Goal: Task Accomplishment & Management: Manage account settings

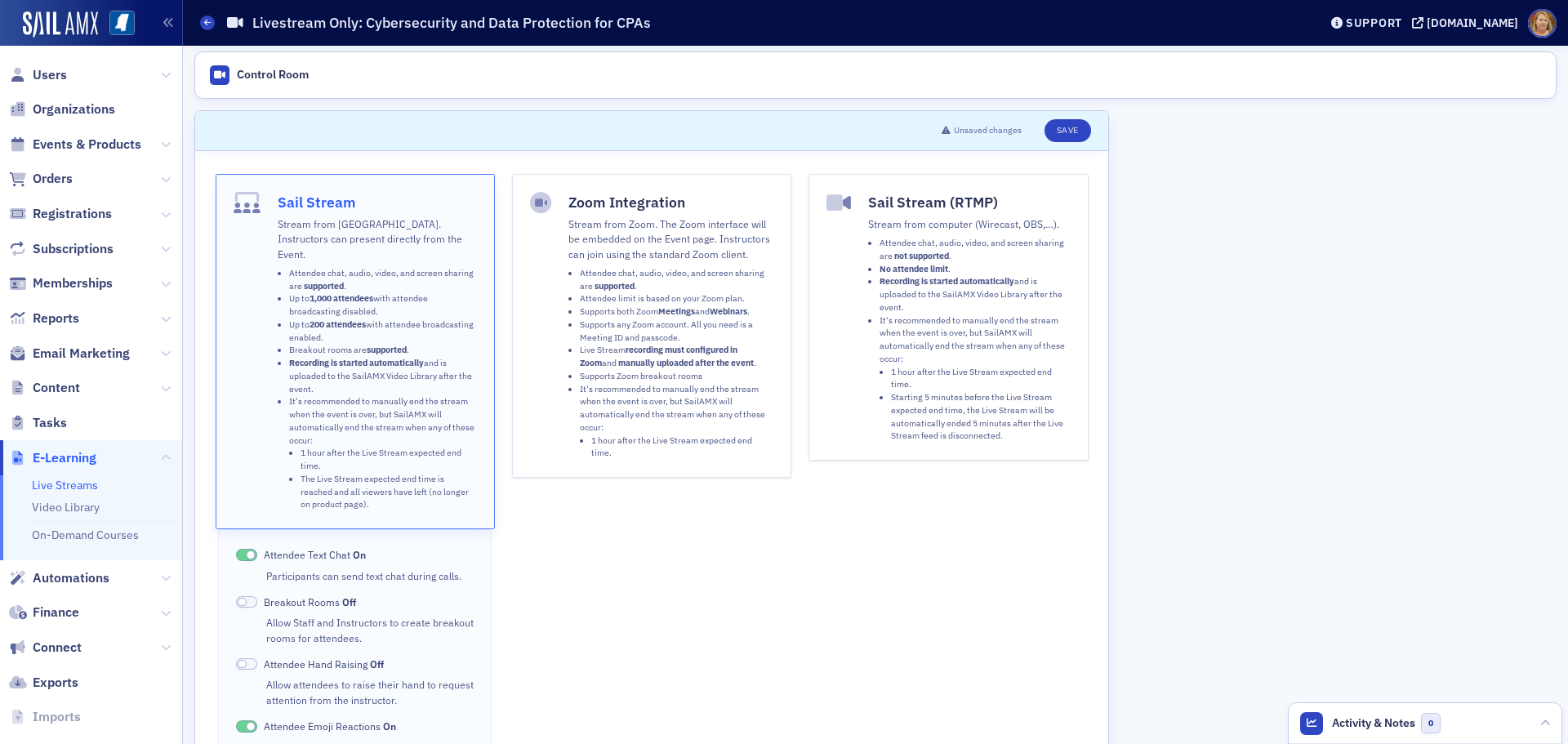
scroll to position [68, 0]
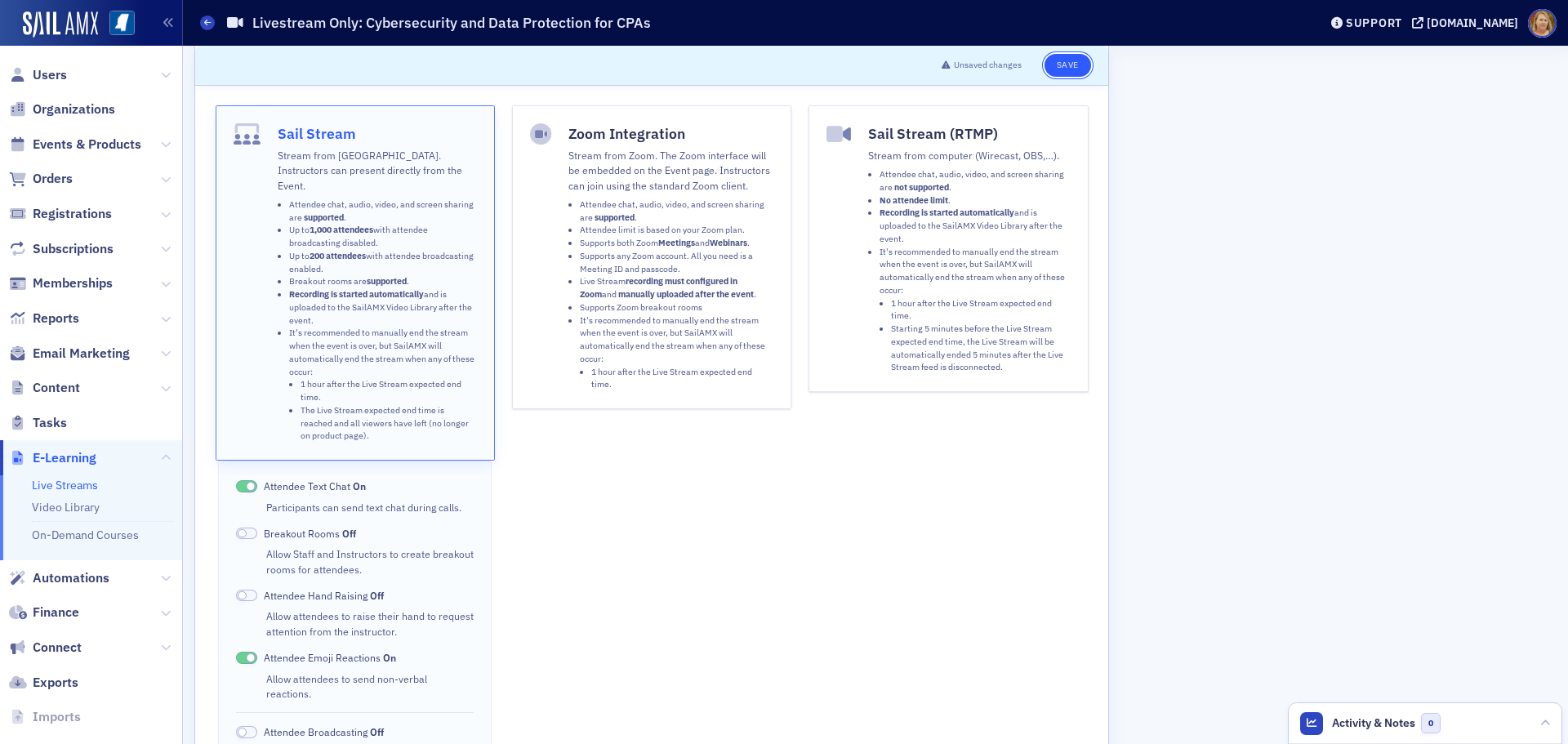
click at [1060, 68] on button "Save" at bounding box center [1067, 65] width 46 height 23
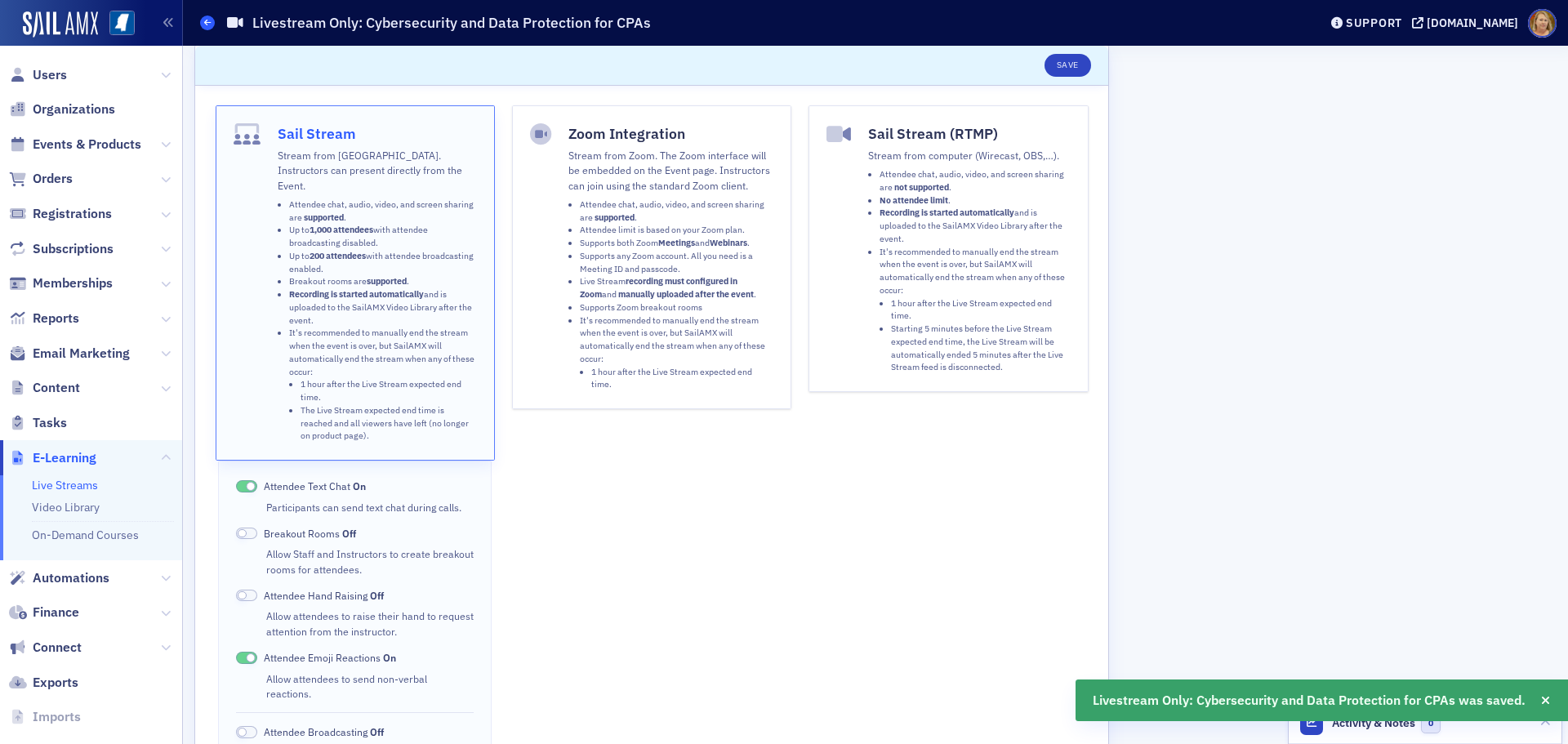
click at [207, 25] on icon at bounding box center [207, 23] width 7 height 8
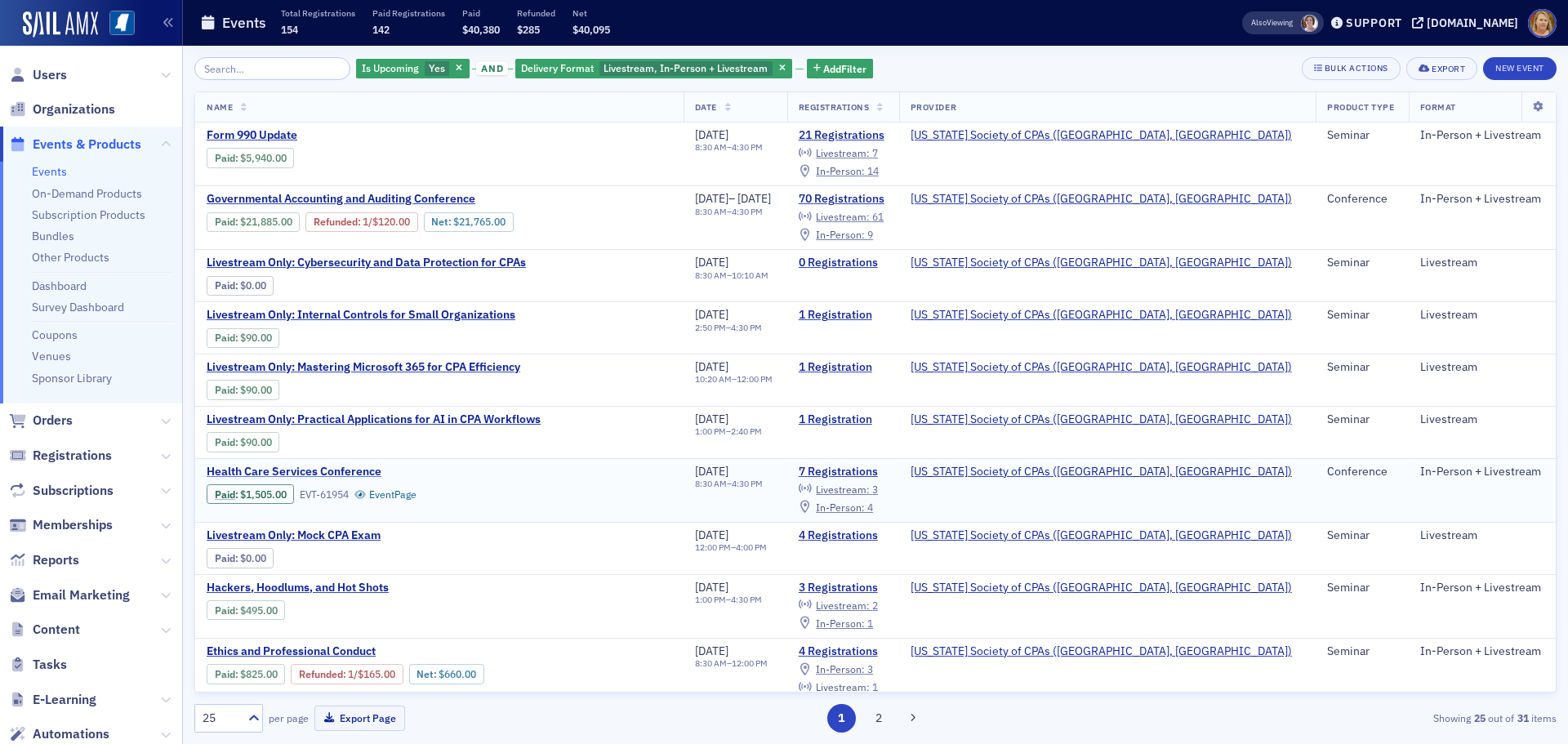
click at [343, 467] on span "Health Care Services Conference" at bounding box center [343, 472] width 274 height 15
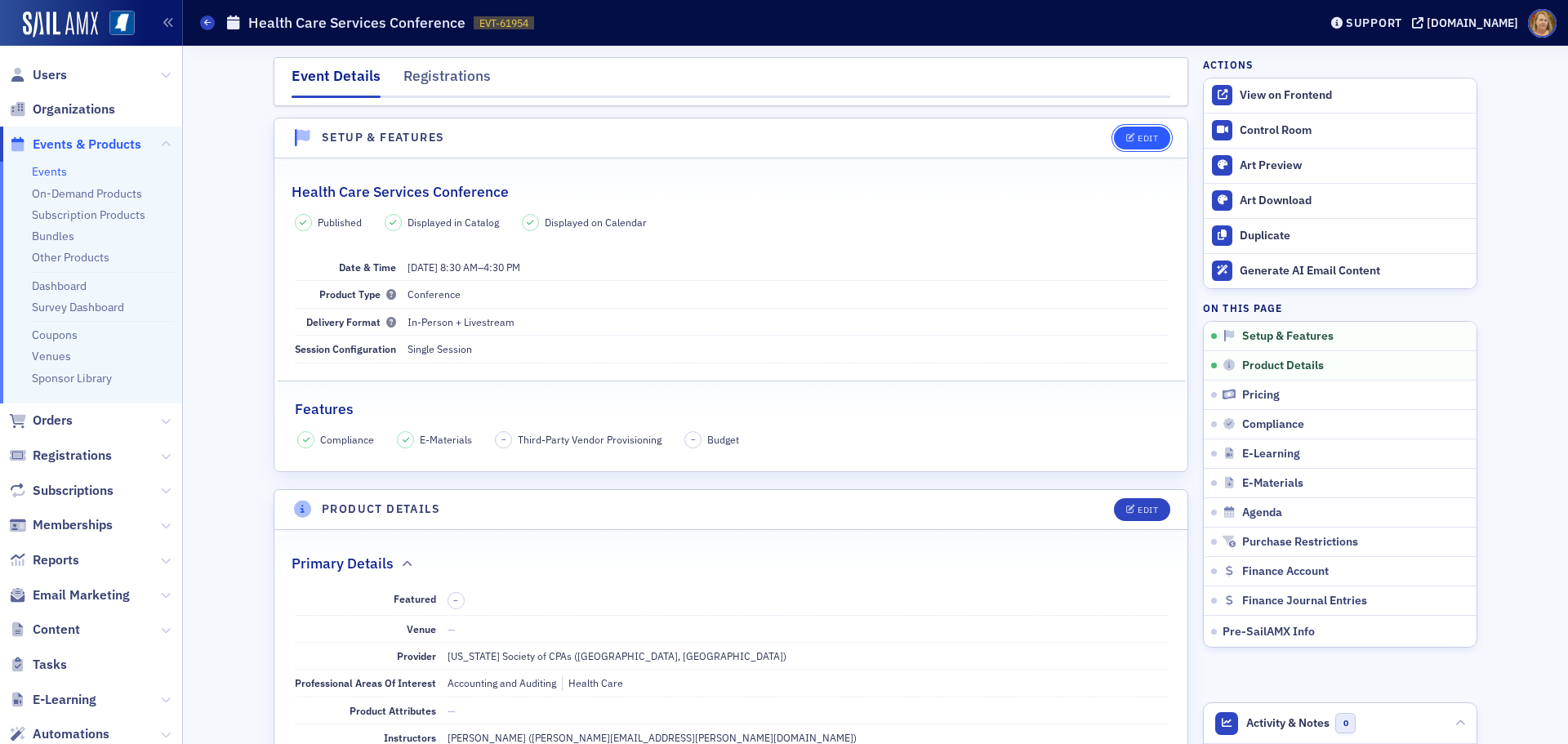
click at [1148, 144] on button "Edit" at bounding box center [1141, 138] width 56 height 23
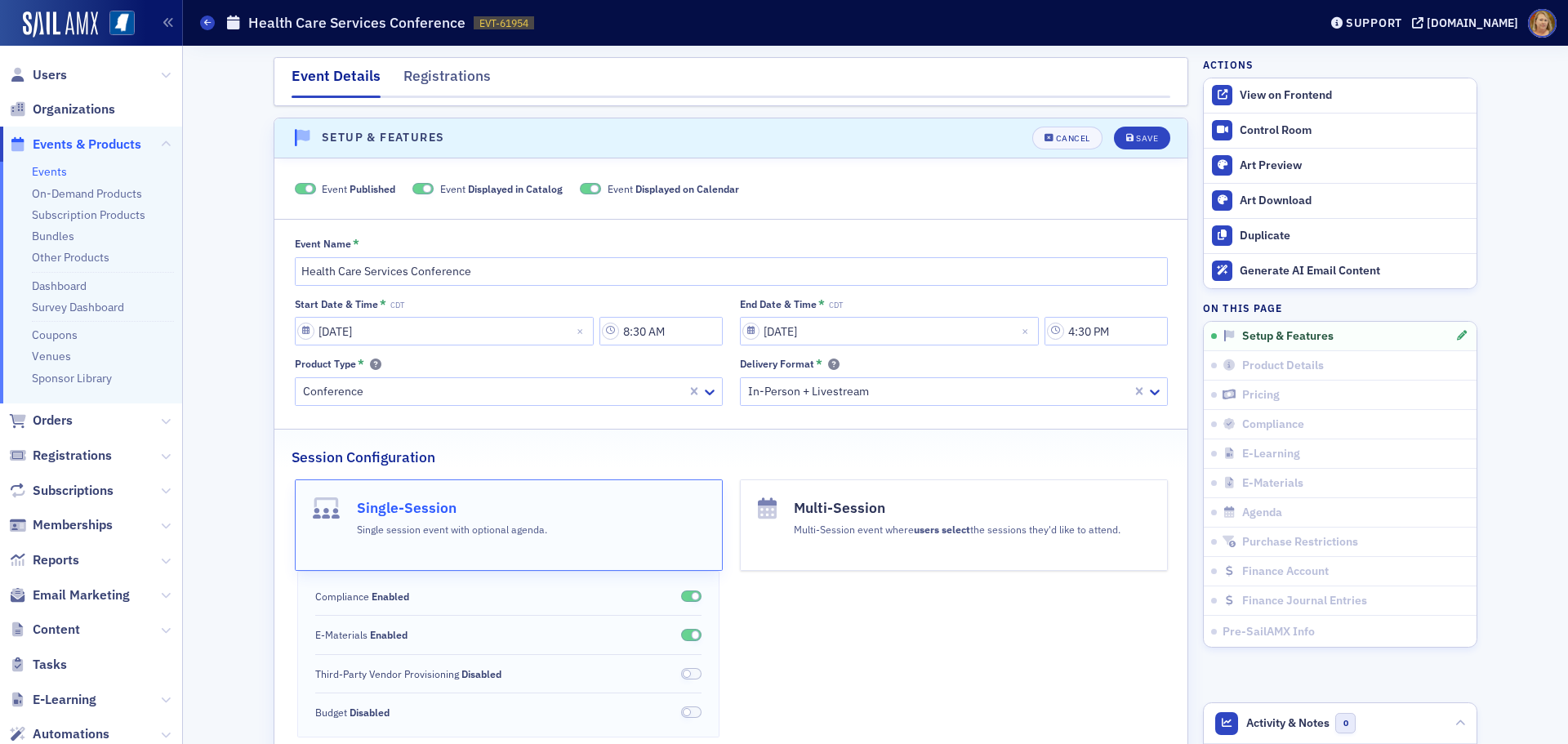
scroll to position [23, 0]
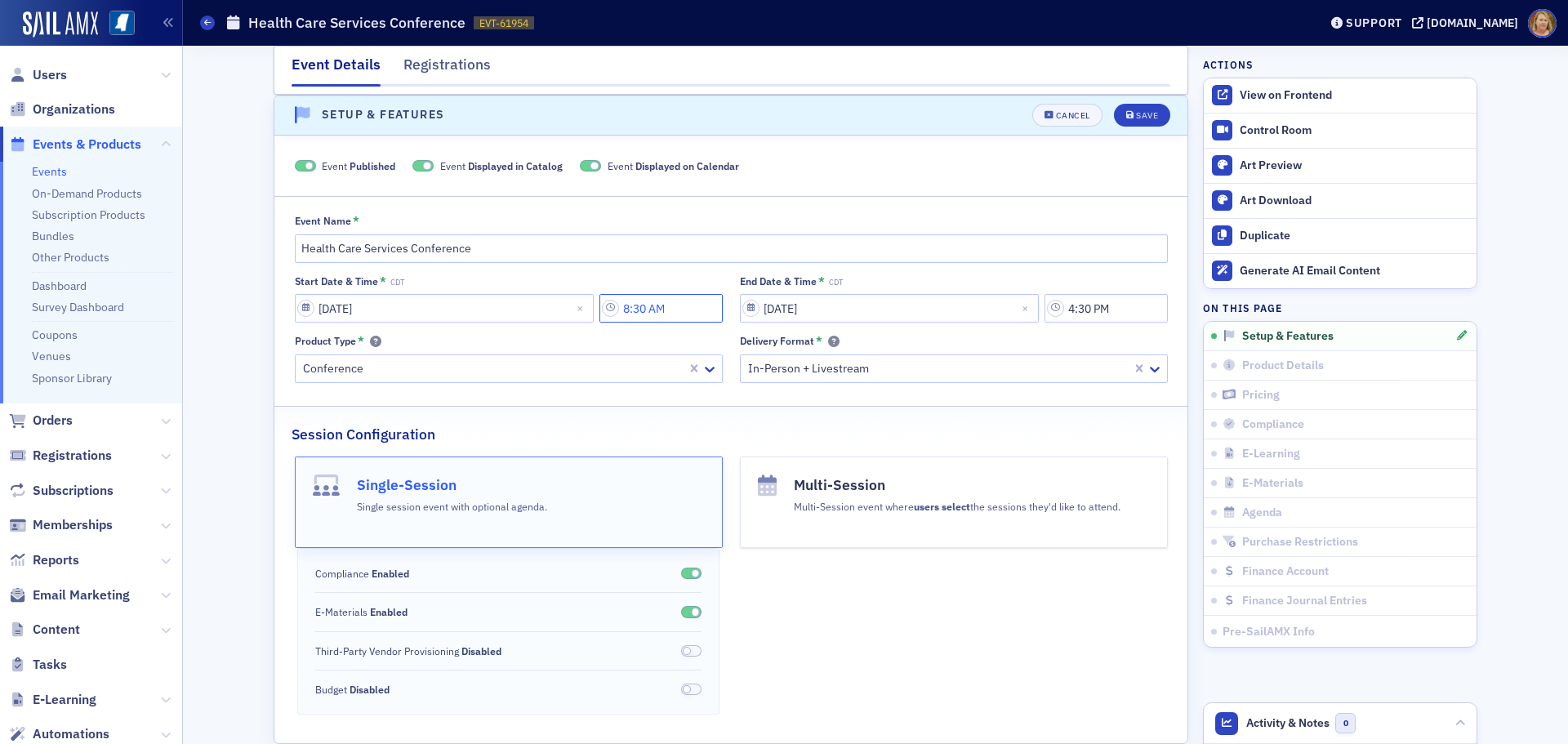
click at [643, 304] on input "8:30 AM" at bounding box center [661, 308] width 123 height 28
type input "8:20 AM"
click at [716, 348] on div "Product Type * Conference" at bounding box center [508, 358] width 428 height 49
click at [1136, 118] on div "Save" at bounding box center [1146, 115] width 22 height 9
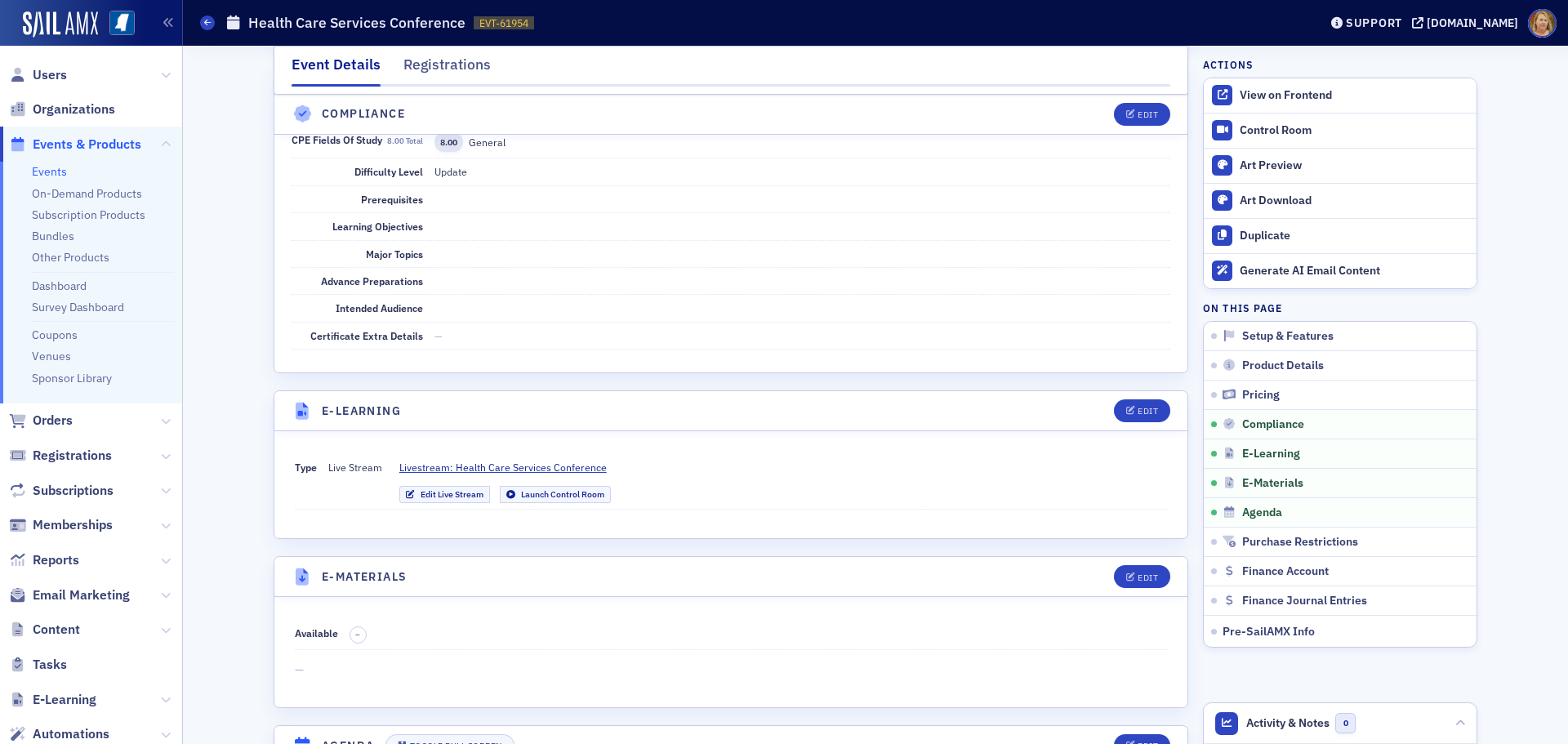
scroll to position [2963, 0]
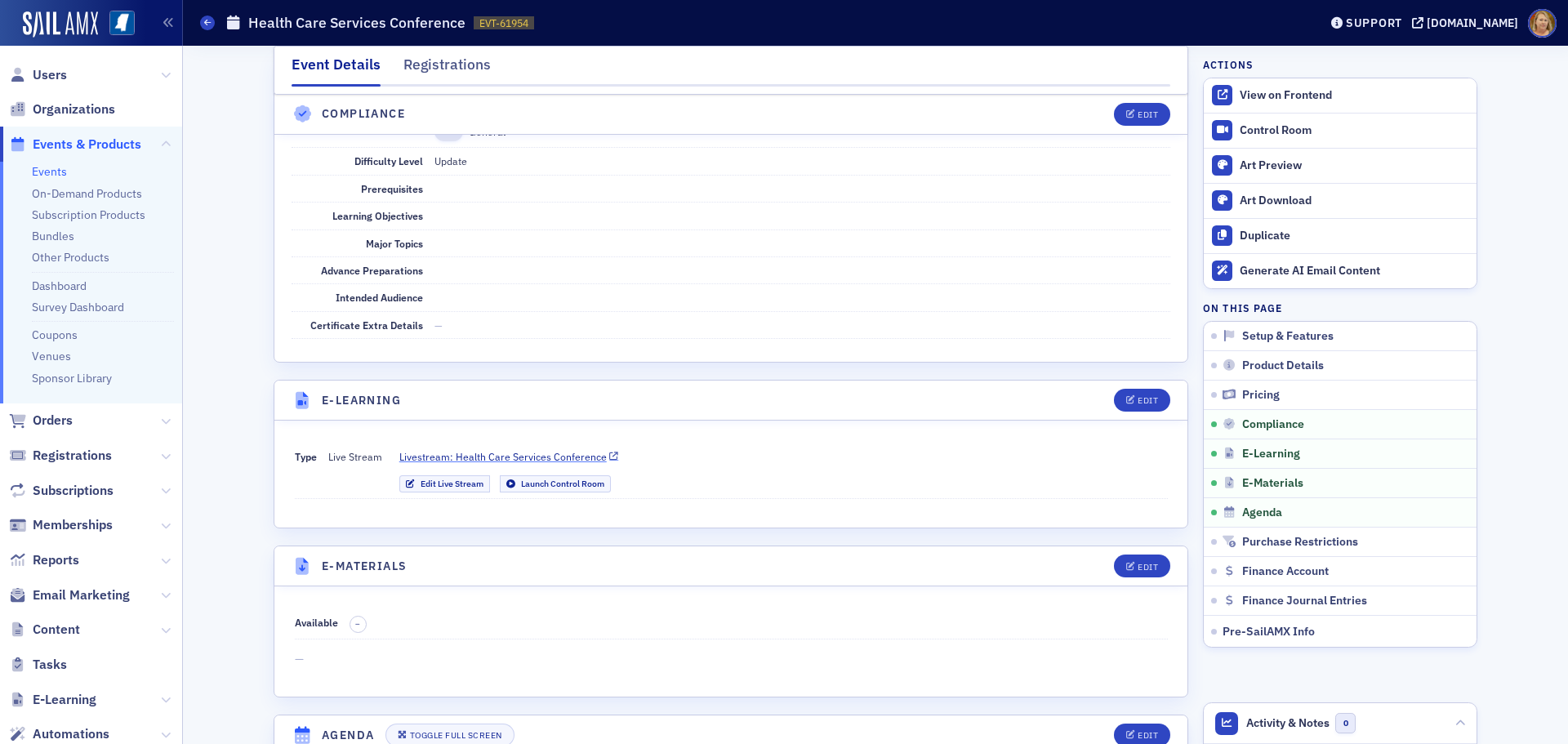
click at [552, 449] on span "Livestream: Health Care Services Conference" at bounding box center [502, 457] width 208 height 15
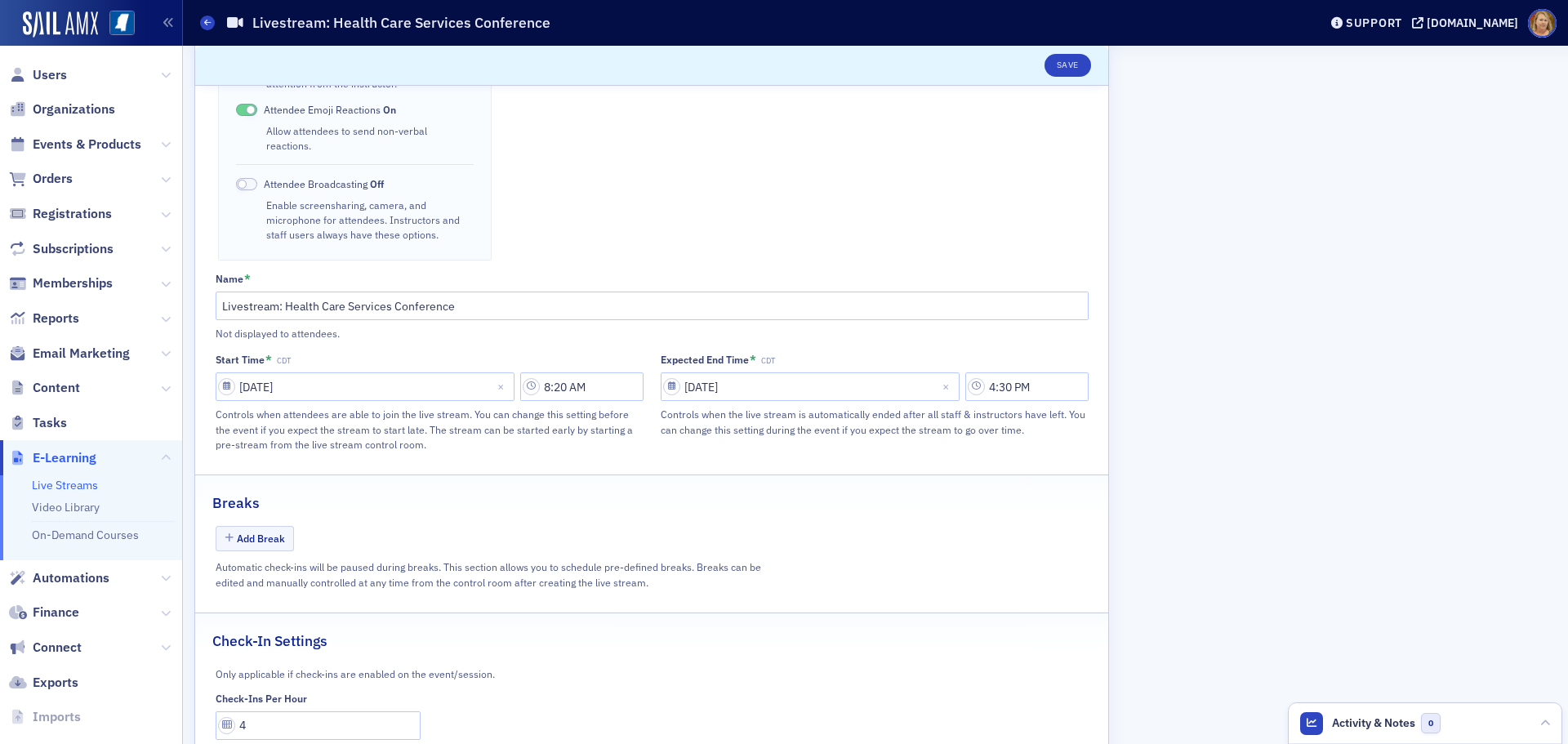
scroll to position [640, 0]
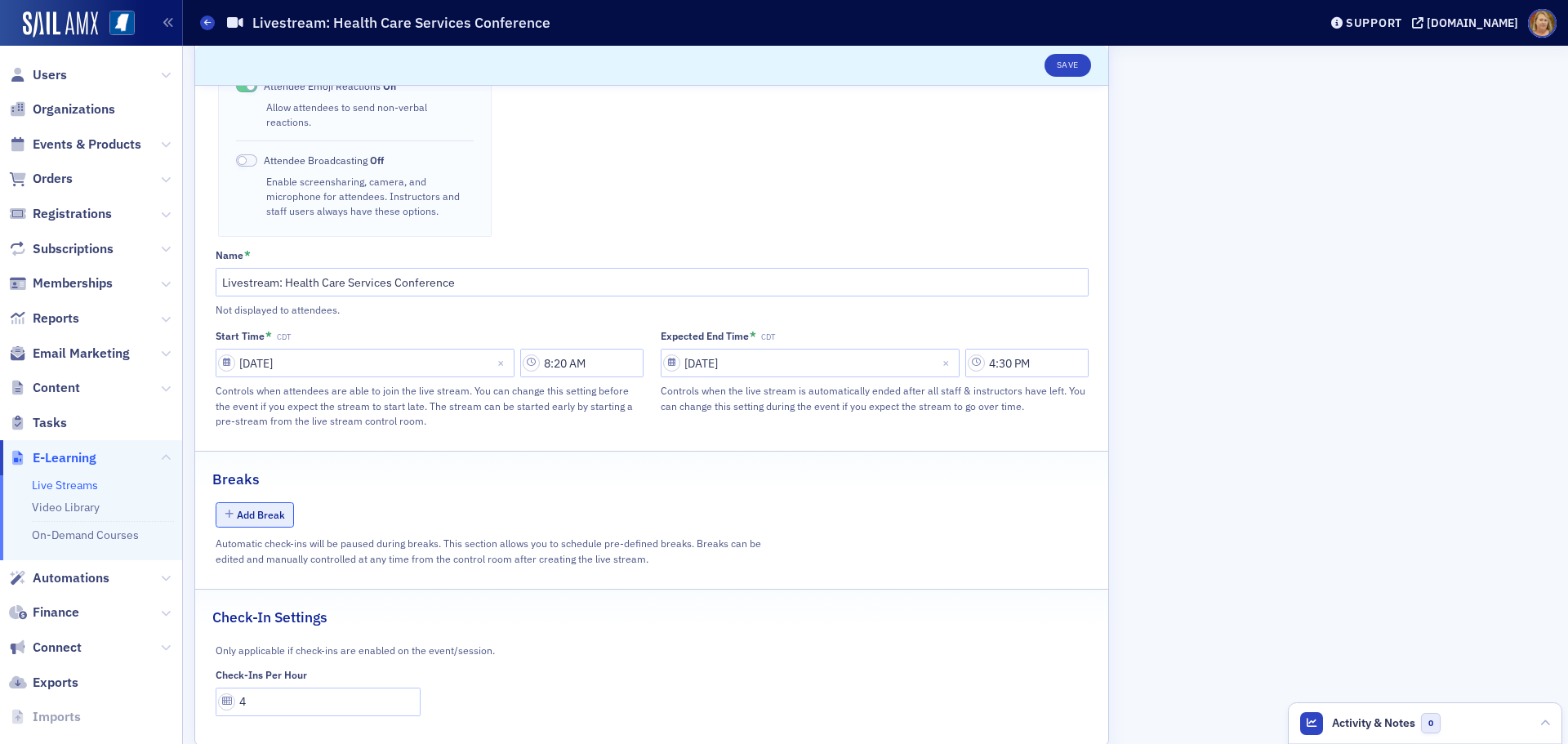
click at [270, 502] on button "Add Break" at bounding box center [255, 515] width 80 height 26
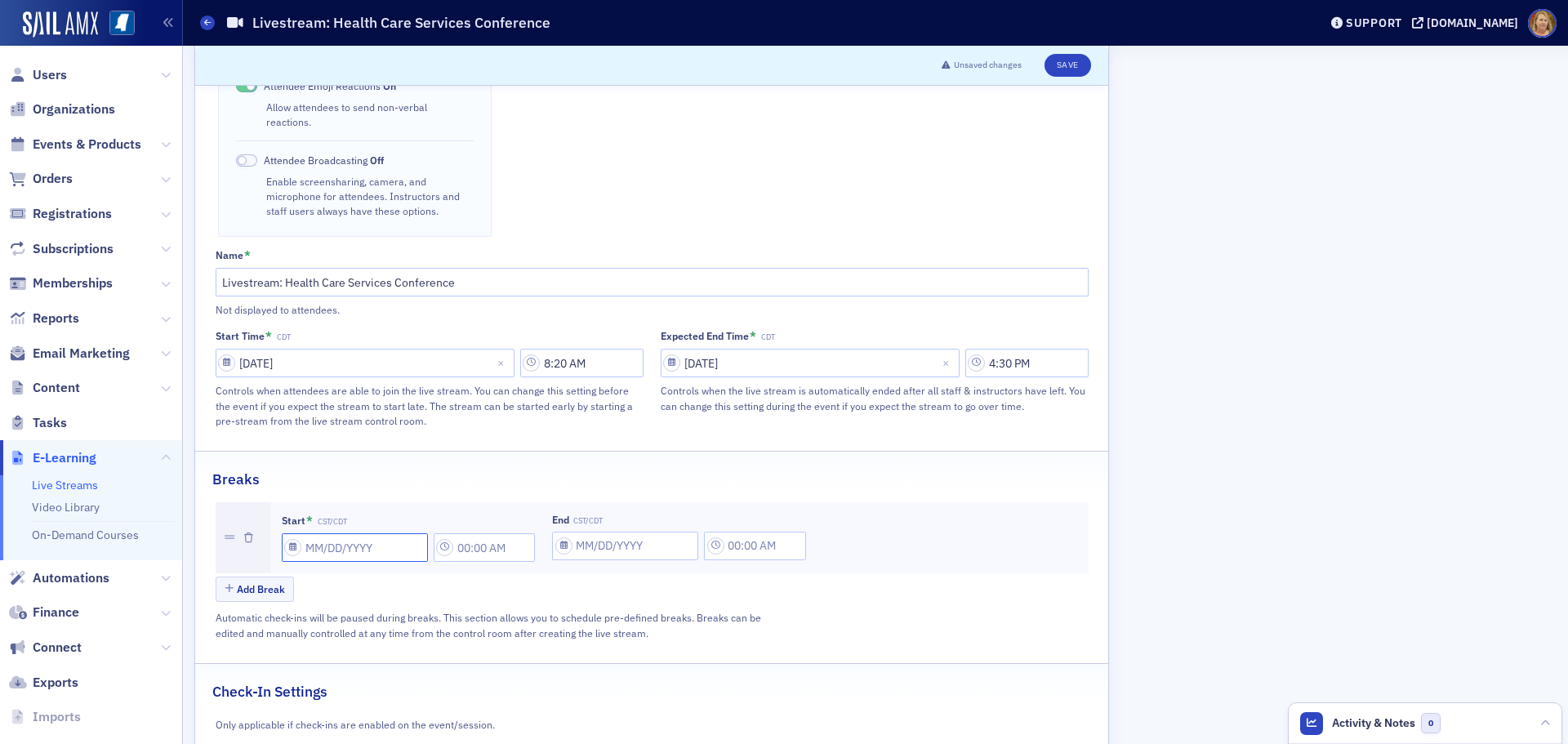
click at [319, 534] on input "Start * CST/CDT" at bounding box center [355, 548] width 146 height 28
select select "7"
select select "2025"
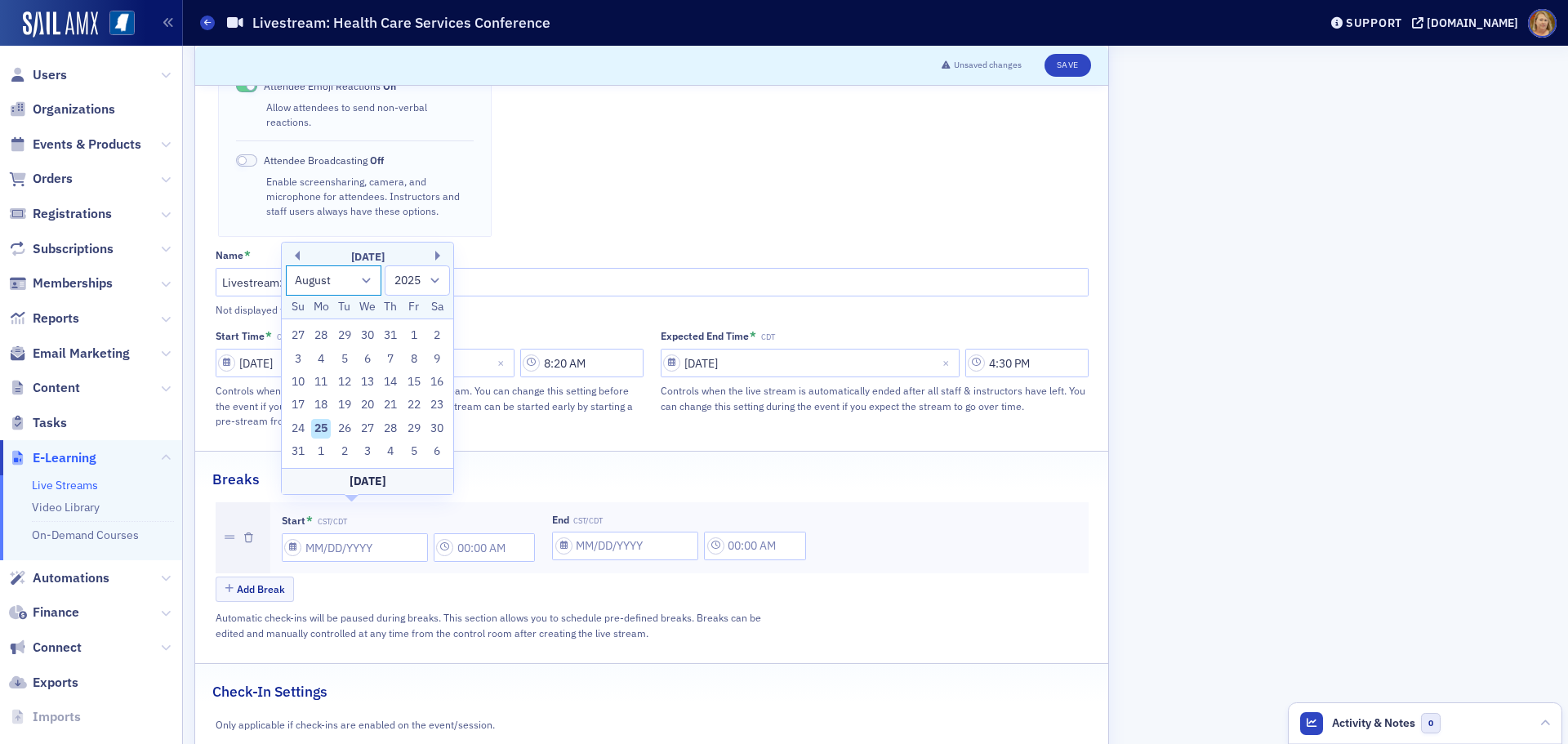
click at [363, 281] on select "January February March April May June July August September October November De…" at bounding box center [335, 281] width 97 height 30
select select "8"
click at [286, 288] on select "January February March April May June July August September October November De…" at bounding box center [335, 281] width 97 height 30
click at [387, 402] on div "18" at bounding box center [391, 405] width 20 height 20
type input "09/18/2025"
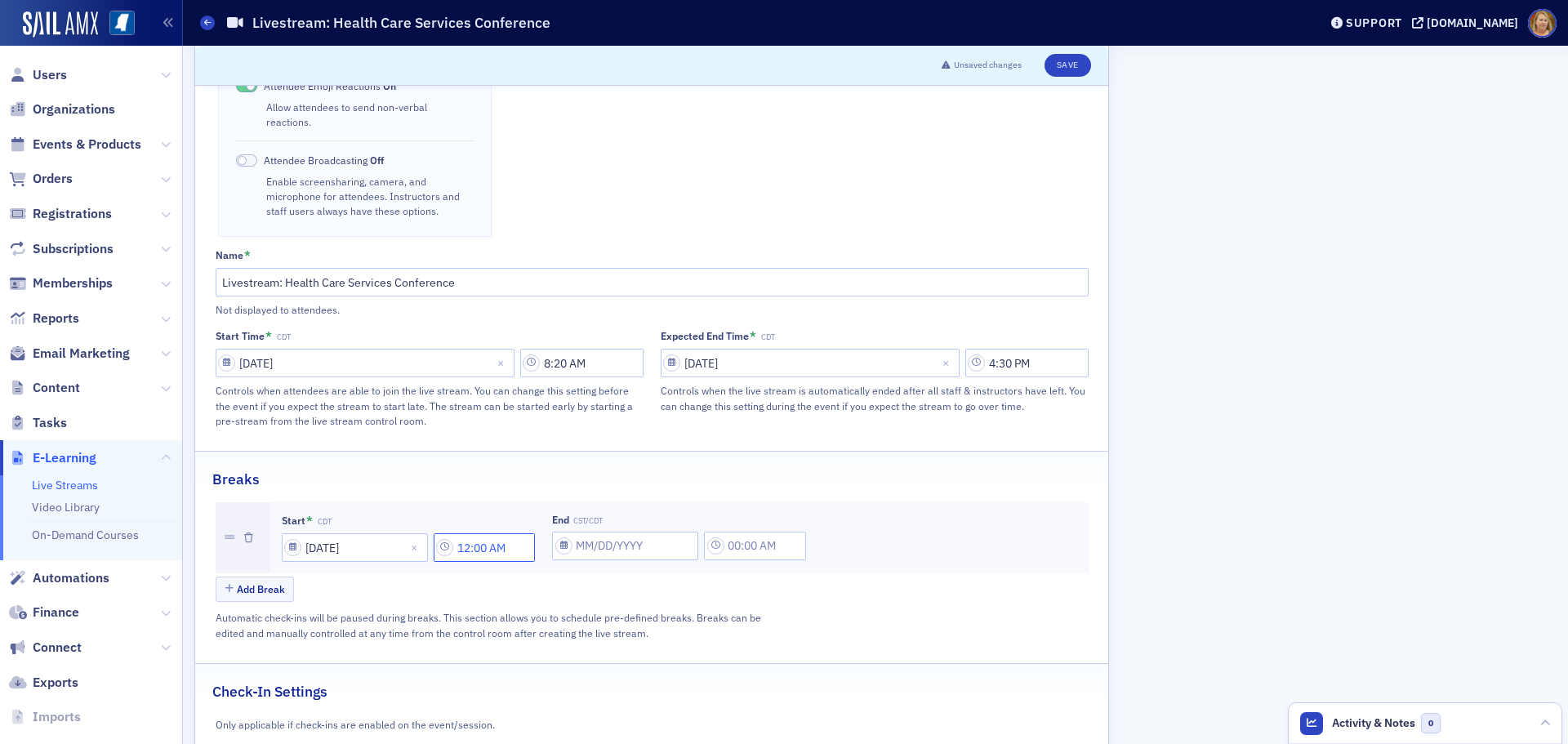
click at [481, 534] on input "12:00 AM" at bounding box center [485, 548] width 102 height 28
click at [591, 524] on icon at bounding box center [592, 517] width 16 height 16
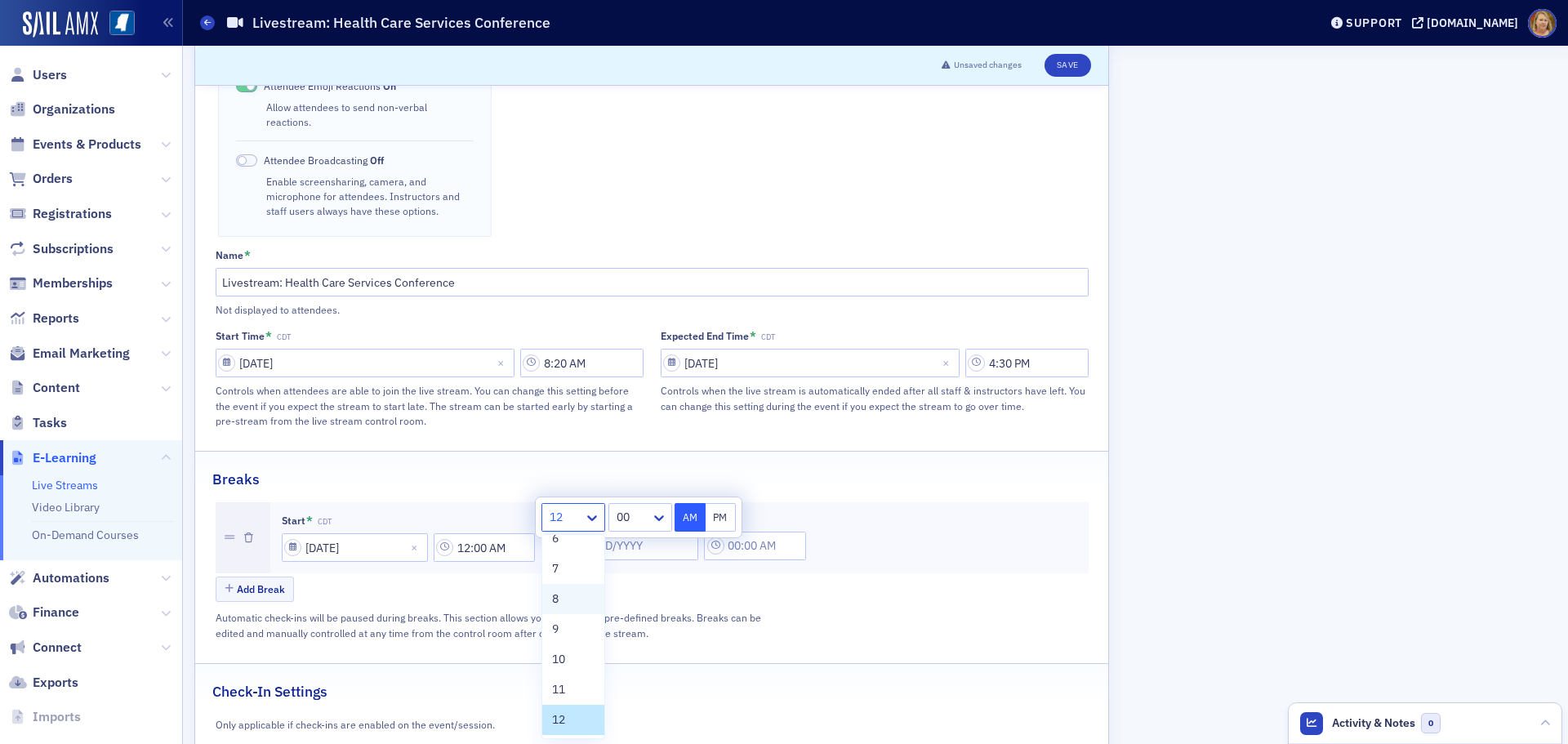
click at [580, 597] on div "8" at bounding box center [573, 599] width 43 height 17
click at [650, 522] on div "00" at bounding box center [628, 517] width 45 height 24
click at [639, 668] on div "20" at bounding box center [638, 667] width 46 height 17
type input "8:20 AM"
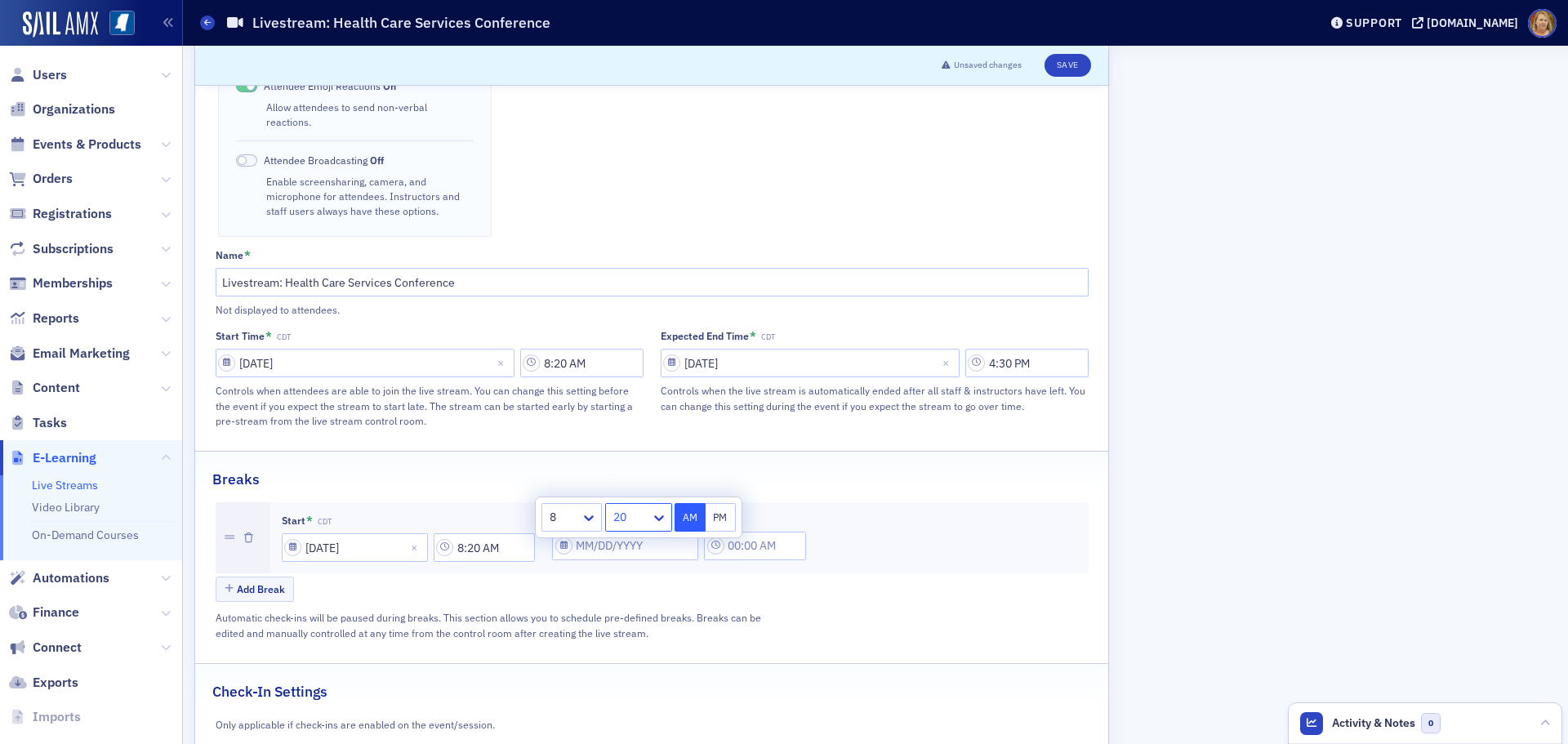
click at [689, 519] on button "AM" at bounding box center [690, 517] width 31 height 28
click at [757, 532] on input "text" at bounding box center [756, 546] width 102 height 28
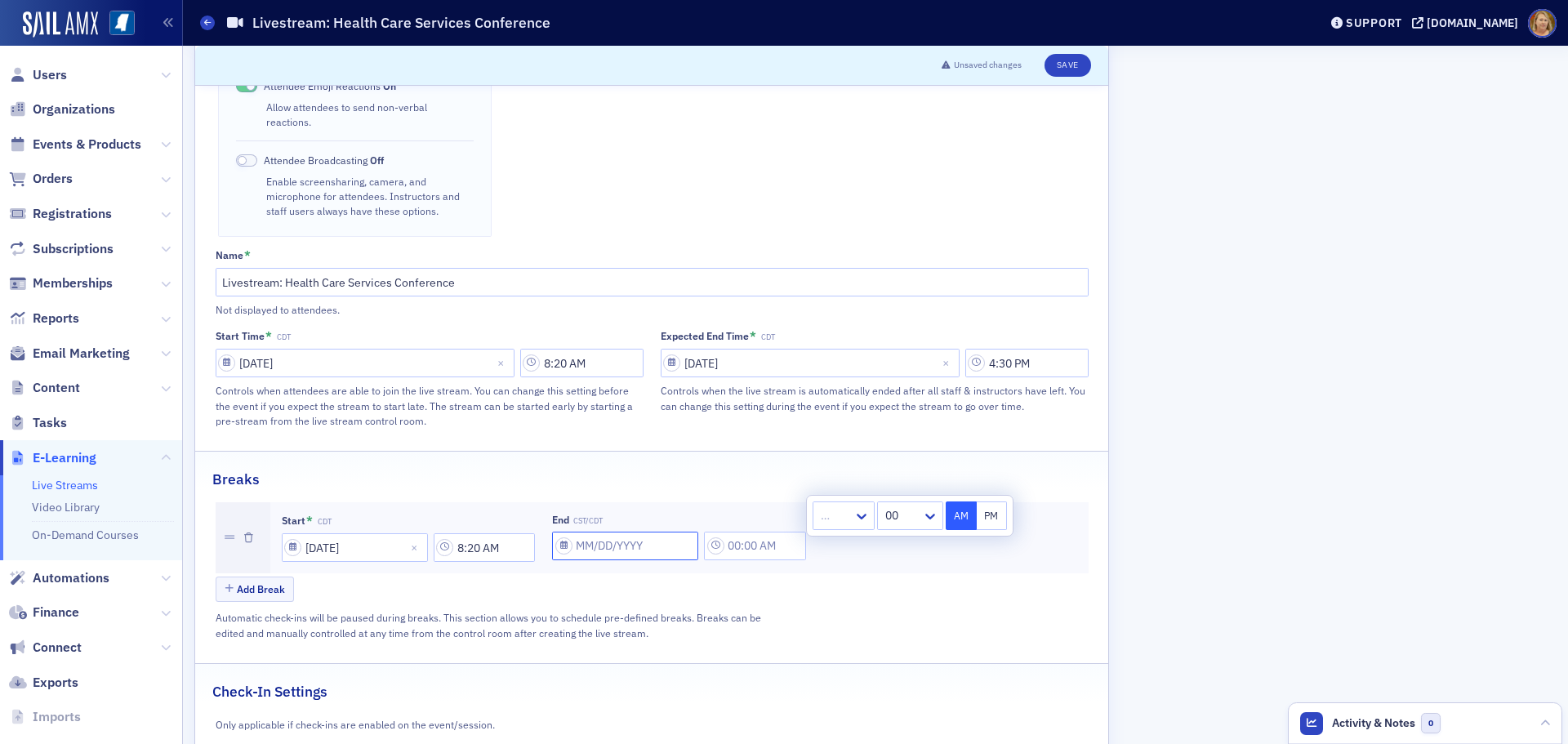
click at [592, 532] on input "End CST/CDT" at bounding box center [625, 546] width 146 height 28
select select "7"
select select "2025"
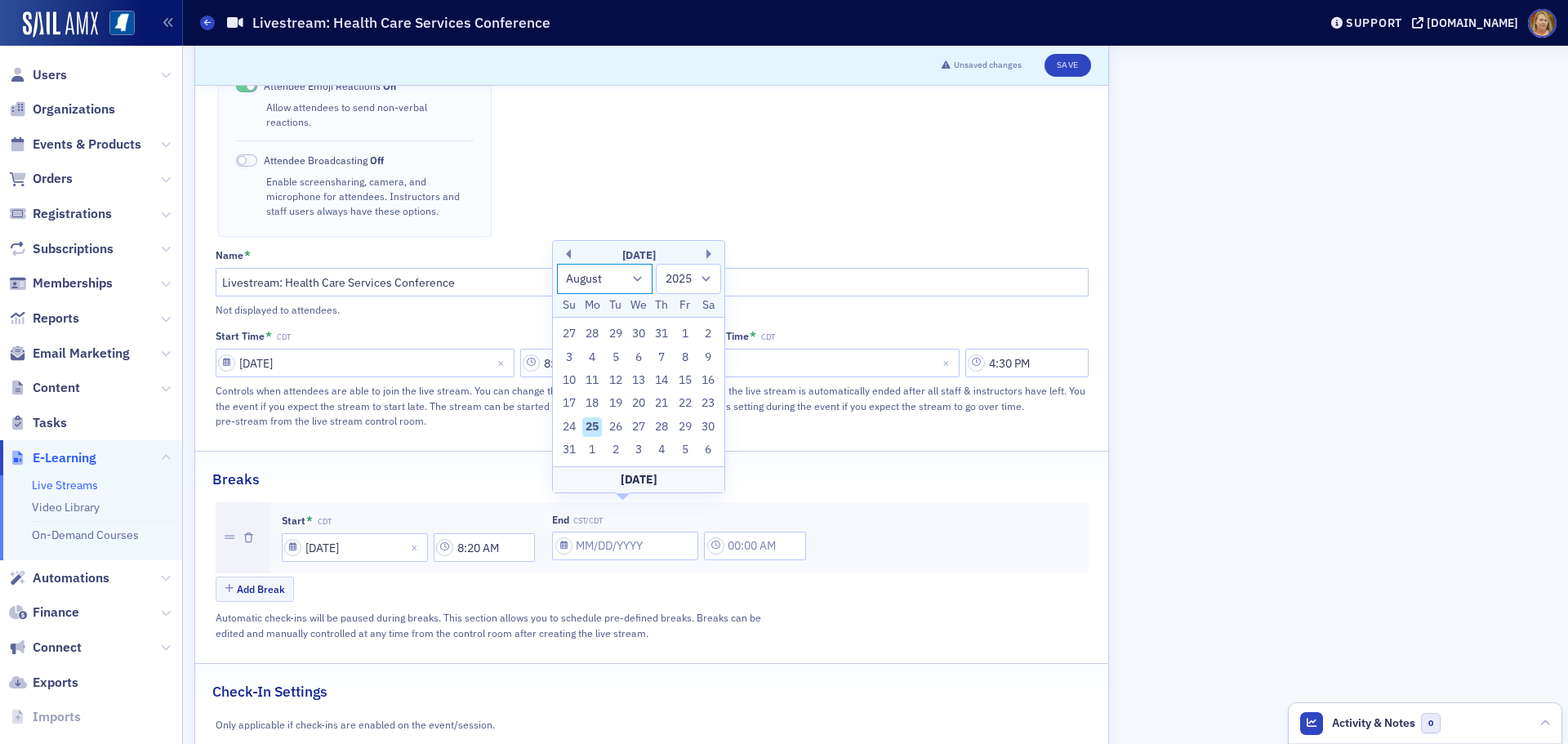
click at [629, 286] on select "January February March April May June July August September October November De…" at bounding box center [606, 279] width 97 height 30
select select "8"
click at [557, 286] on select "January February March April May June July August September October November De…" at bounding box center [606, 279] width 97 height 30
click at [660, 403] on div "18" at bounding box center [662, 403] width 20 height 20
type input "09/18/2025"
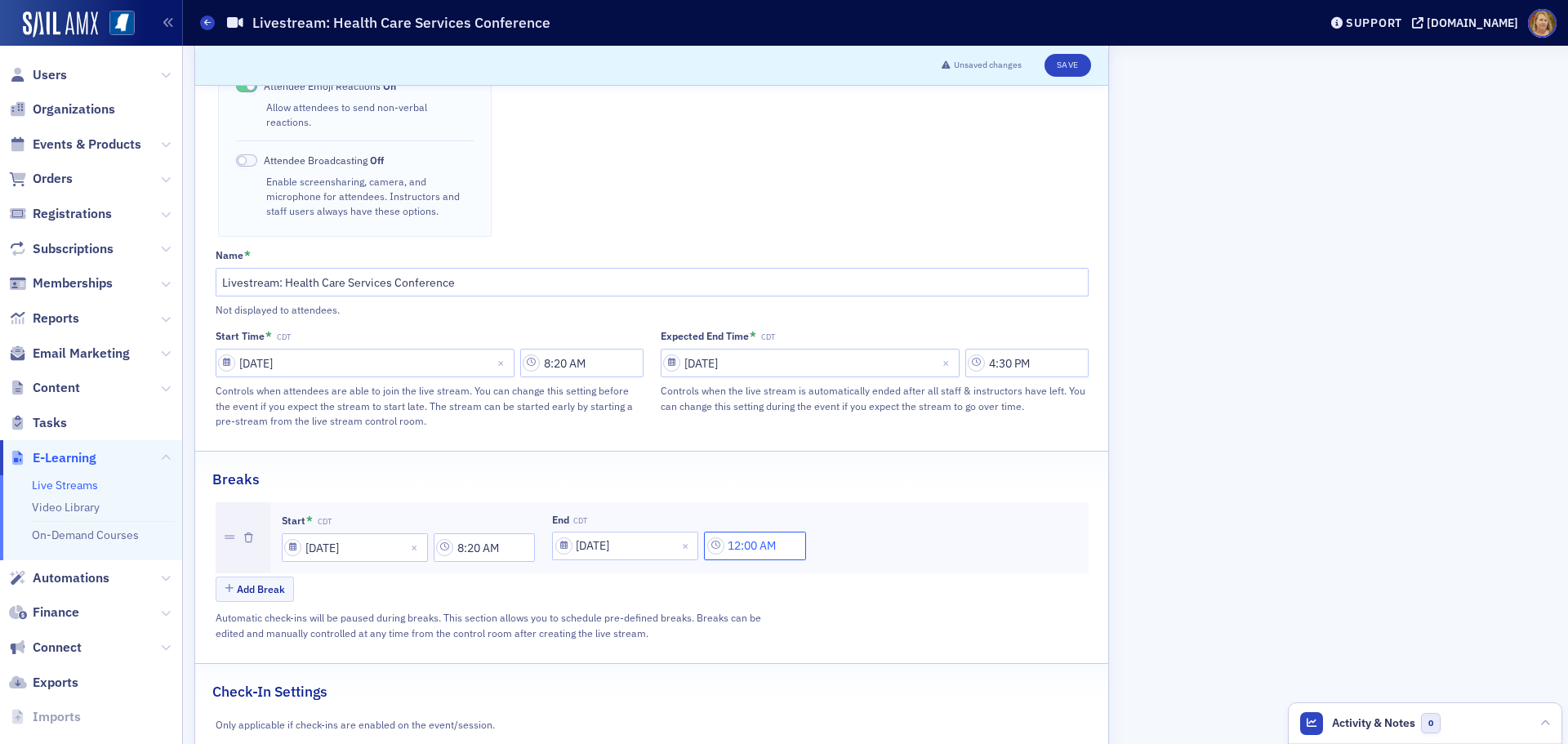
click at [753, 532] on input "12:00 AM" at bounding box center [756, 546] width 102 height 28
click at [819, 518] on div "12" at bounding box center [834, 516] width 42 height 24
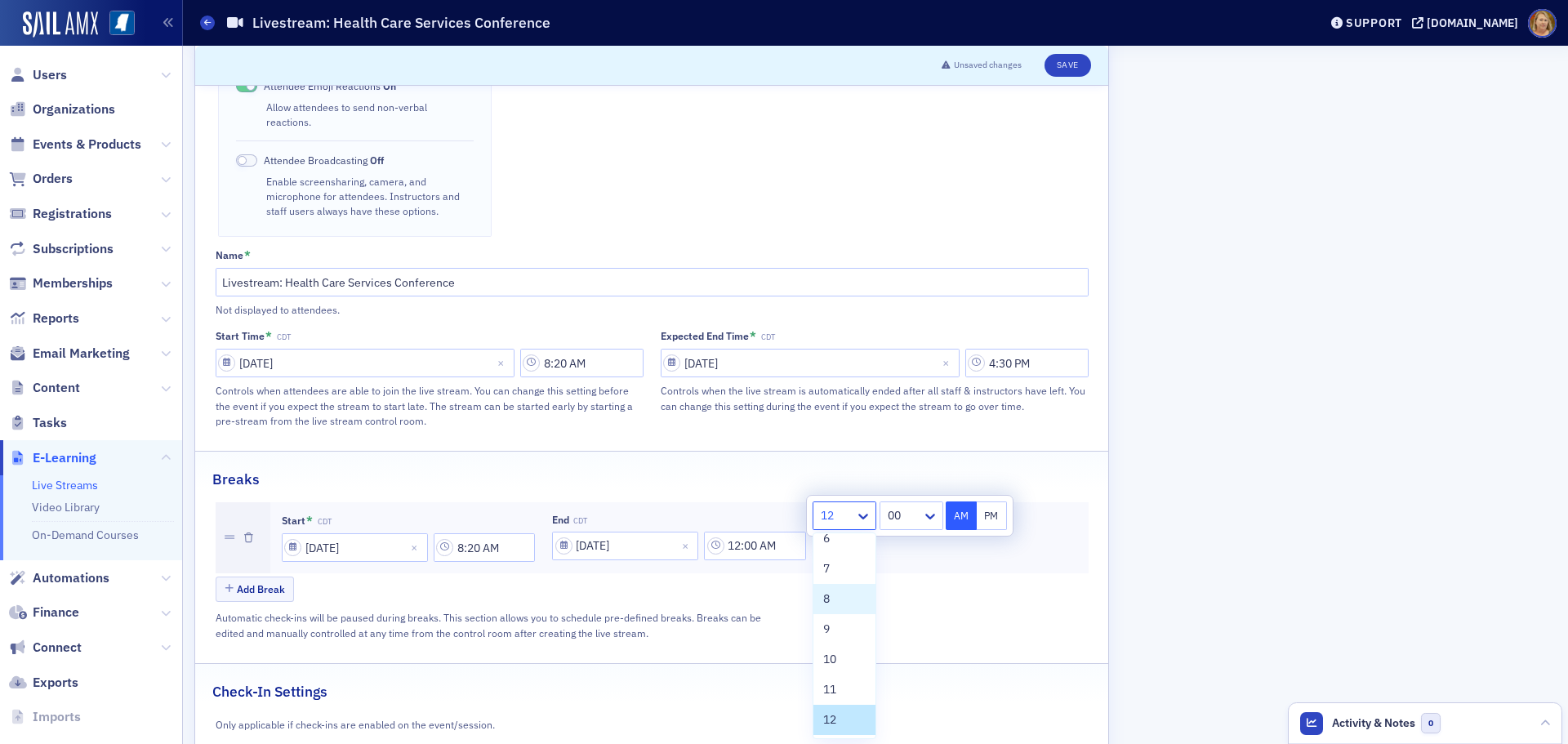
click at [842, 597] on div "8" at bounding box center [844, 599] width 43 height 17
click at [903, 527] on div "00" at bounding box center [899, 516] width 45 height 24
click at [903, 609] on div "40" at bounding box center [909, 617] width 46 height 17
type input "8:40 AM"
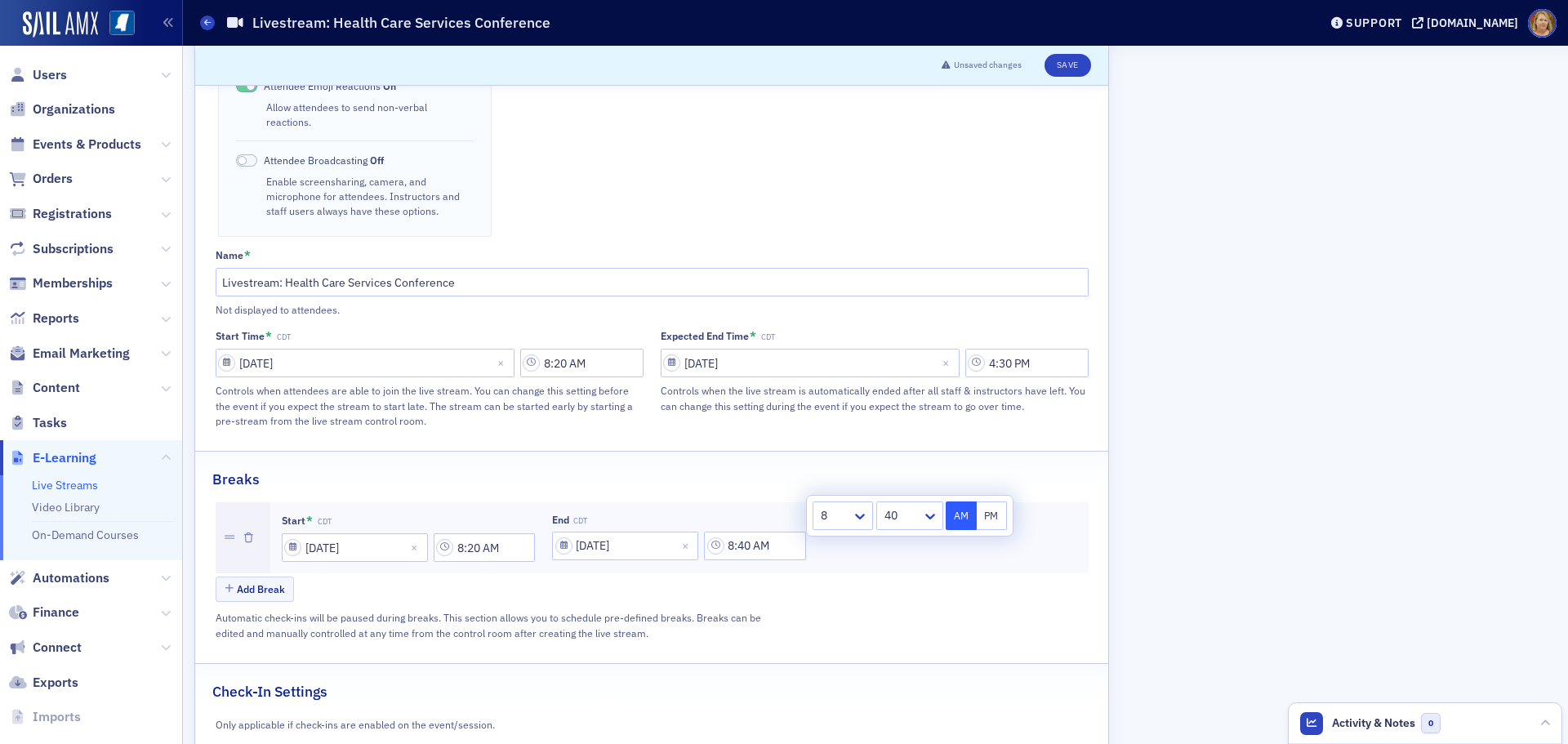
click at [960, 512] on button "AM" at bounding box center [961, 516] width 31 height 28
click at [264, 576] on button "Add Break" at bounding box center [255, 589] width 80 height 26
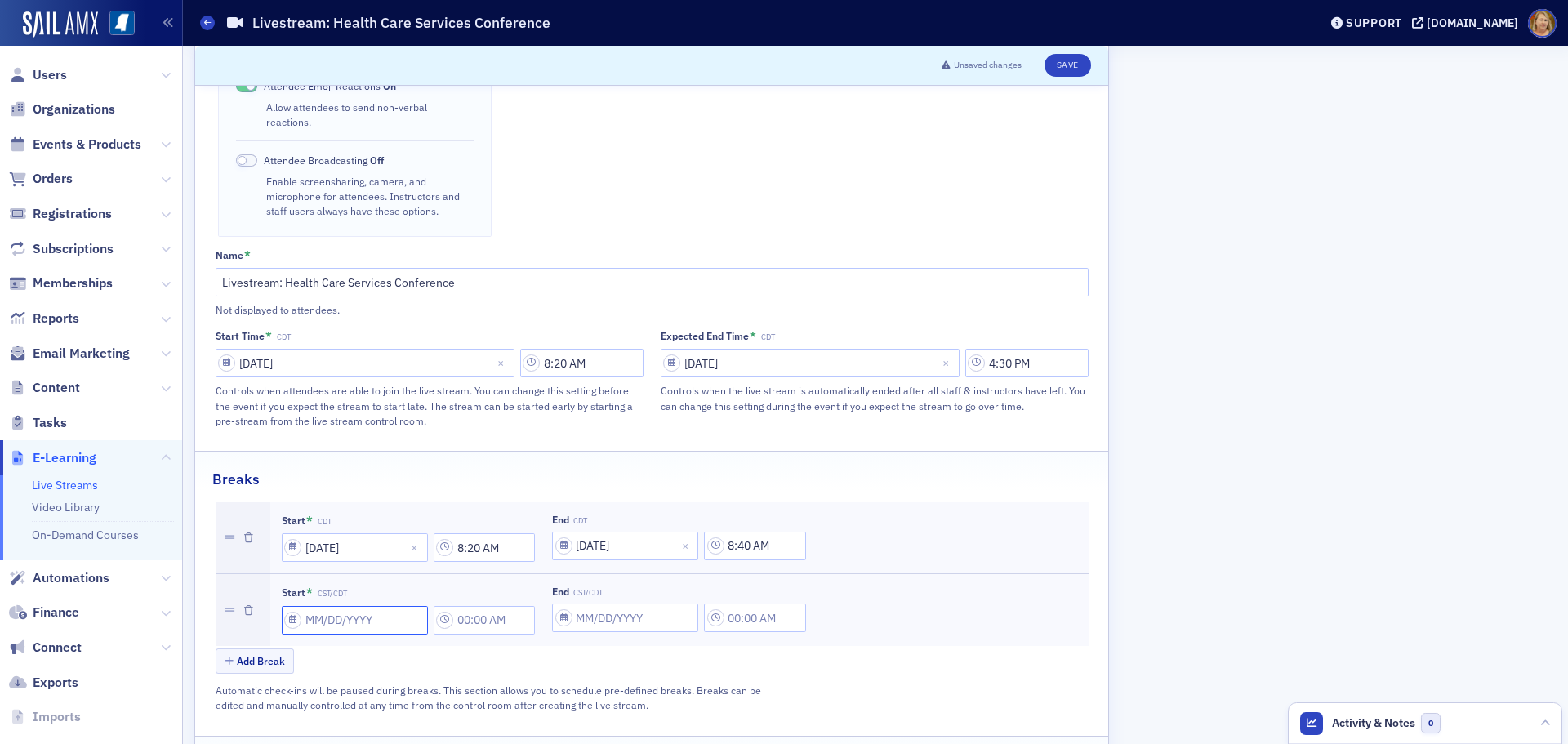
select select "7"
select select "2025"
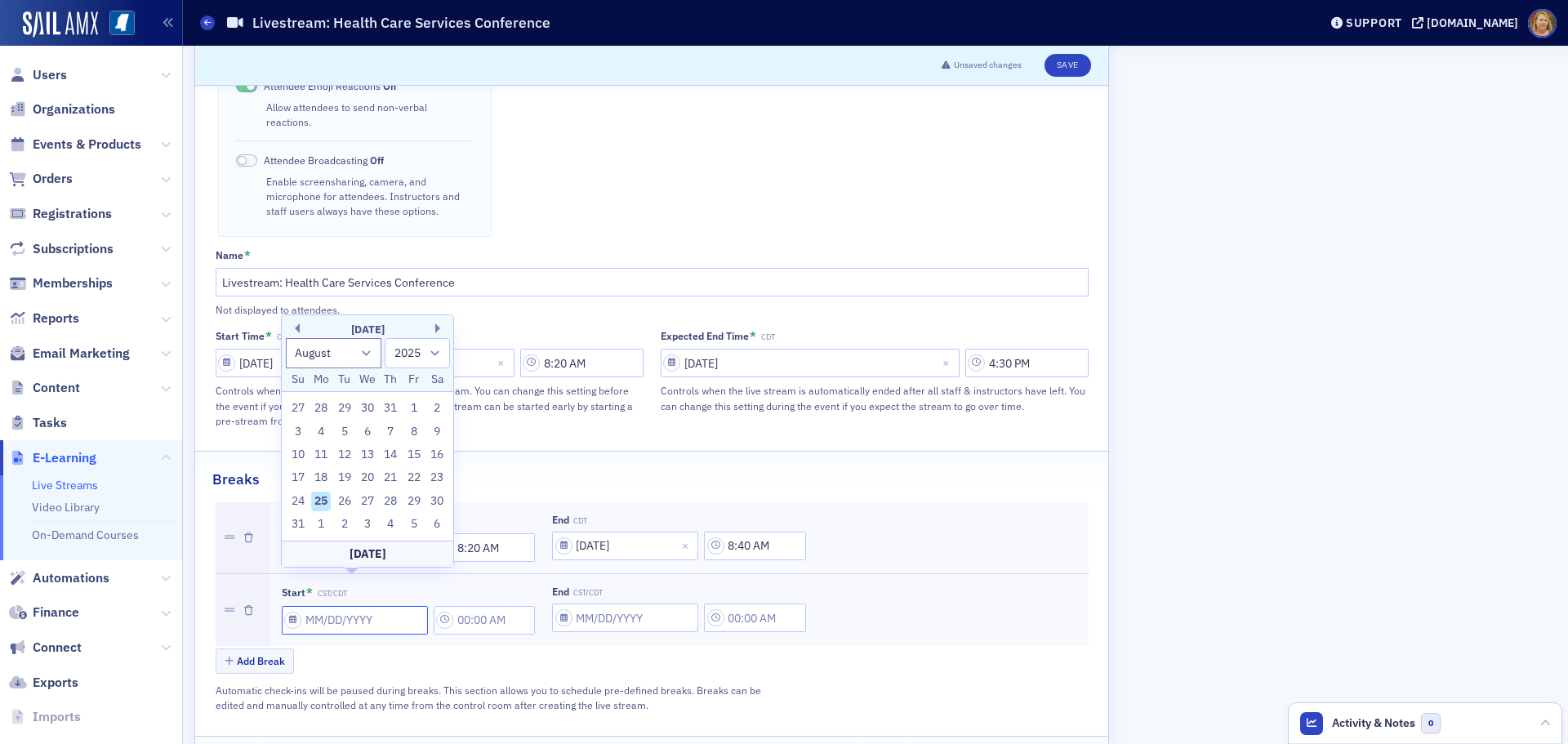
click at [304, 606] on input "Start * CST/CDT" at bounding box center [355, 620] width 146 height 28
click at [367, 355] on select "January February March April May June July August September October November De…" at bounding box center [335, 354] width 97 height 30
select select "8"
click at [286, 361] on select "January February March April May June July August September October November De…" at bounding box center [335, 354] width 97 height 30
click at [393, 472] on div "18" at bounding box center [391, 478] width 20 height 20
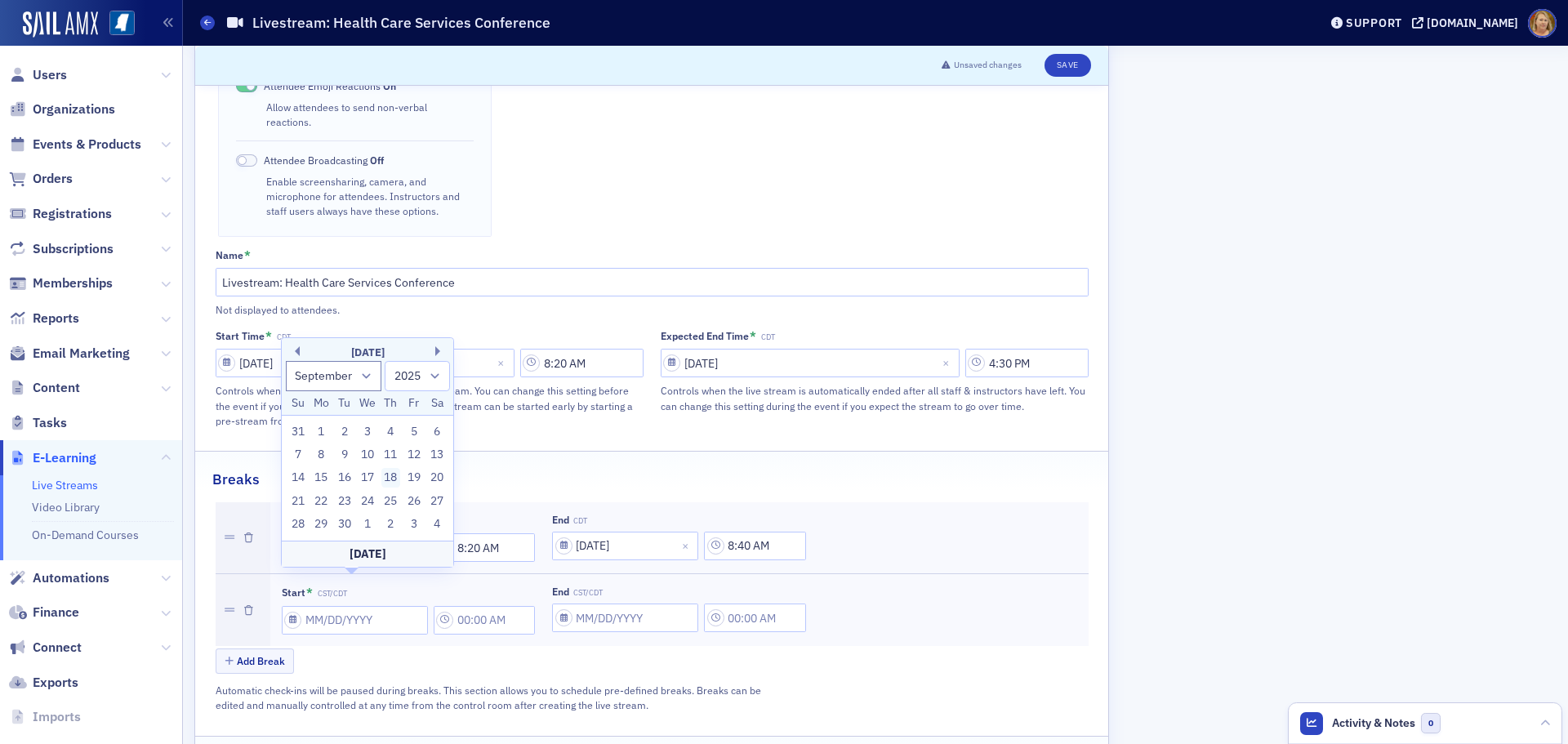
type input "09/18/2025"
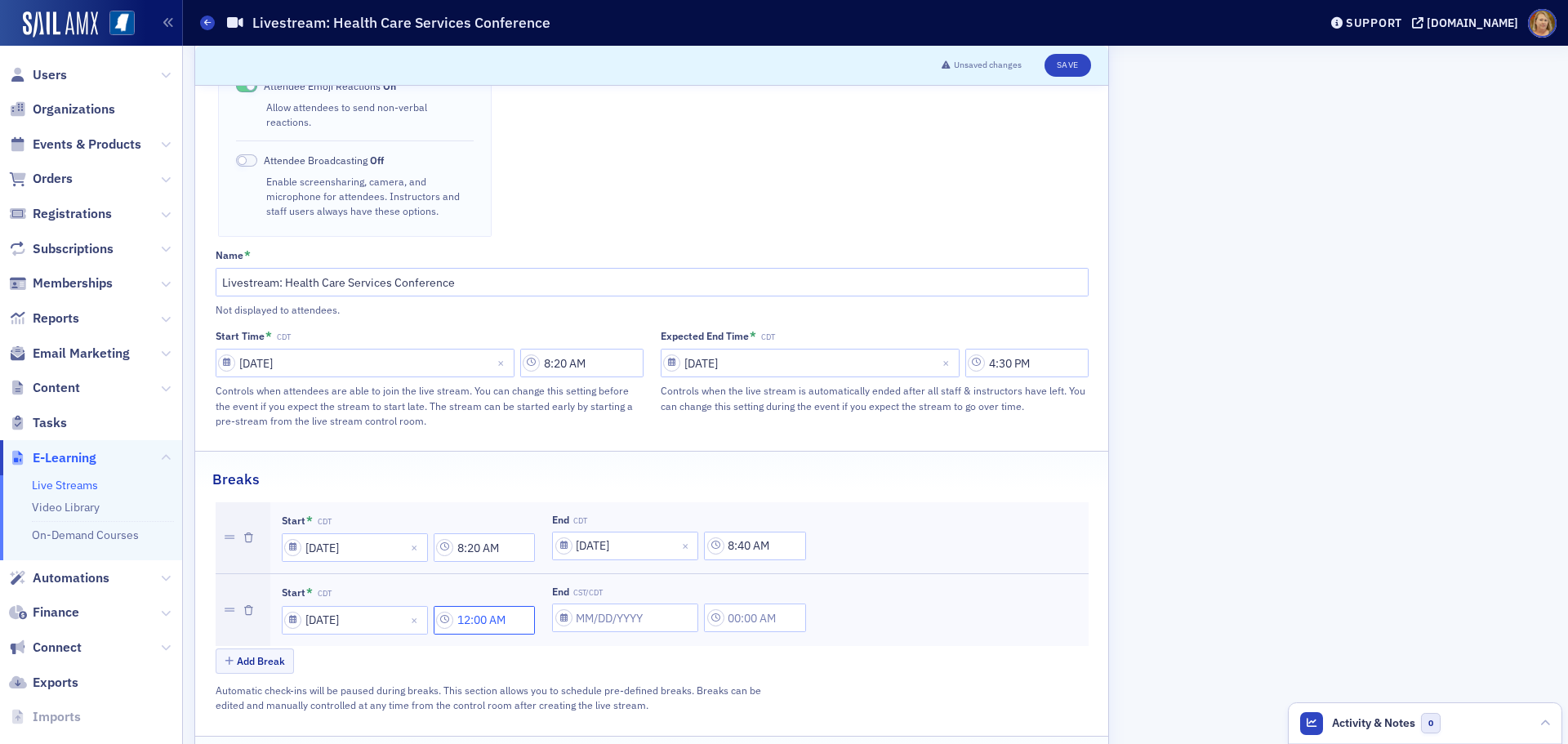
click at [482, 606] on input "12:00 AM" at bounding box center [485, 620] width 102 height 28
click at [557, 584] on div at bounding box center [565, 590] width 34 height 21
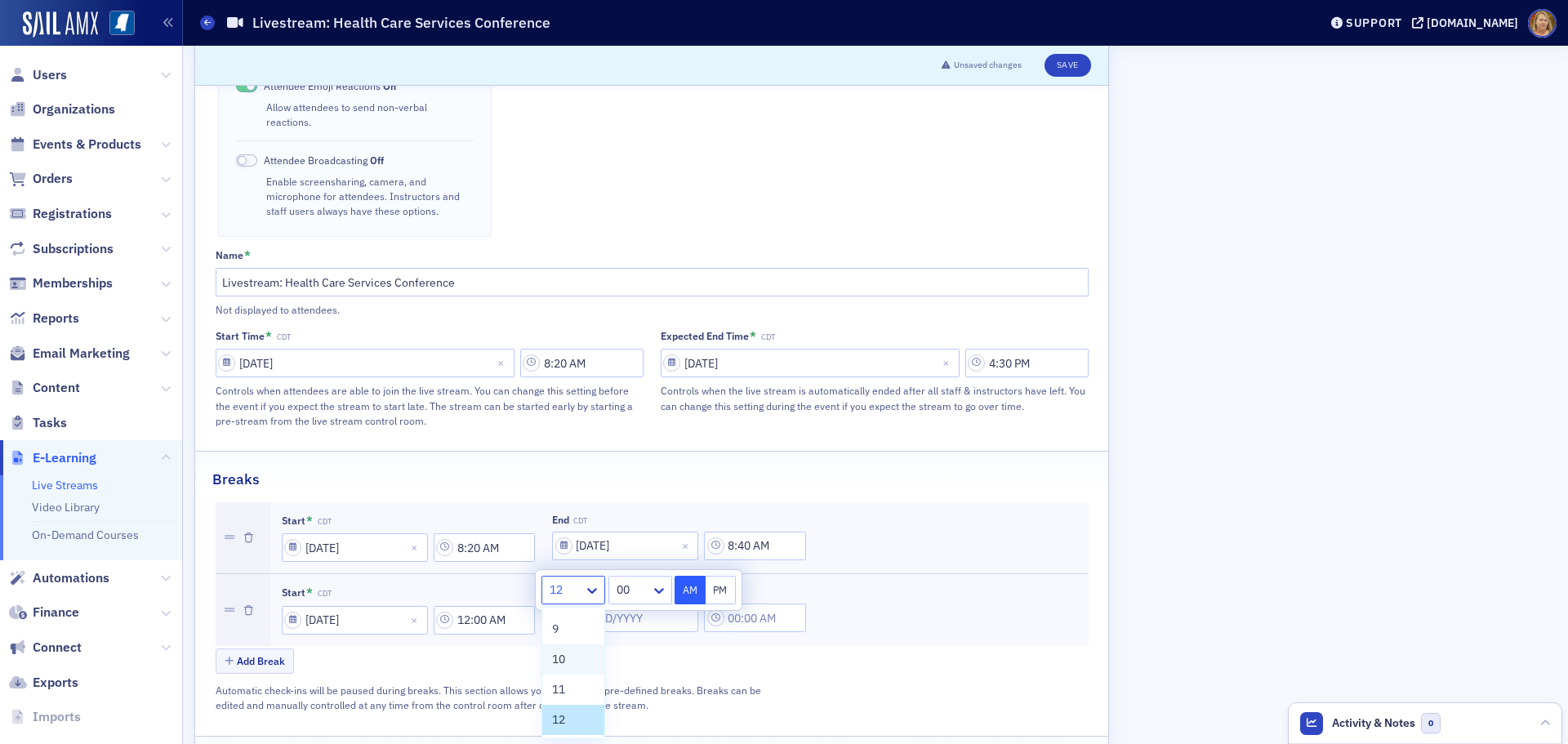
click at [565, 660] on span "10" at bounding box center [558, 660] width 13 height 17
click at [639, 589] on div at bounding box center [632, 590] width 34 height 21
click at [638, 692] on div "40" at bounding box center [640, 691] width 43 height 17
type input "10:40 AM"
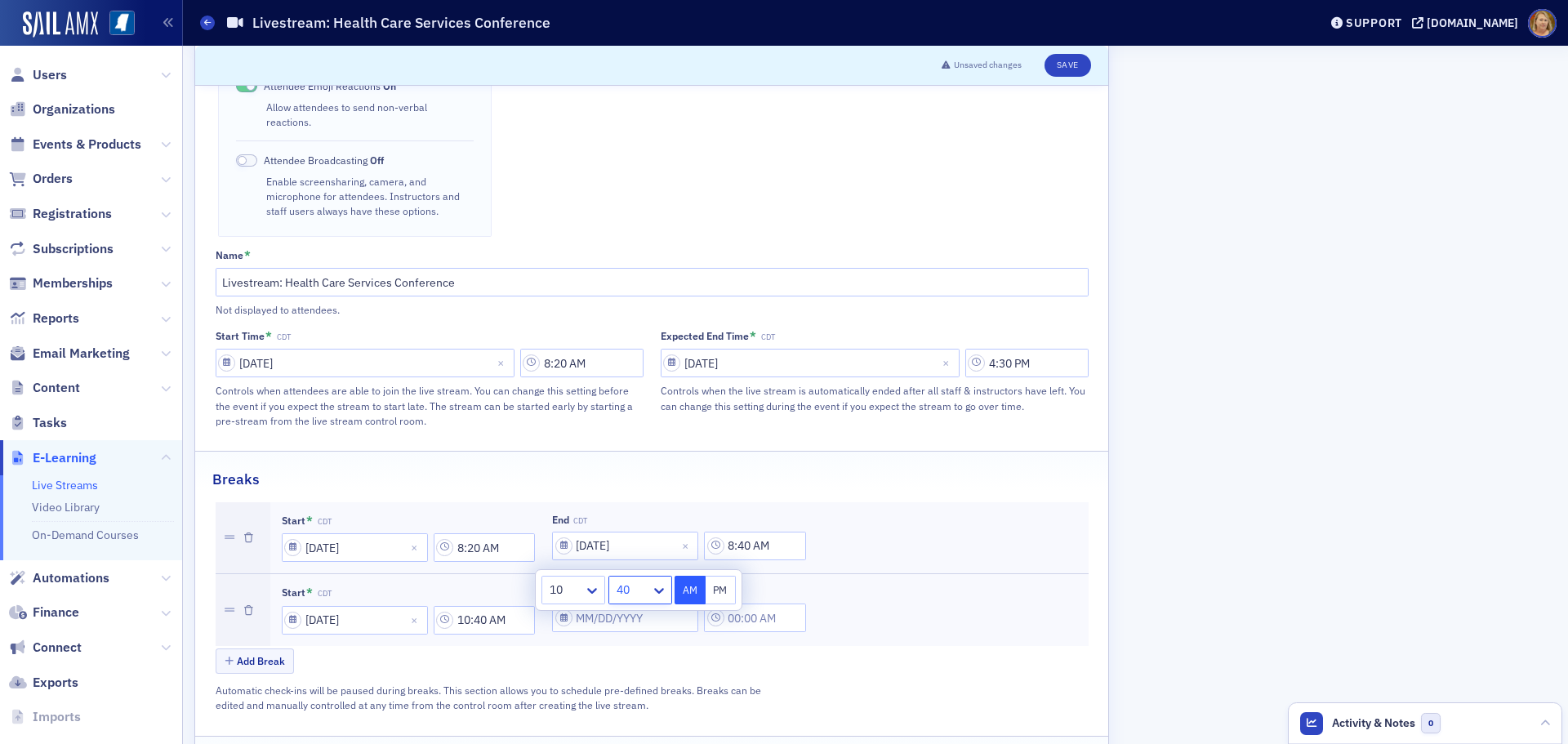
click at [741, 612] on div "Start * CDT 09/18/2025 10:40 AM End CST/CDT" at bounding box center [679, 610] width 818 height 72
click at [617, 604] on input "End CST/CDT" at bounding box center [625, 618] width 146 height 28
select select "7"
select select "2025"
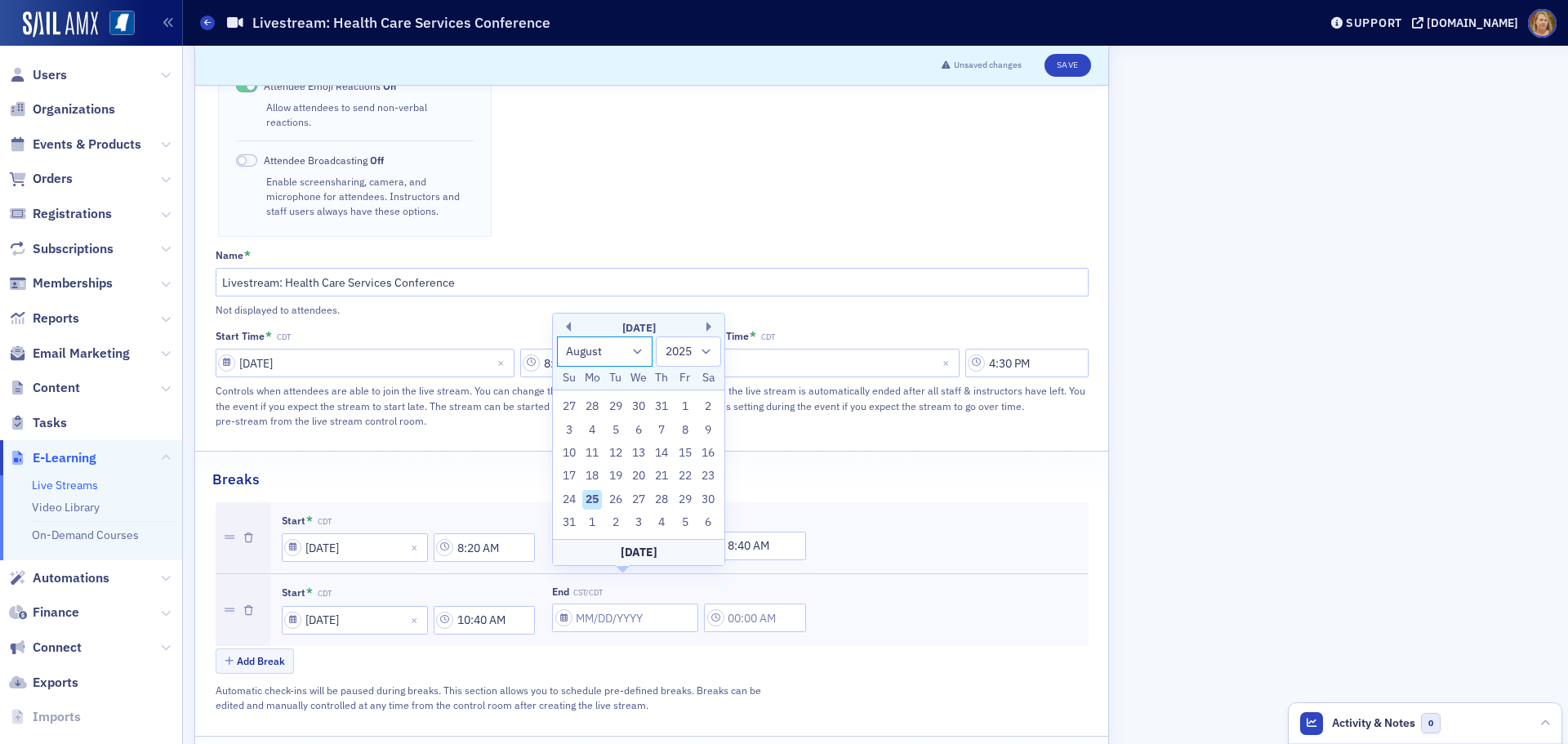
click at [635, 353] on select "January February March April May June July August September October November De…" at bounding box center [606, 352] width 97 height 30
select select "8"
click at [557, 359] on select "January February March April May June July August September October November De…" at bounding box center [606, 352] width 97 height 30
click at [663, 475] on div "18" at bounding box center [662, 476] width 20 height 20
type input "09/18/2025"
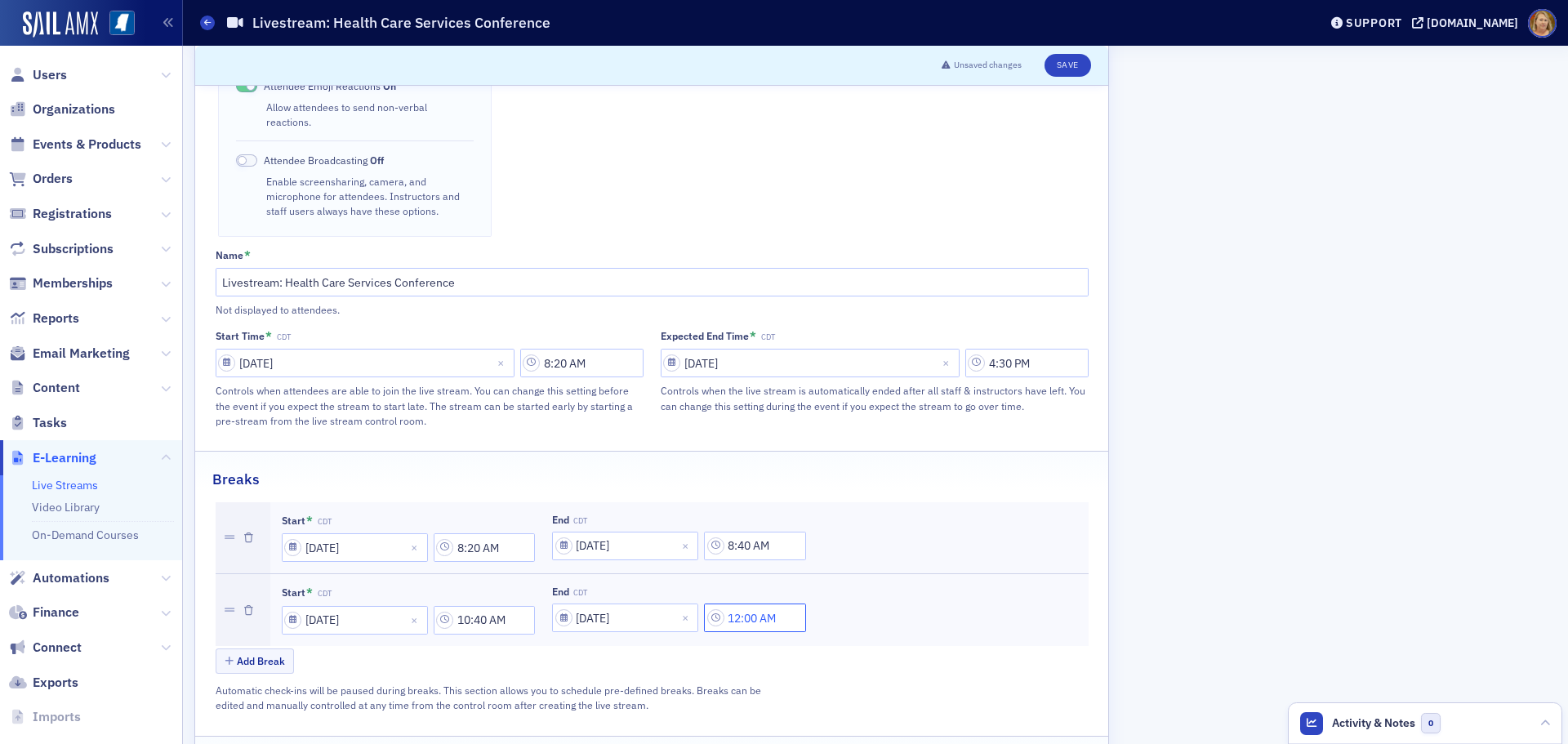
click at [739, 604] on input "12:00 AM" at bounding box center [756, 618] width 102 height 28
click at [818, 590] on div "12" at bounding box center [834, 588] width 42 height 24
click at [839, 688] on div "11" at bounding box center [844, 690] width 43 height 17
click at [894, 587] on div at bounding box center [903, 589] width 34 height 21
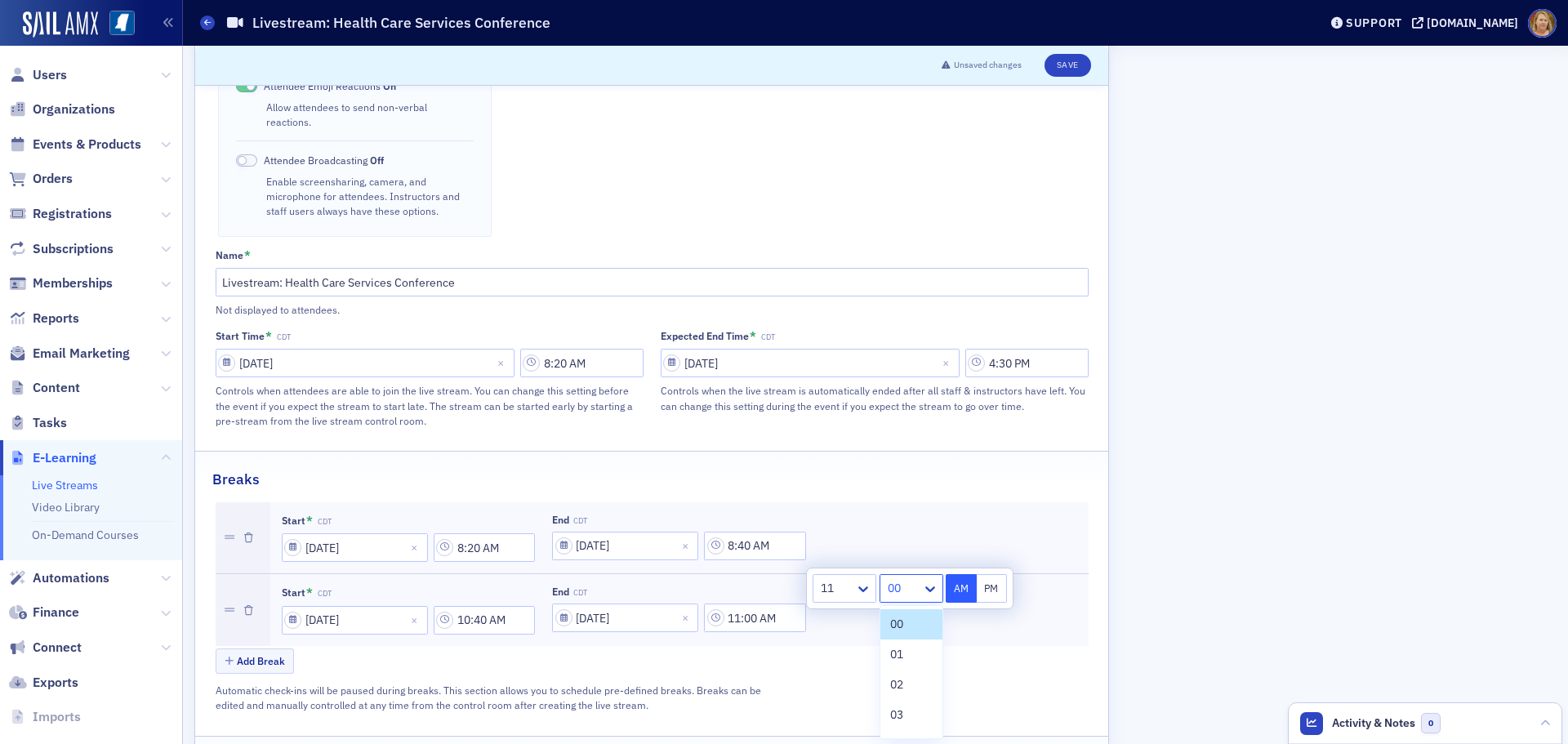
scroll to position [163, 0]
click at [904, 610] on div "05" at bounding box center [911, 612] width 43 height 17
type input "11:05 AM"
click at [965, 593] on button "AM" at bounding box center [961, 589] width 31 height 28
click at [900, 648] on div "Add Break" at bounding box center [651, 662] width 873 height 28
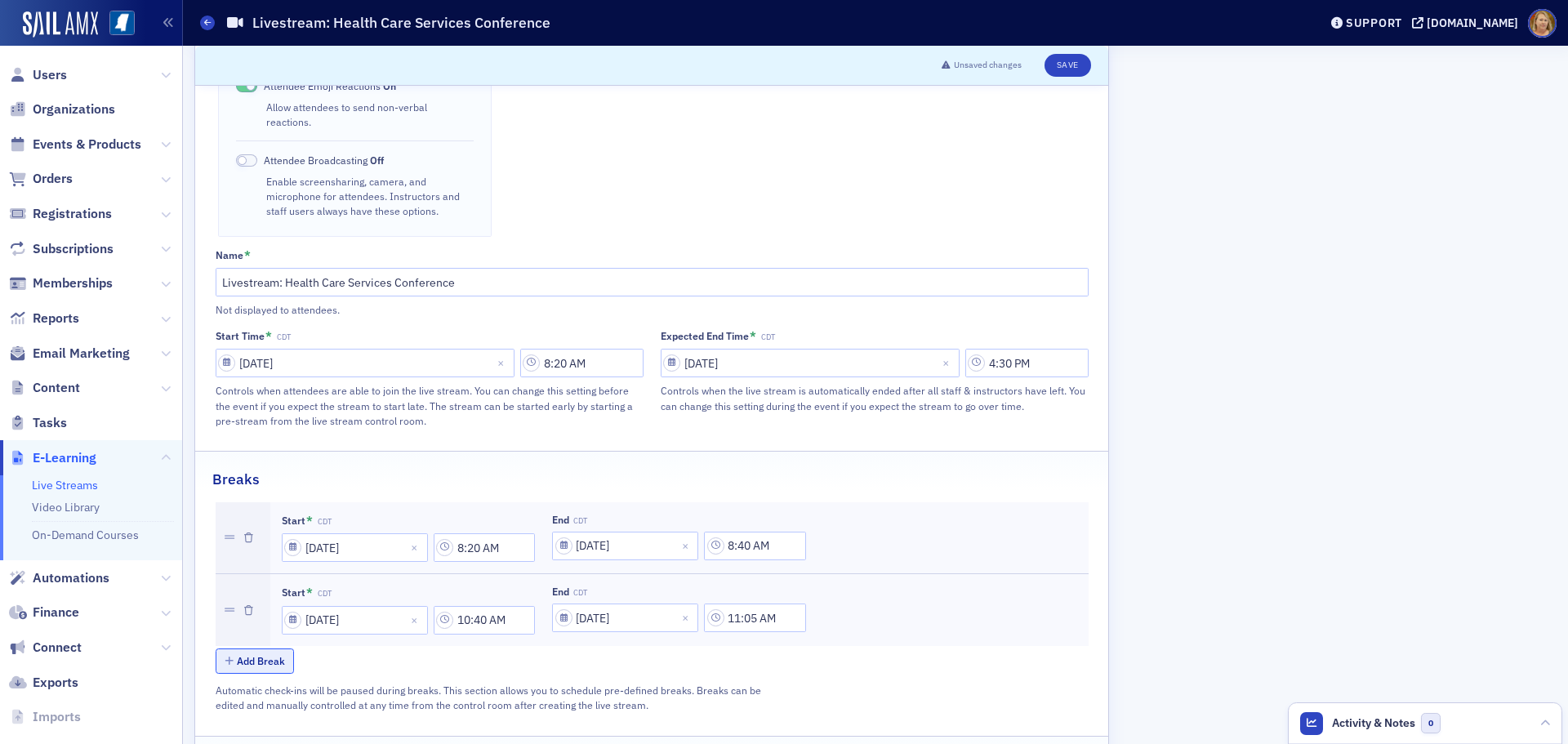
click at [257, 648] on button "Add Break" at bounding box center [255, 661] width 80 height 26
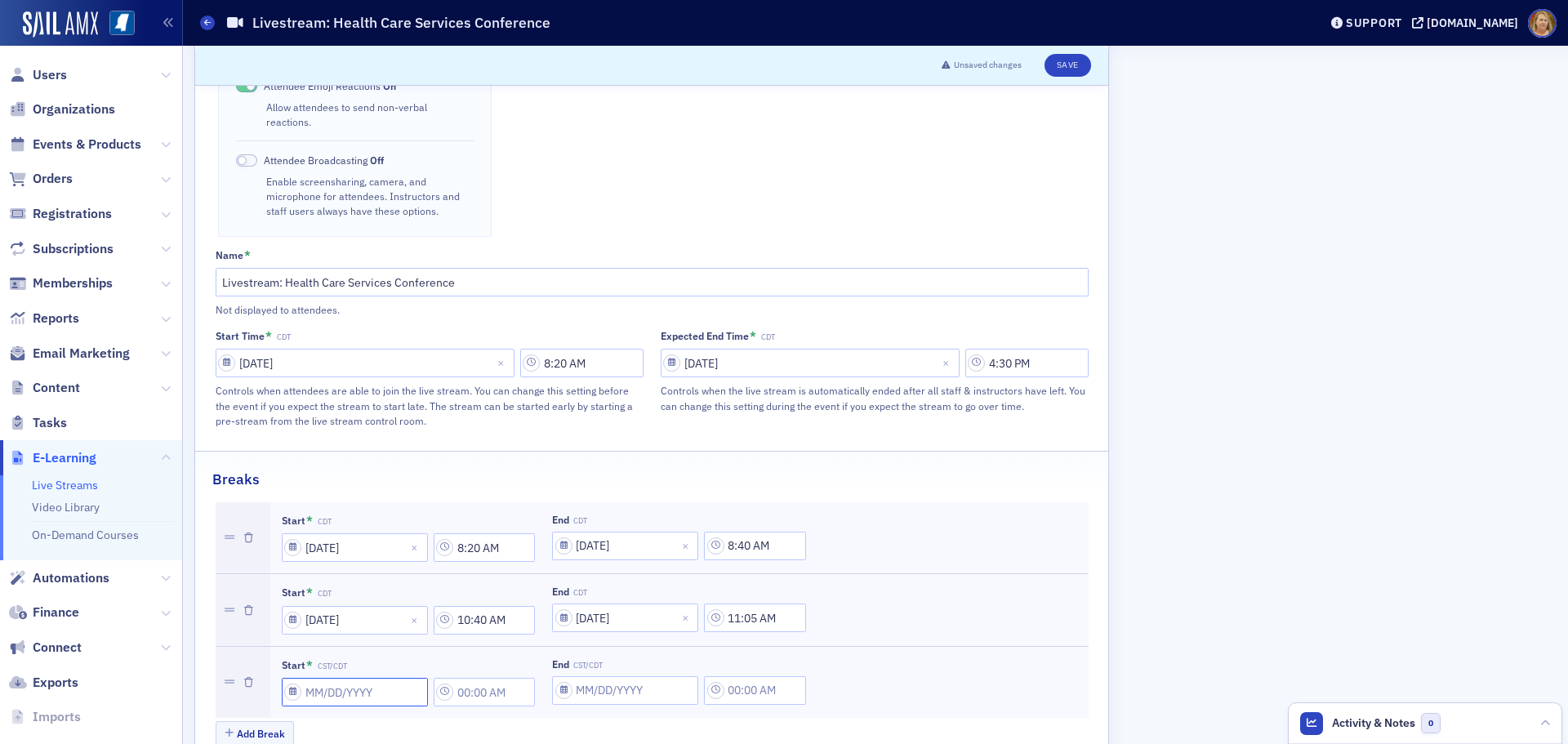
select select "7"
select select "2025"
click at [315, 678] on input "Start * CST/CDT" at bounding box center [355, 692] width 146 height 28
click at [363, 426] on select "January February March April May June July August September October November De…" at bounding box center [335, 426] width 97 height 30
select select "8"
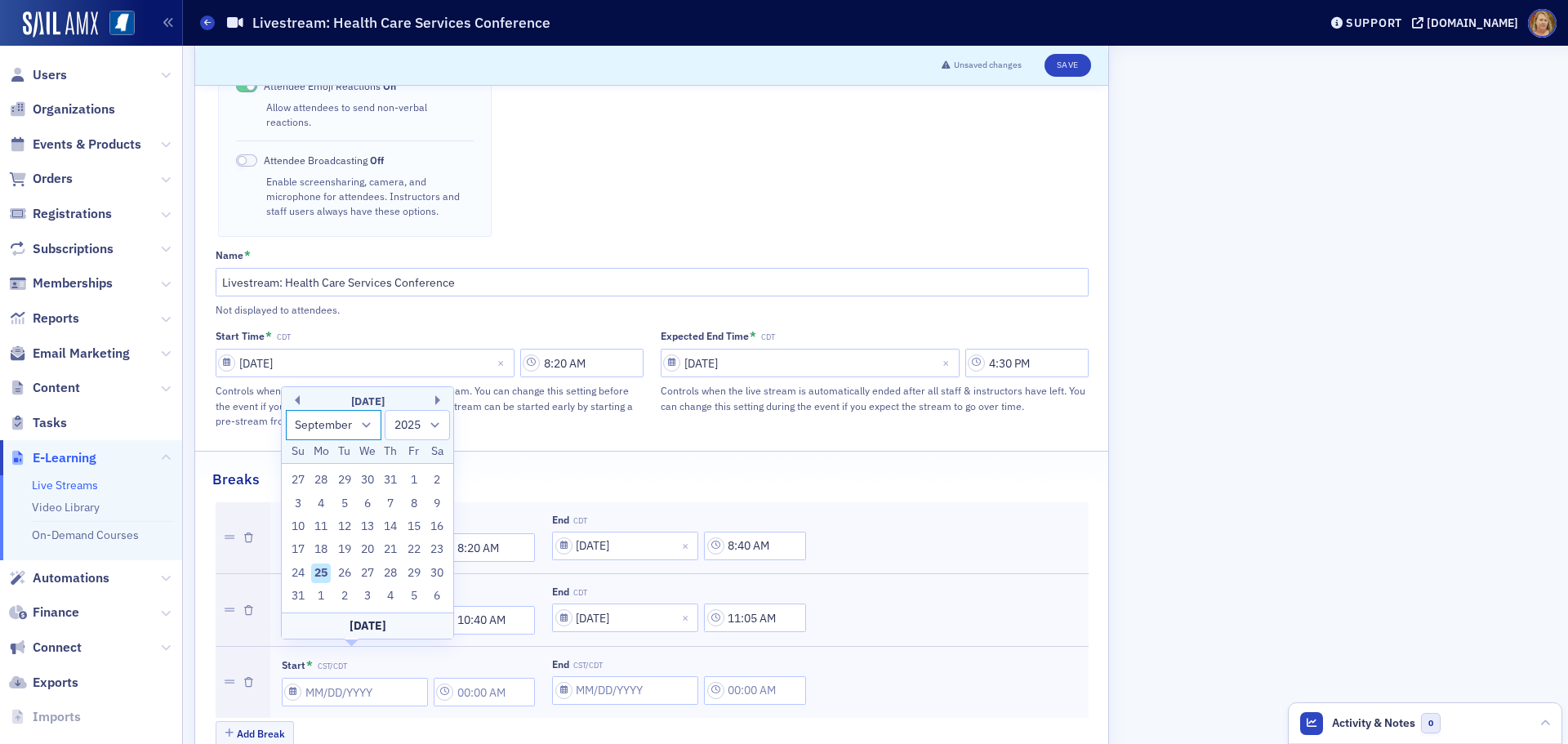
click at [286, 433] on select "January February March April May June July August September October November De…" at bounding box center [335, 426] width 97 height 30
click at [397, 547] on div "18" at bounding box center [391, 550] width 20 height 20
type input "09/18/2025"
type input "12:00 AM"
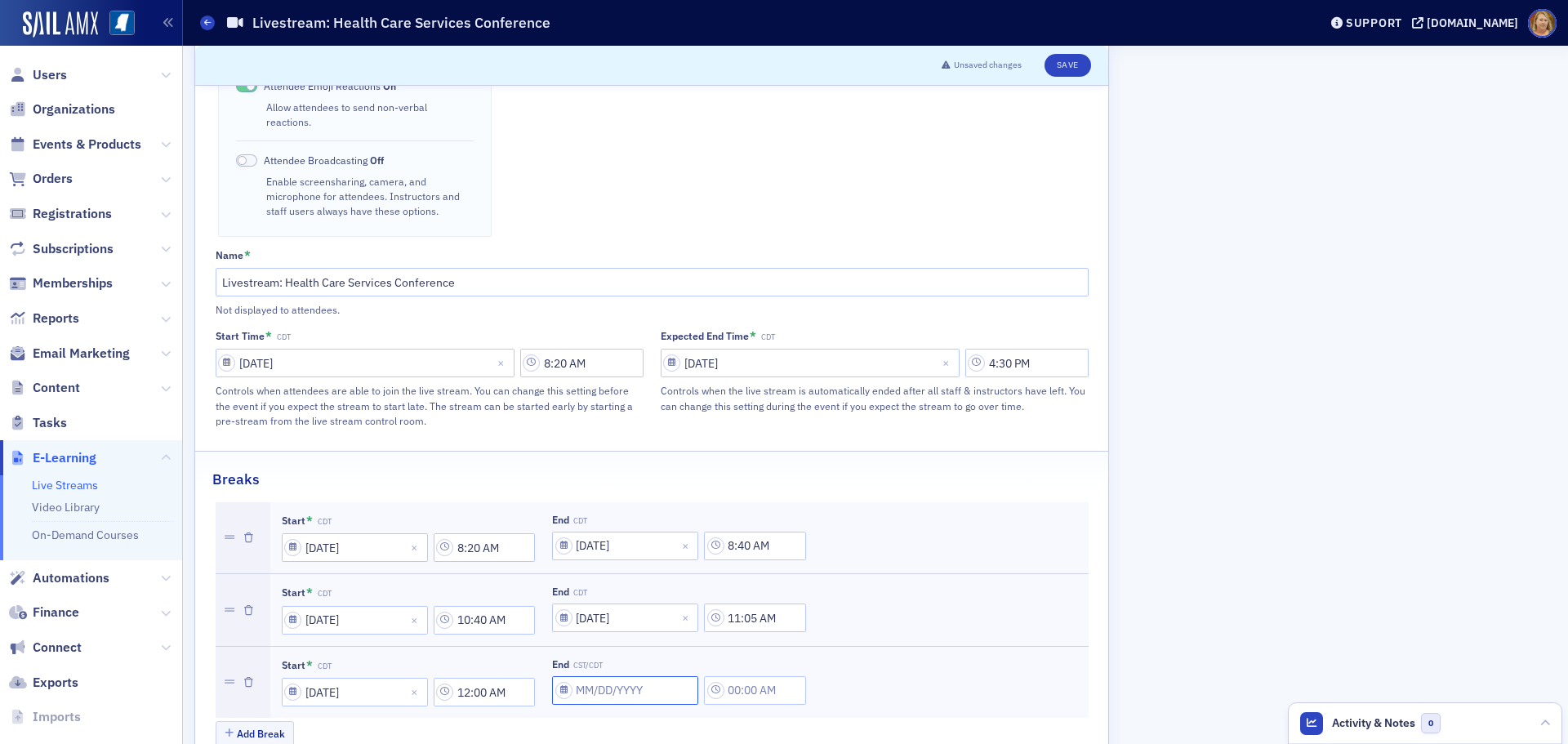
select select "7"
select select "2025"
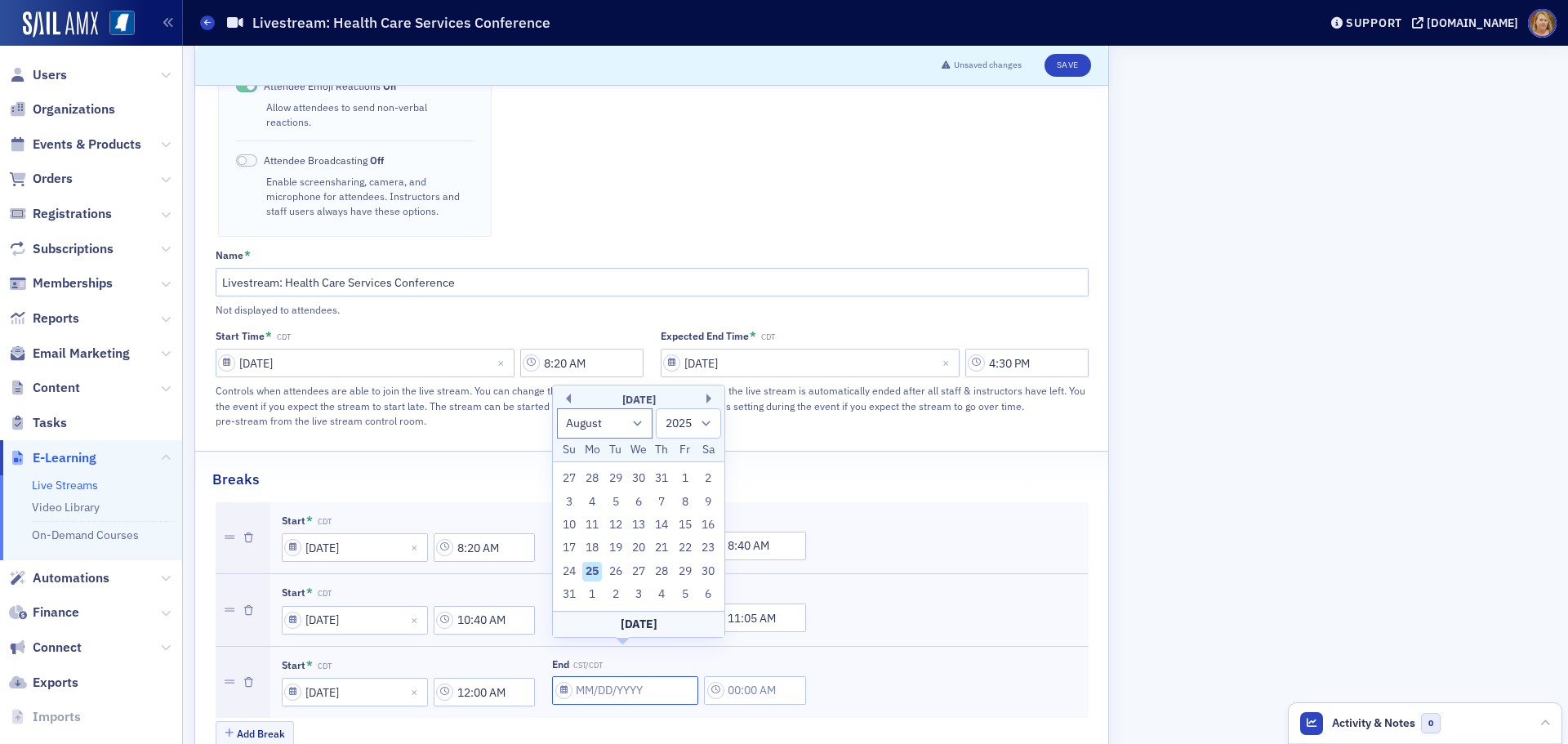
click at [581, 676] on input "End CST/CDT" at bounding box center [625, 690] width 146 height 28
click at [607, 425] on select "January February March April May June July August September October November De…" at bounding box center [606, 424] width 97 height 30
select select "8"
click at [557, 431] on select "January February March April May June July August September October November De…" at bounding box center [606, 424] width 97 height 30
click at [660, 551] on div "18" at bounding box center [662, 548] width 20 height 20
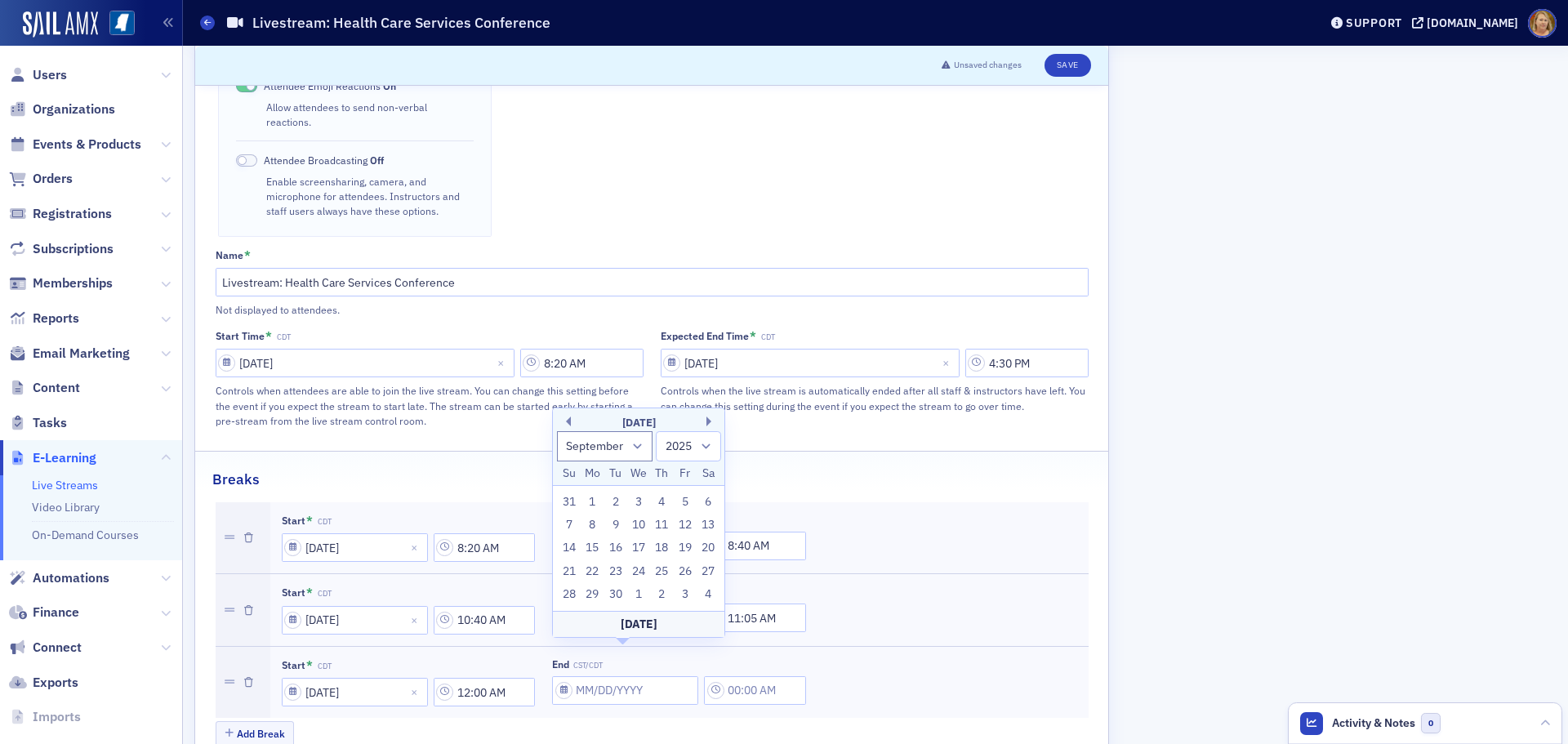
type input "09/18/2025"
type input "12:00 AM"
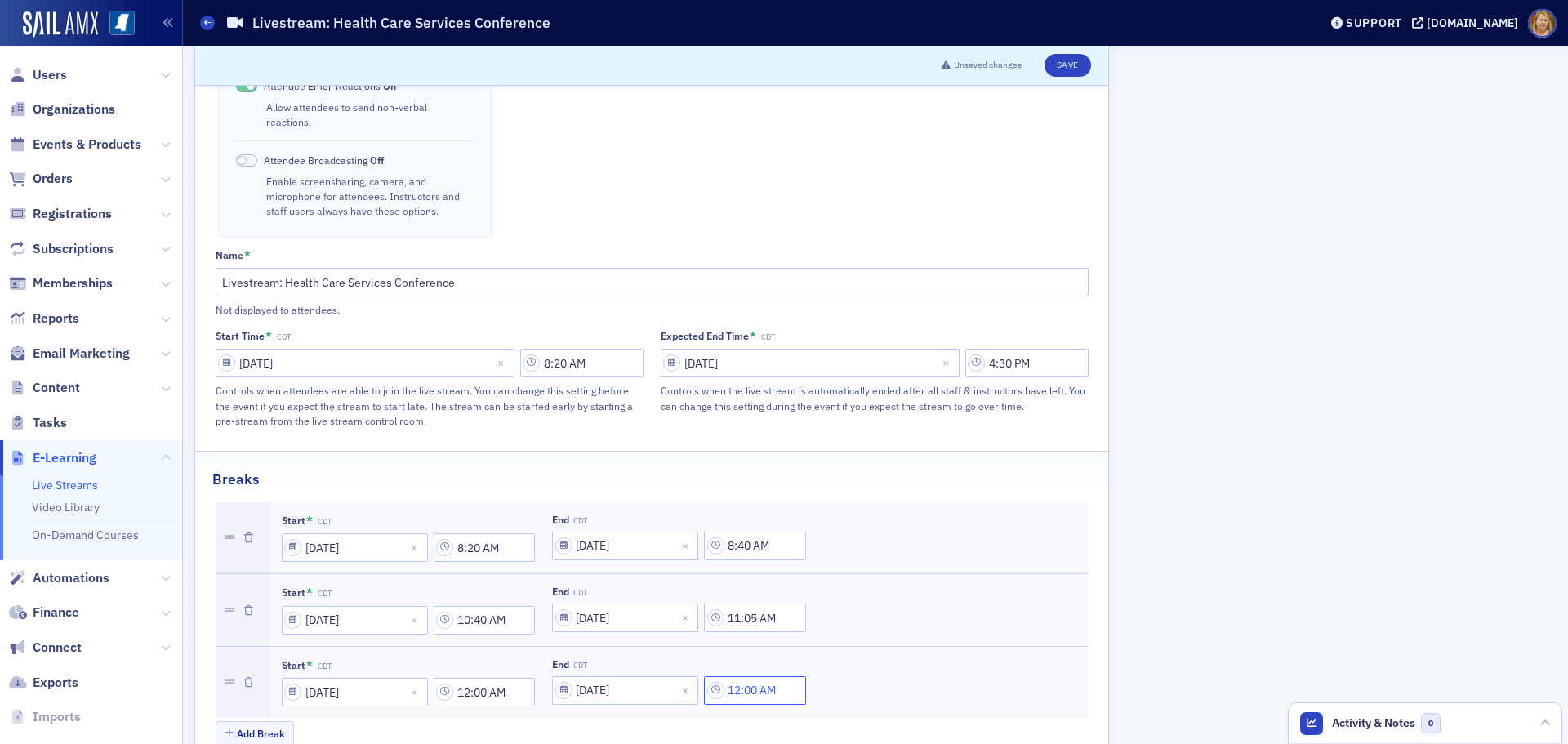
click at [753, 676] on input "12:00 AM" at bounding box center [756, 690] width 102 height 28
click at [480, 678] on input "12:00 AM" at bounding box center [485, 692] width 102 height 28
click at [721, 658] on button "PM" at bounding box center [720, 662] width 31 height 28
type input "12:00 PM"
click at [623, 687] on div "Start * CDT 09/18/2025 8:20 AM End CDT 09/18/2025 8:40 AM Start * CDT 09/18/202…" at bounding box center [651, 626] width 873 height 247
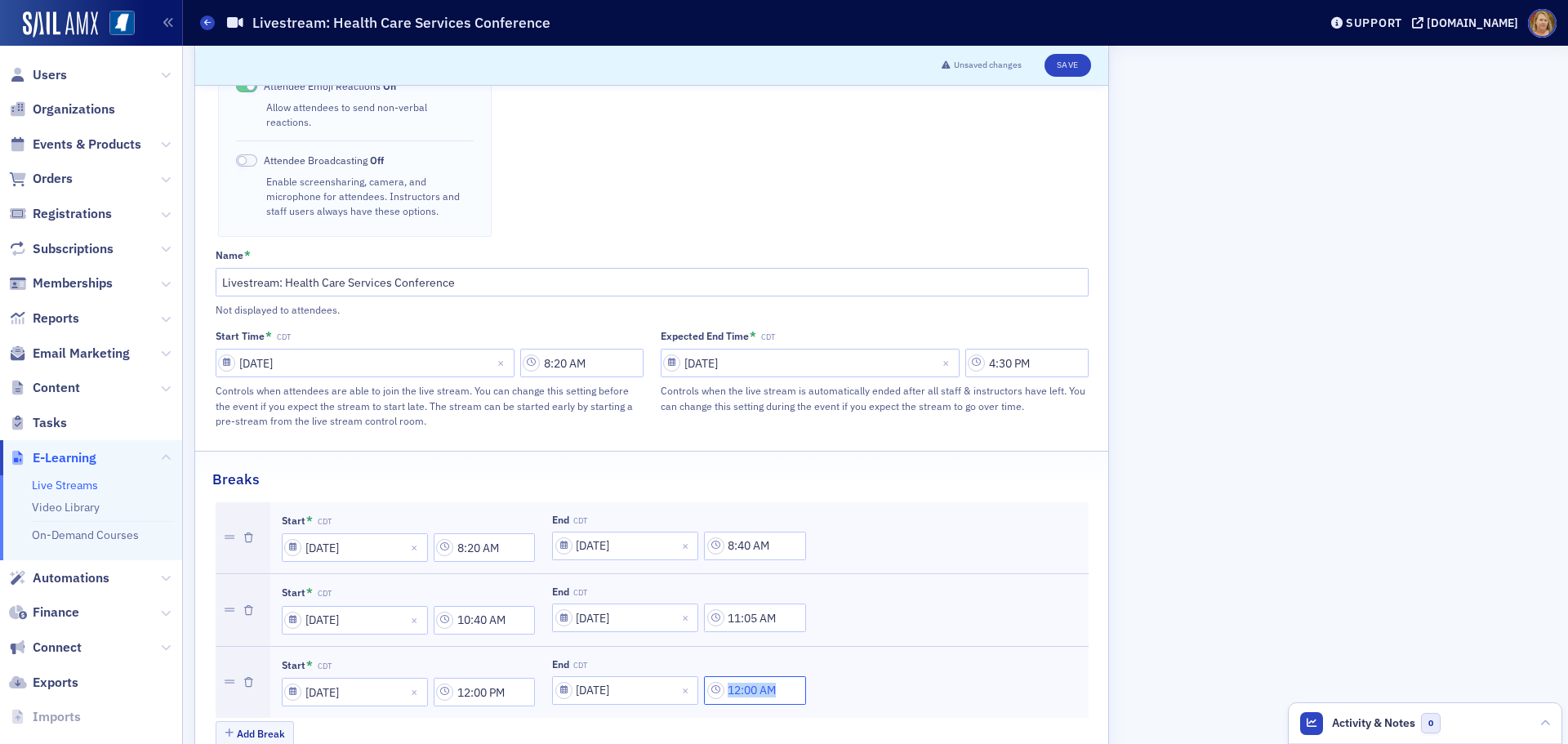
click at [735, 676] on input "12:00 AM" at bounding box center [756, 690] width 102 height 28
click at [713, 633] on icon at bounding box center [712, 625] width 16 height 16
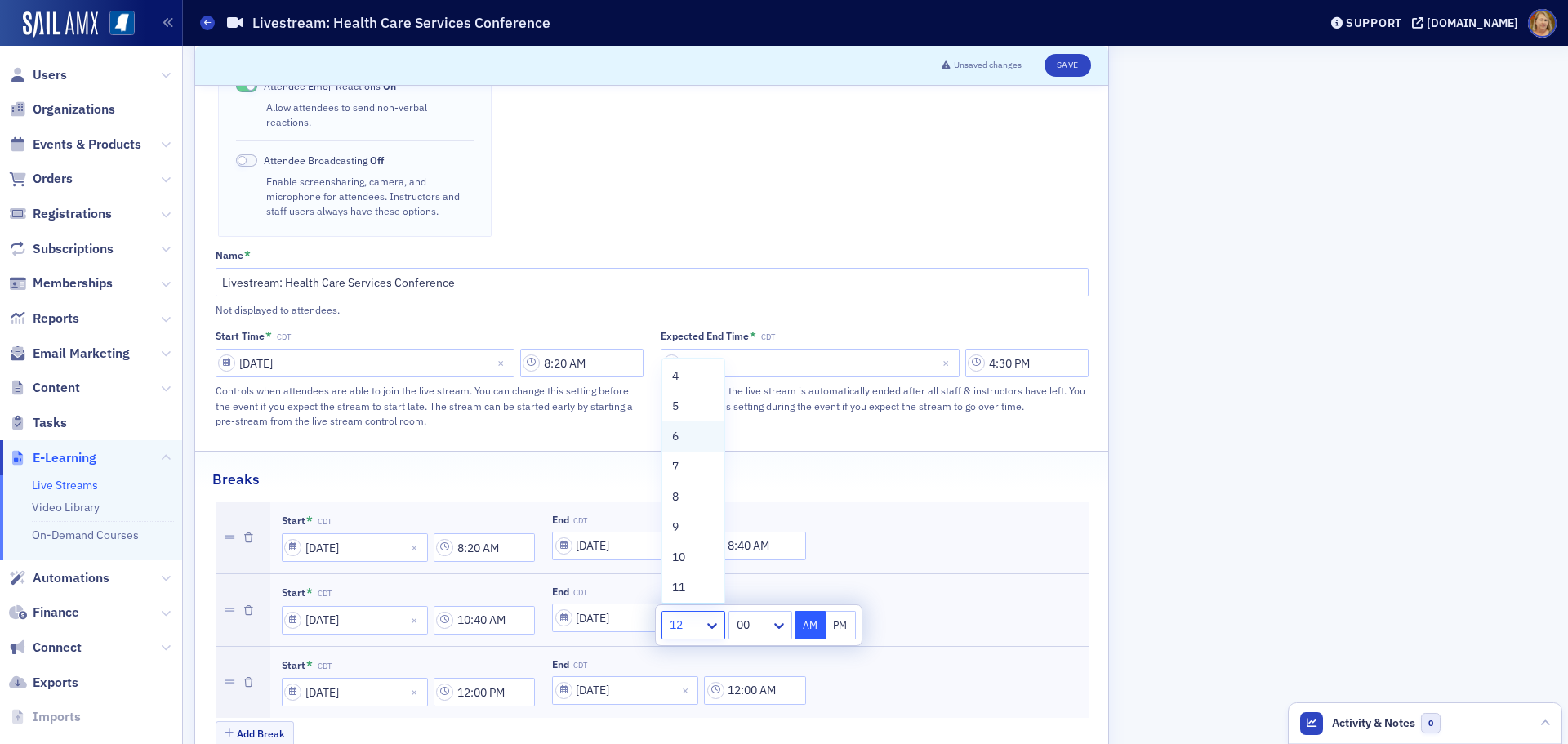
scroll to position [0, 0]
click at [687, 384] on div "1" at bounding box center [693, 377] width 43 height 17
click at [837, 621] on button "PM" at bounding box center [841, 625] width 31 height 28
type input "1:00 PM"
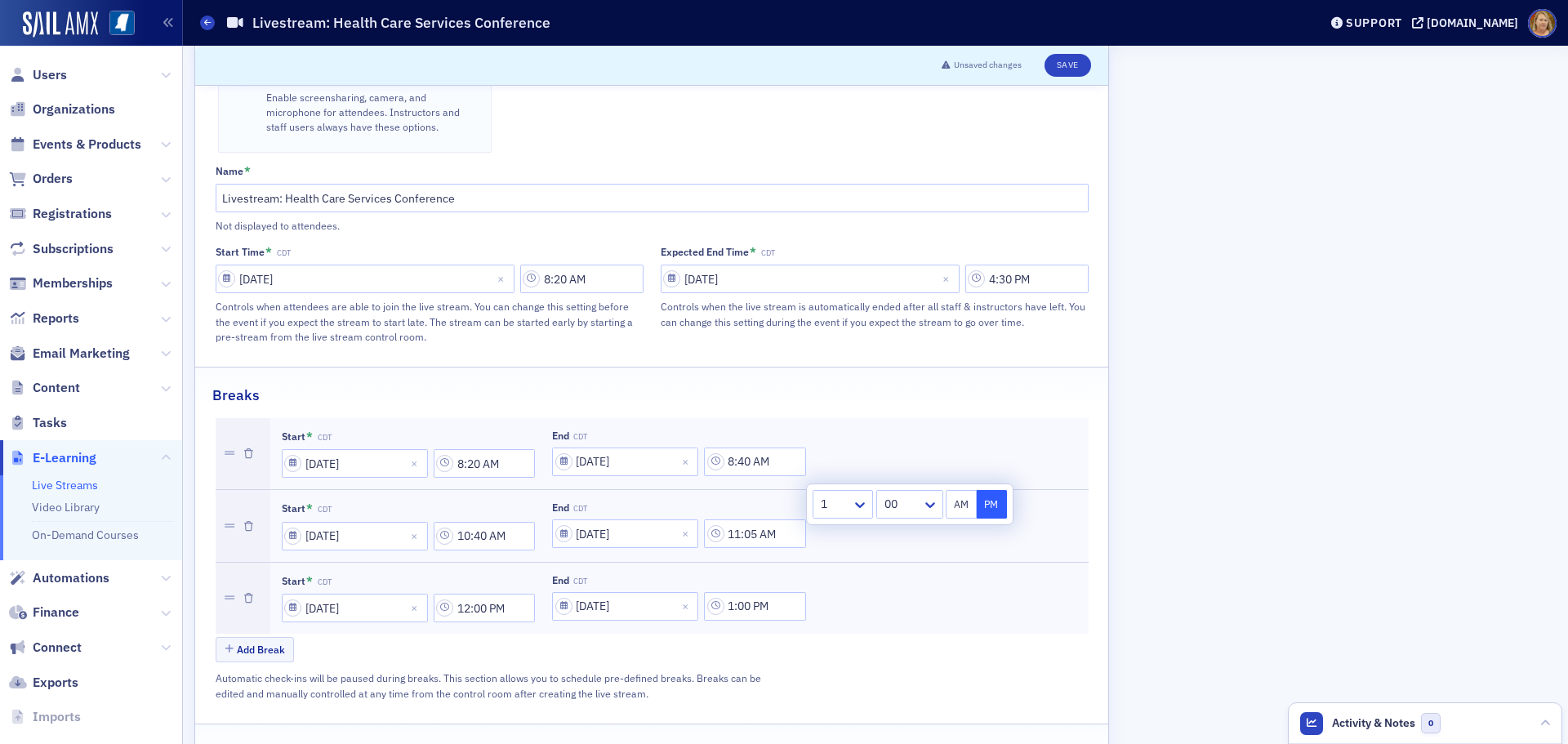
scroll to position [804, 0]
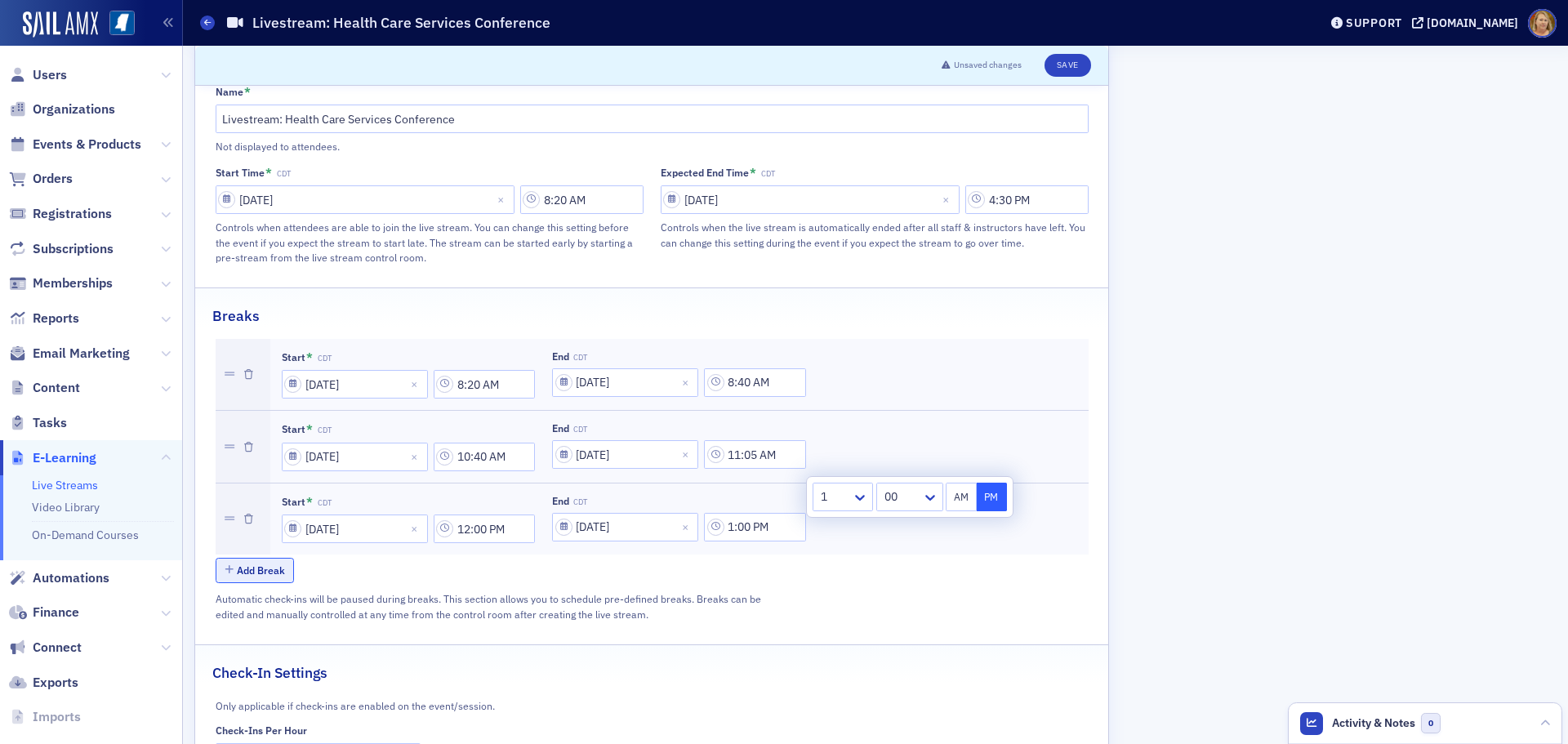
click at [256, 557] on button "Add Break" at bounding box center [255, 570] width 80 height 26
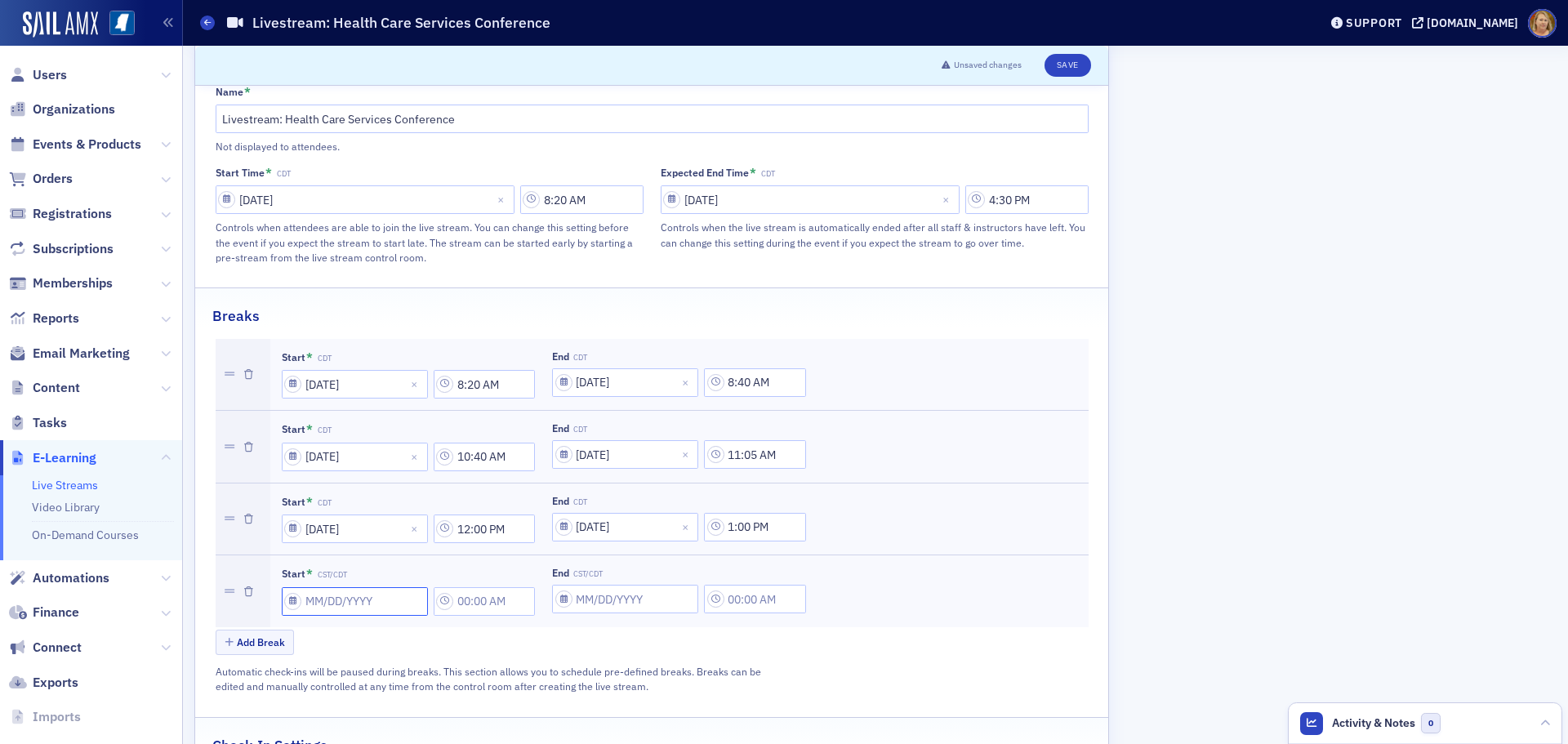
click at [306, 587] on input "Start * CST/CDT" at bounding box center [355, 601] width 146 height 28
select select "7"
select select "2025"
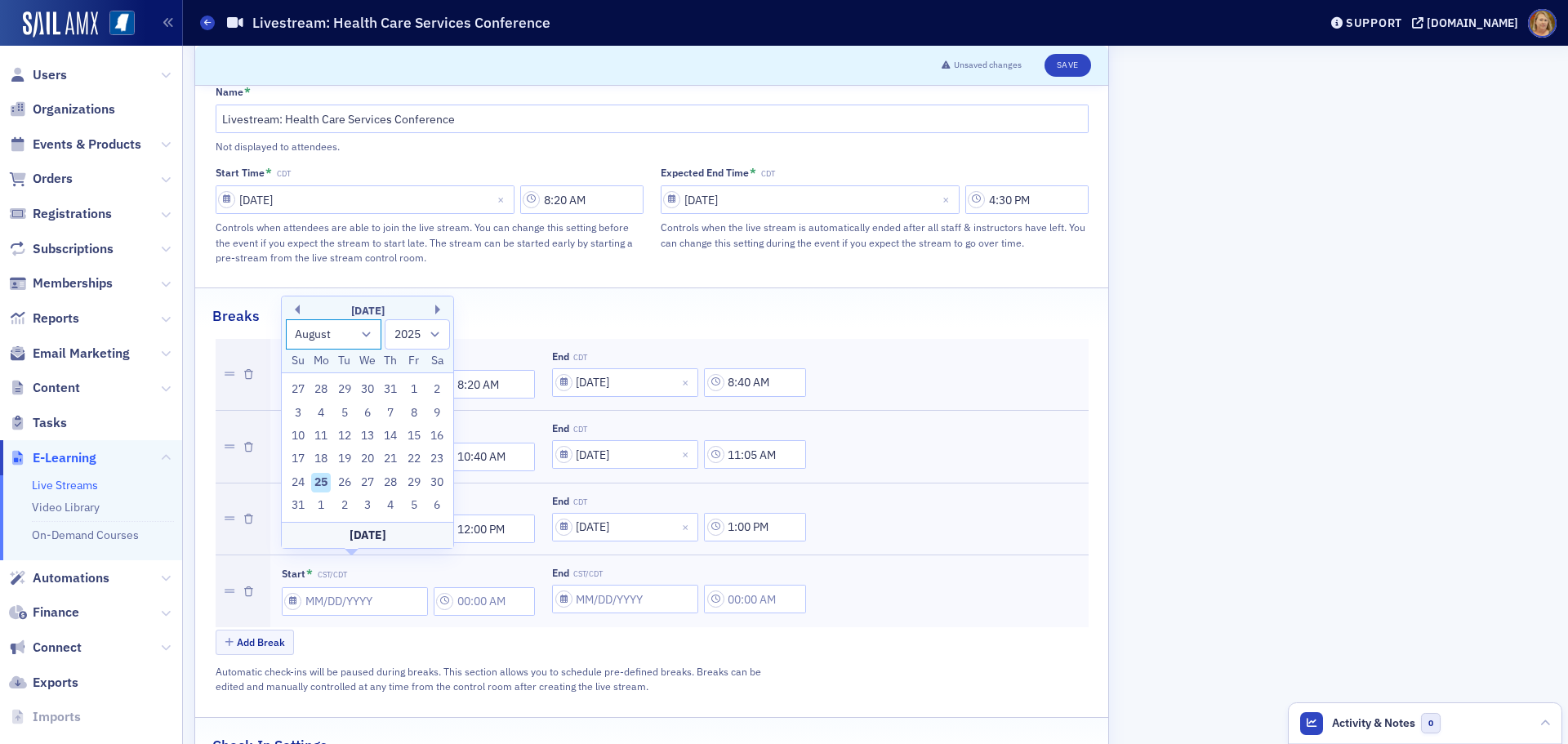
click at [367, 334] on select "January February March April May June July August September October November De…" at bounding box center [335, 335] width 97 height 30
select select "8"
click at [286, 342] on select "January February March April May June July August September October November De…" at bounding box center [335, 335] width 97 height 30
click at [392, 457] on div "18" at bounding box center [391, 459] width 20 height 20
type input "09/18/2025"
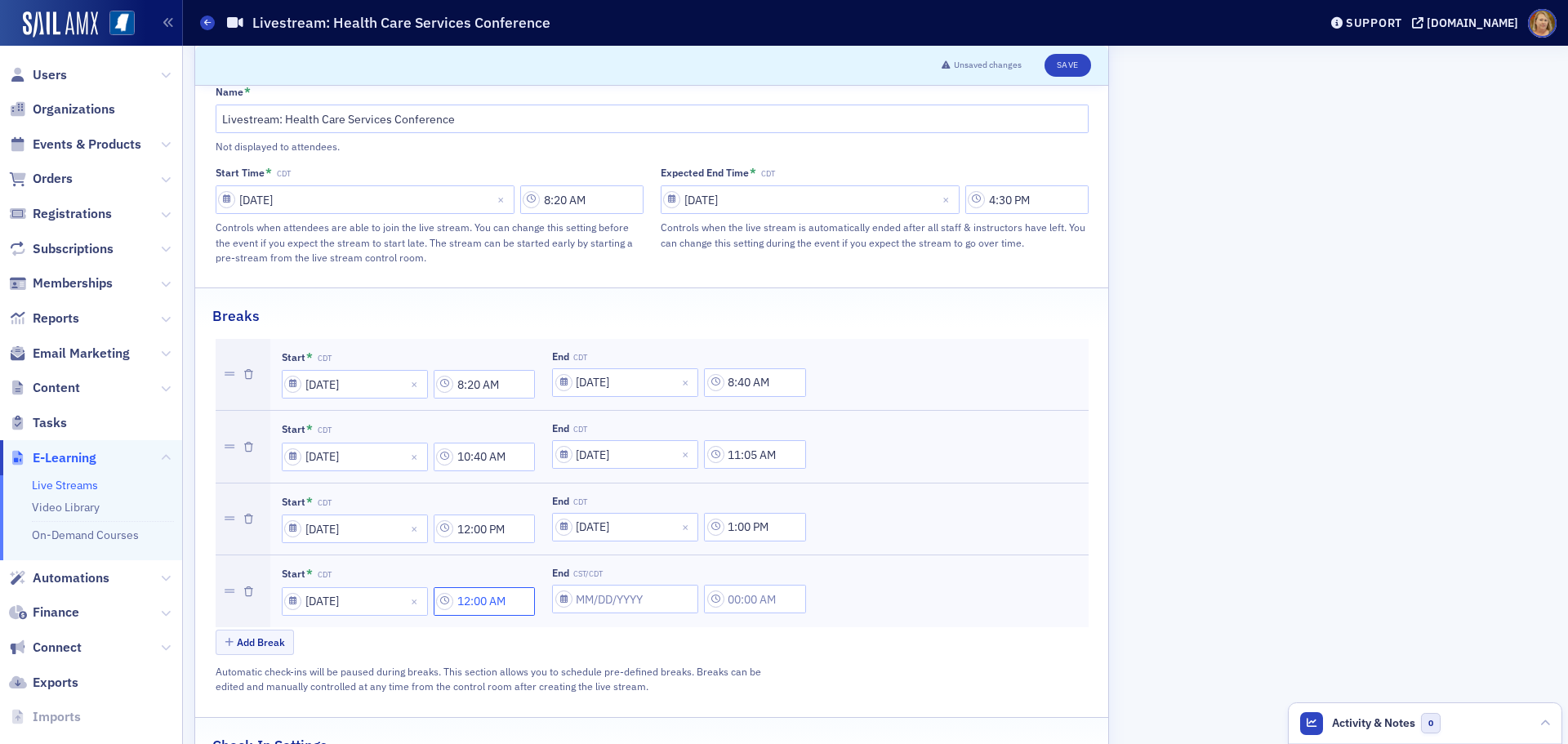
click at [464, 587] on input "12:00 AM" at bounding box center [485, 601] width 102 height 28
click at [557, 572] on div at bounding box center [565, 572] width 34 height 21
click at [557, 633] on span "2" at bounding box center [555, 637] width 7 height 17
click at [639, 580] on div at bounding box center [630, 572] width 38 height 21
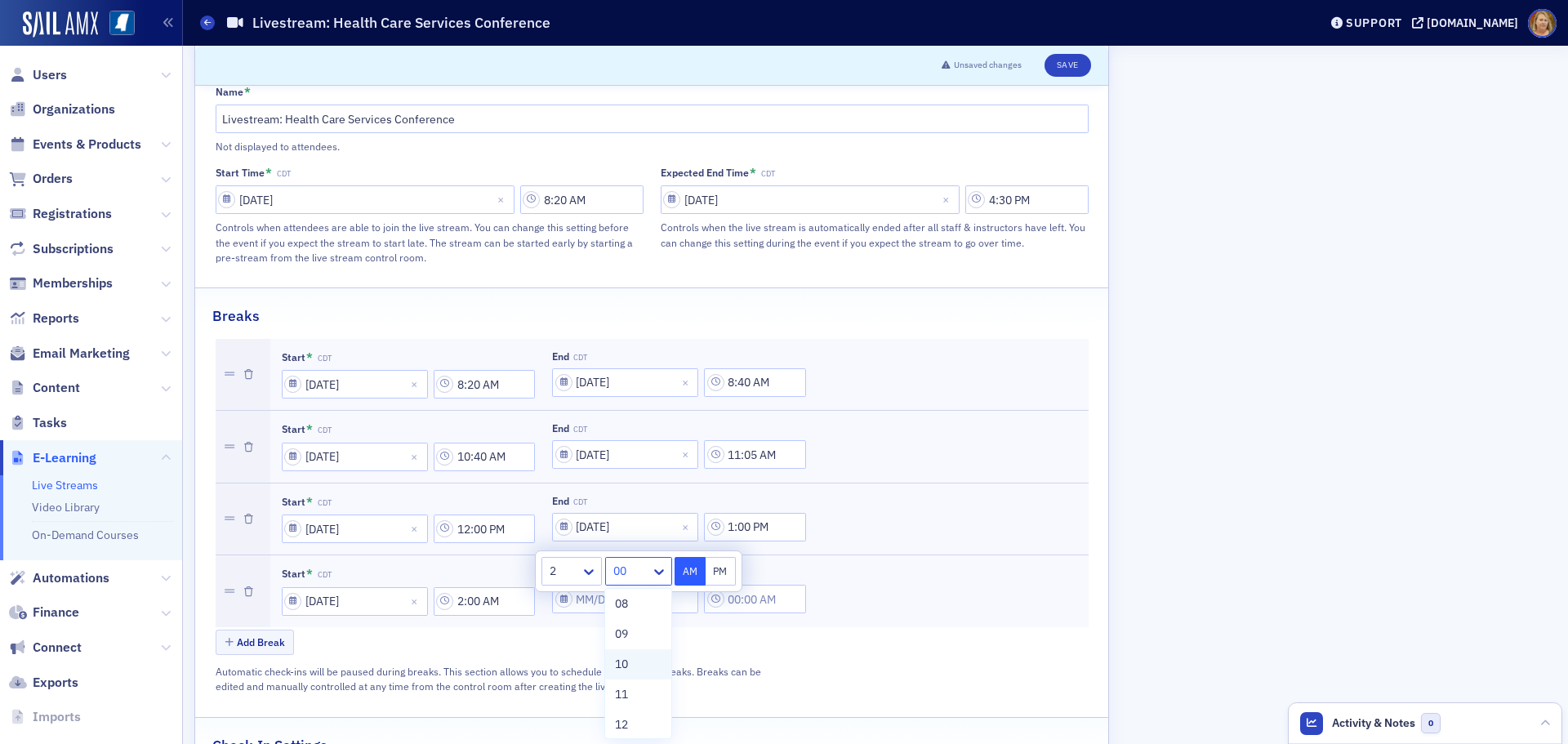
click at [641, 662] on div "10" at bounding box center [638, 664] width 46 height 17
click at [717, 575] on button "PM" at bounding box center [720, 572] width 31 height 28
type input "2:10 PM"
click at [682, 629] on div "Add Break" at bounding box center [651, 644] width 873 height 28
select select "7"
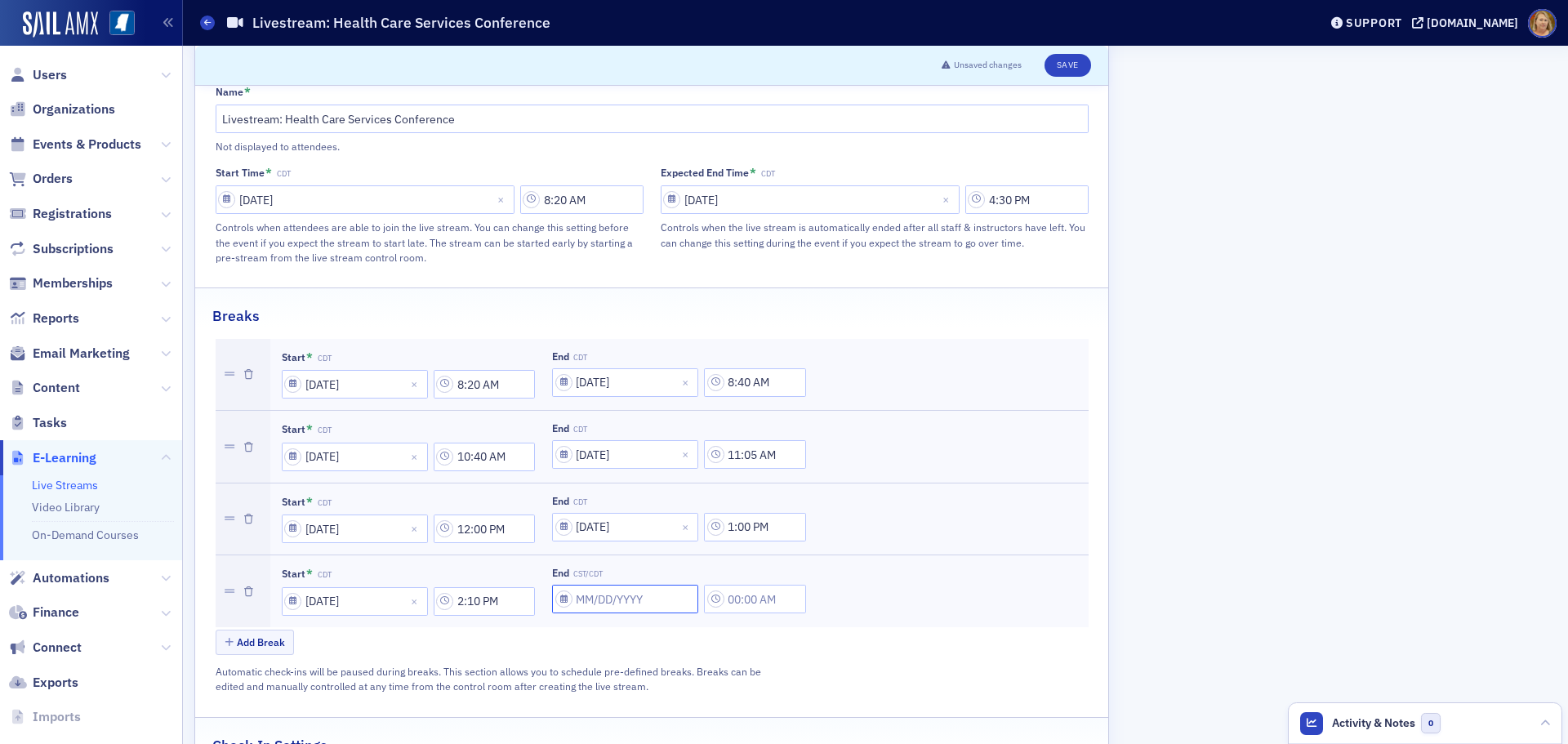
select select "2025"
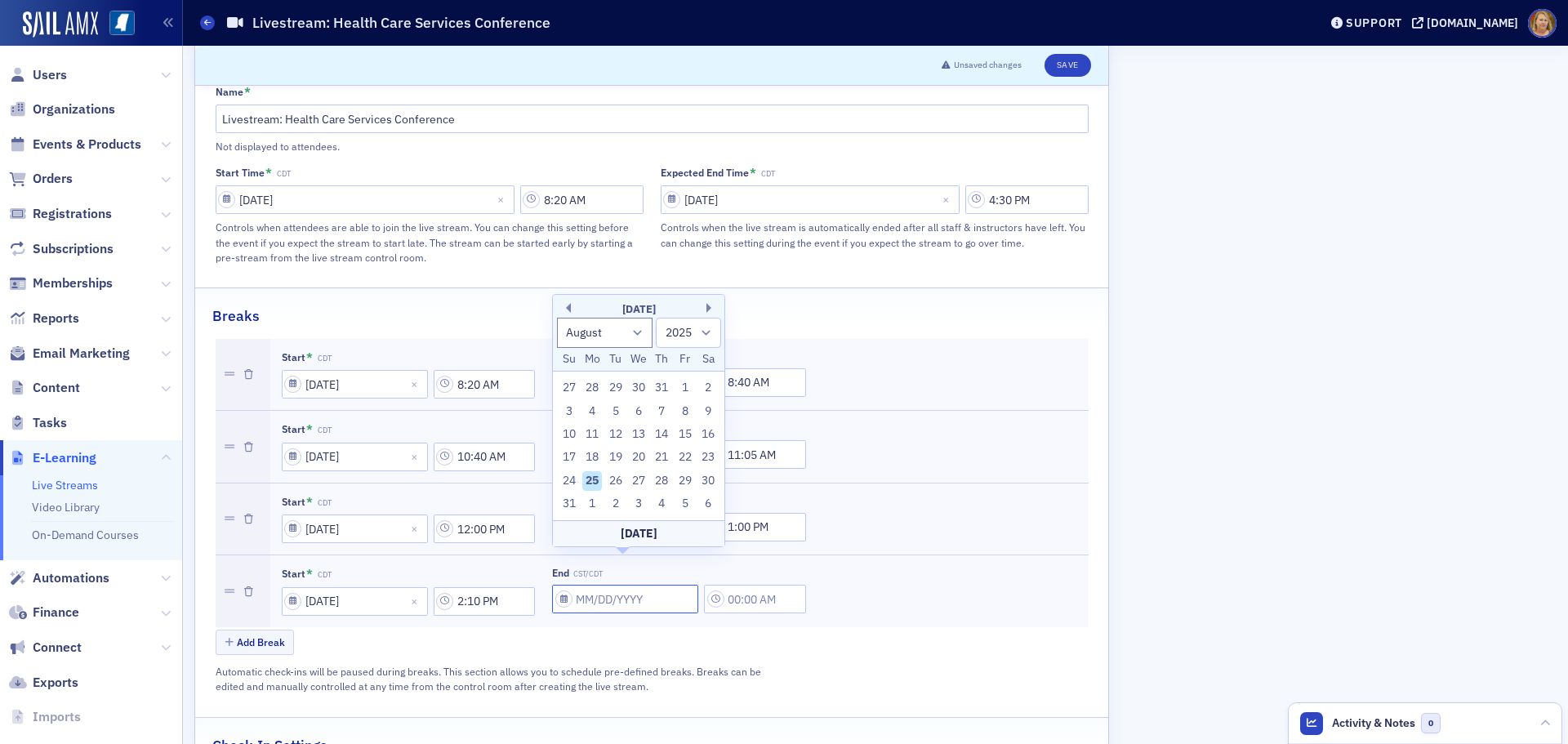
click at [607, 585] on input "End CST/CDT" at bounding box center [625, 599] width 146 height 28
click at [630, 329] on select "January February March April May June July August September October November De…" at bounding box center [606, 333] width 97 height 30
select select "8"
click at [557, 340] on select "January February March April May June July August September October November De…" at bounding box center [606, 333] width 97 height 30
click at [658, 456] on div "18" at bounding box center [662, 457] width 20 height 20
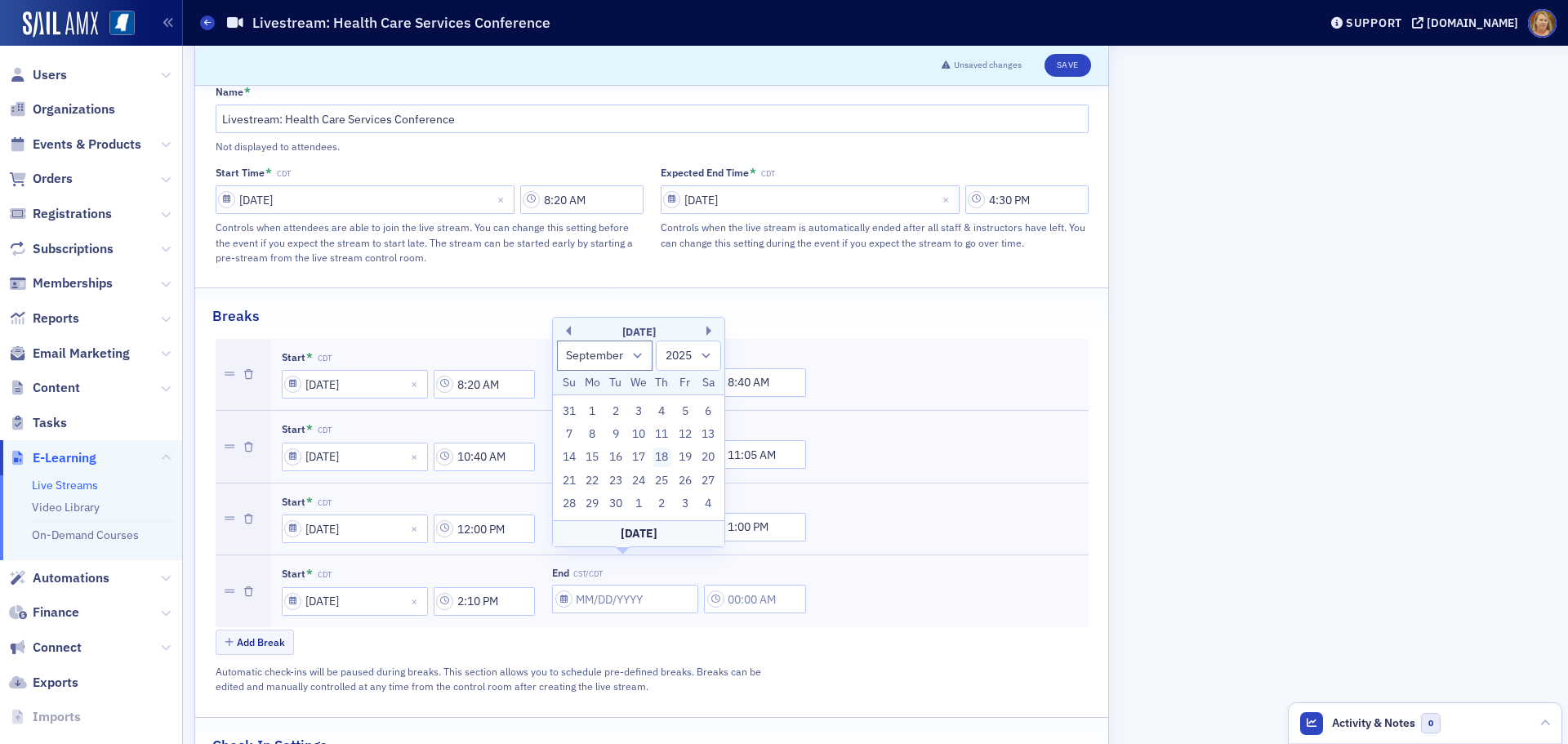
type input "09/18/2025"
click at [738, 585] on input "12:00 AM" at bounding box center [756, 599] width 102 height 28
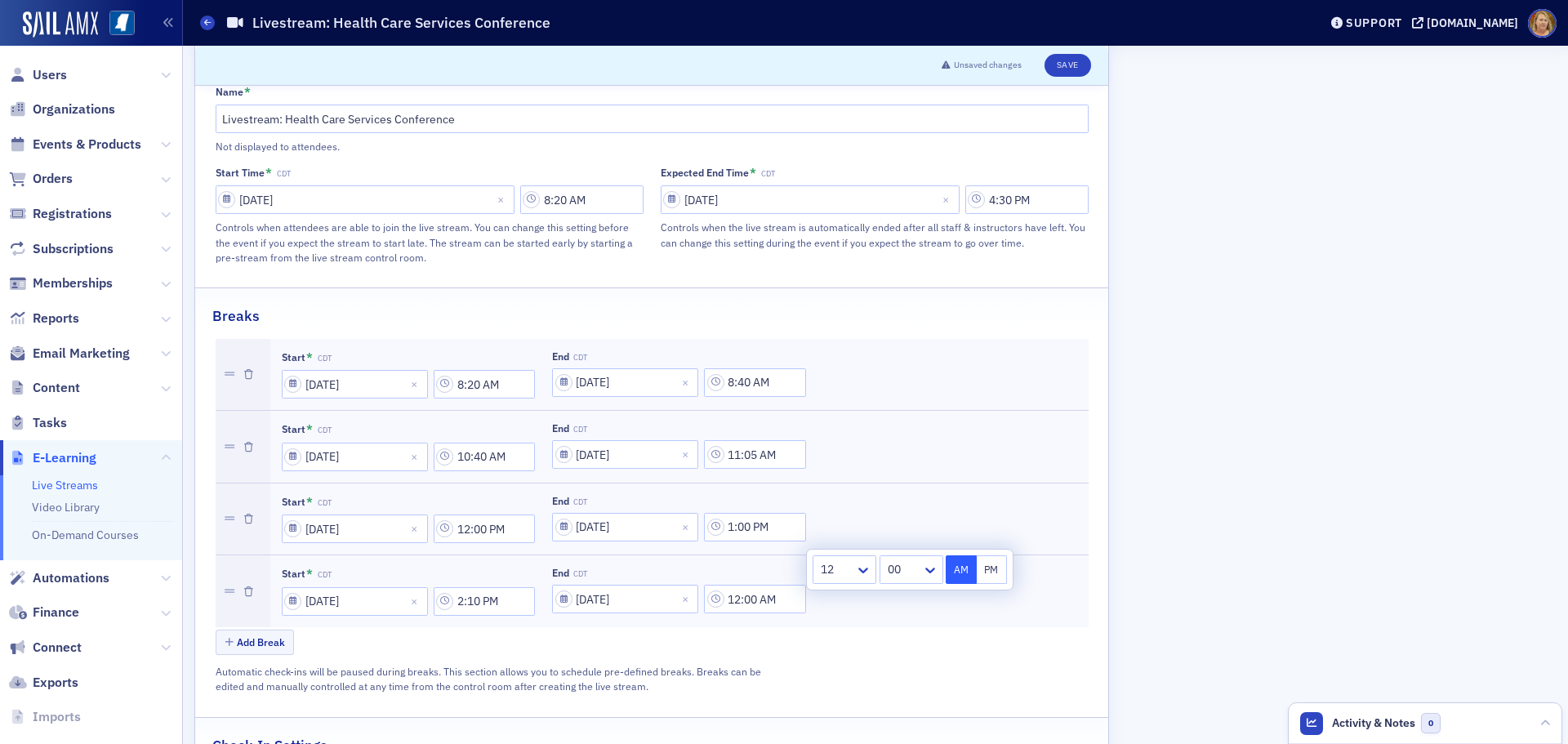
click at [839, 569] on div at bounding box center [836, 570] width 34 height 21
click at [838, 637] on div "2" at bounding box center [844, 636] width 43 height 17
click at [898, 575] on div at bounding box center [902, 570] width 38 height 21
click at [901, 680] on div "35" at bounding box center [909, 683] width 46 height 17
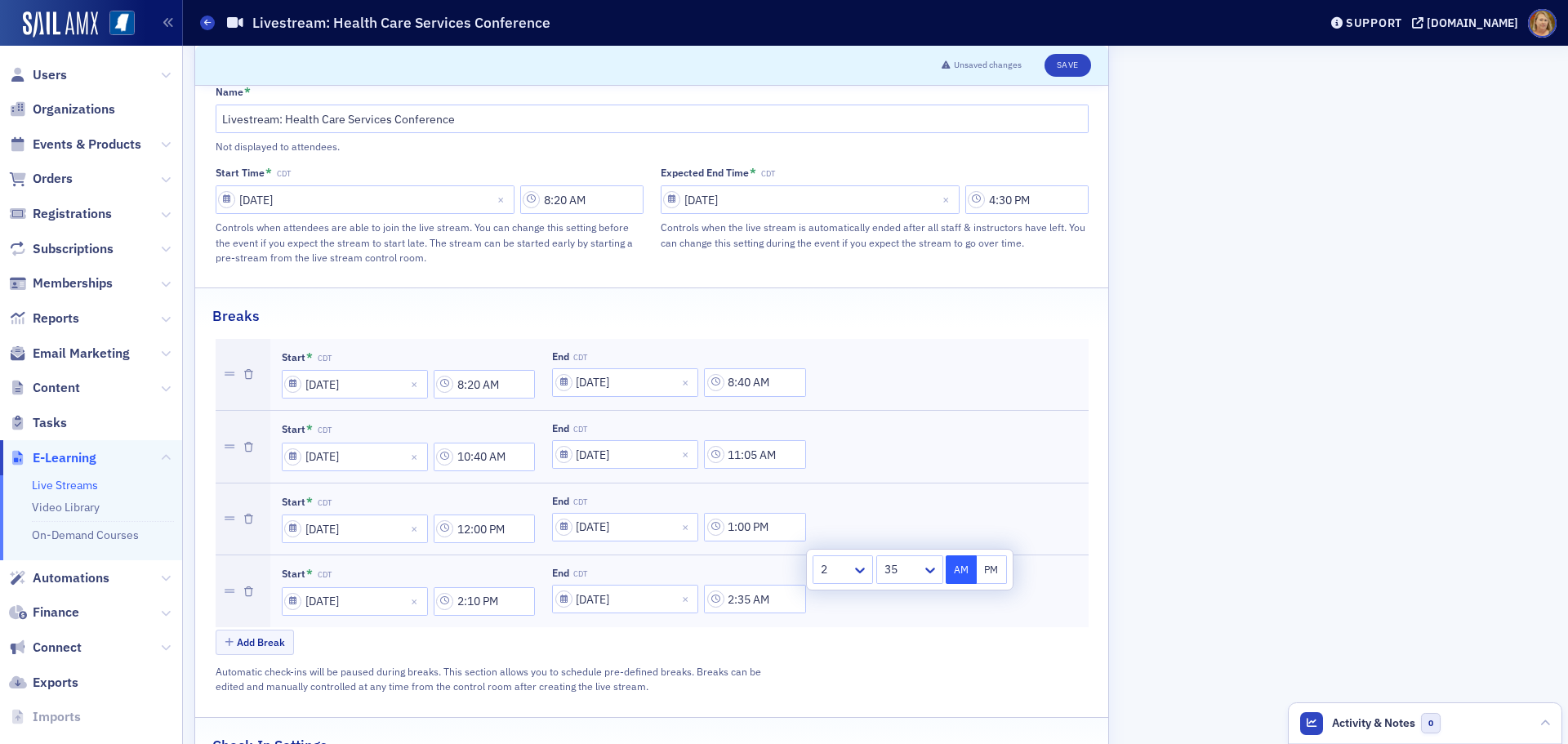
click at [990, 569] on button "PM" at bounding box center [992, 570] width 31 height 28
type input "2:35 PM"
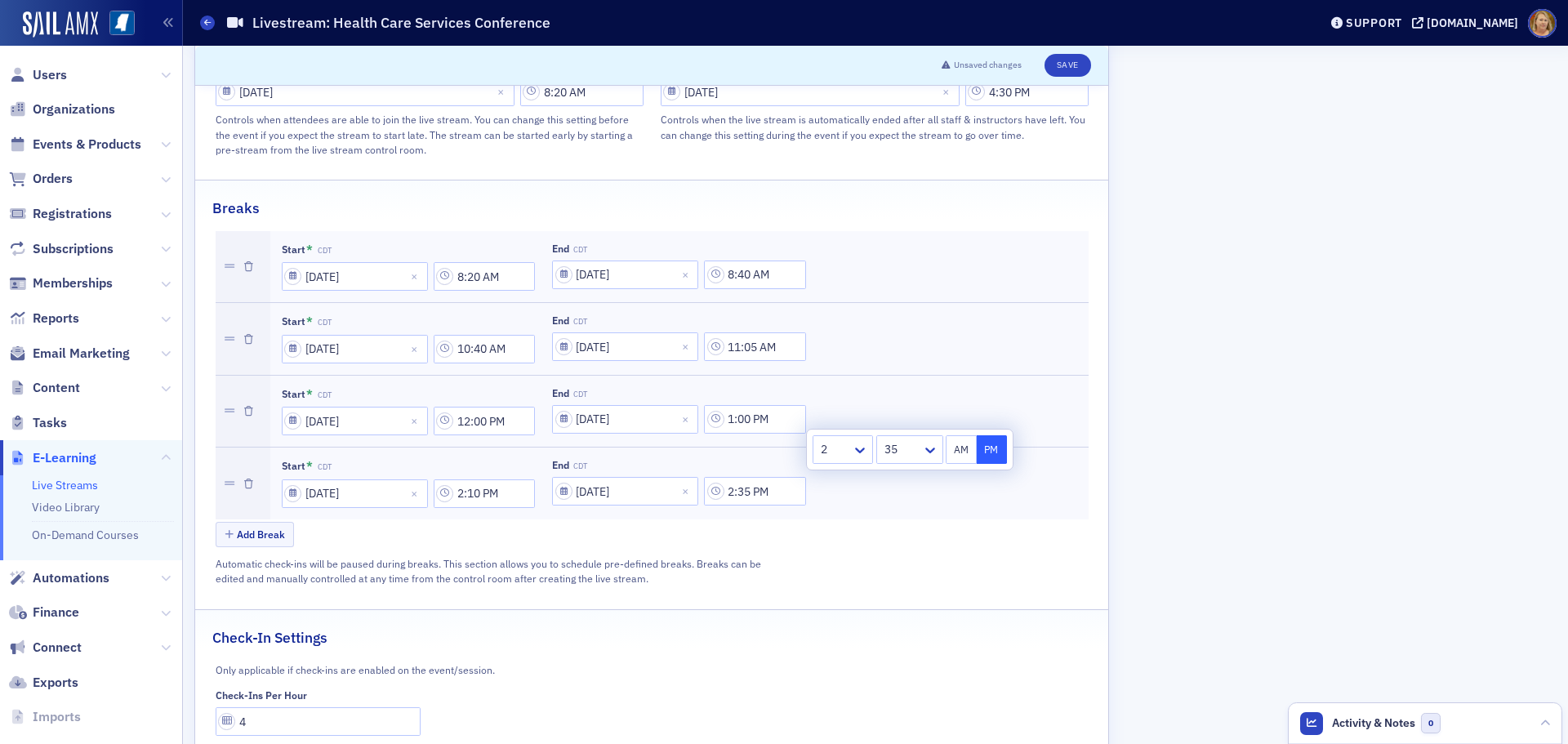
scroll to position [931, 0]
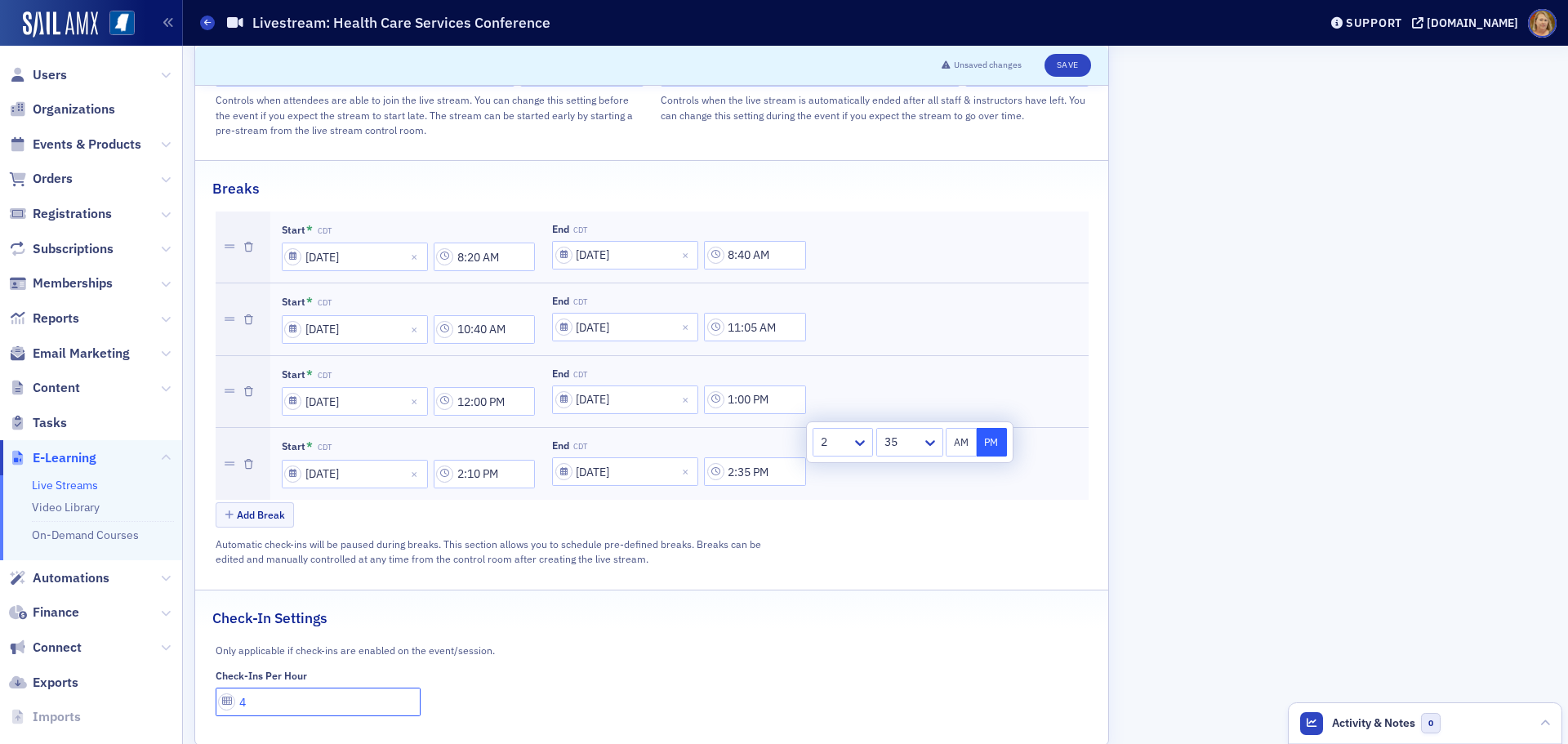
click at [249, 687] on input "4" at bounding box center [318, 701] width 206 height 28
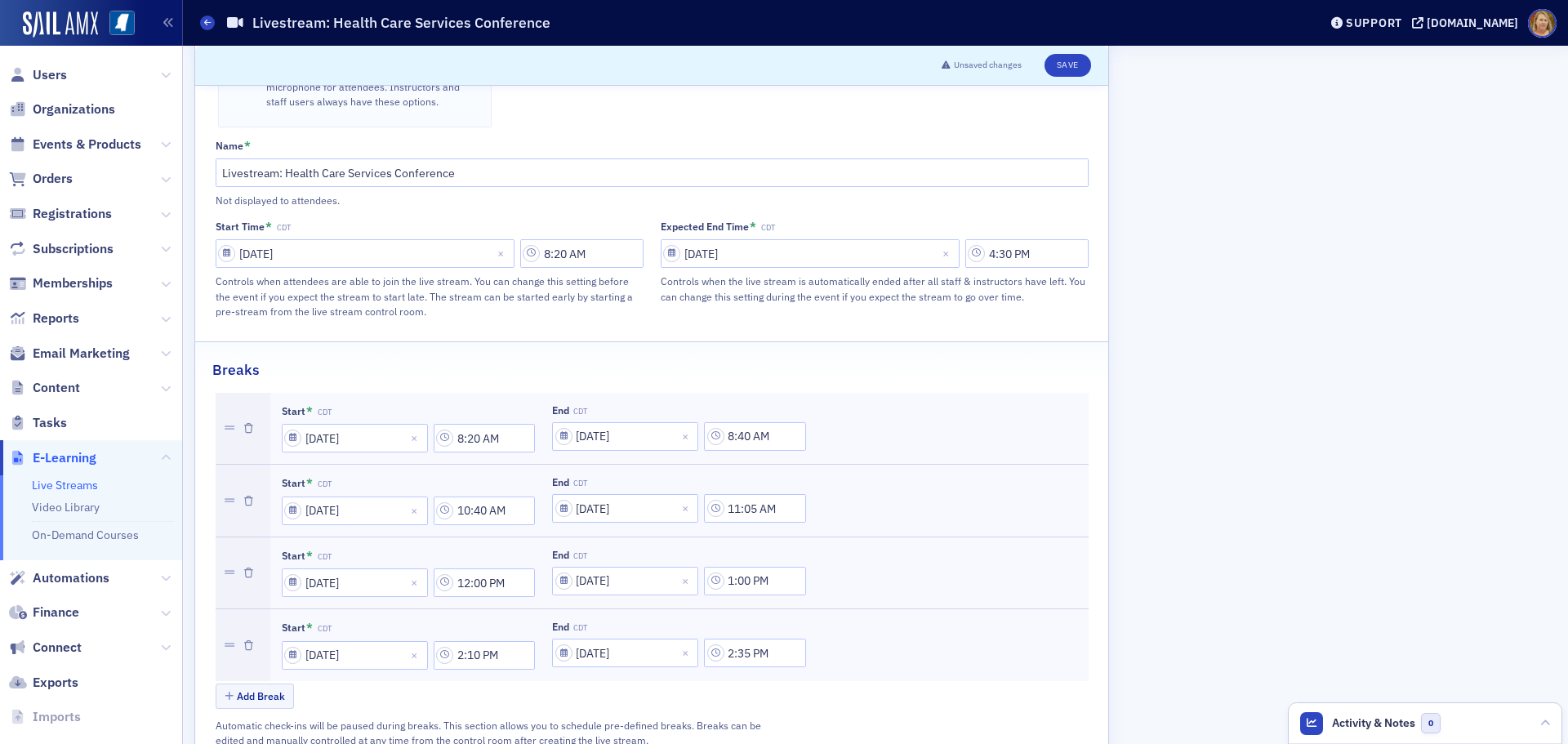
scroll to position [686, 0]
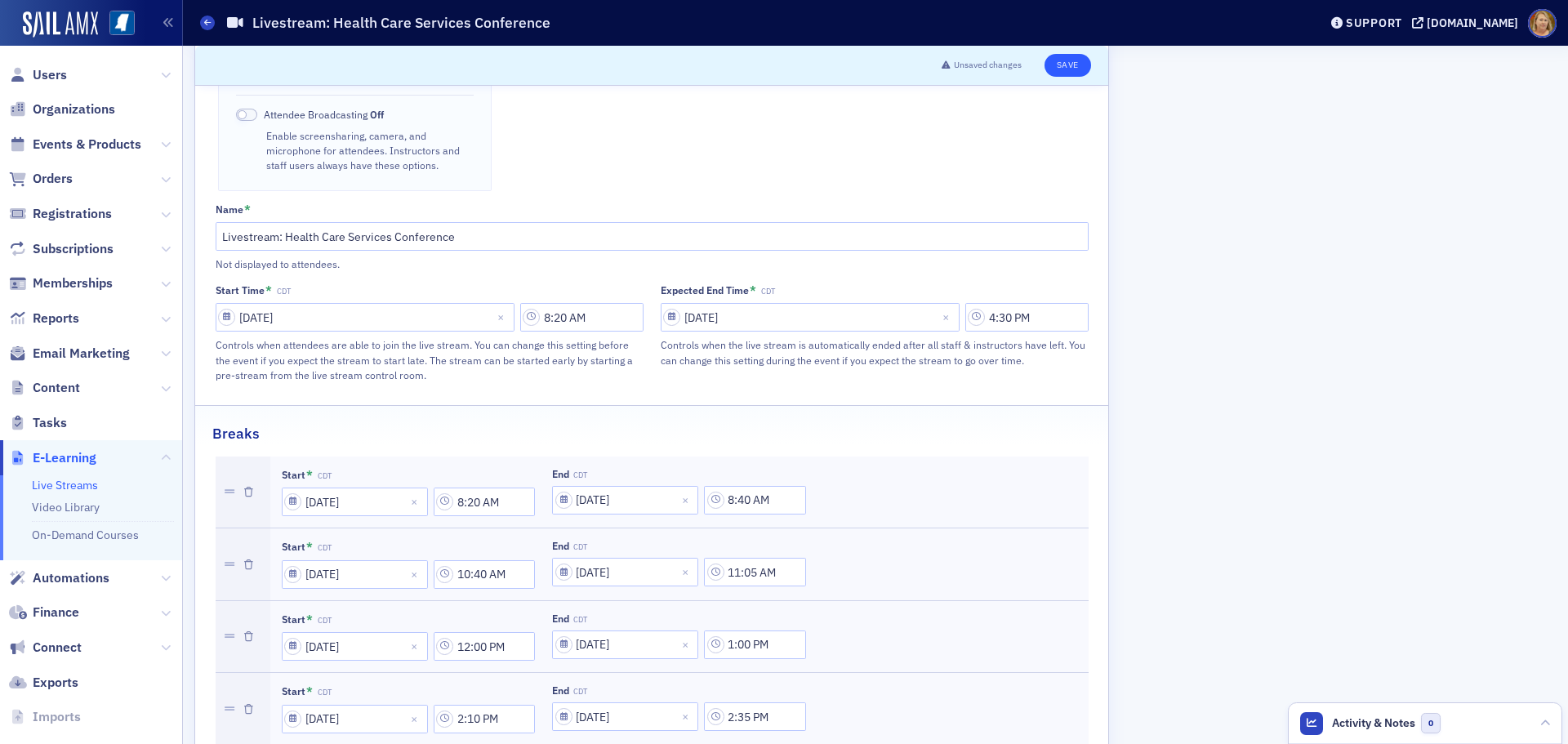
type input "1"
click at [1071, 61] on button "Save" at bounding box center [1067, 65] width 46 height 23
click at [1063, 68] on button "Save" at bounding box center [1067, 65] width 46 height 23
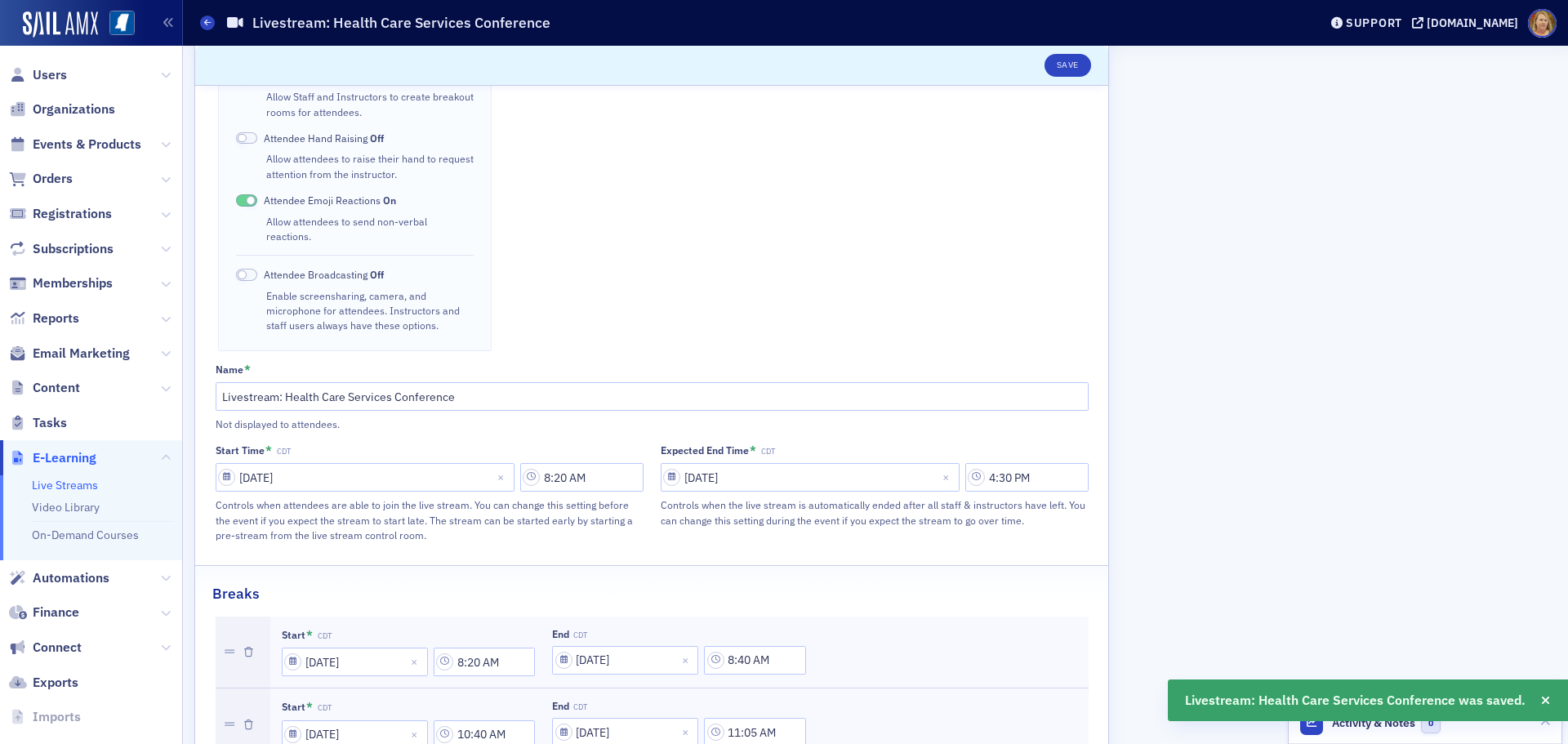
scroll to position [522, 0]
click at [209, 21] on icon at bounding box center [207, 23] width 7 height 8
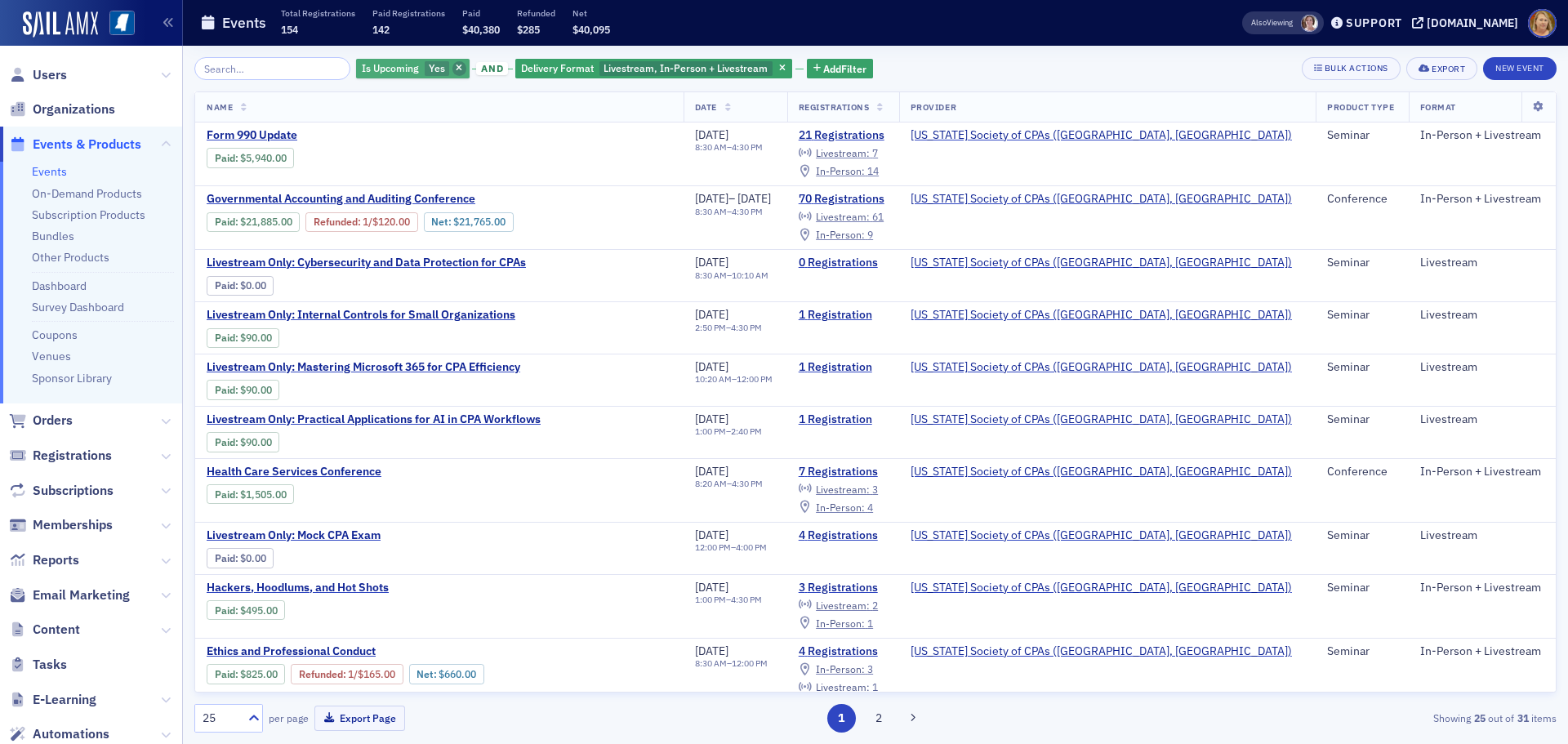
click at [452, 68] on span "button" at bounding box center [460, 69] width 15 height 15
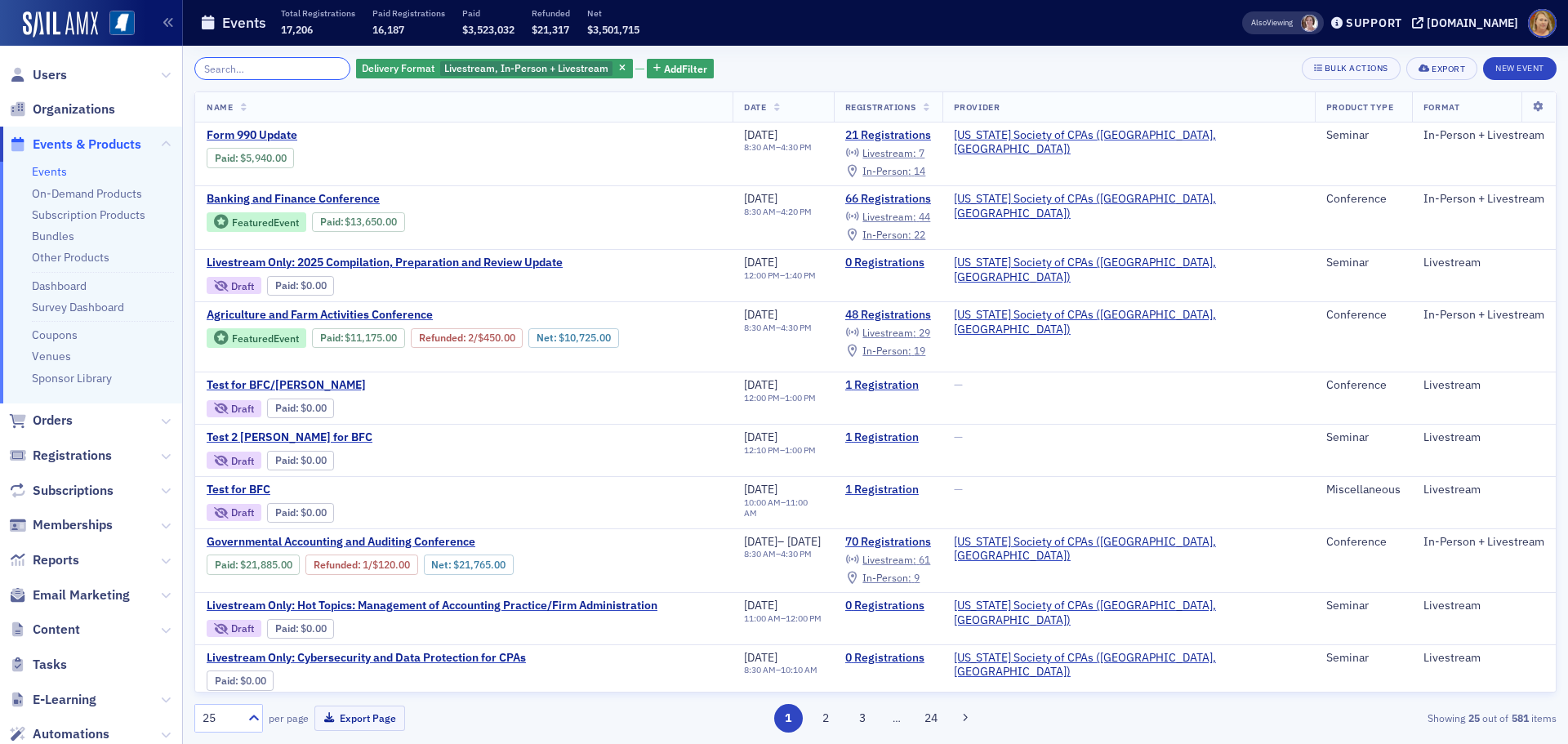
click at [316, 66] on input "search" at bounding box center [272, 68] width 156 height 23
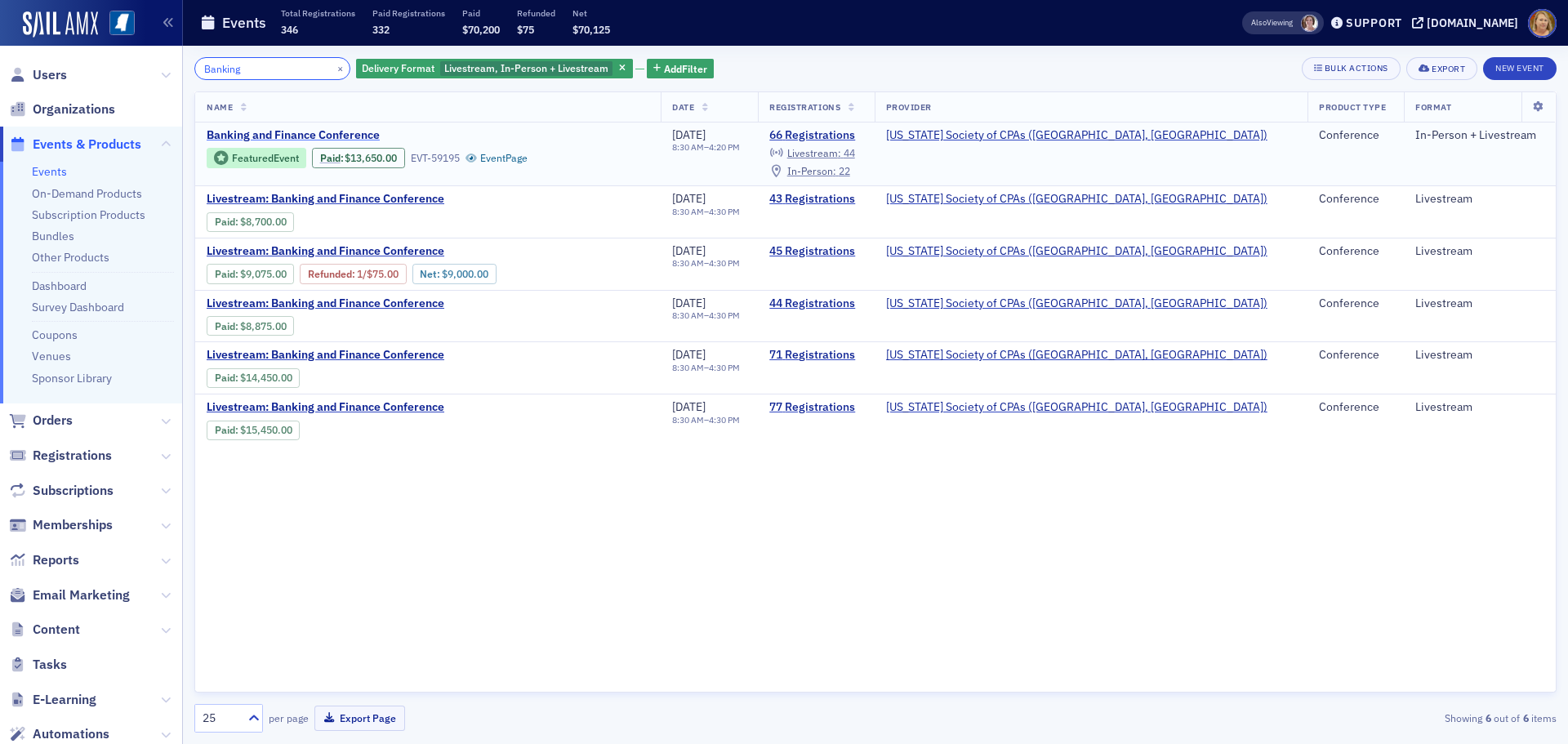
type input "Banking"
click at [322, 129] on span "Banking and Finance Conference" at bounding box center [343, 136] width 274 height 15
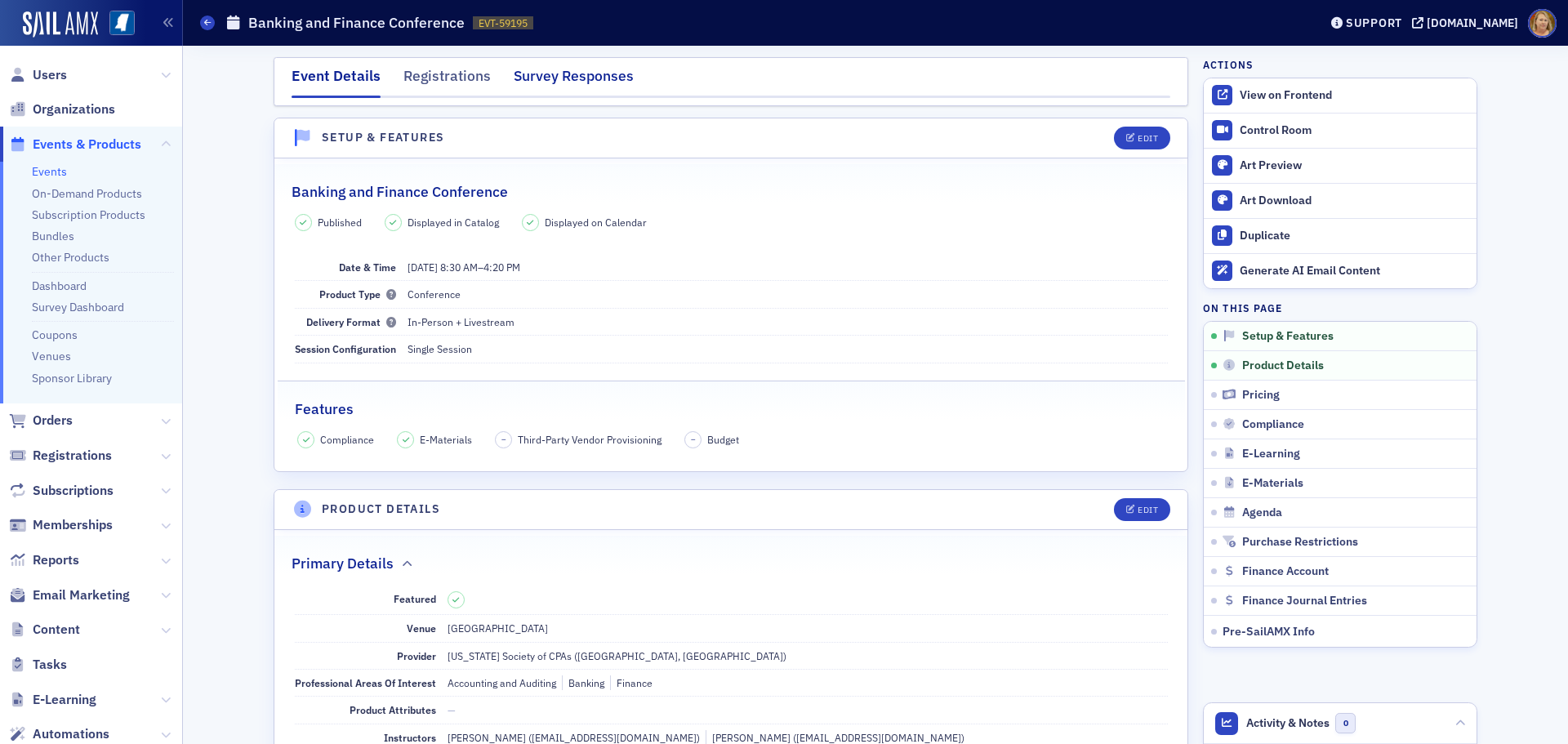
click at [525, 74] on div "Survey Responses" at bounding box center [574, 81] width 120 height 30
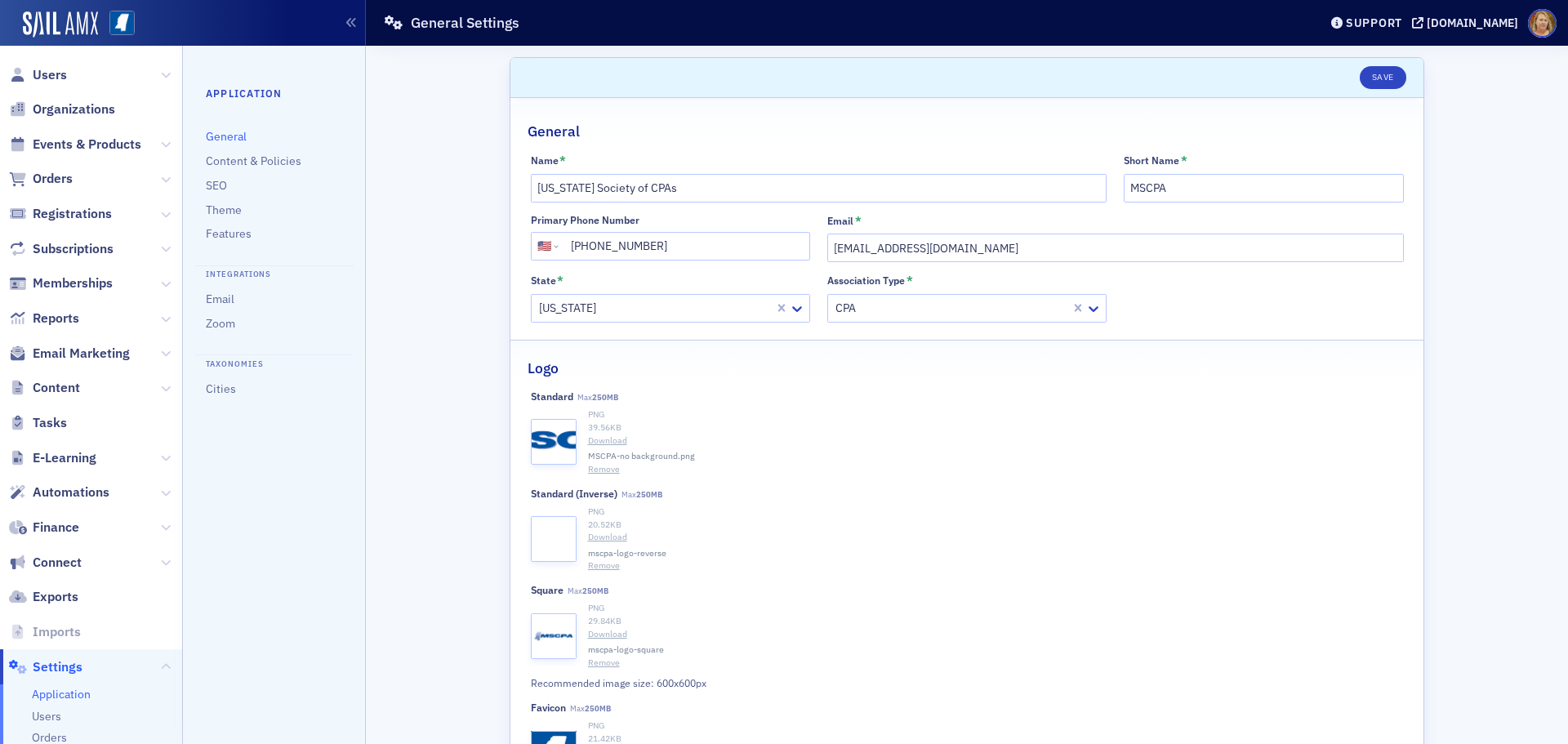
select select "US"
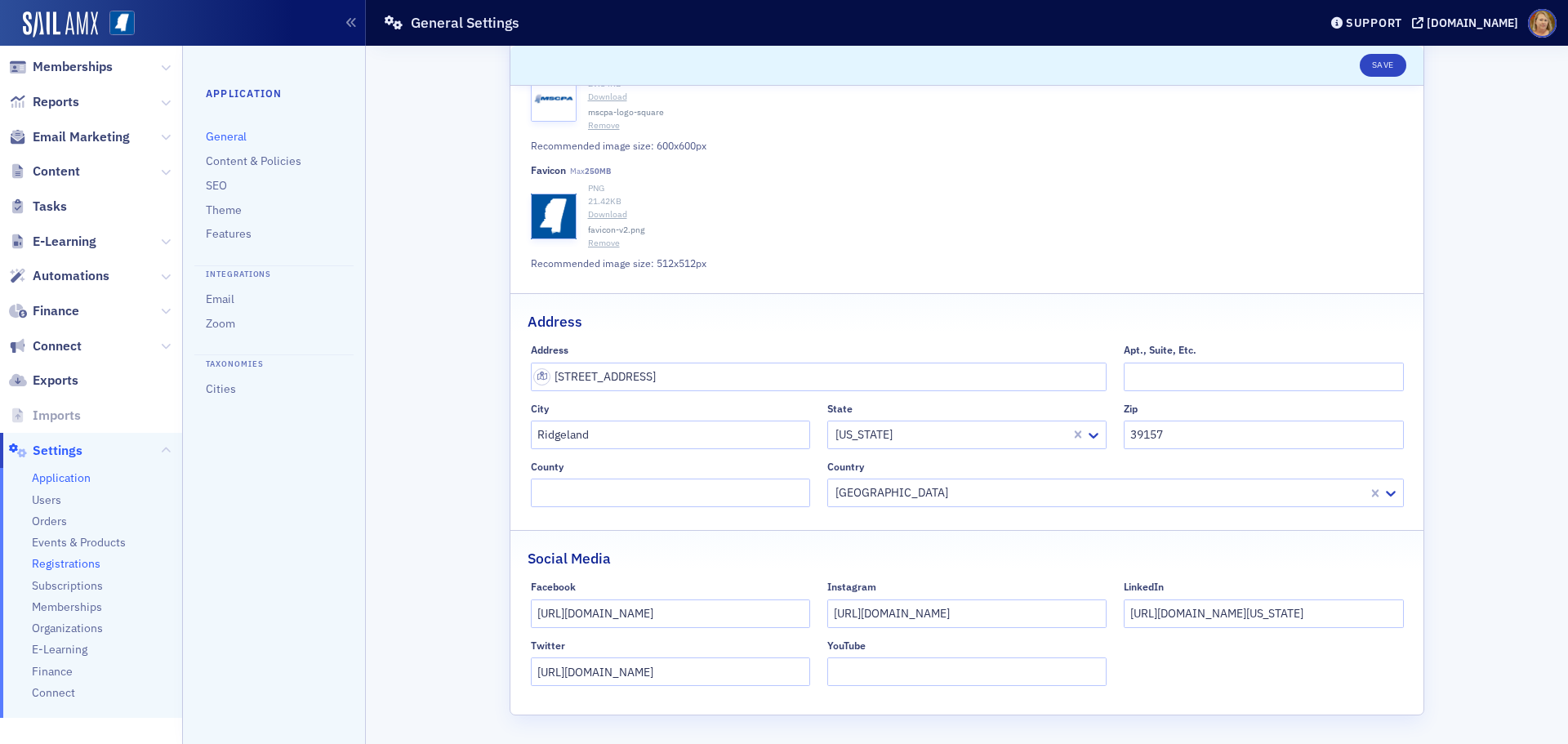
click at [95, 567] on span "Registrations" at bounding box center [66, 564] width 68 height 15
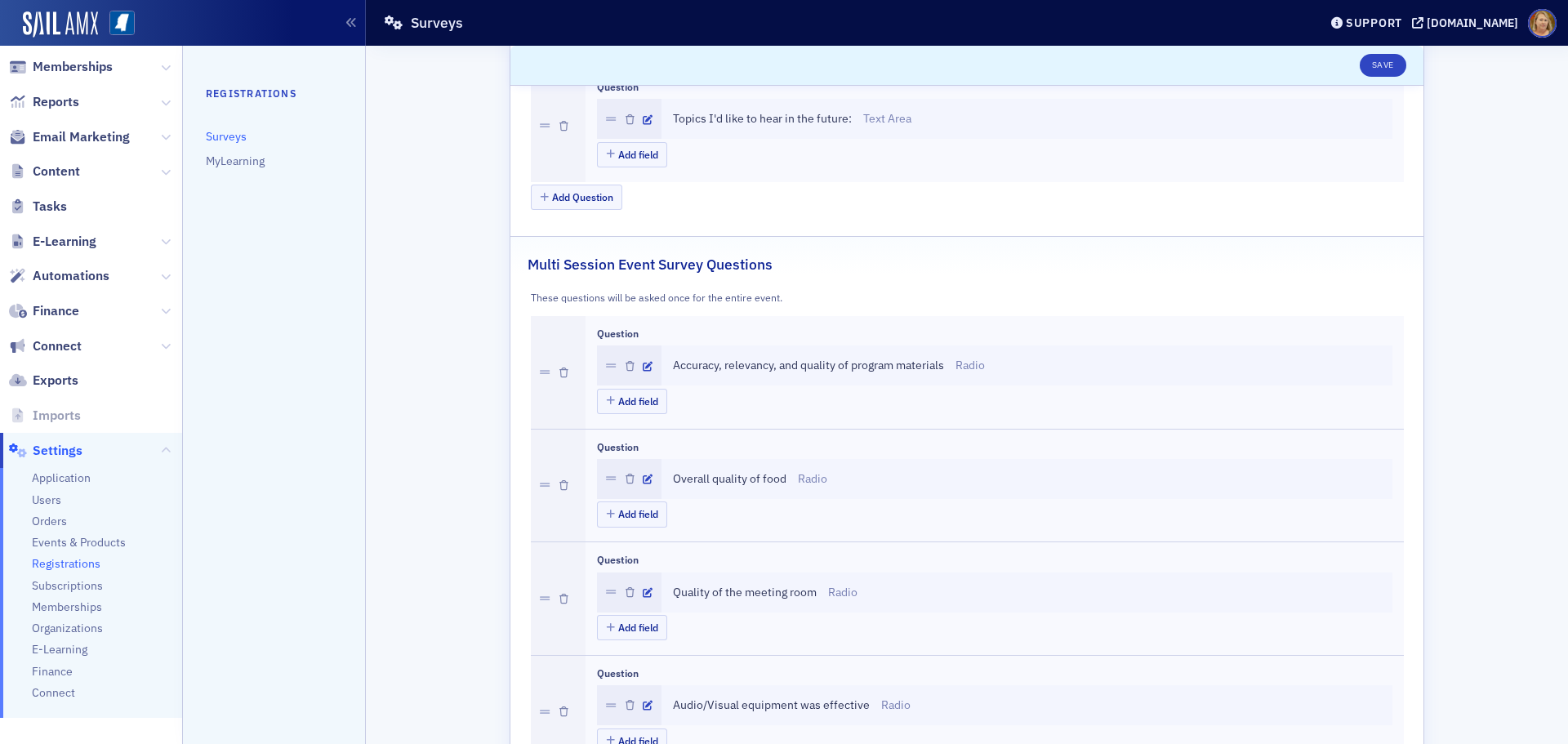
scroll to position [1027, 0]
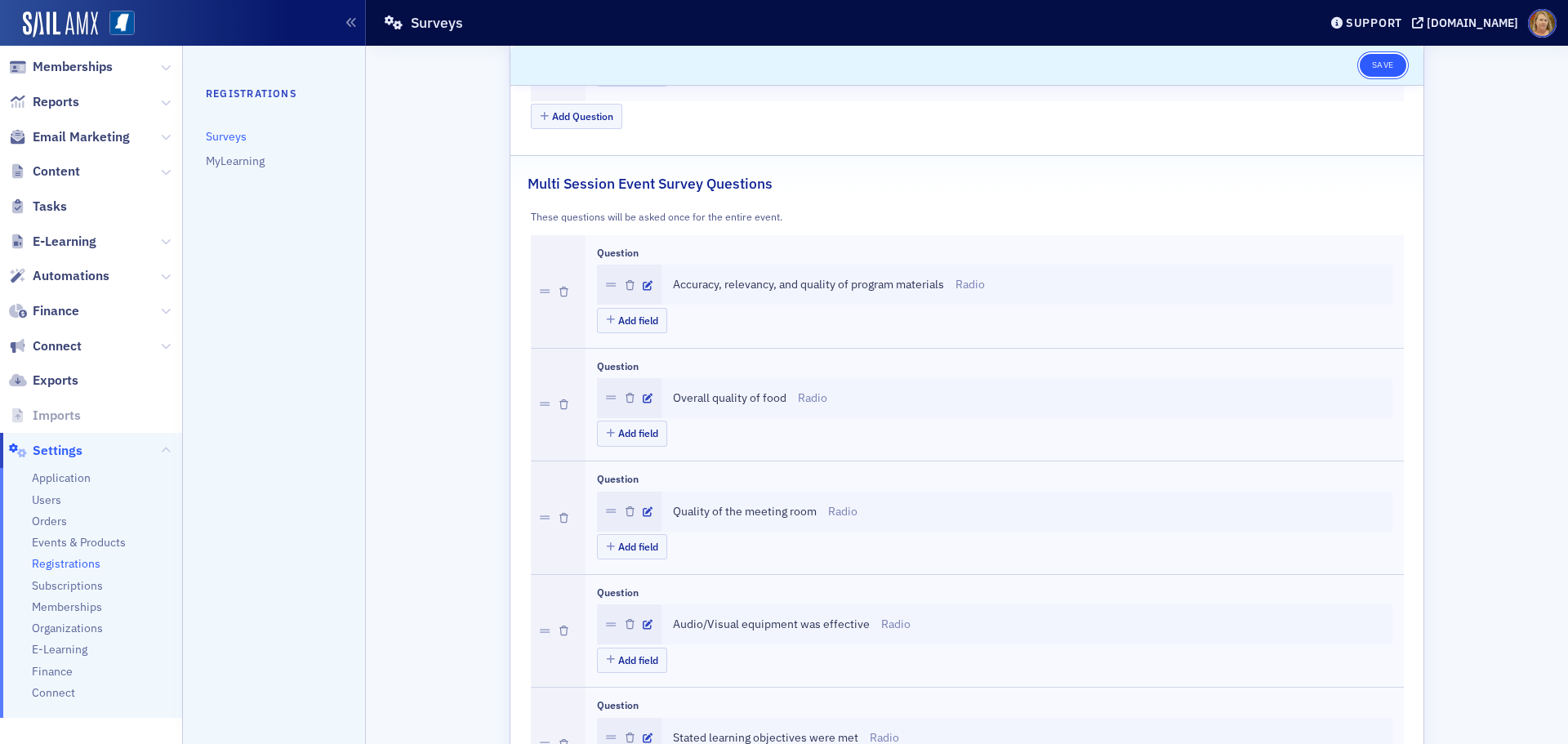
click at [1377, 62] on button "Save" at bounding box center [1383, 65] width 46 height 23
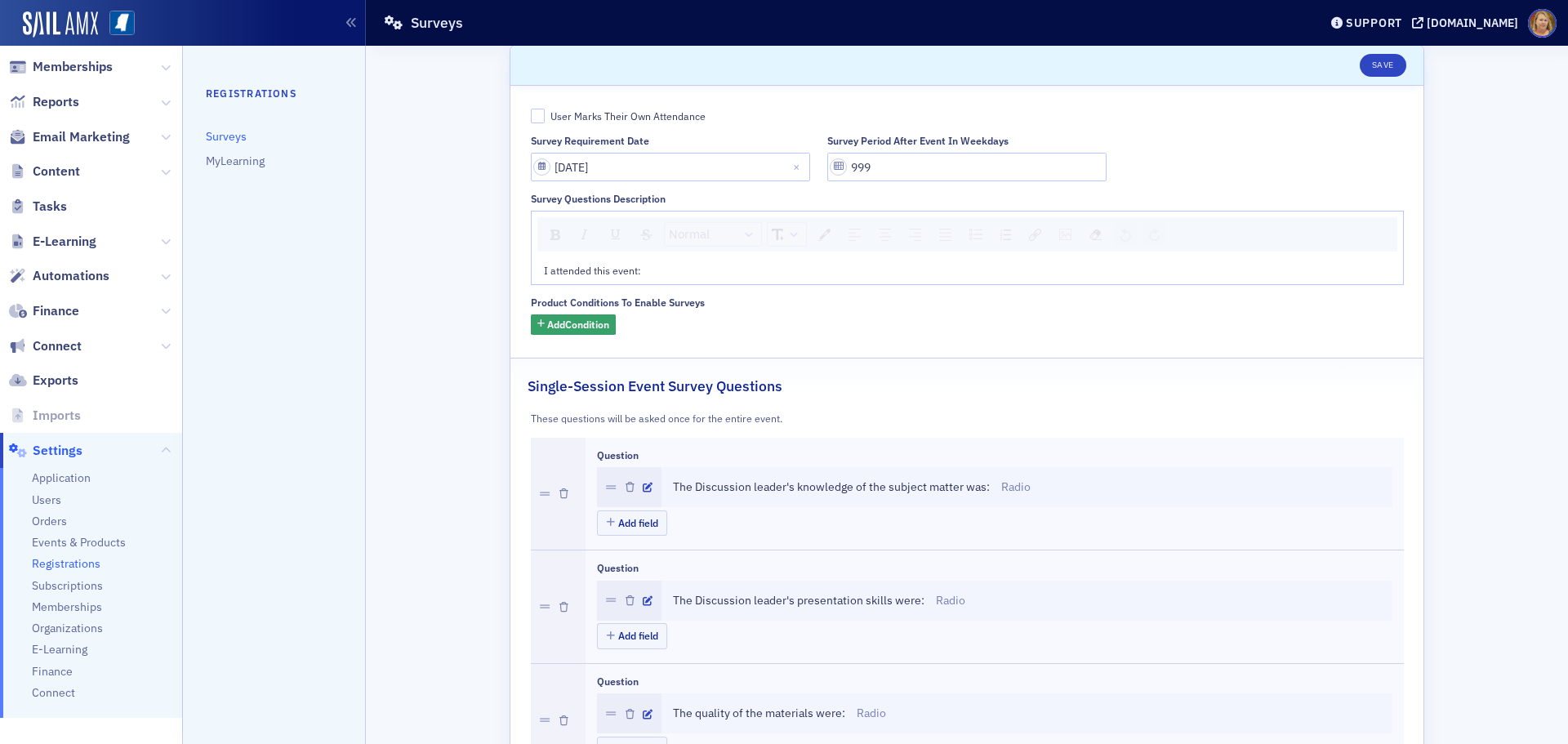
scroll to position [0, 0]
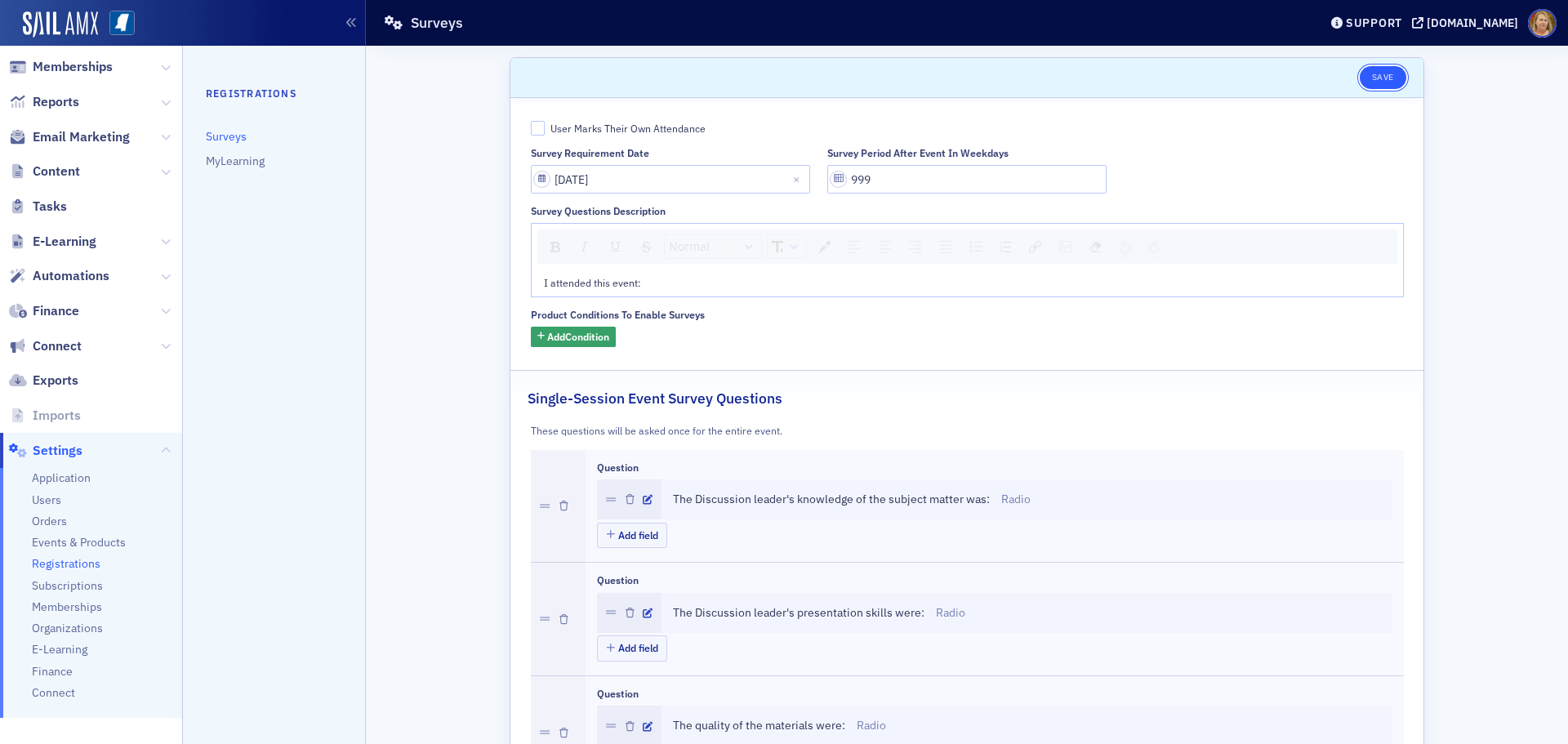
click at [1382, 82] on button "Save" at bounding box center [1383, 78] width 46 height 23
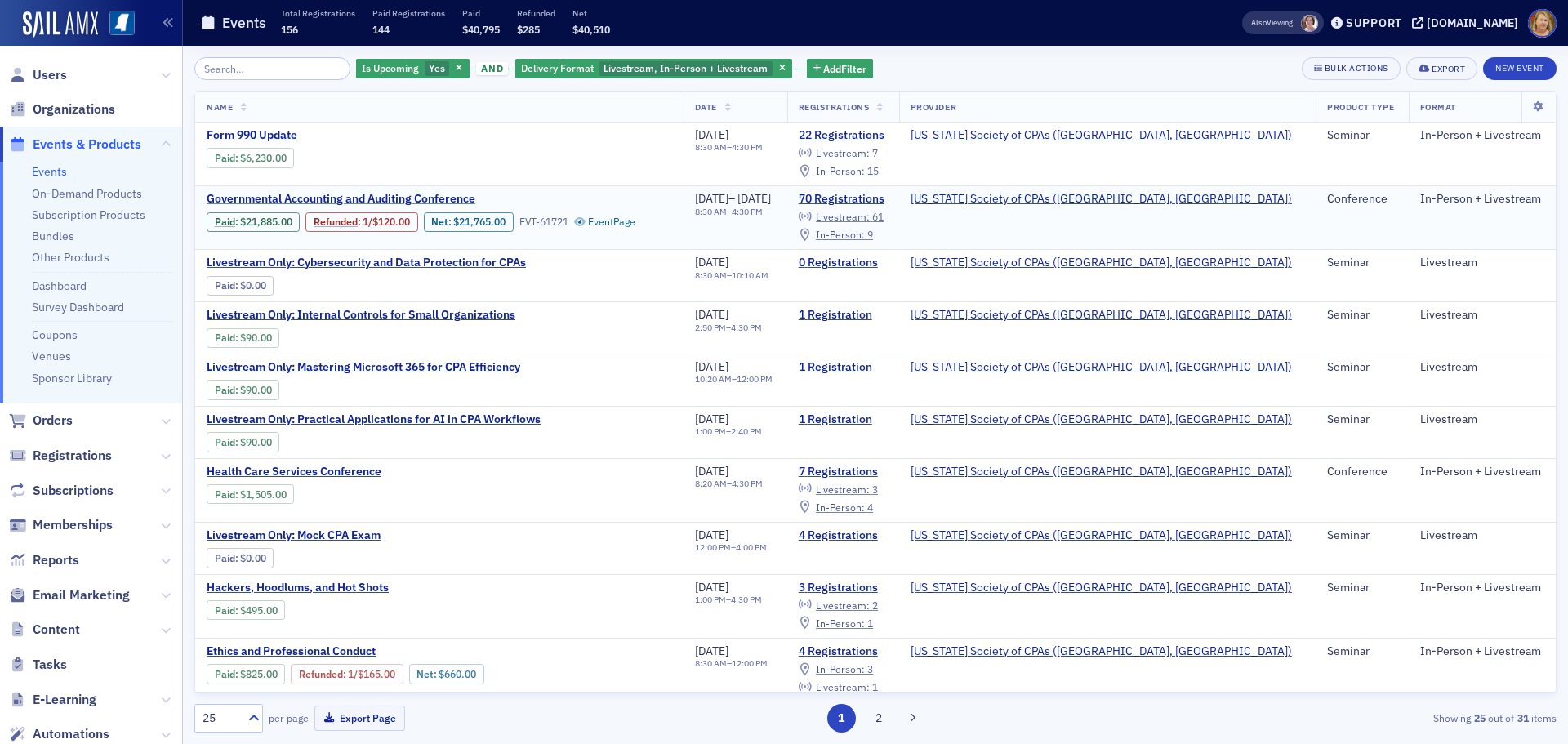
click at [244, 197] on span "Governmental Accounting and Auditing Conference" at bounding box center [343, 199] width 274 height 15
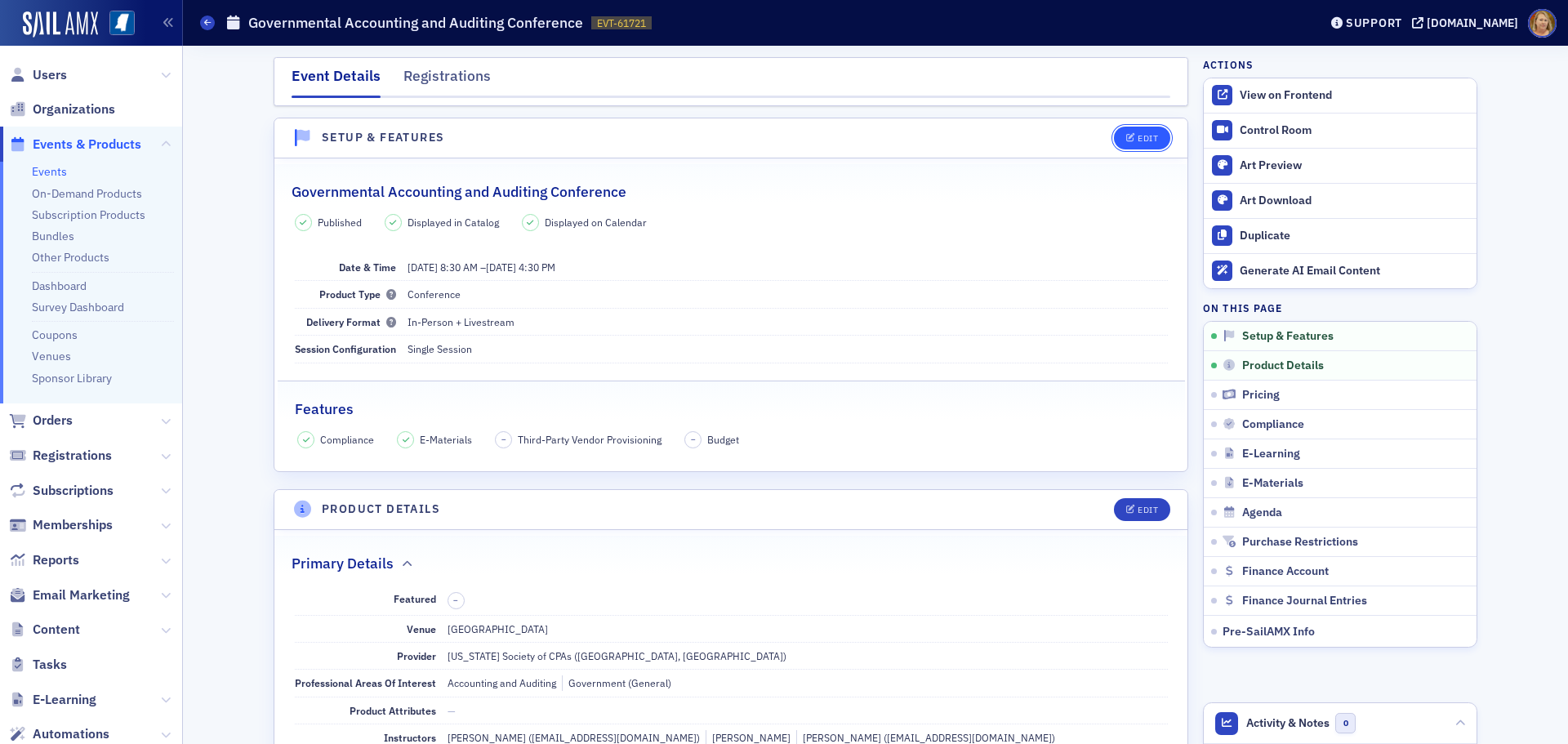
click at [1146, 138] on div "Edit" at bounding box center [1148, 137] width 21 height 9
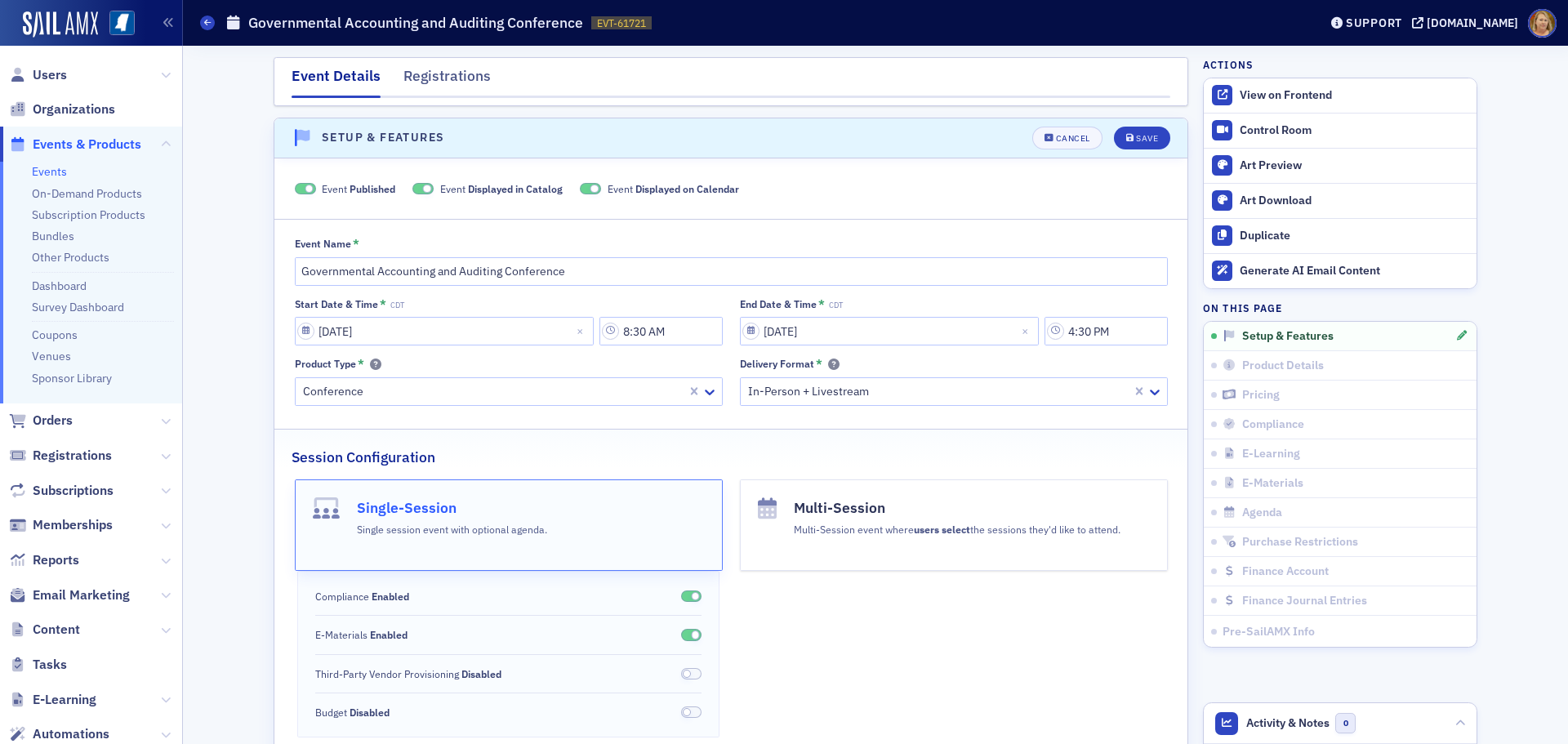
scroll to position [23, 0]
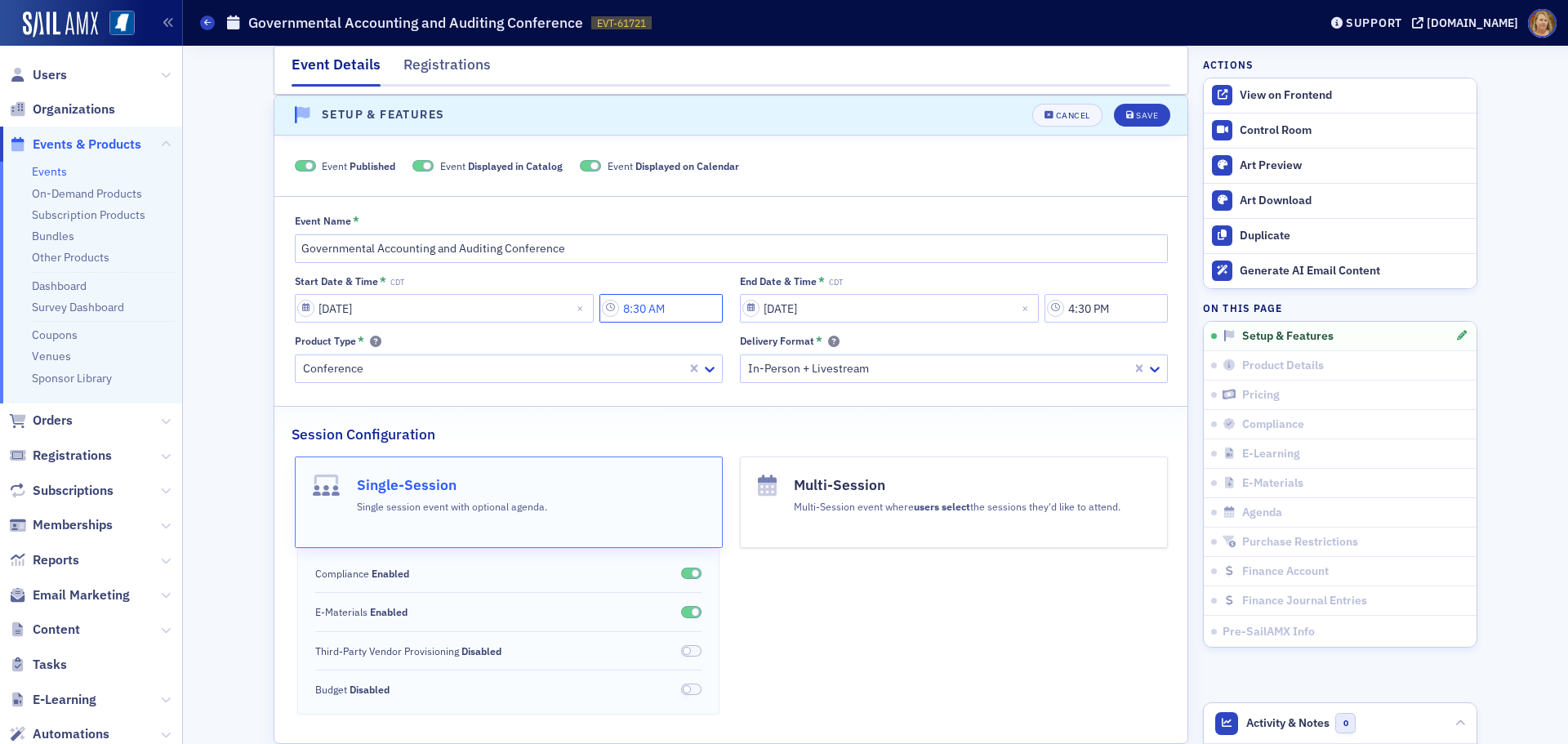
click at [643, 310] on input "8:30 AM" at bounding box center [661, 308] width 123 height 28
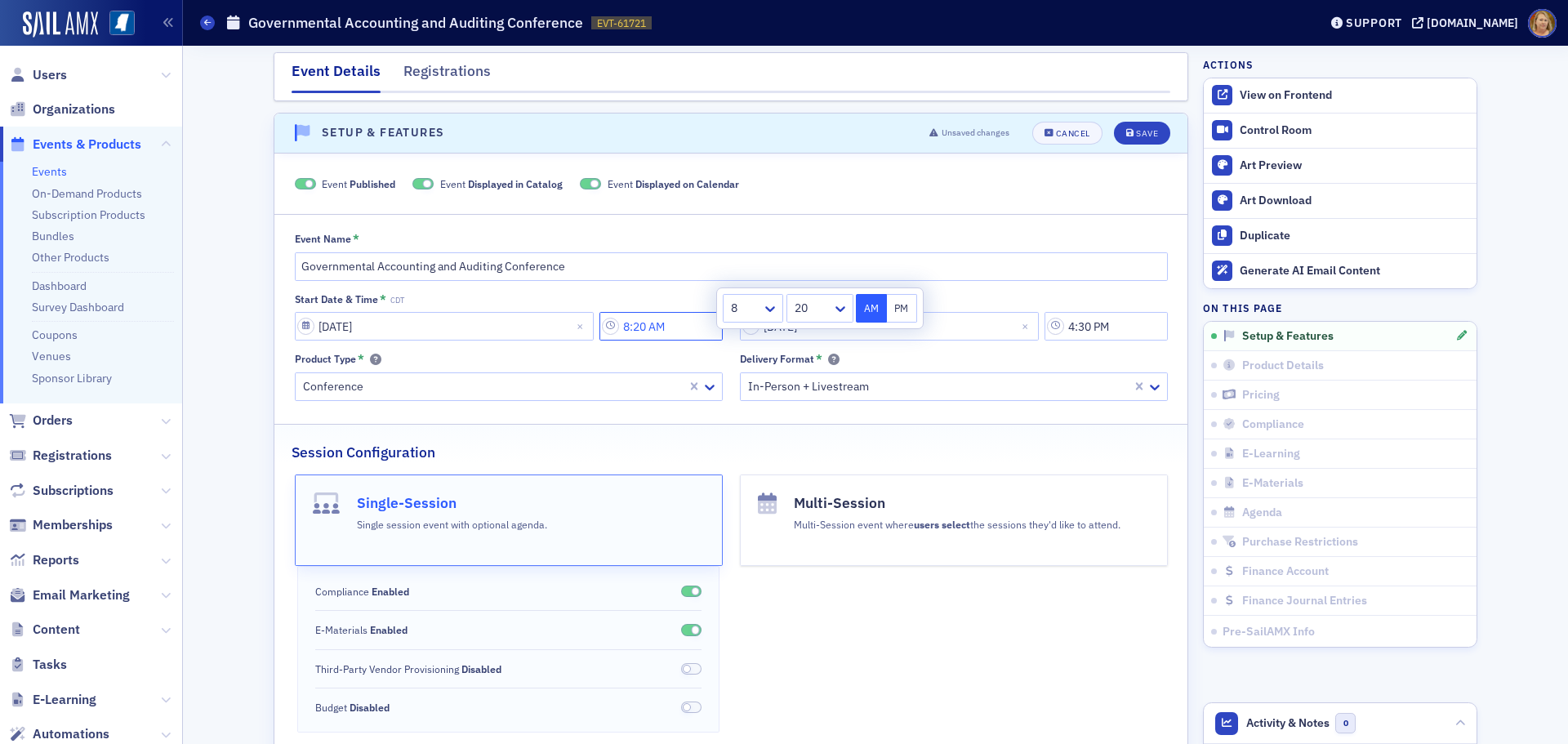
scroll to position [0, 0]
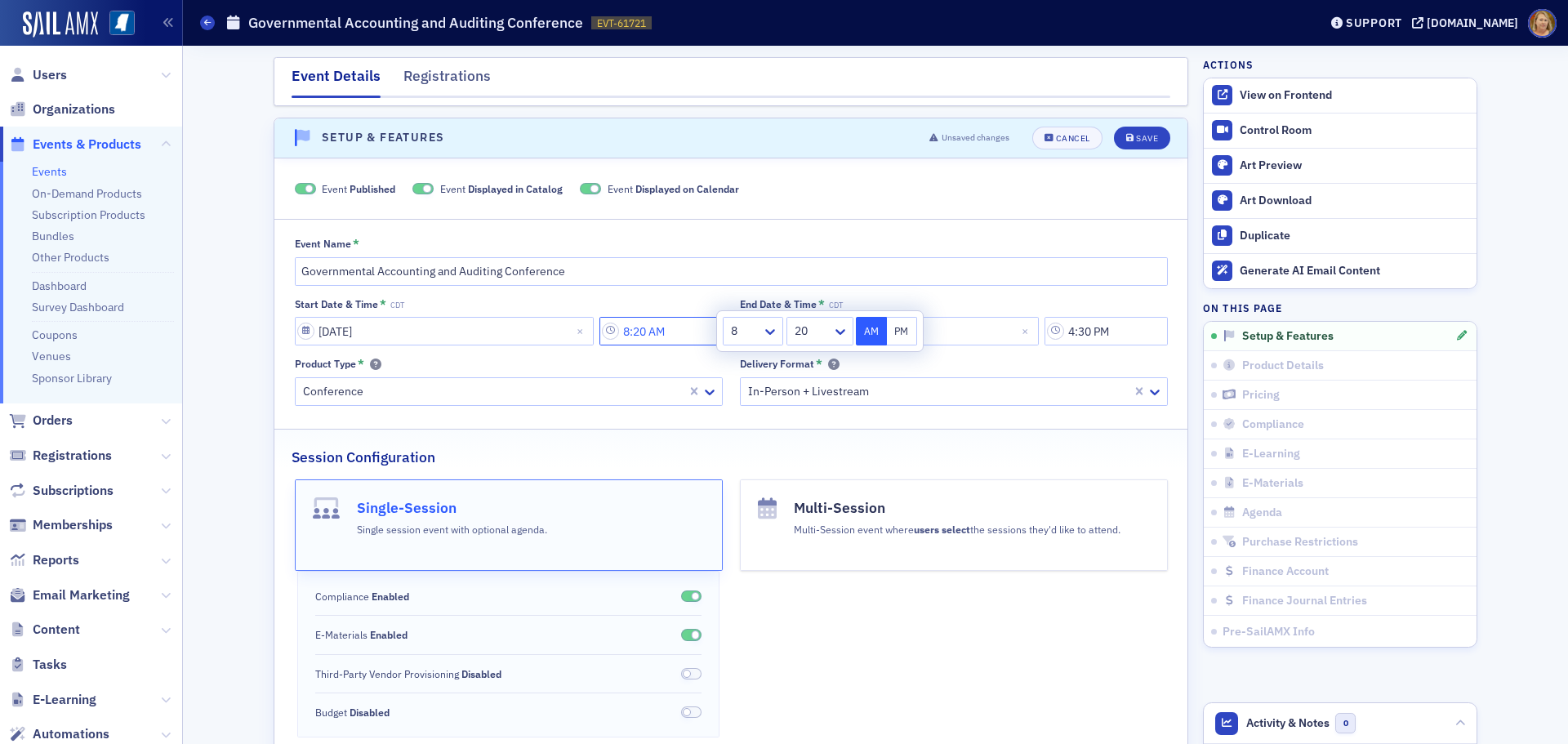
type input "8:20 AM"
click at [678, 351] on div "Start Date & Time * CDT 09/11/2025 8:20 AM End Date & Time * CDT 09/12/2025 4:3…" at bounding box center [731, 352] width 873 height 109
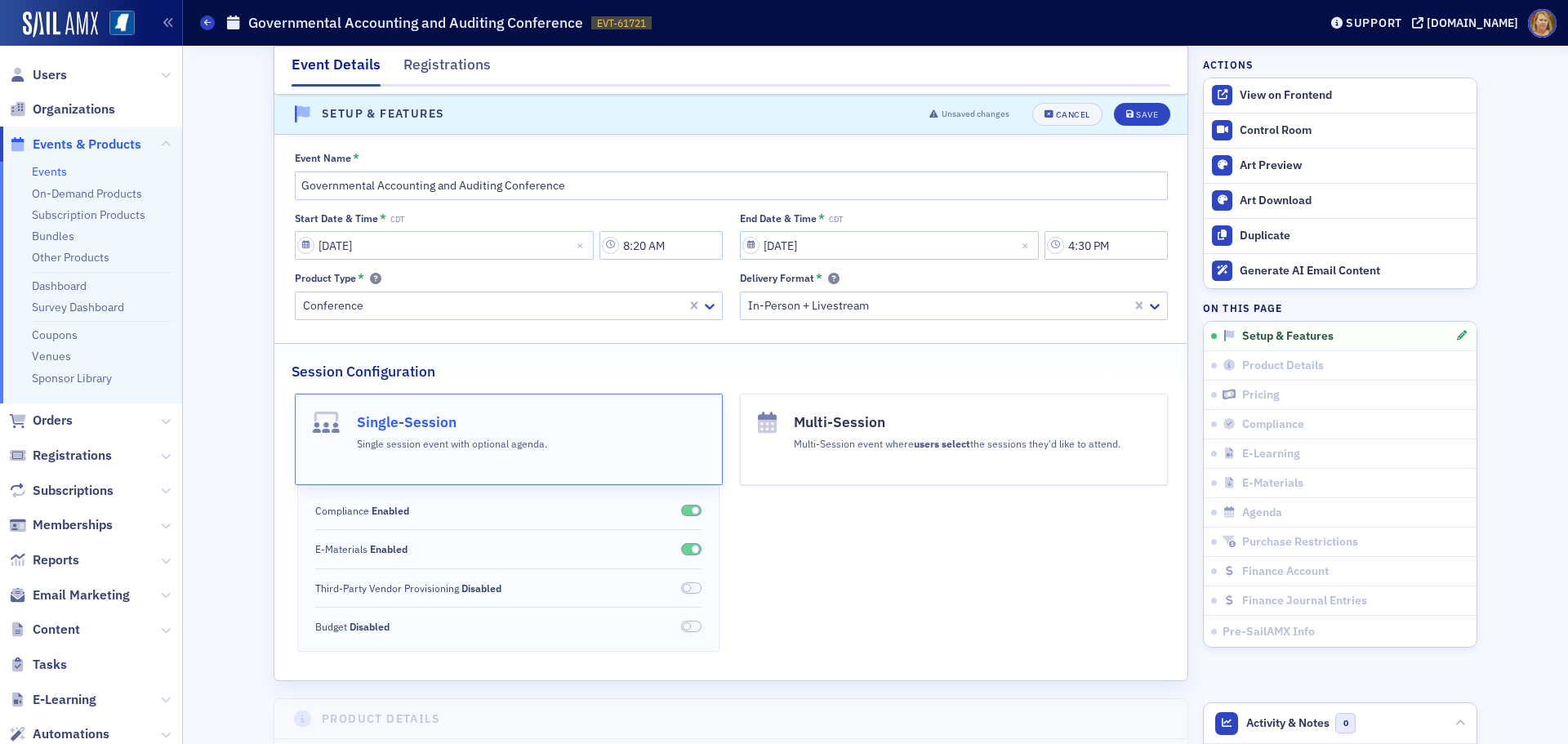
scroll to position [82, 0]
click at [1136, 118] on div "Save" at bounding box center [1146, 114] width 22 height 9
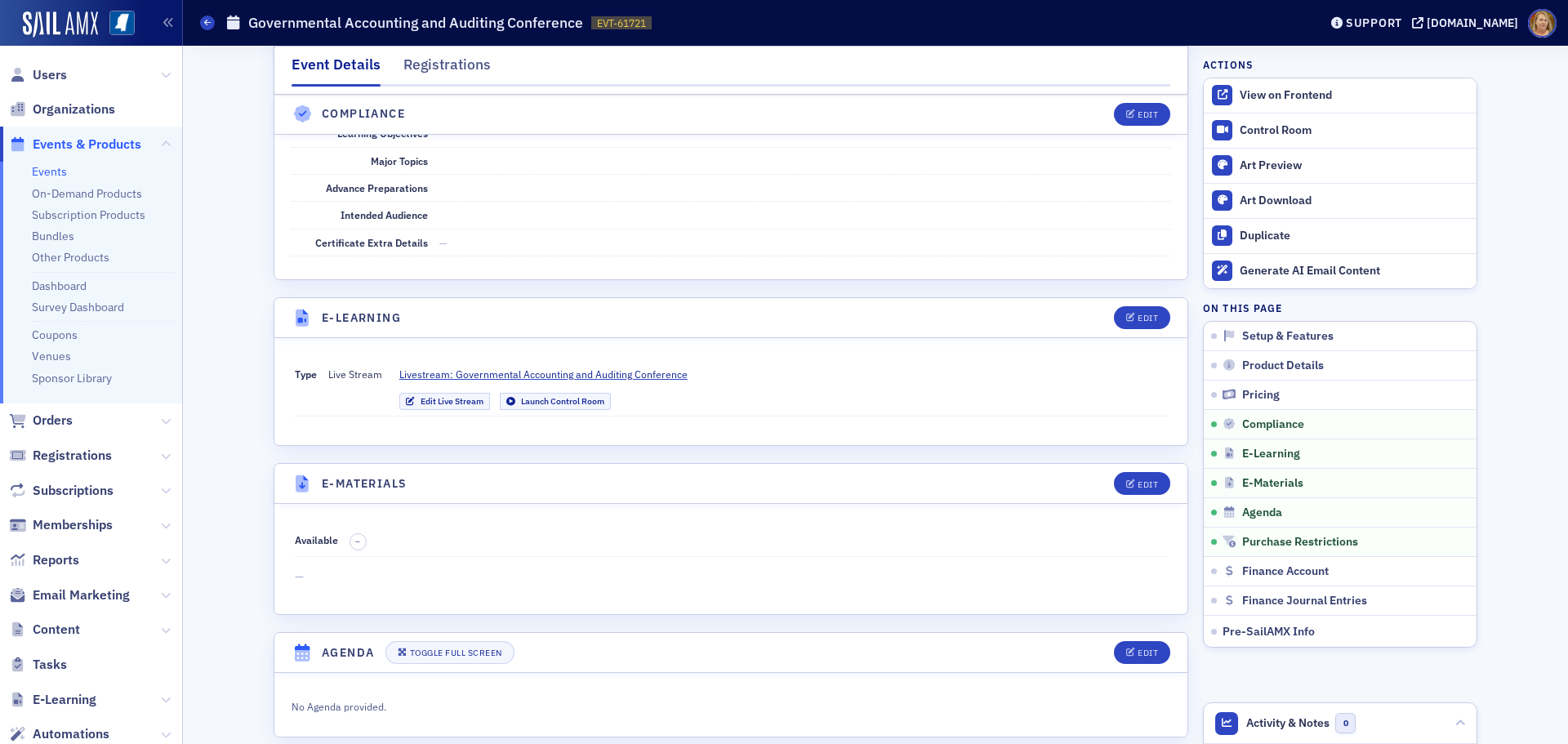
scroll to position [3044, 0]
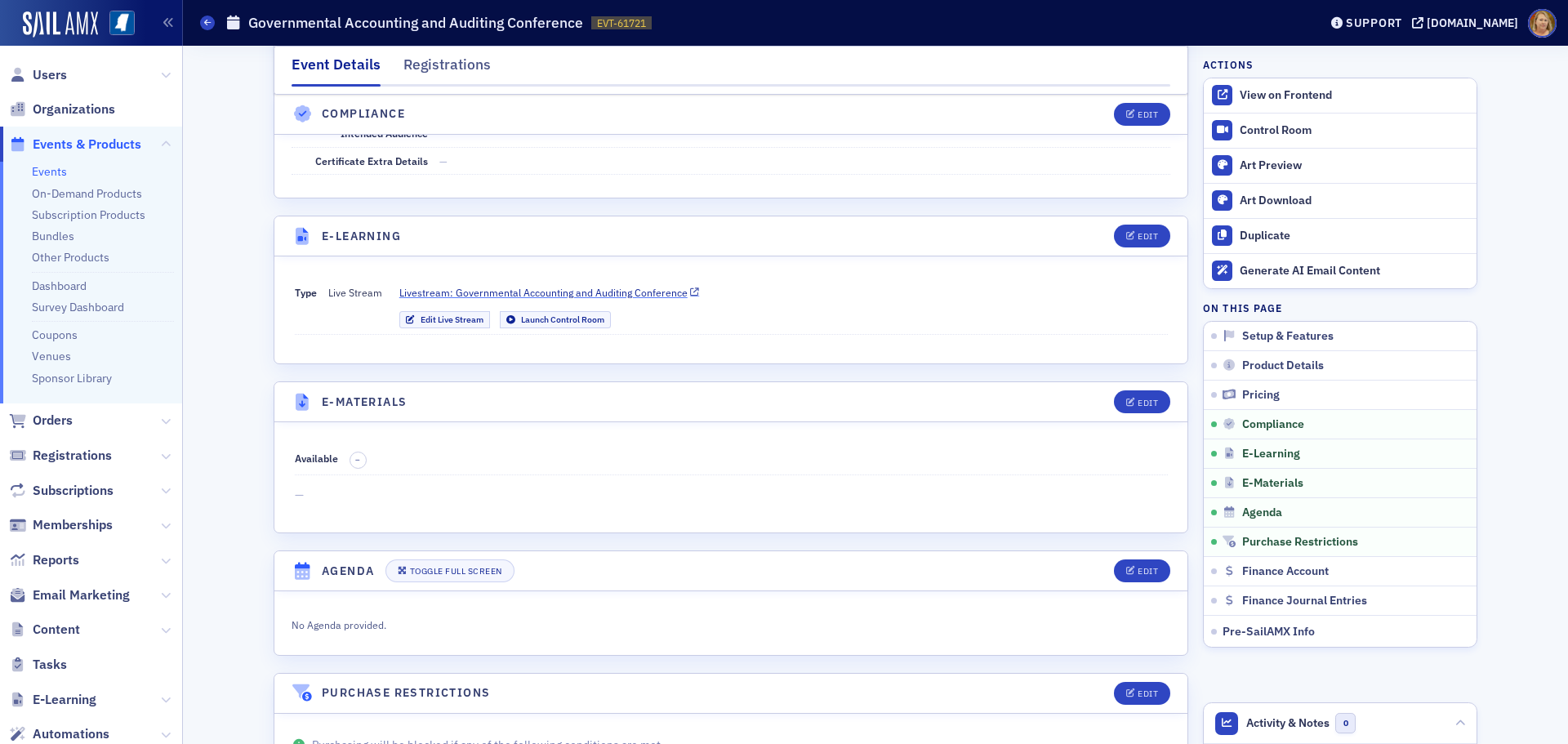
click at [460, 290] on span "Livestream: Governmental Accounting and Auditing Conference" at bounding box center [543, 293] width 288 height 15
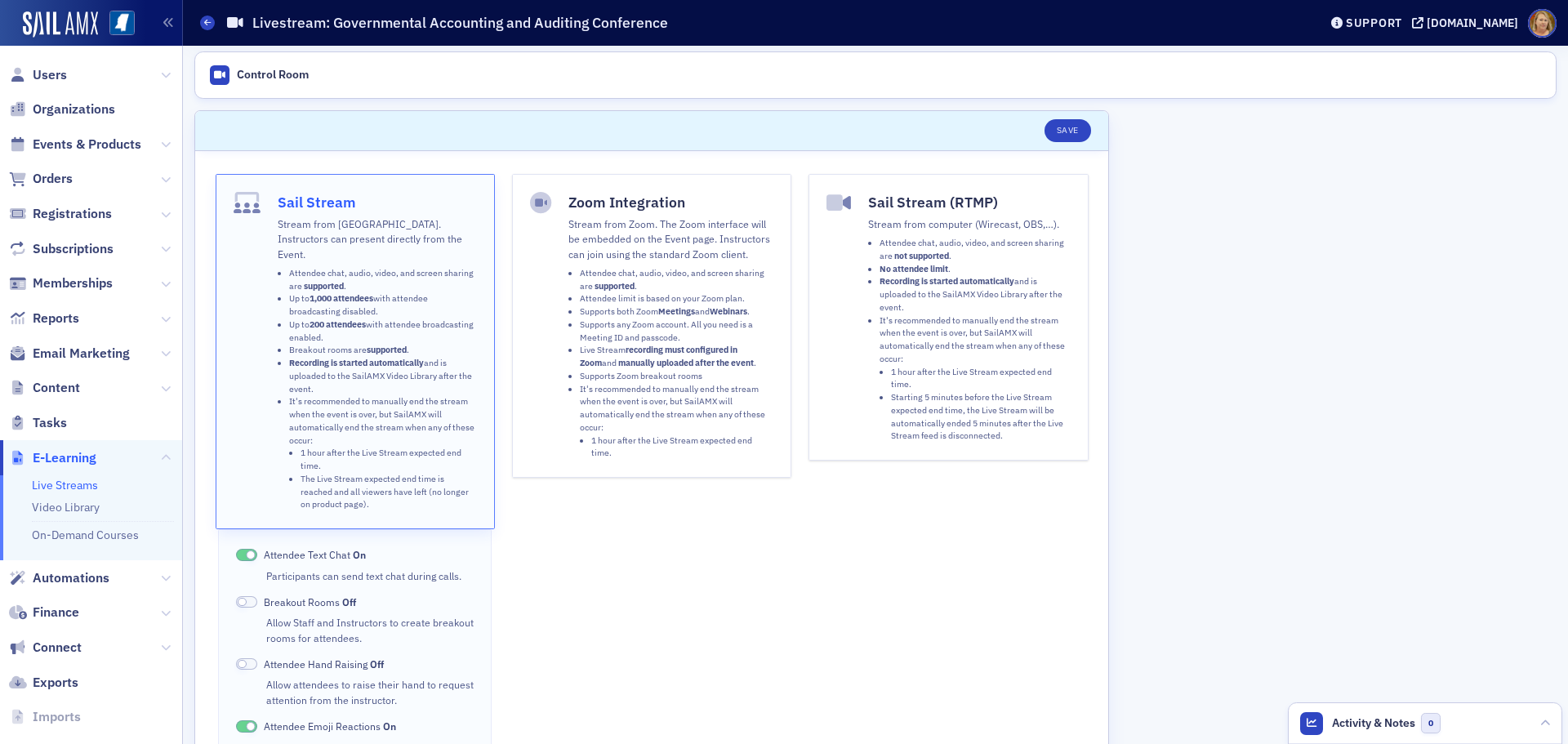
click at [458, 292] on li "Up to 1,000 attendees with attendee broadcasting disabled." at bounding box center [383, 305] width 188 height 27
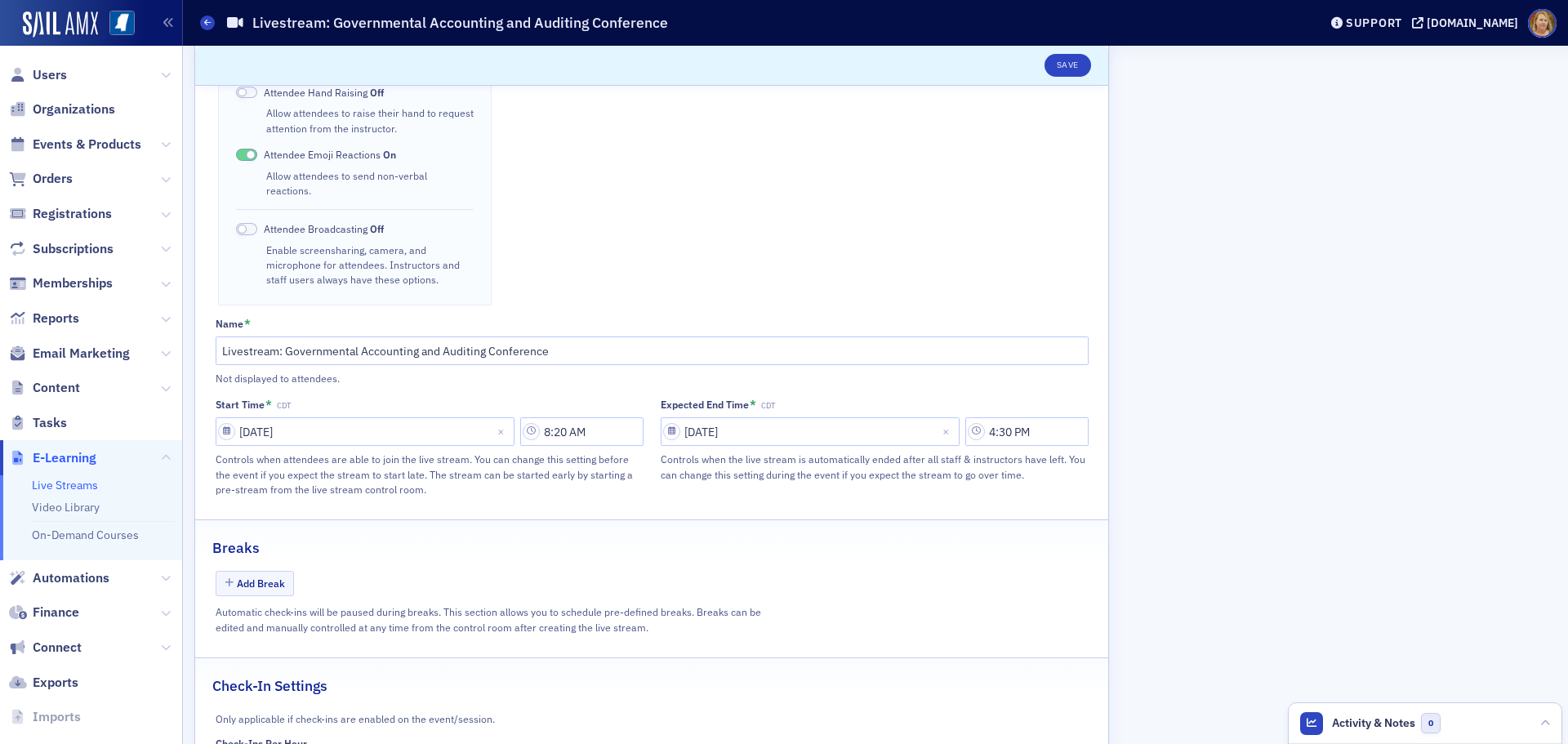
scroll to position [640, 0]
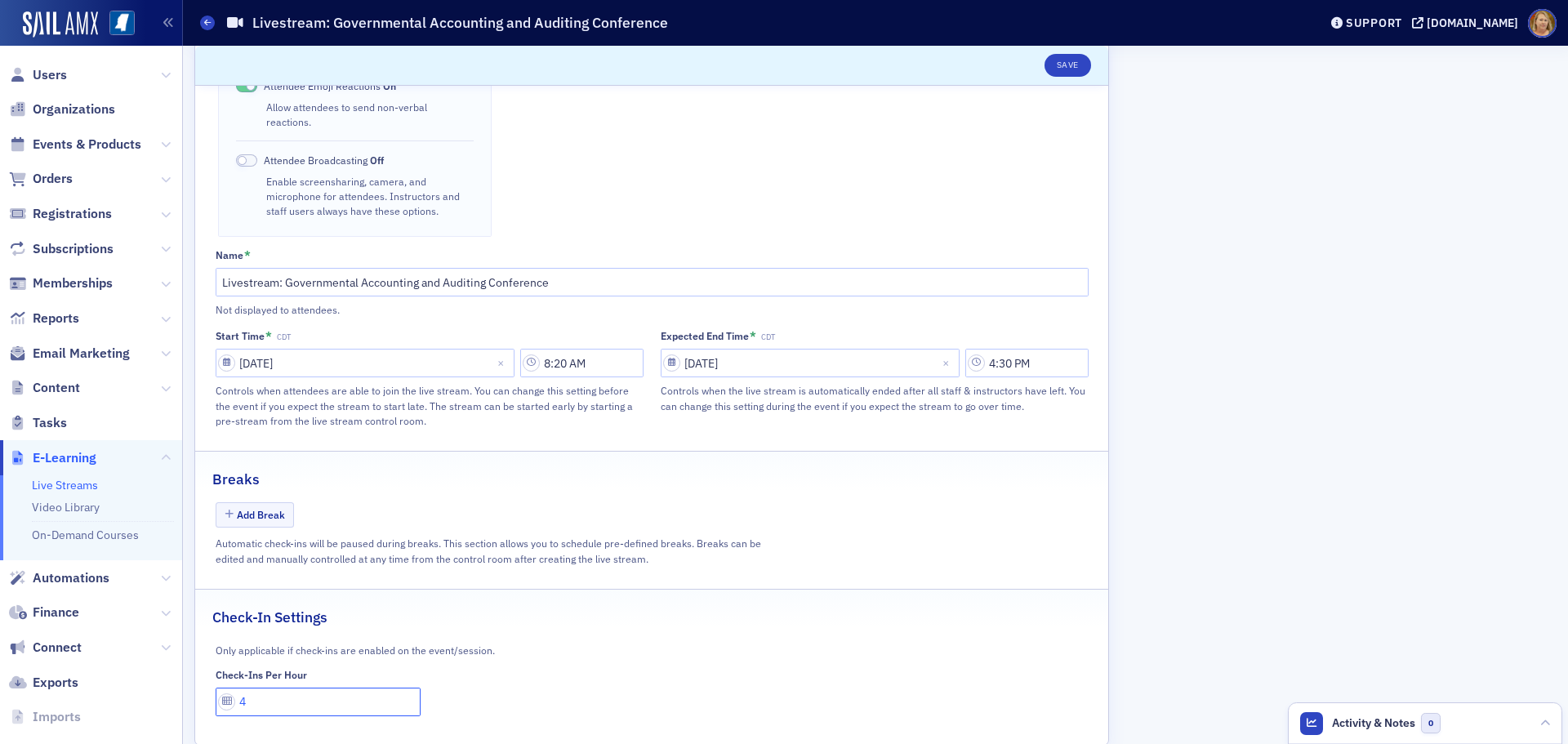
click at [249, 687] on input "4" at bounding box center [318, 701] width 206 height 28
type input "1"
click at [272, 502] on button "Add Break" at bounding box center [255, 515] width 80 height 26
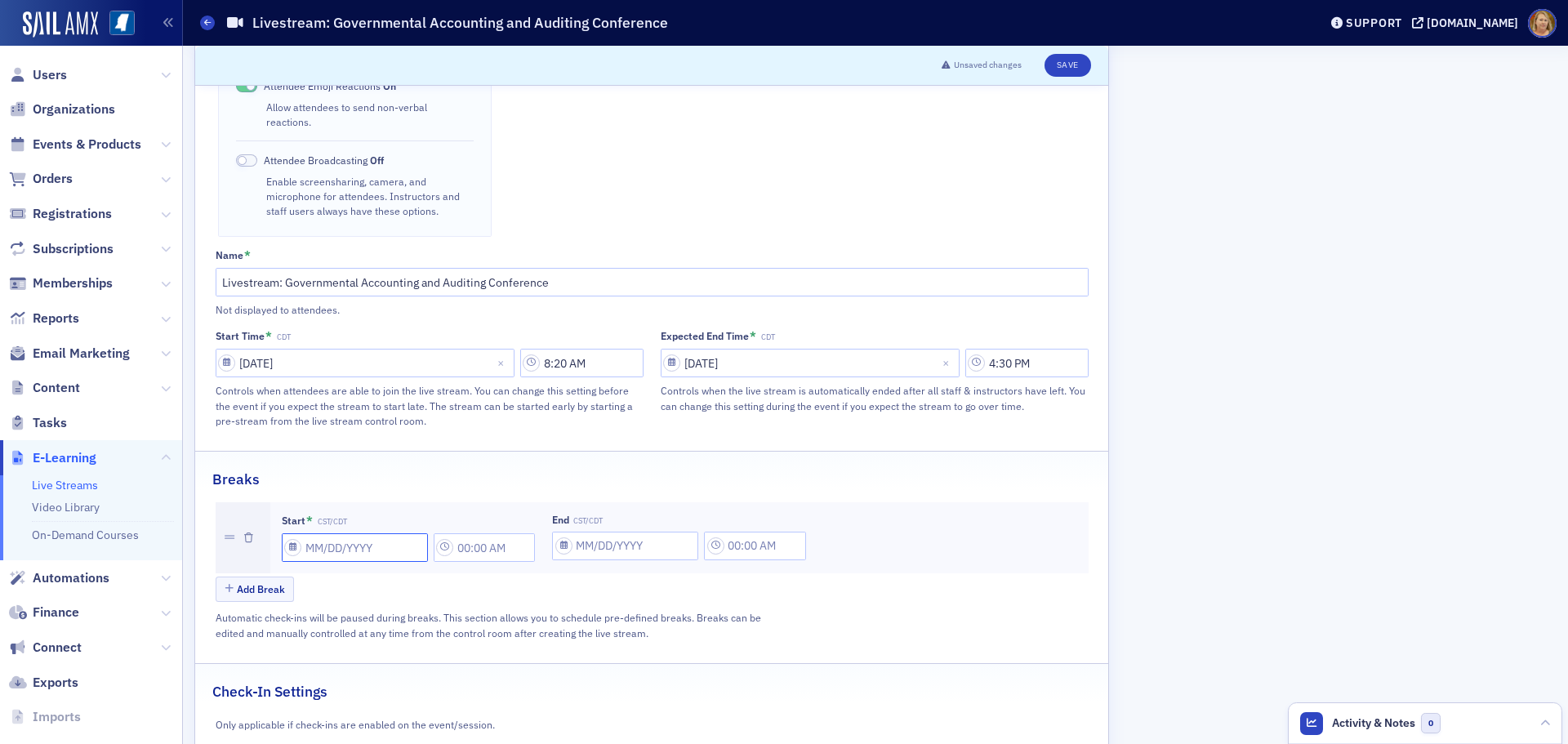
click at [310, 534] on input "Start * CST/CDT" at bounding box center [355, 548] width 146 height 28
select select "7"
select select "2025"
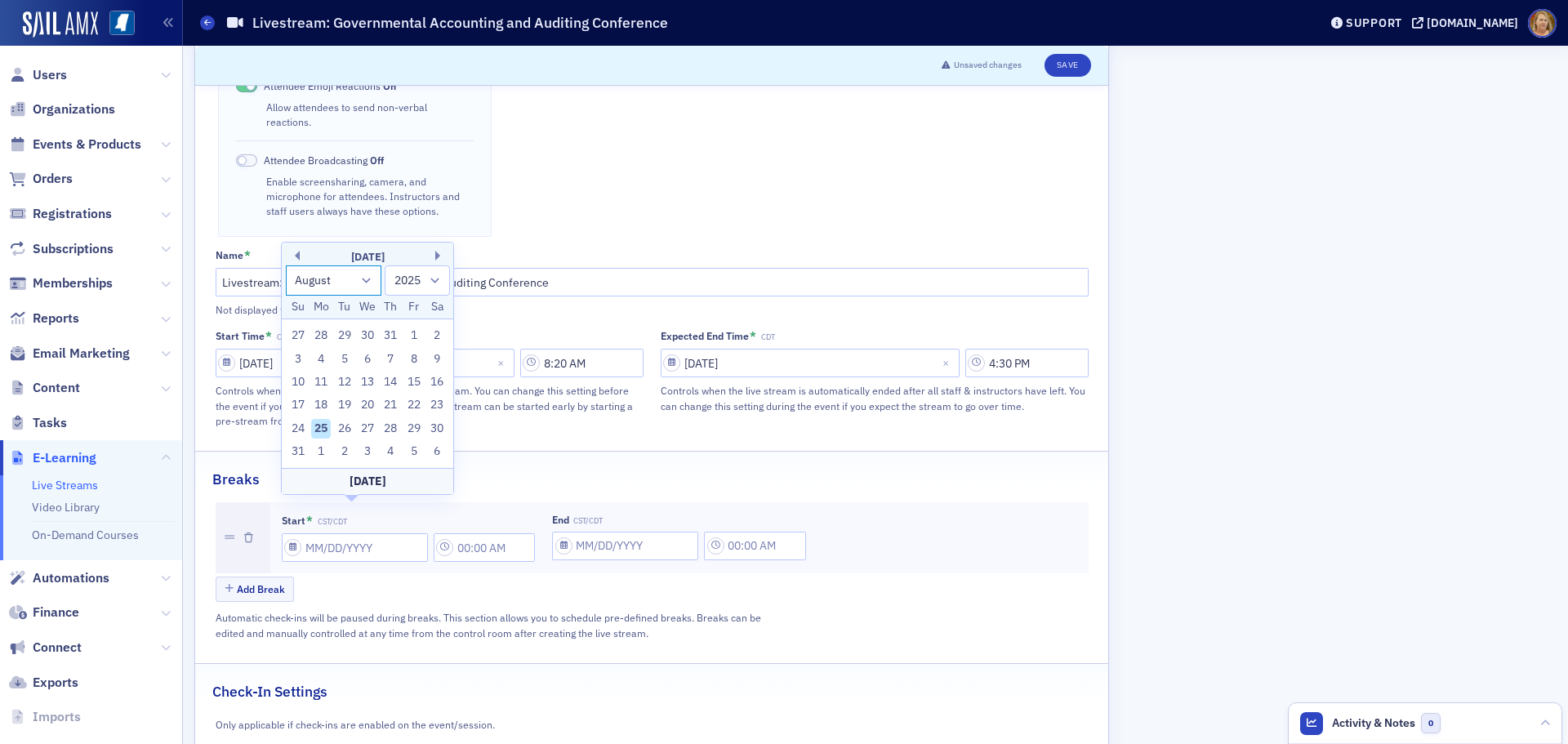
click at [365, 279] on select "January February March April May June July August September October November De…" at bounding box center [335, 281] width 97 height 30
select select "8"
click at [286, 288] on select "January February March April May June July August September October November De…" at bounding box center [335, 281] width 97 height 30
click at [389, 382] on div "11" at bounding box center [391, 382] width 20 height 20
type input "09/11/2025"
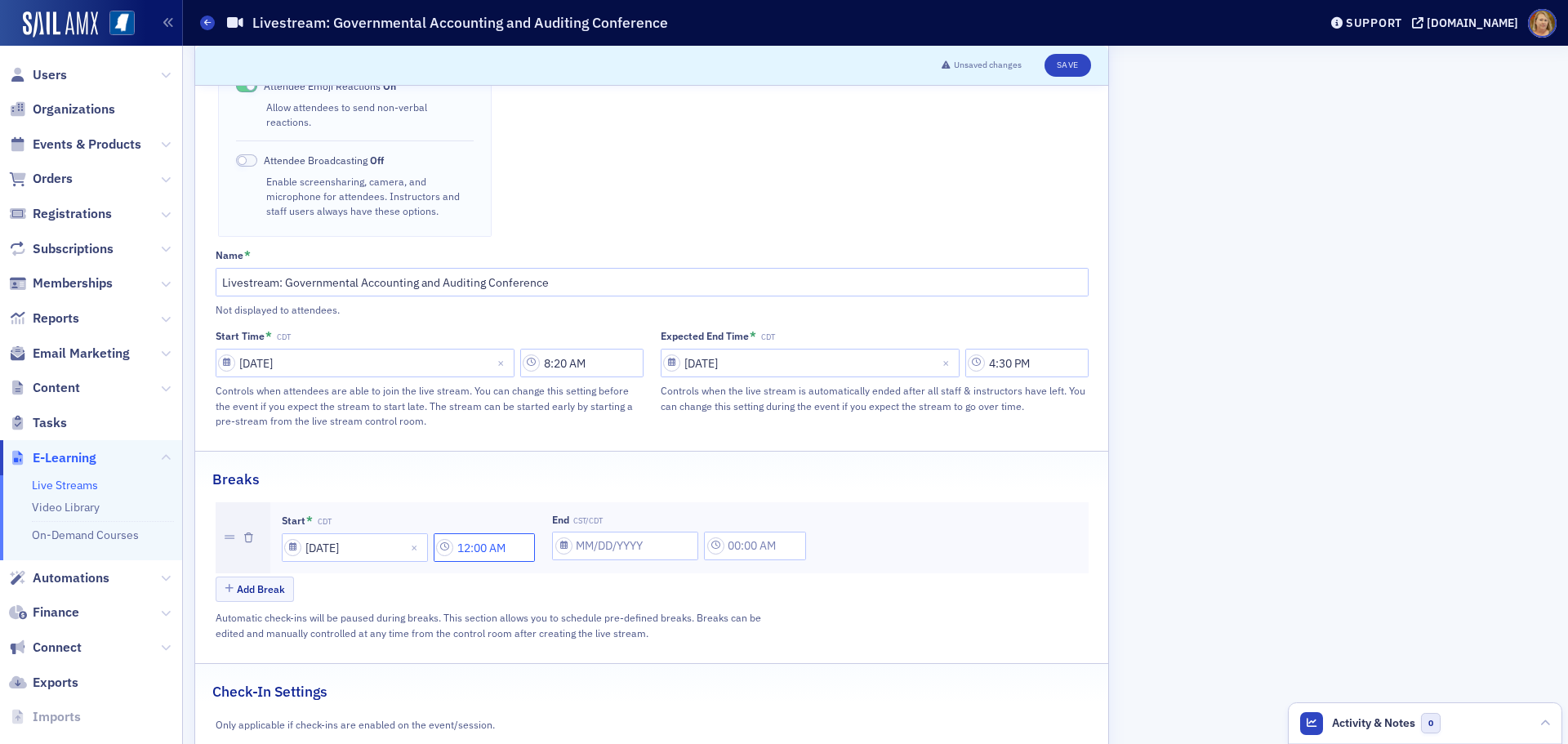
click at [472, 534] on input "12:00 AM" at bounding box center [485, 548] width 102 height 28
click at [557, 514] on div at bounding box center [565, 517] width 34 height 21
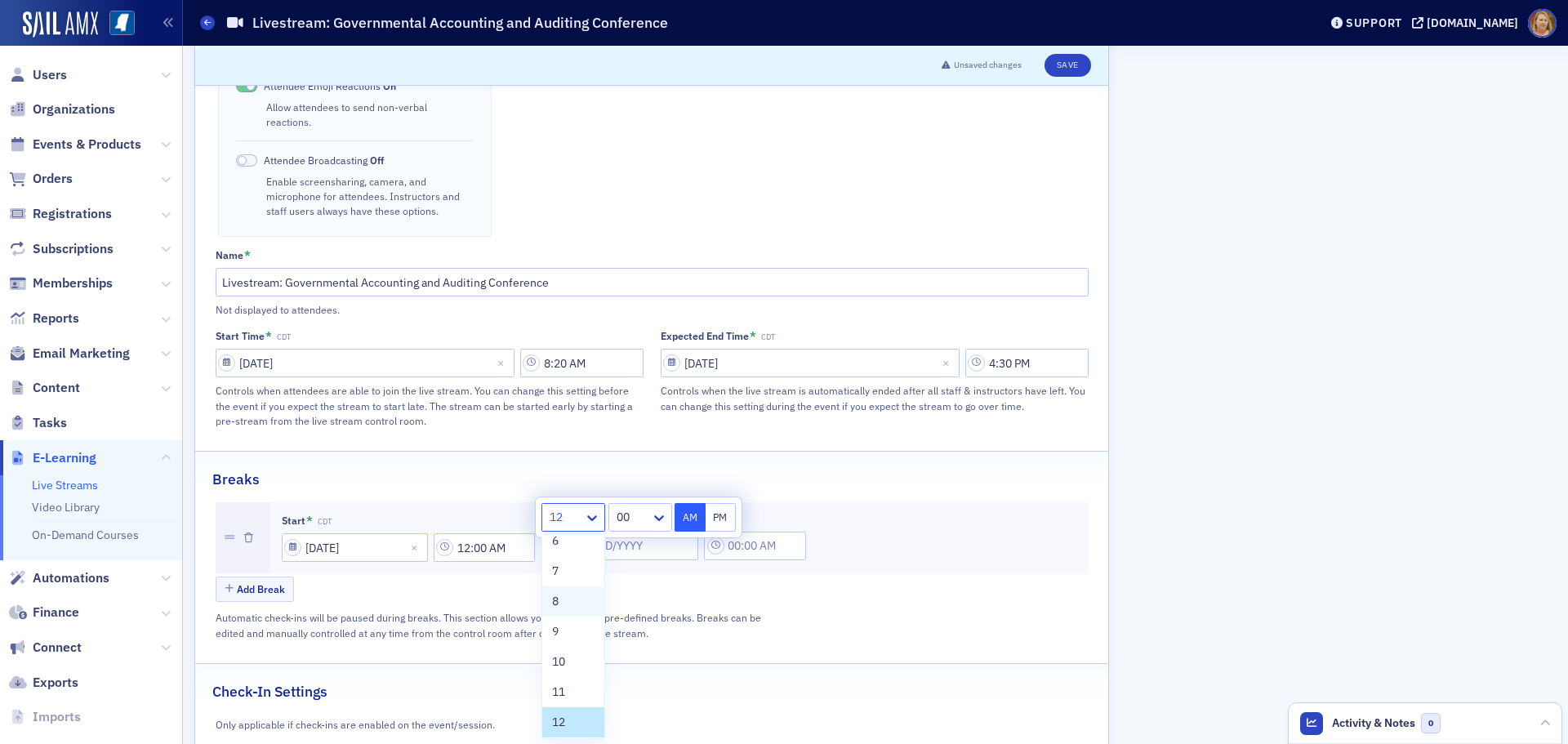
click at [561, 594] on div "8" at bounding box center [573, 602] width 43 height 17
click at [611, 522] on input "text" at bounding box center [612, 517] width 3 height 17
click at [639, 667] on div "20" at bounding box center [638, 667] width 46 height 17
type input "8:20 AM"
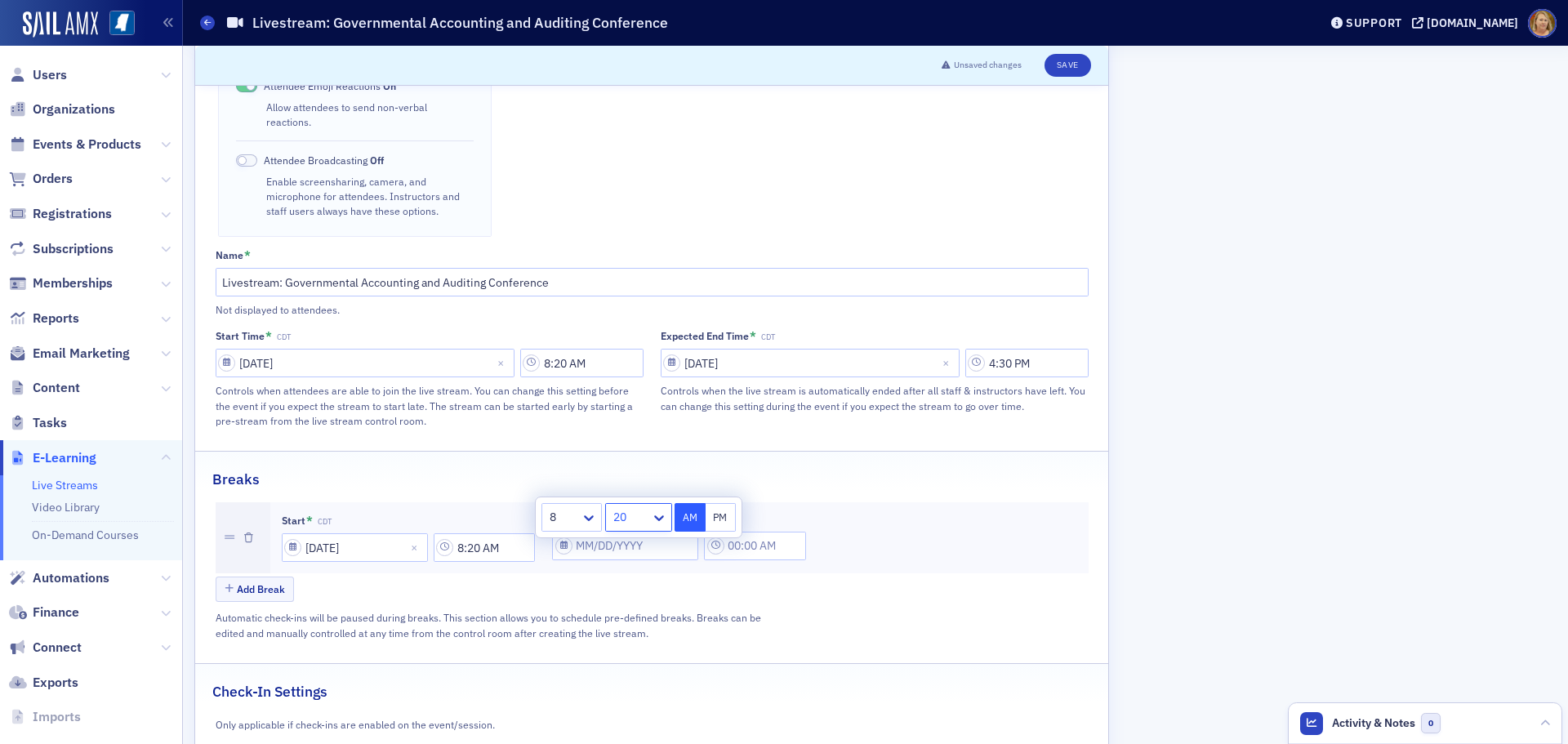
click at [696, 518] on button "AM" at bounding box center [690, 517] width 31 height 28
click at [740, 576] on div "Add Break" at bounding box center [651, 590] width 873 height 28
click at [611, 532] on input "End CST/CDT" at bounding box center [625, 546] width 146 height 28
select select "7"
select select "2025"
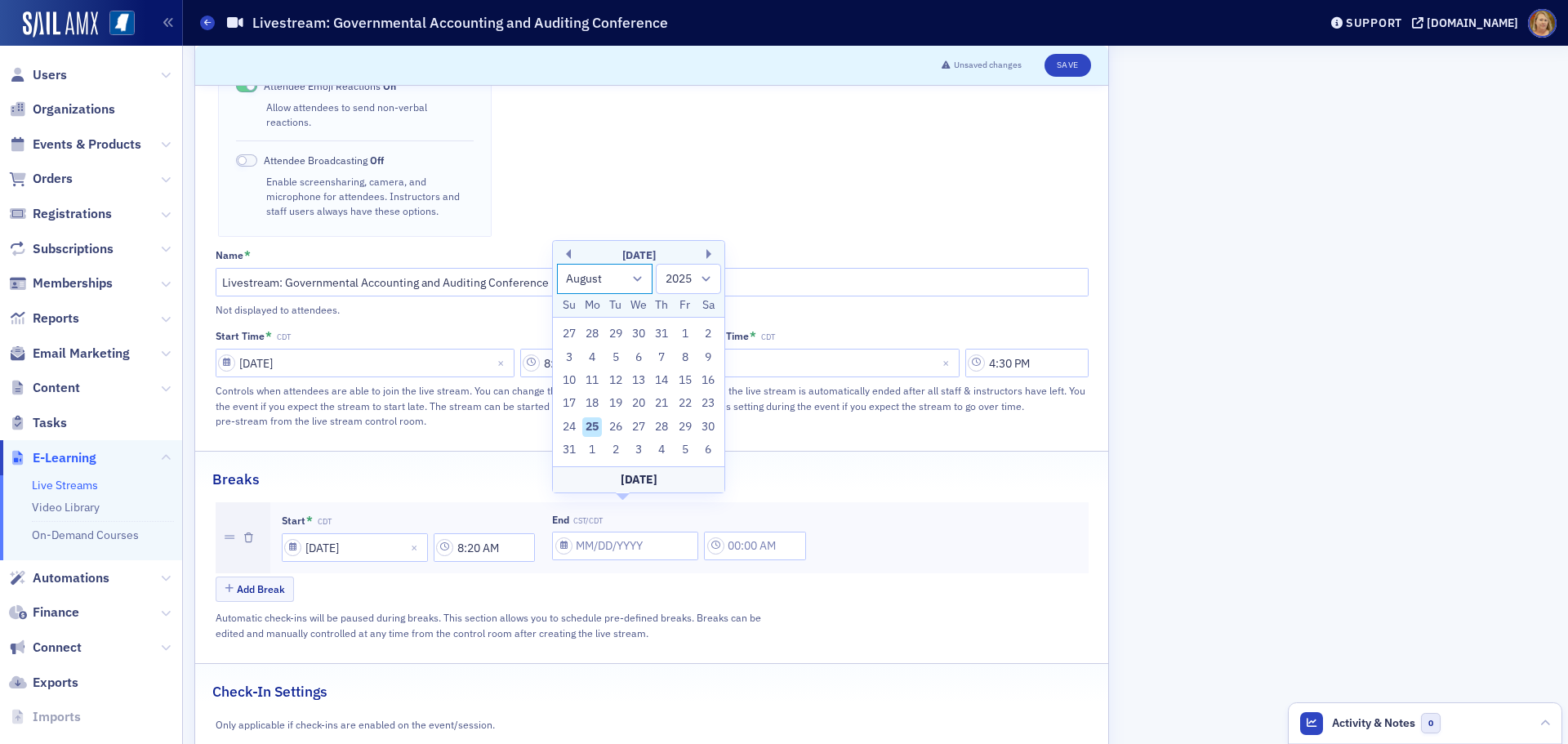
click at [638, 273] on select "January February March April May June July August September October November De…" at bounding box center [606, 279] width 97 height 30
select select "8"
click at [557, 286] on select "January February March April May June July August September October November De…" at bounding box center [606, 279] width 97 height 30
click at [664, 381] on div "11" at bounding box center [662, 380] width 20 height 20
type input "09/11/2025"
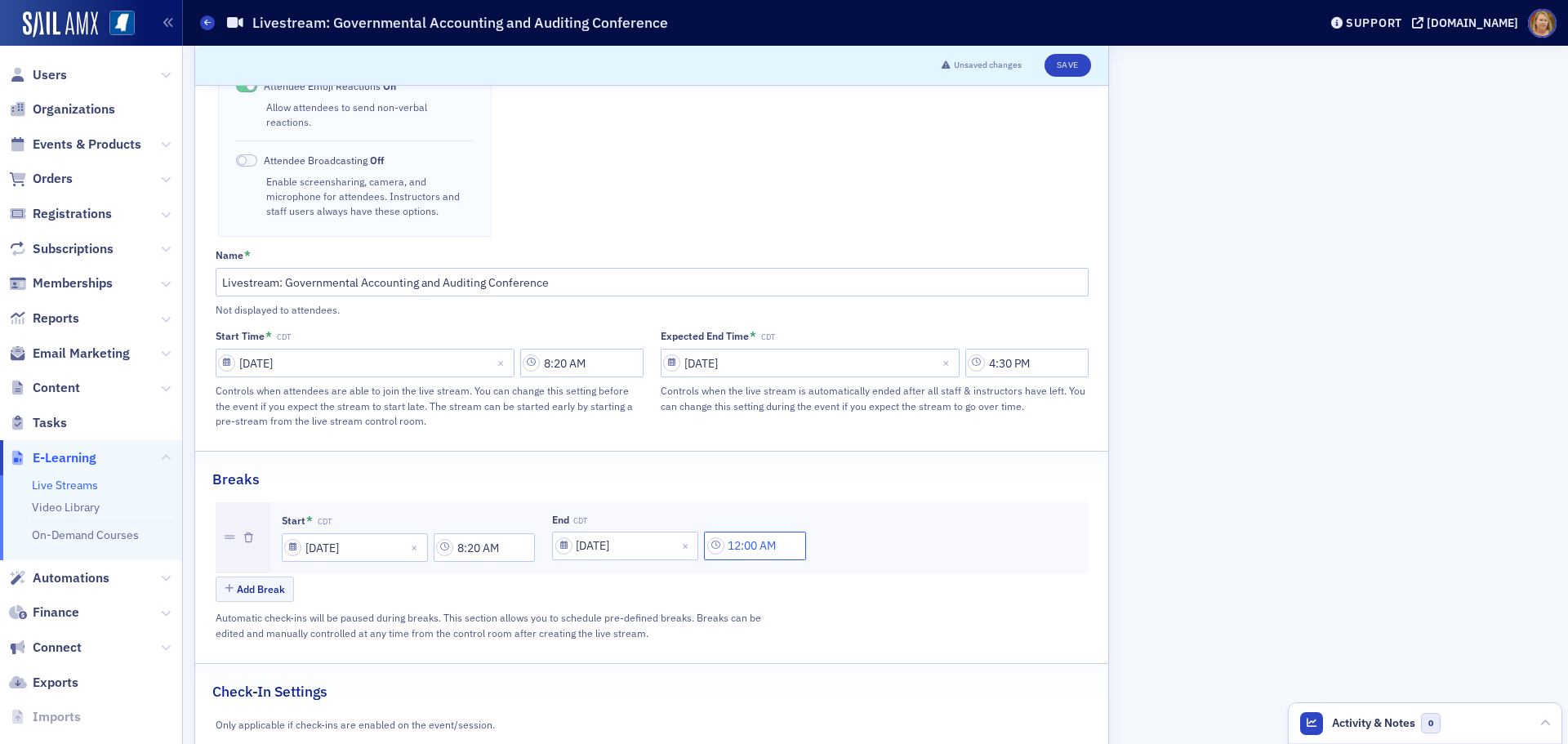
click at [742, 532] on input "12:00 AM" at bounding box center [756, 546] width 102 height 28
click at [815, 513] on div "12" at bounding box center [834, 516] width 42 height 24
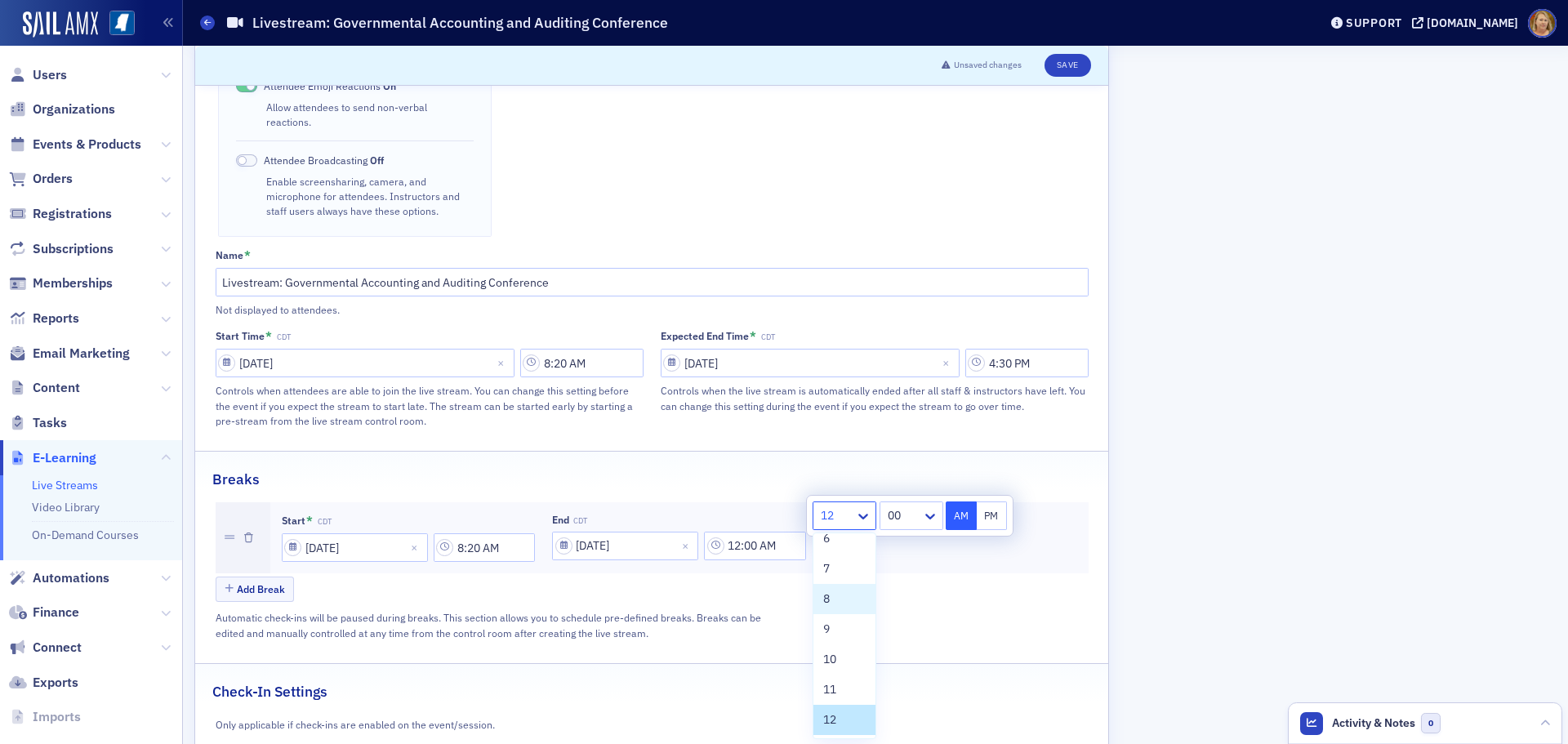
click at [828, 595] on span "8" at bounding box center [826, 599] width 7 height 17
click at [888, 520] on div at bounding box center [902, 516] width 38 height 21
click at [899, 615] on span "40" at bounding box center [893, 617] width 13 height 17
type input "8:40 AM"
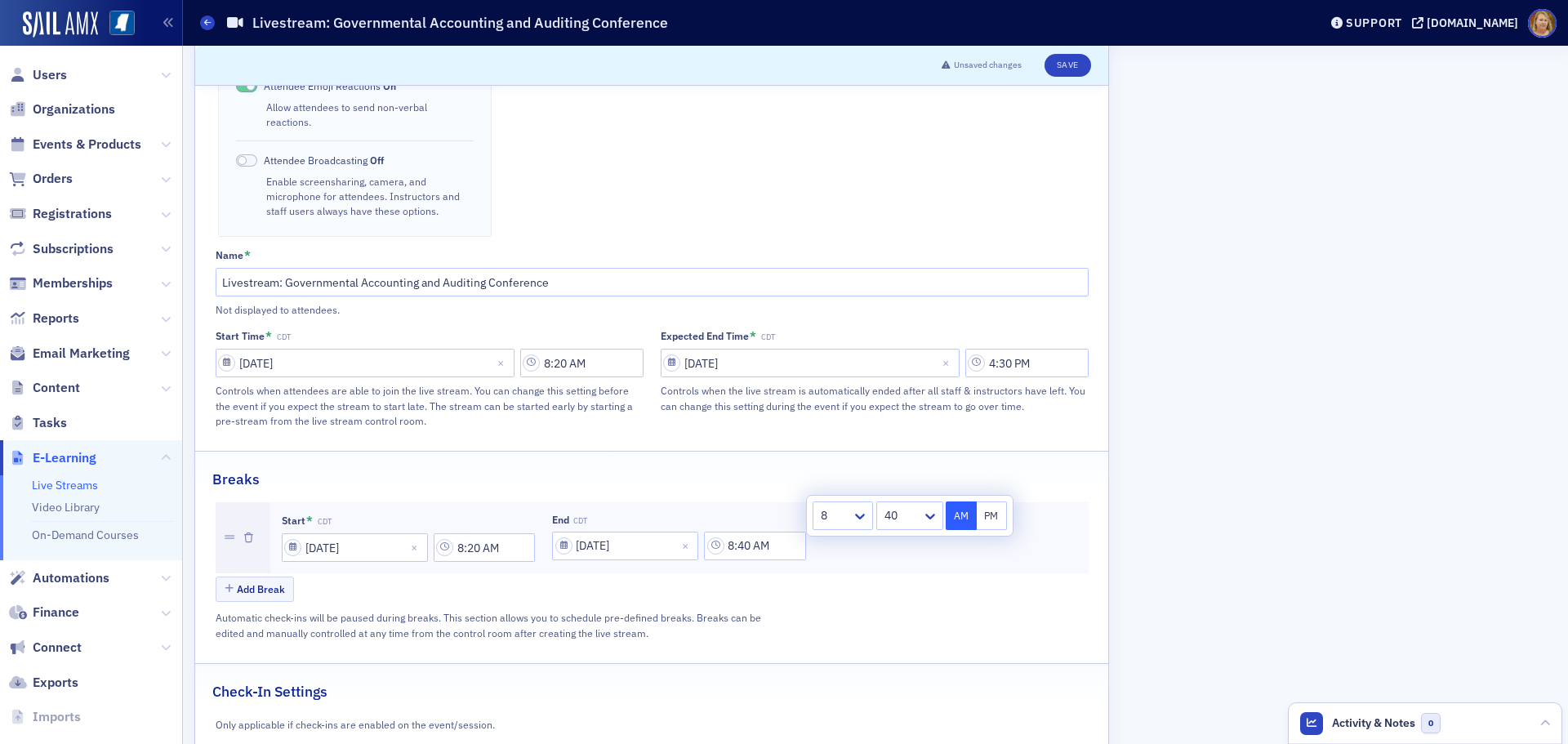
click at [963, 522] on button "AM" at bounding box center [961, 516] width 31 height 28
click at [887, 576] on div "Add Break" at bounding box center [651, 590] width 873 height 28
click at [267, 576] on button "Add Break" at bounding box center [255, 589] width 80 height 26
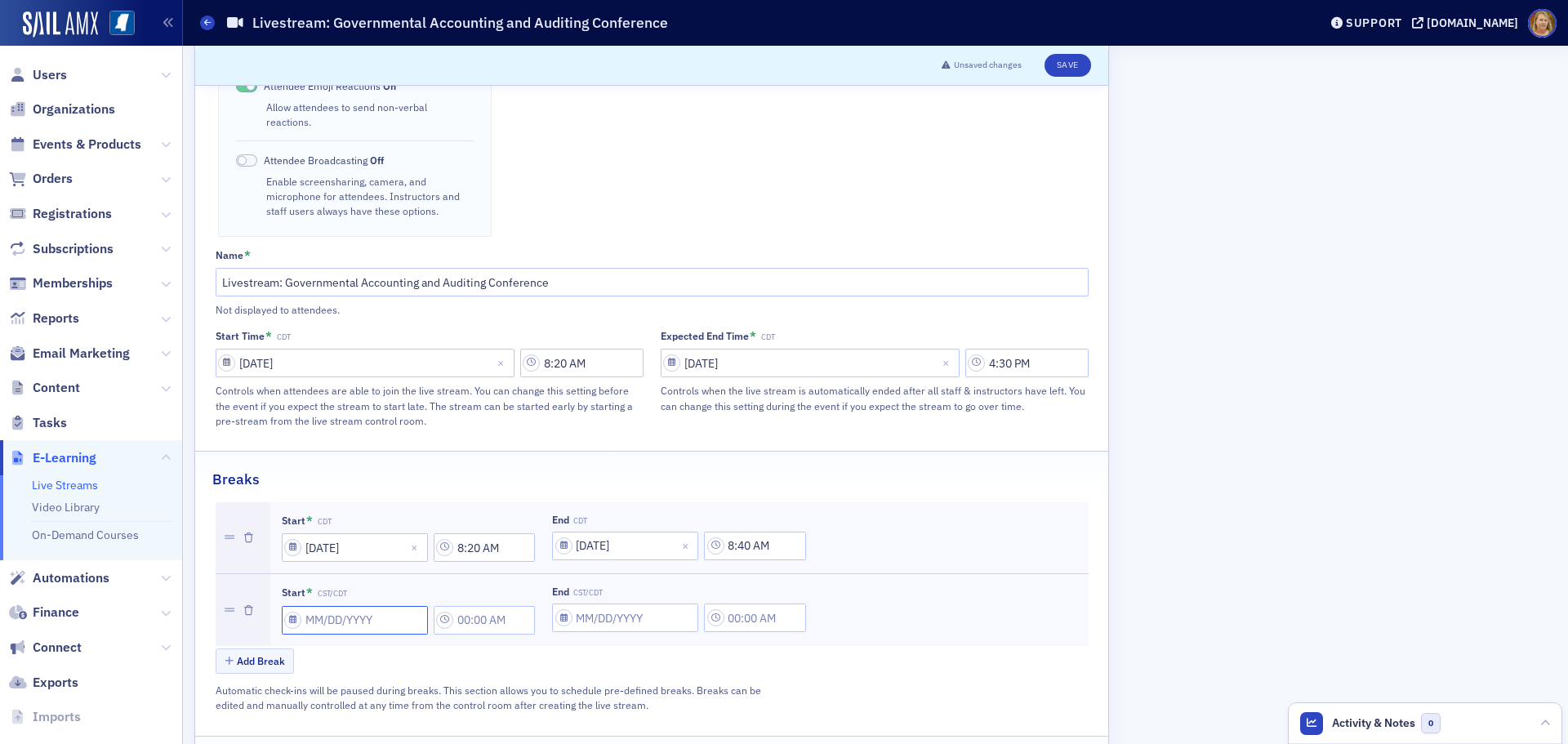
select select "7"
select select "2025"
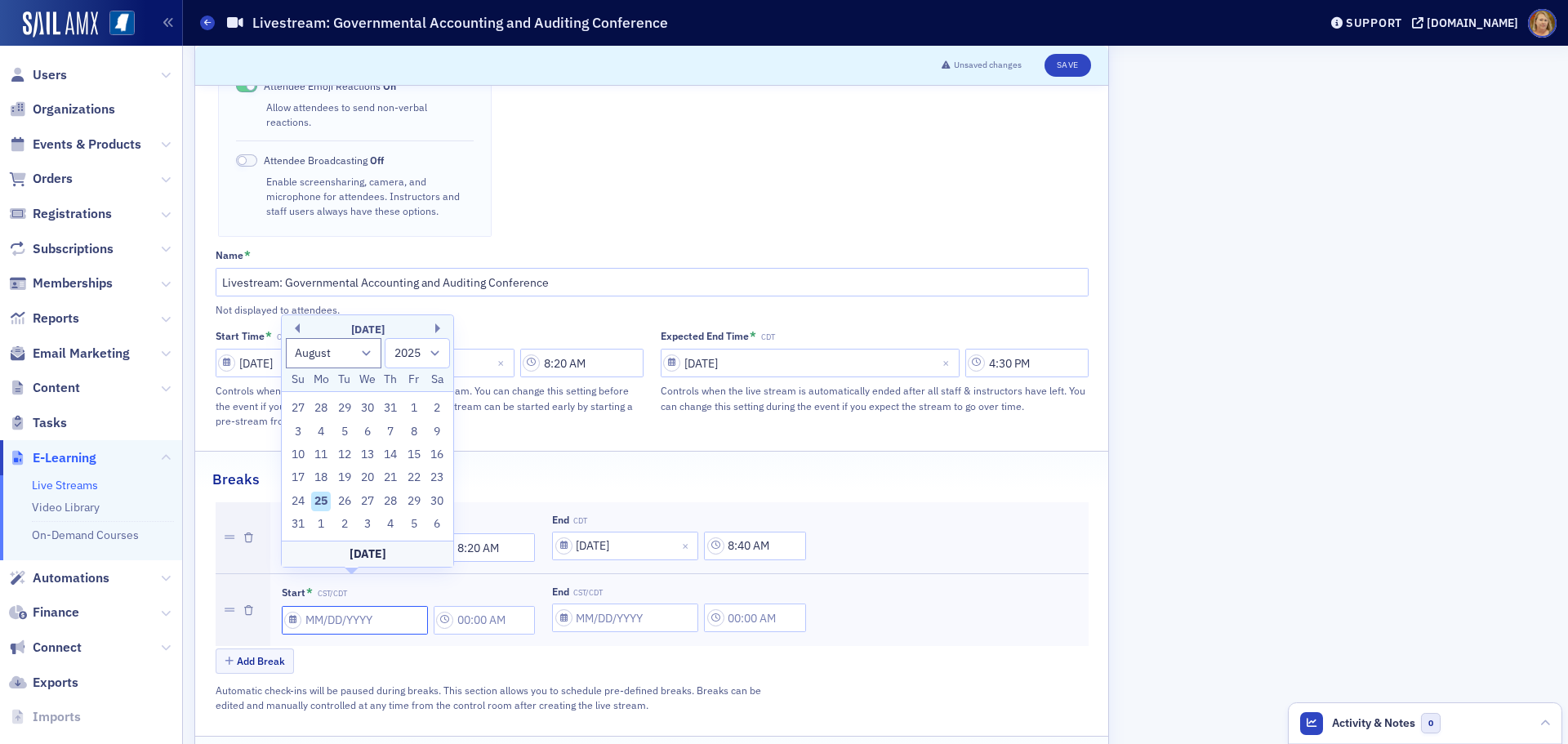
click at [311, 606] on input "Start * CST/CDT" at bounding box center [355, 620] width 146 height 28
click at [363, 352] on select "January February March April May June July August September October November De…" at bounding box center [335, 354] width 97 height 30
select select "8"
click at [286, 361] on select "January February March April May June July August September October November De…" at bounding box center [335, 354] width 97 height 30
click at [390, 457] on div "11" at bounding box center [391, 455] width 20 height 20
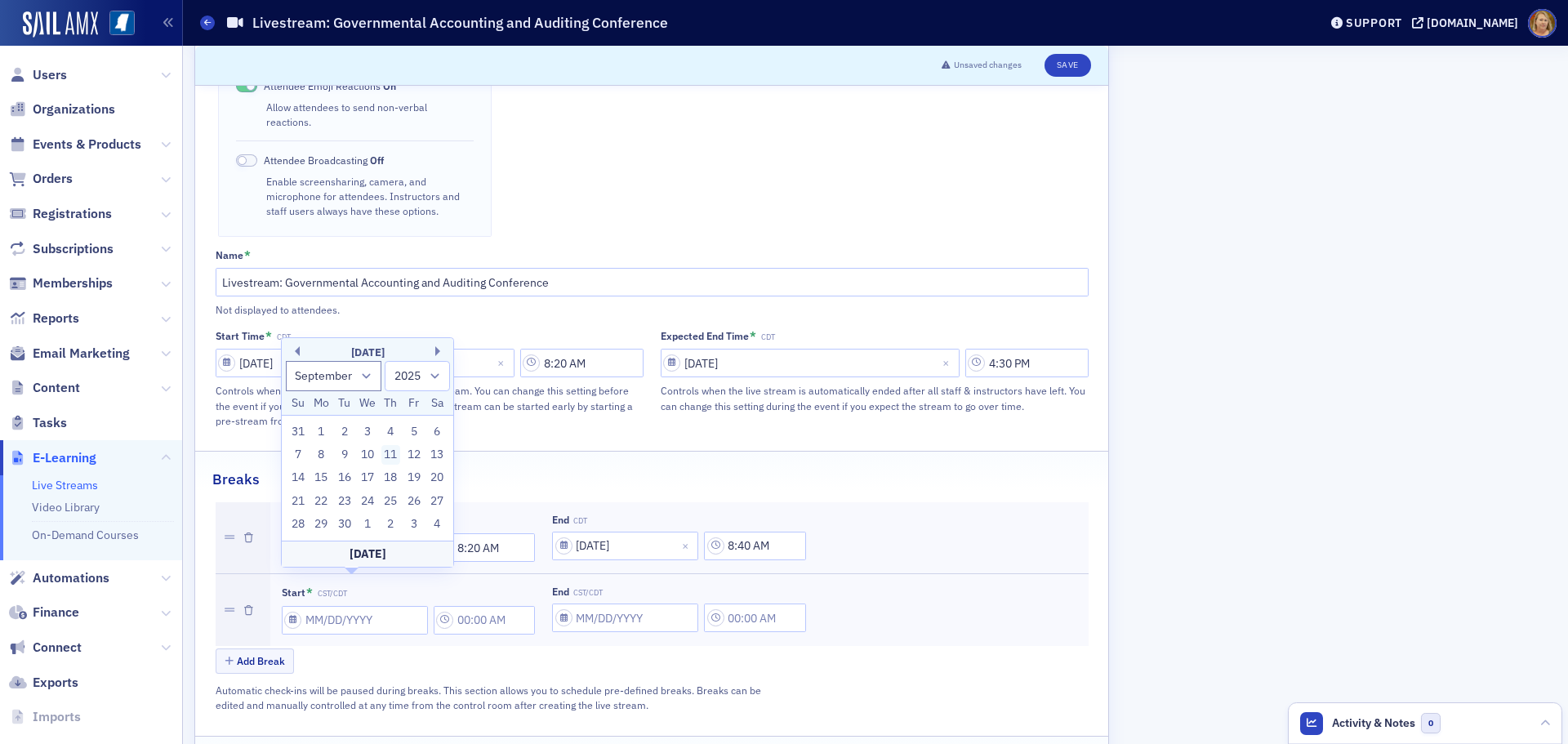
type input "09/11/2025"
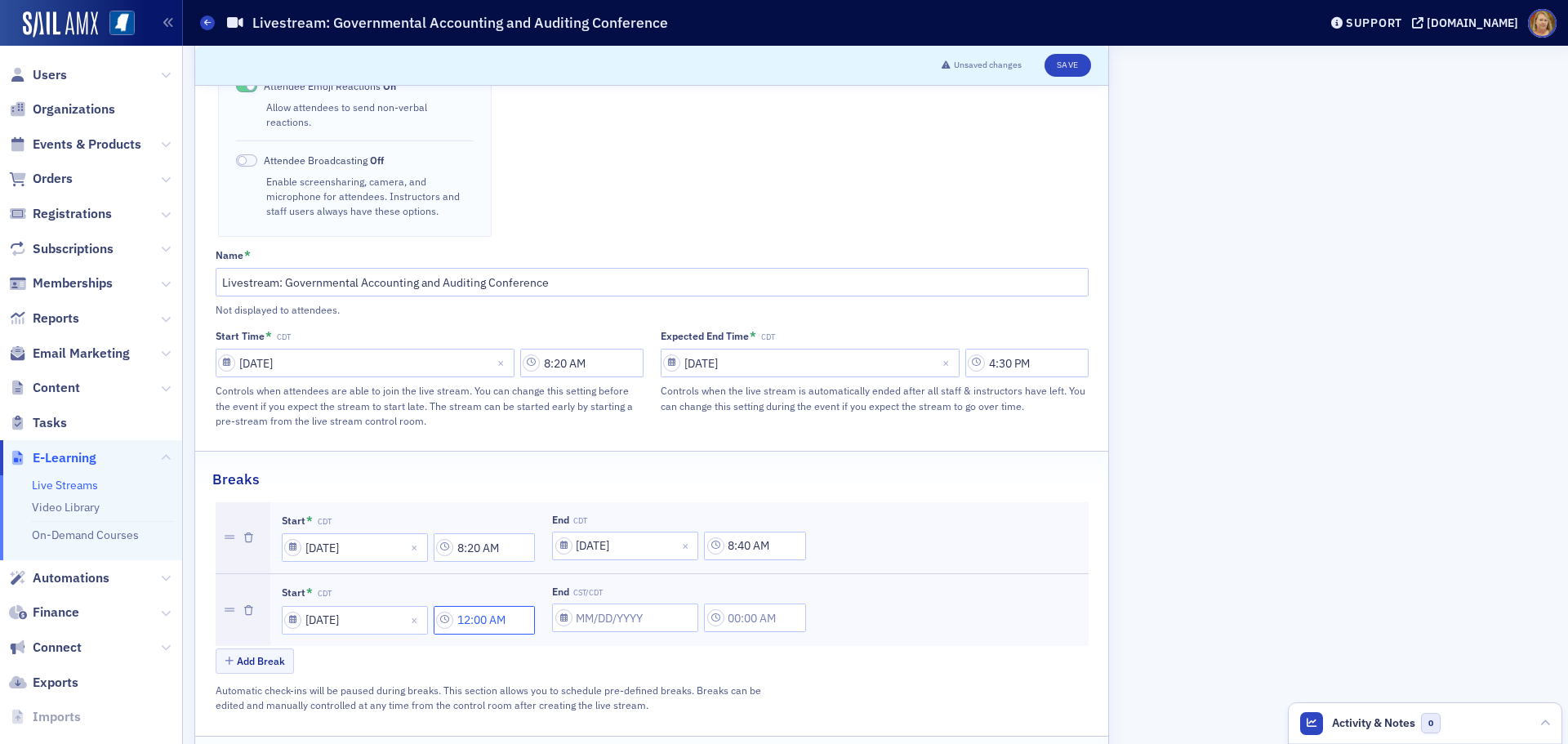
click at [468, 606] on input "12:00 AM" at bounding box center [485, 620] width 102 height 28
click at [553, 591] on div at bounding box center [565, 590] width 34 height 21
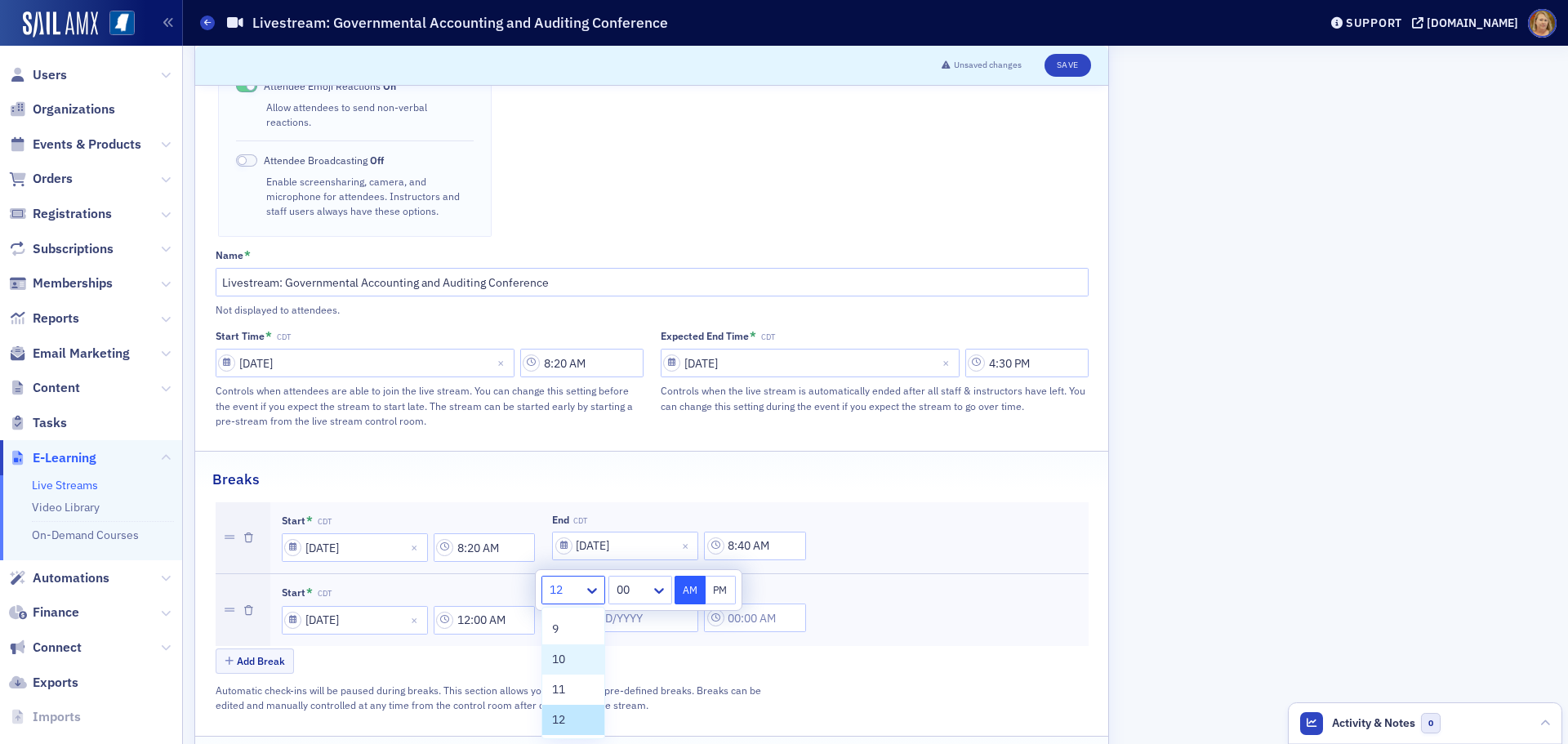
click at [575, 655] on div "10" at bounding box center [573, 660] width 43 height 17
click at [647, 590] on div at bounding box center [632, 590] width 34 height 21
click at [628, 608] on span "05" at bounding box center [626, 613] width 13 height 17
type input "10:05 AM"
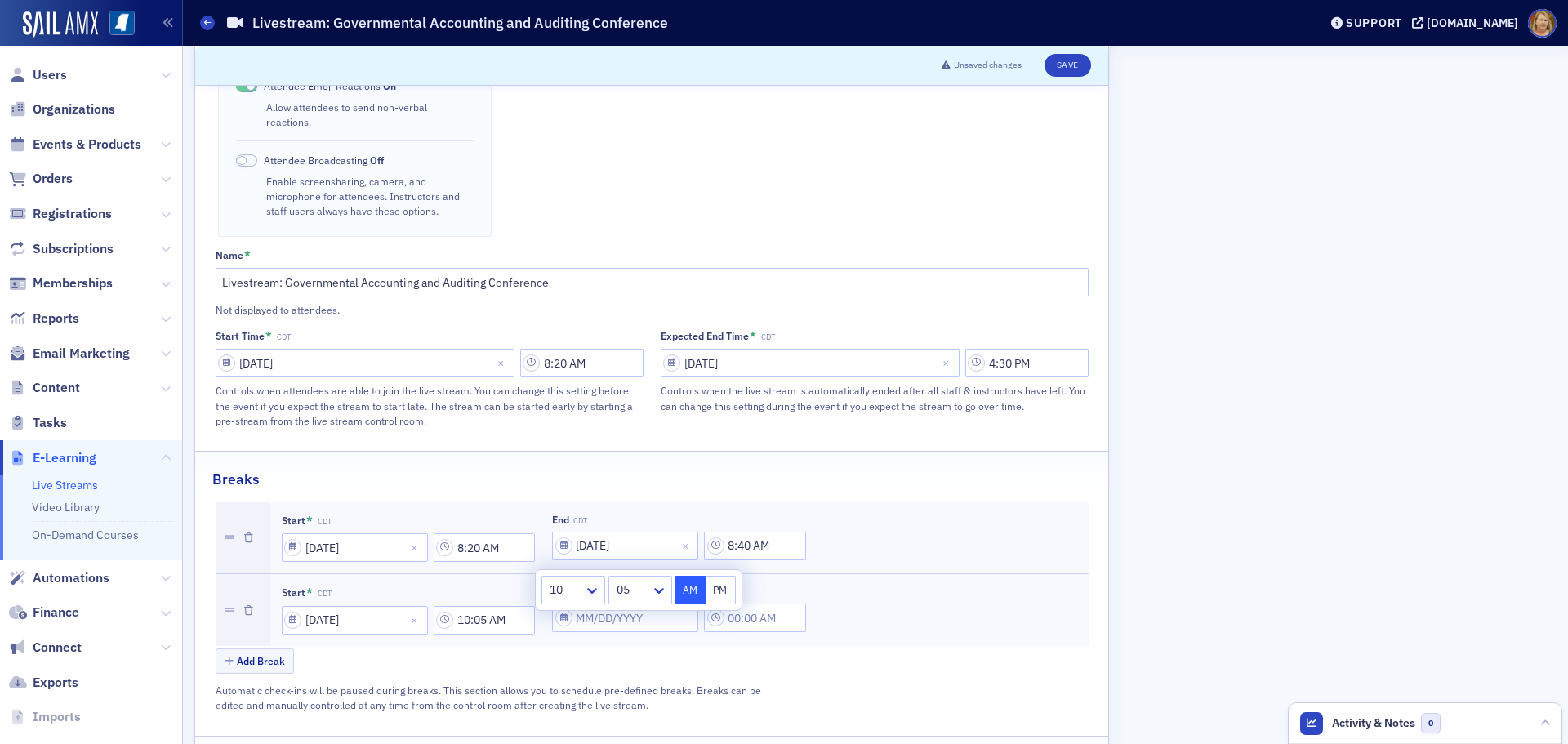
click at [690, 590] on button "AM" at bounding box center [690, 590] width 31 height 28
click at [690, 648] on div "Add Break" at bounding box center [651, 662] width 873 height 28
click at [595, 604] on input "End CST/CDT" at bounding box center [625, 618] width 146 height 28
select select "7"
select select "2025"
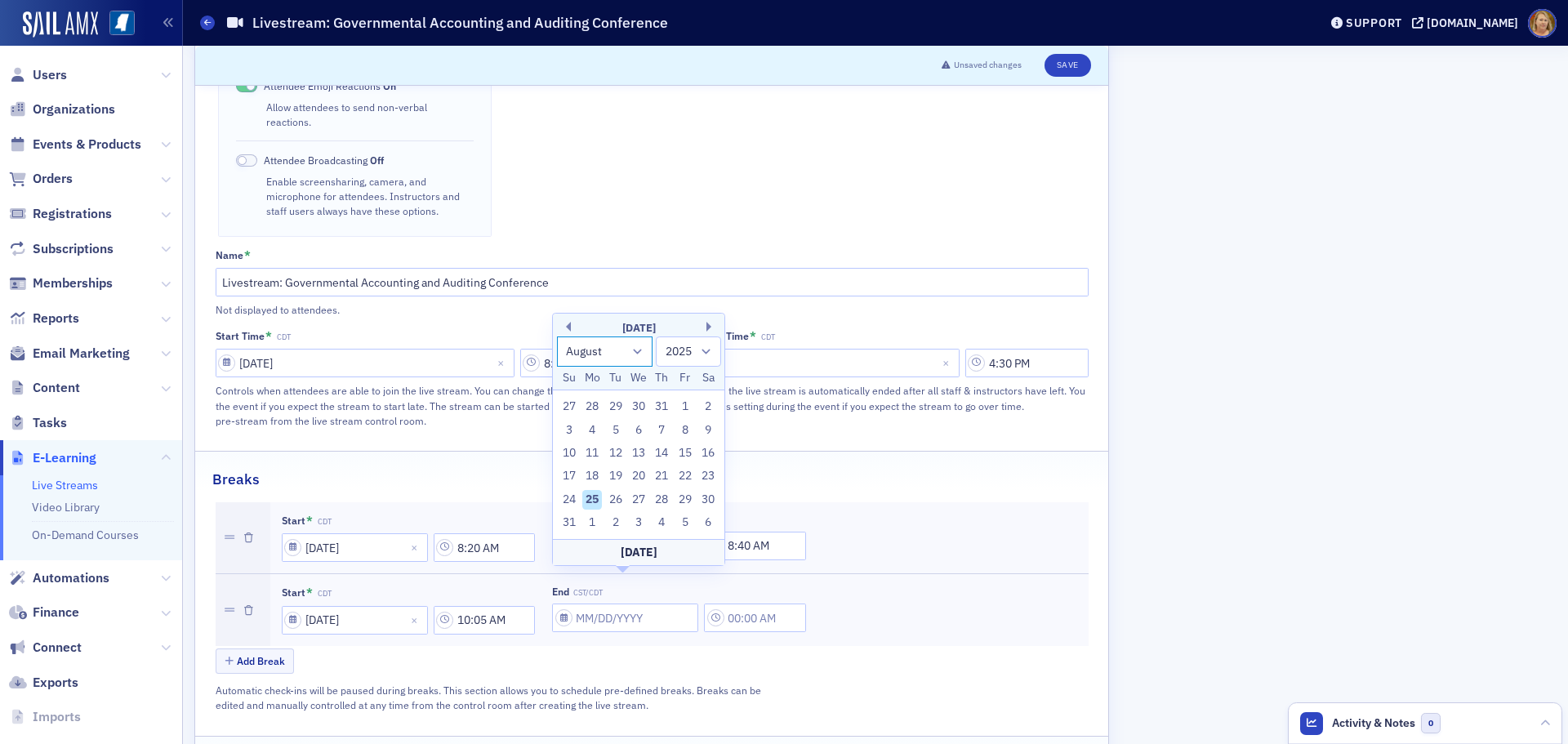
click at [637, 348] on select "January February March April May June July August September October November De…" at bounding box center [606, 352] width 97 height 30
select select "8"
click at [557, 359] on select "January February March April May June July August September October November De…" at bounding box center [606, 352] width 97 height 30
click at [658, 451] on div "11" at bounding box center [662, 453] width 20 height 20
type input "09/11/2025"
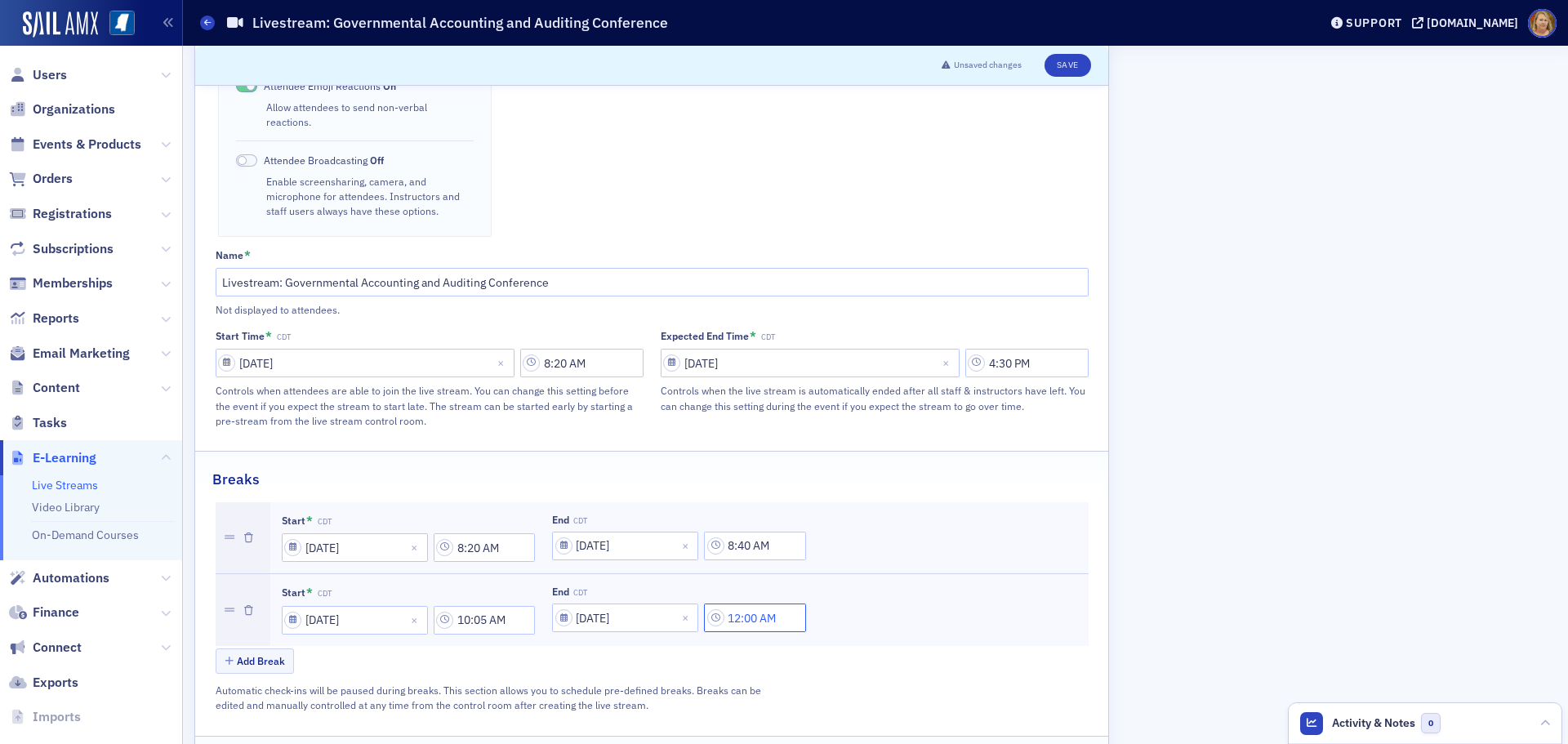
click at [738, 604] on input "12:00 AM" at bounding box center [756, 618] width 102 height 28
click at [834, 586] on div at bounding box center [836, 589] width 34 height 21
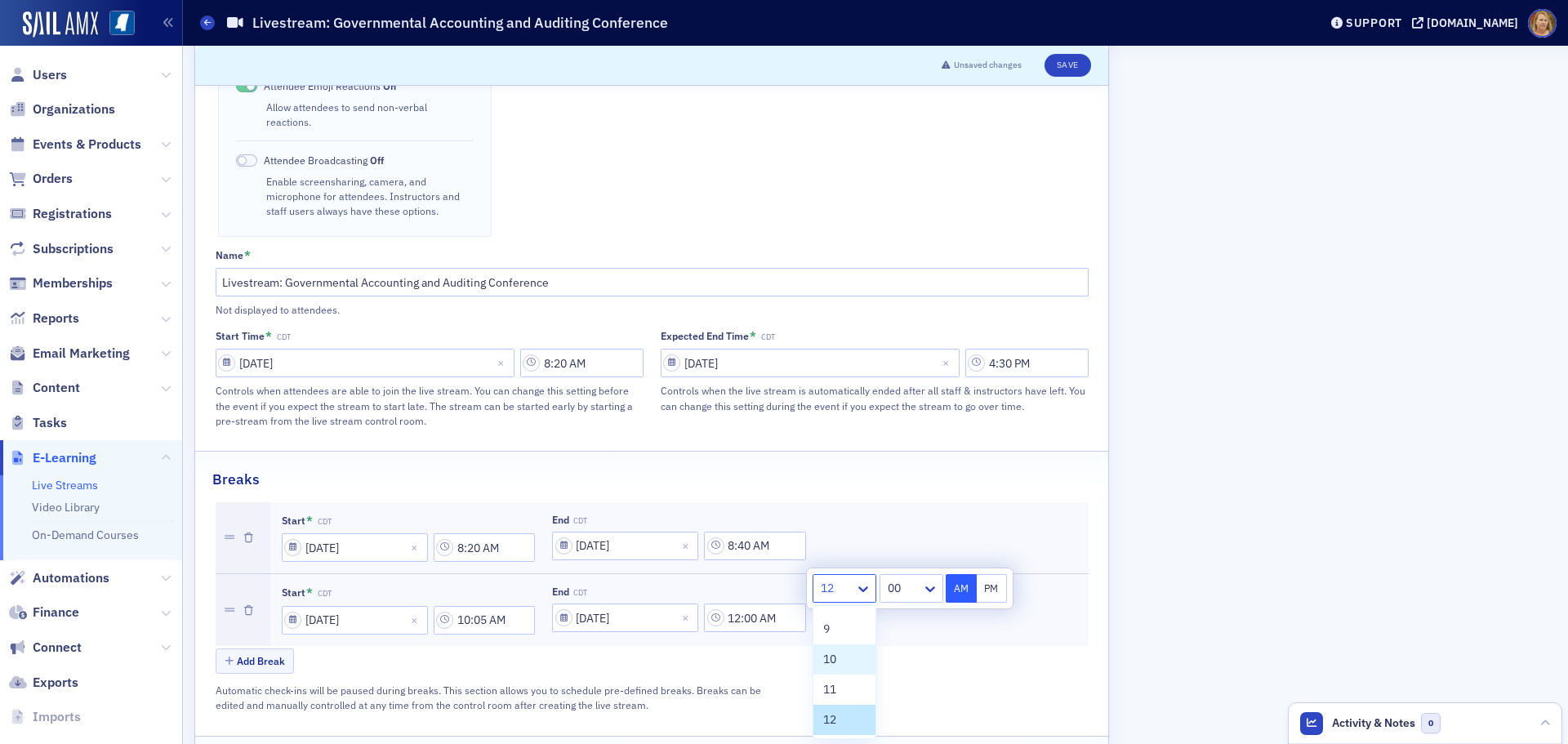
click at [830, 658] on span "10" at bounding box center [830, 660] width 13 height 17
click at [908, 589] on div at bounding box center [903, 589] width 34 height 21
click at [901, 717] on span "30" at bounding box center [897, 714] width 13 height 17
type input "10:30 AM"
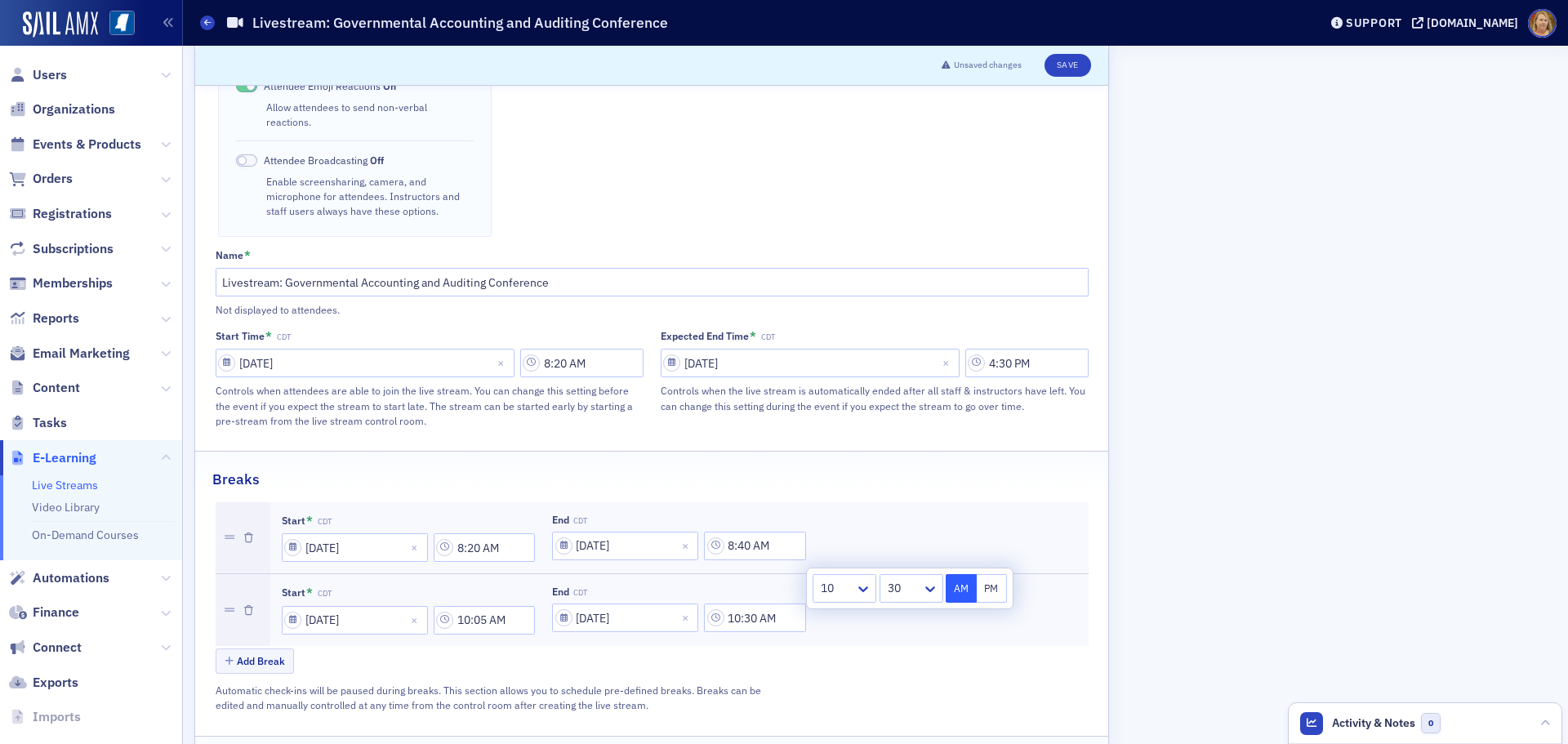
click at [960, 586] on button "AM" at bounding box center [961, 589] width 31 height 28
click at [264, 648] on button "Add Break" at bounding box center [255, 661] width 80 height 26
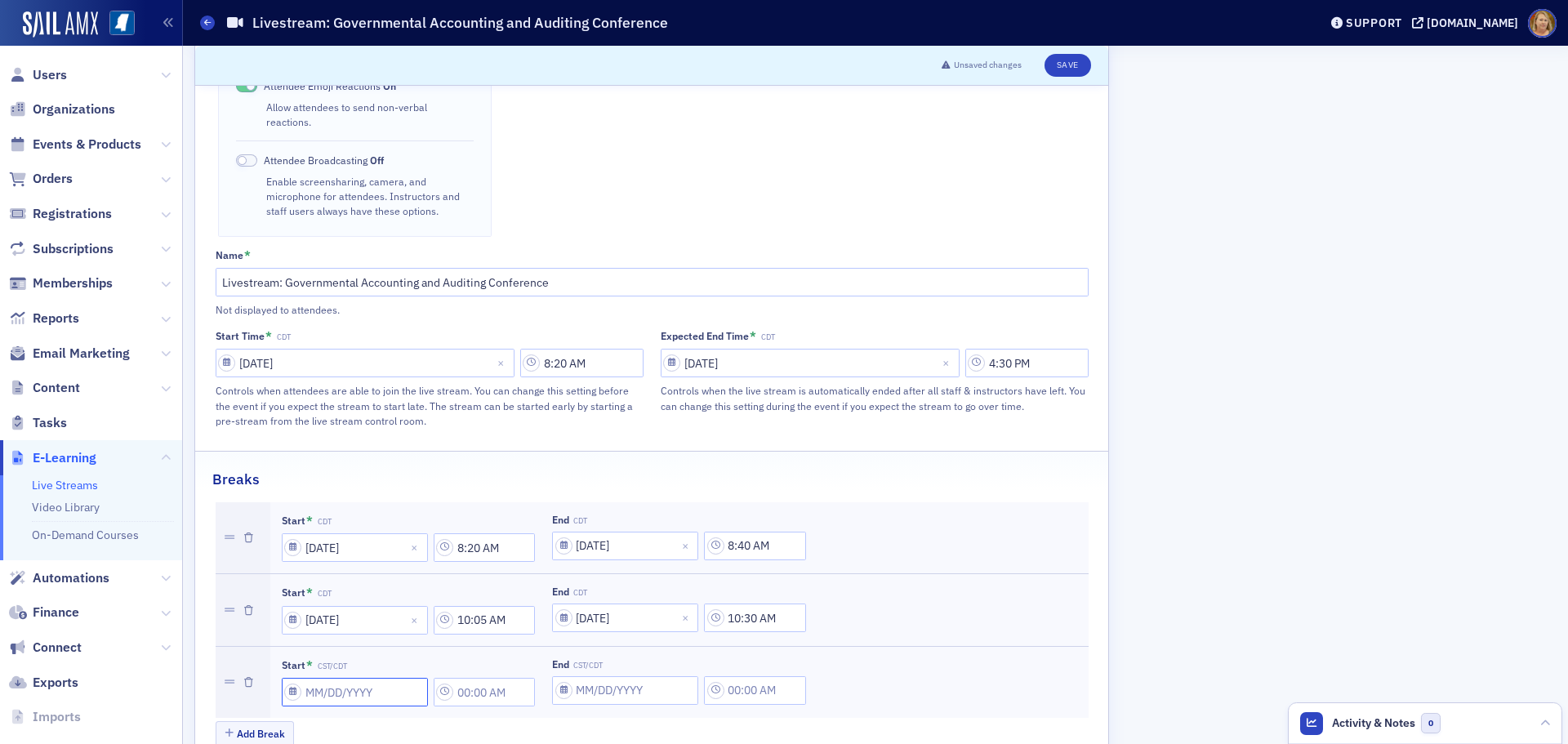
click at [301, 678] on input "Start * CST/CDT" at bounding box center [355, 692] width 146 height 28
select select "7"
select select "2025"
click at [359, 427] on select "January February March April May June July August September October November De…" at bounding box center [335, 426] width 97 height 30
select select "8"
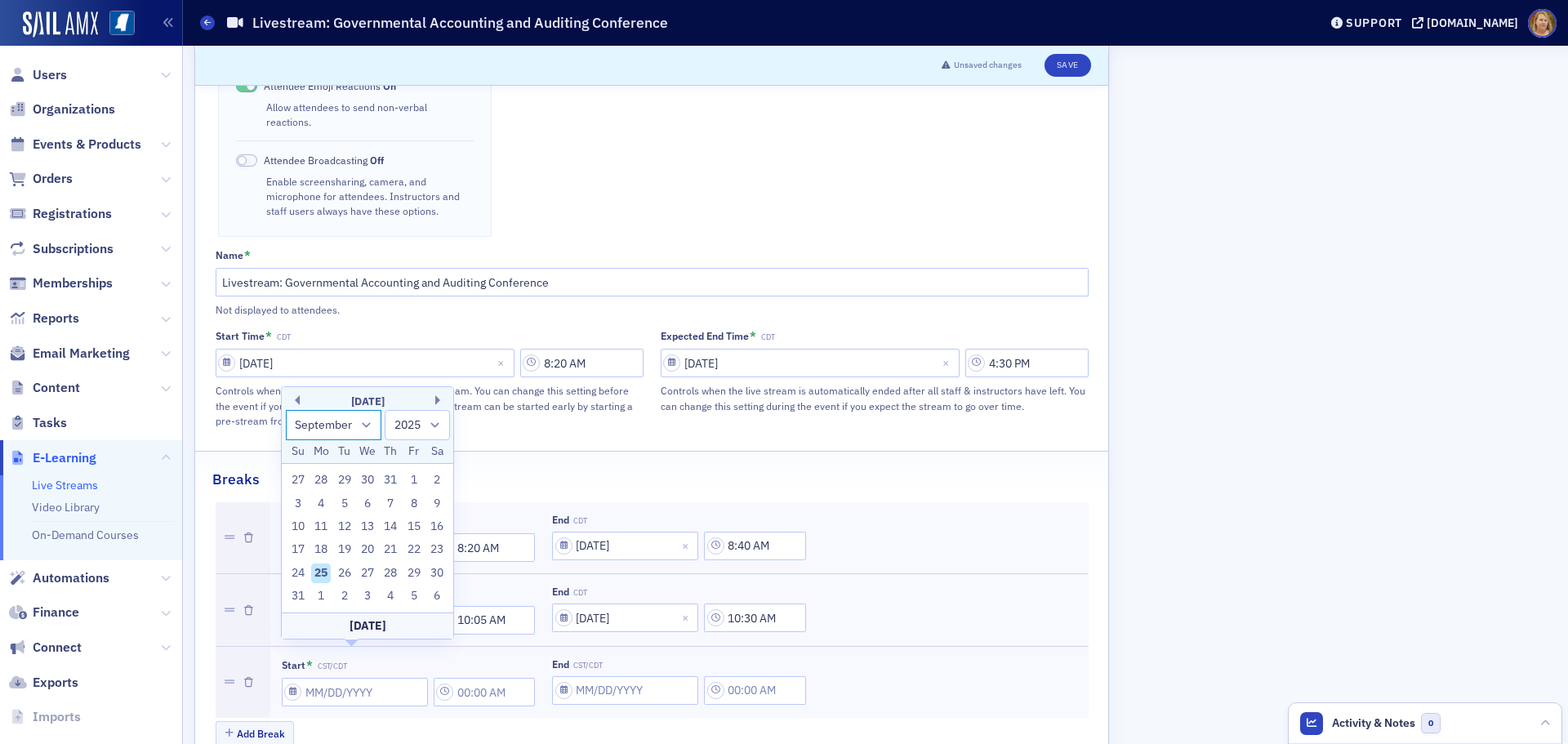
click at [286, 433] on select "January February March April May June July August September October November De…" at bounding box center [335, 426] width 97 height 30
click at [392, 527] on div "11" at bounding box center [391, 526] width 20 height 20
type input "09/11/2025"
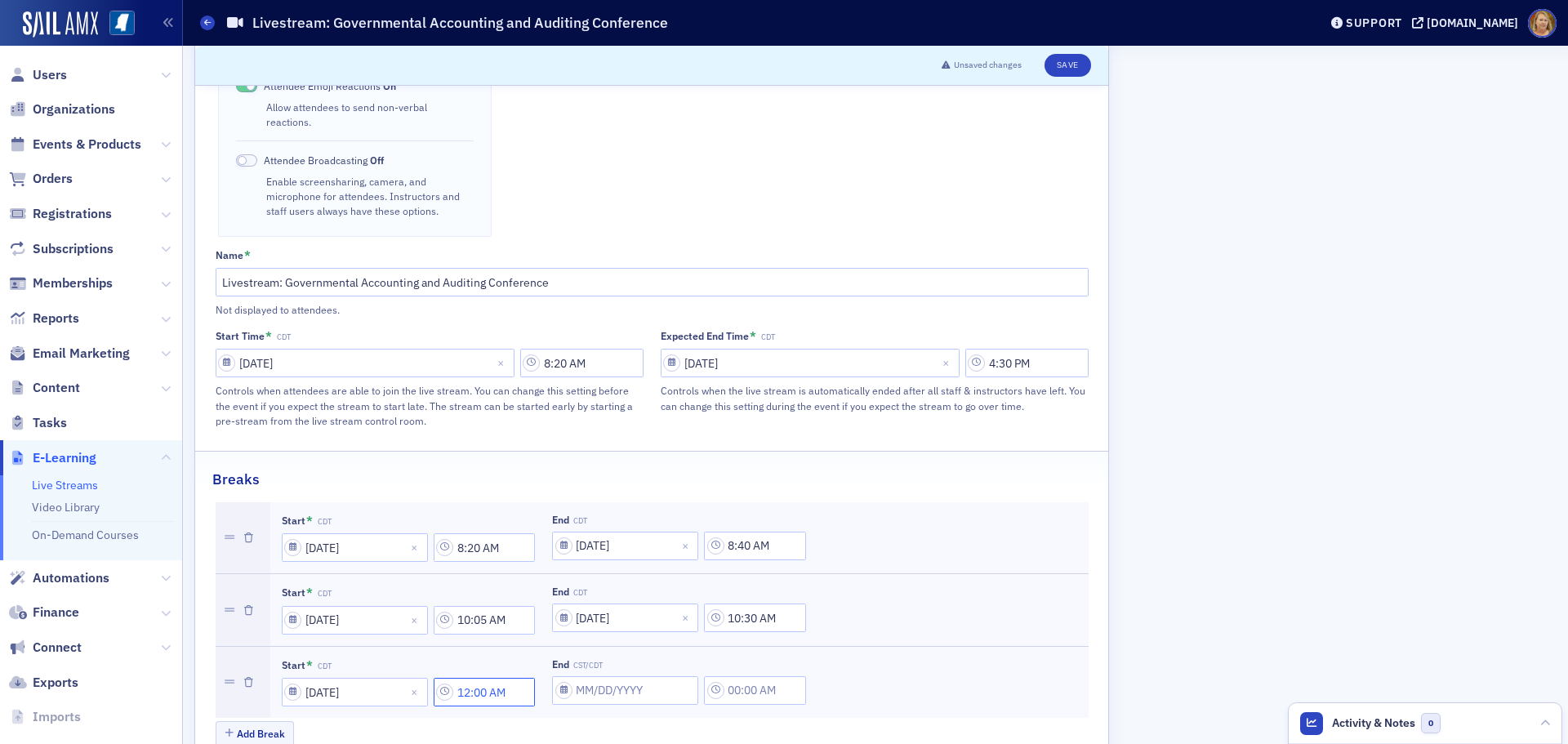
click at [469, 678] on input "12:00 AM" at bounding box center [485, 692] width 102 height 28
click at [553, 670] on div at bounding box center [565, 662] width 34 height 21
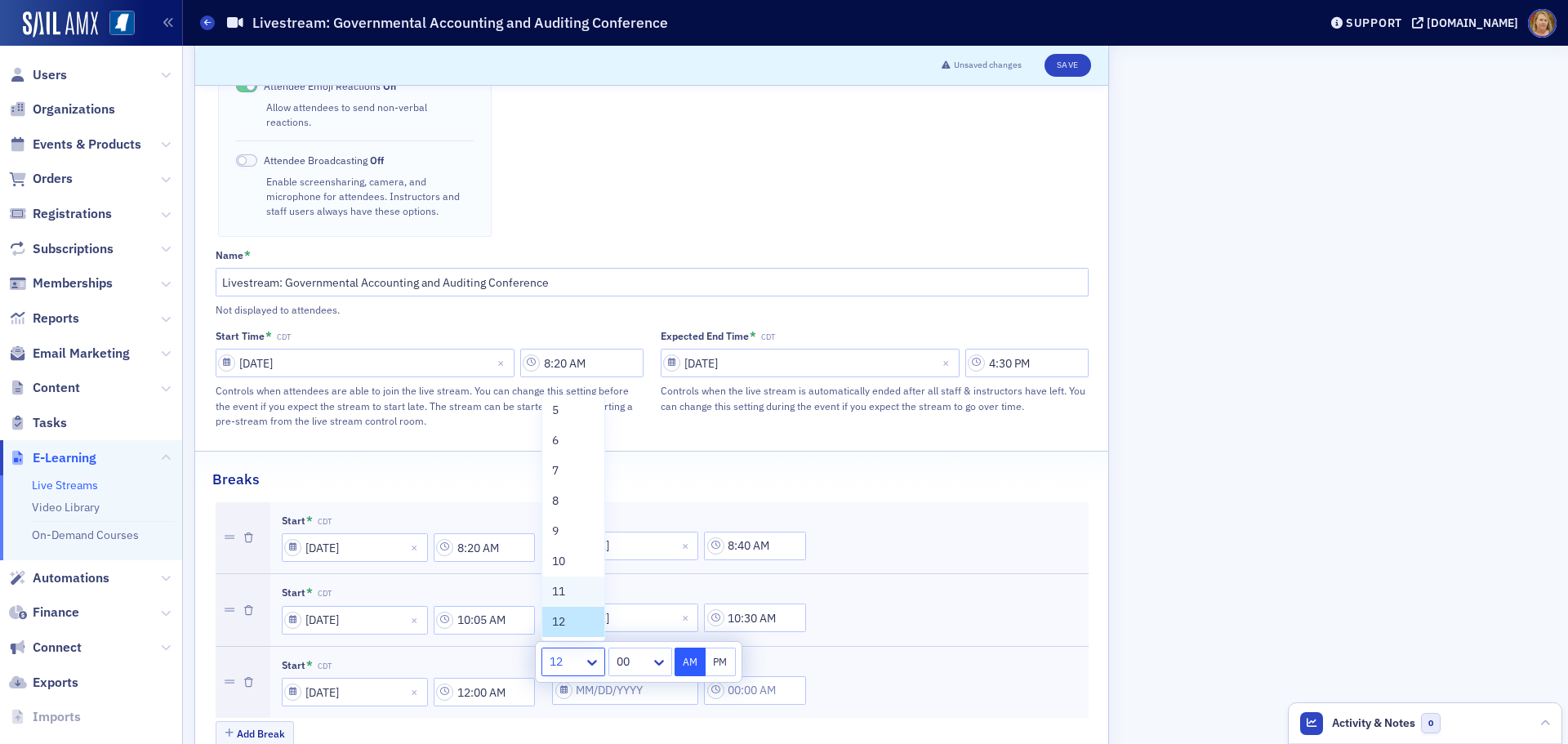
click at [578, 595] on div "11" at bounding box center [573, 591] width 43 height 17
click at [623, 663] on div at bounding box center [632, 662] width 34 height 21
click at [627, 516] on span "55" at bounding box center [626, 514] width 13 height 17
type input "11:55 AM"
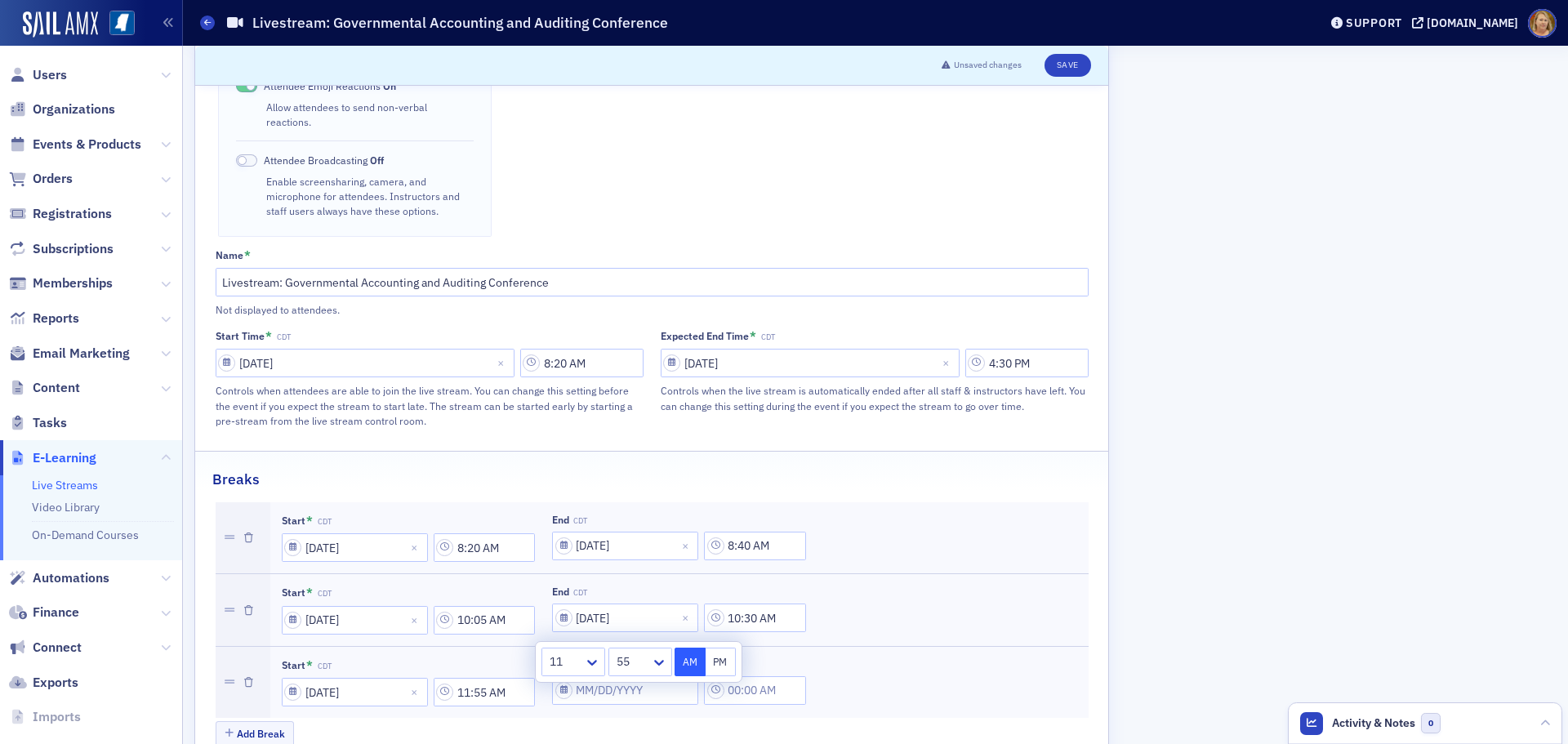
click at [686, 665] on button "AM" at bounding box center [690, 662] width 31 height 28
click at [685, 721] on div "Add Break" at bounding box center [651, 735] width 873 height 28
select select "7"
select select "2025"
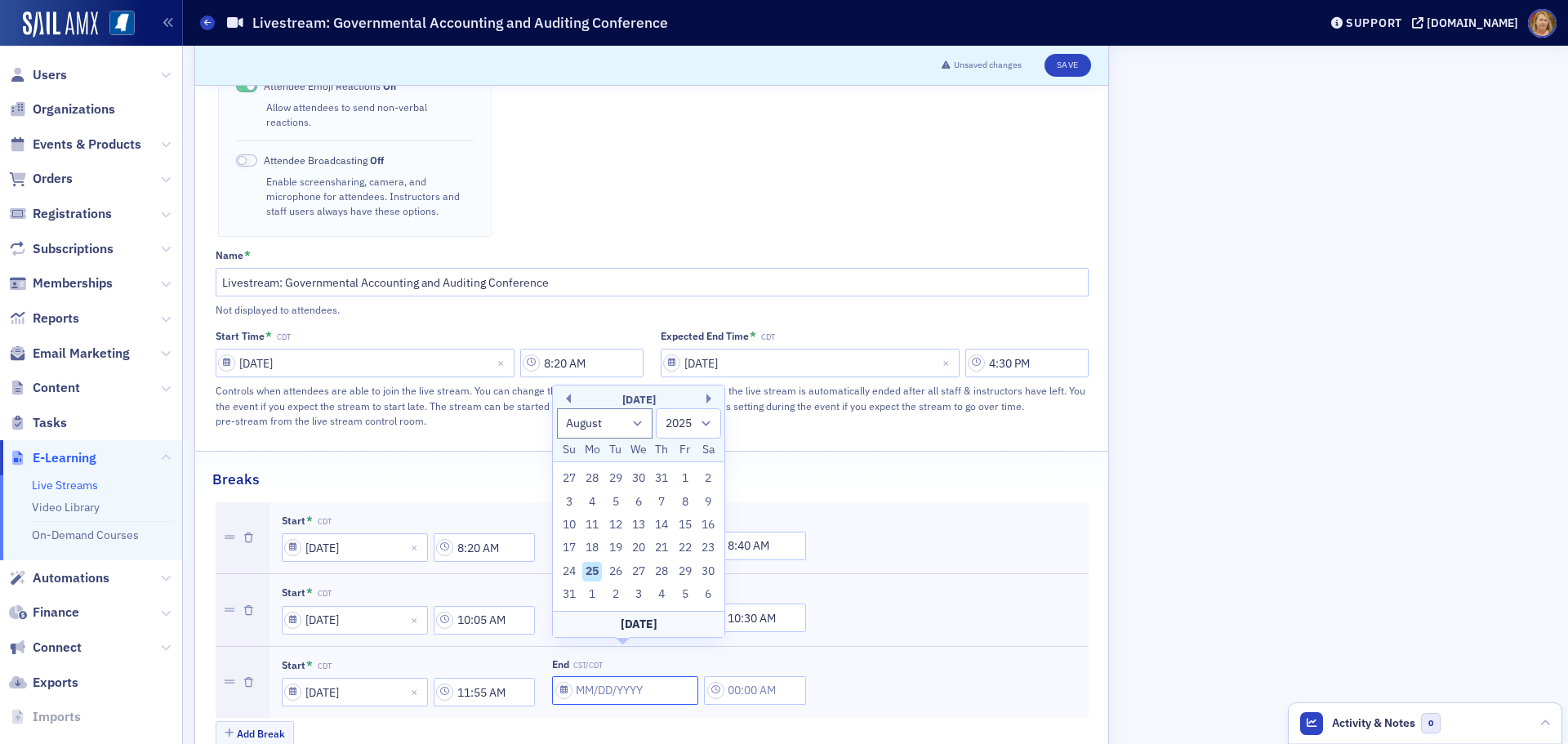
click at [591, 676] on input "End CST/CDT" at bounding box center [625, 690] width 146 height 28
click at [619, 426] on select "January February March April May June July August September October November De…" at bounding box center [606, 424] width 97 height 30
select select "8"
click at [557, 431] on select "January February March April May June July August September October November De…" at bounding box center [606, 424] width 97 height 30
click at [663, 524] on div "11" at bounding box center [662, 525] width 20 height 20
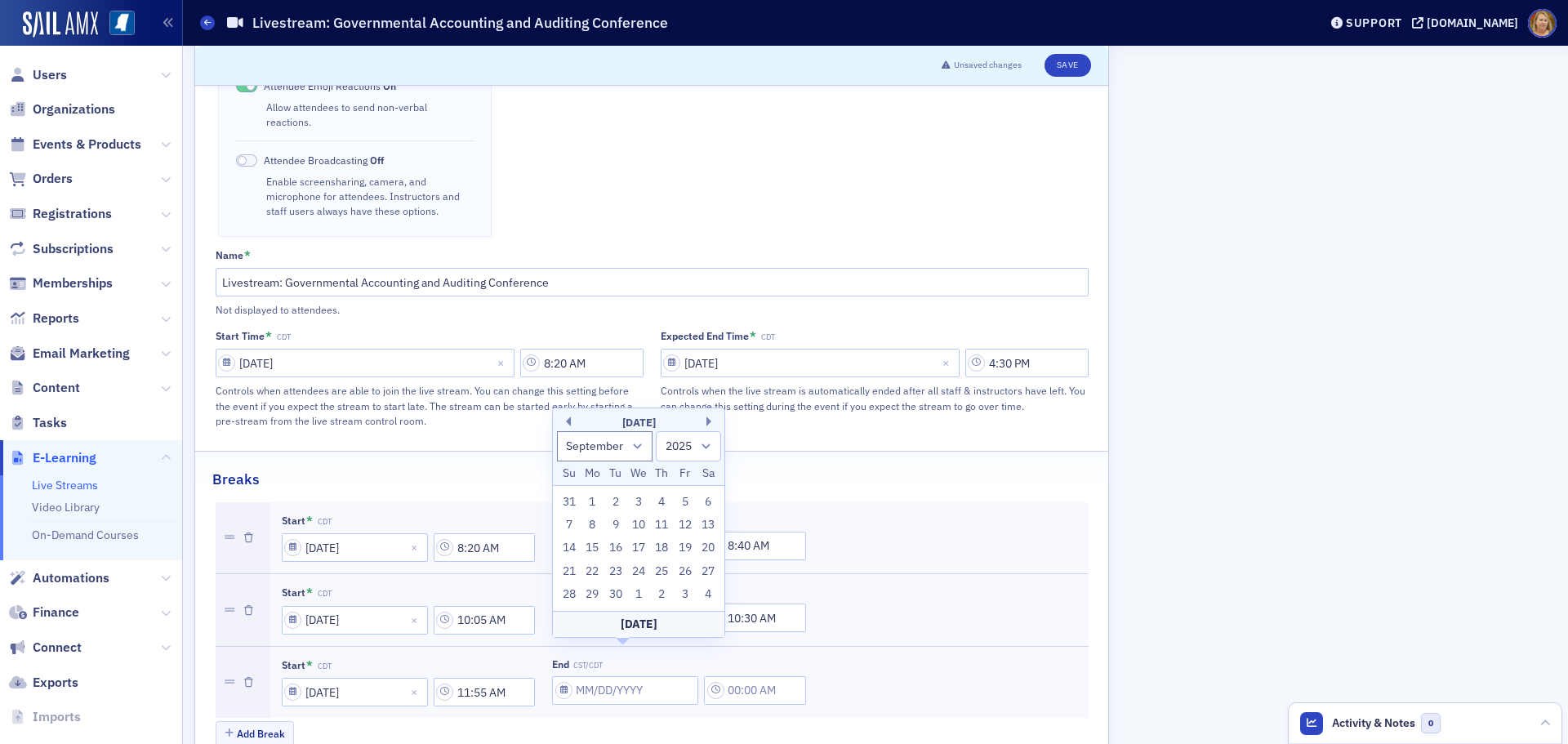
type input "09/11/2025"
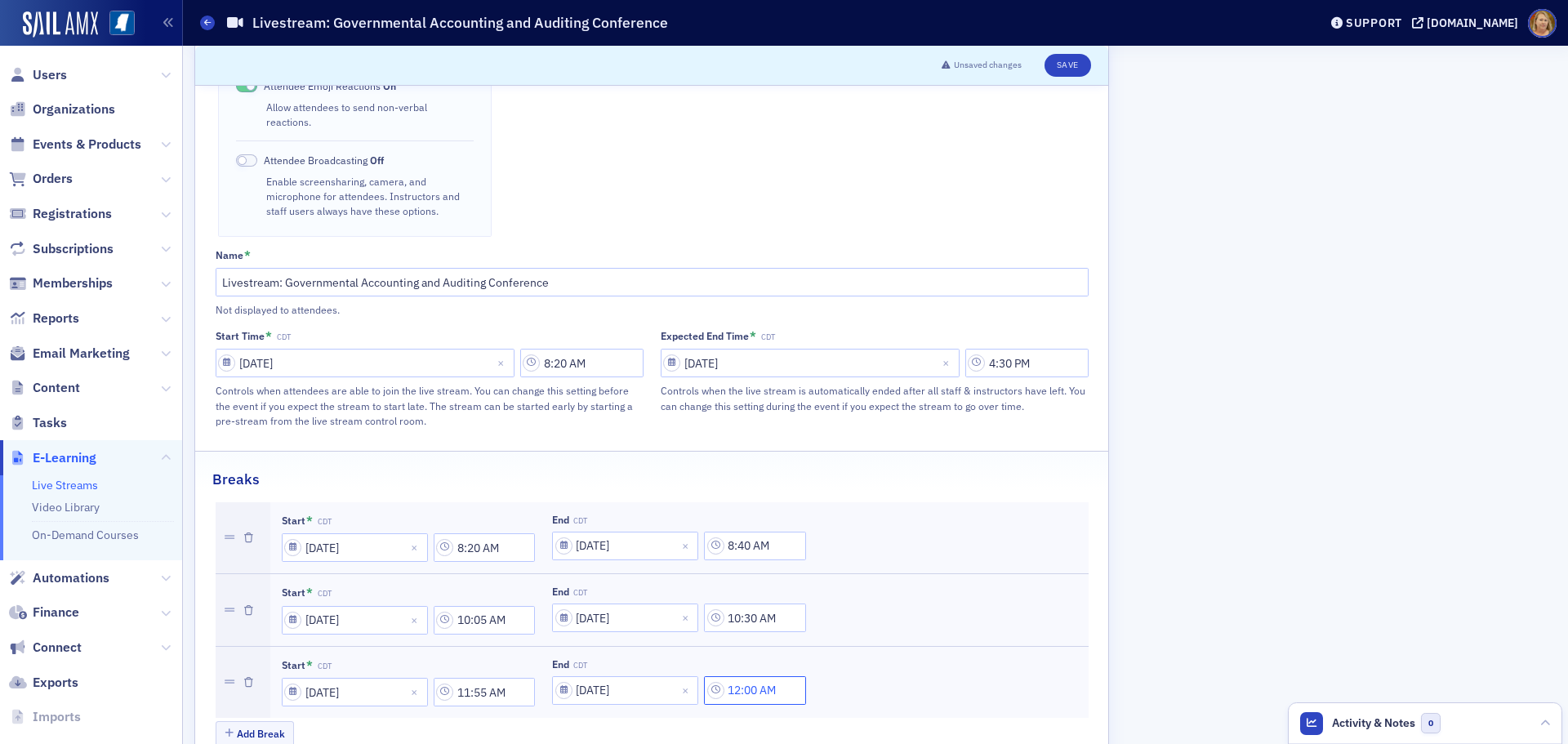
click at [741, 676] on input "12:00 AM" at bounding box center [756, 690] width 102 height 28
click at [712, 631] on icon at bounding box center [712, 625] width 16 height 16
click at [680, 372] on div "1" at bounding box center [693, 367] width 43 height 17
click at [848, 627] on button "PM" at bounding box center [841, 625] width 31 height 28
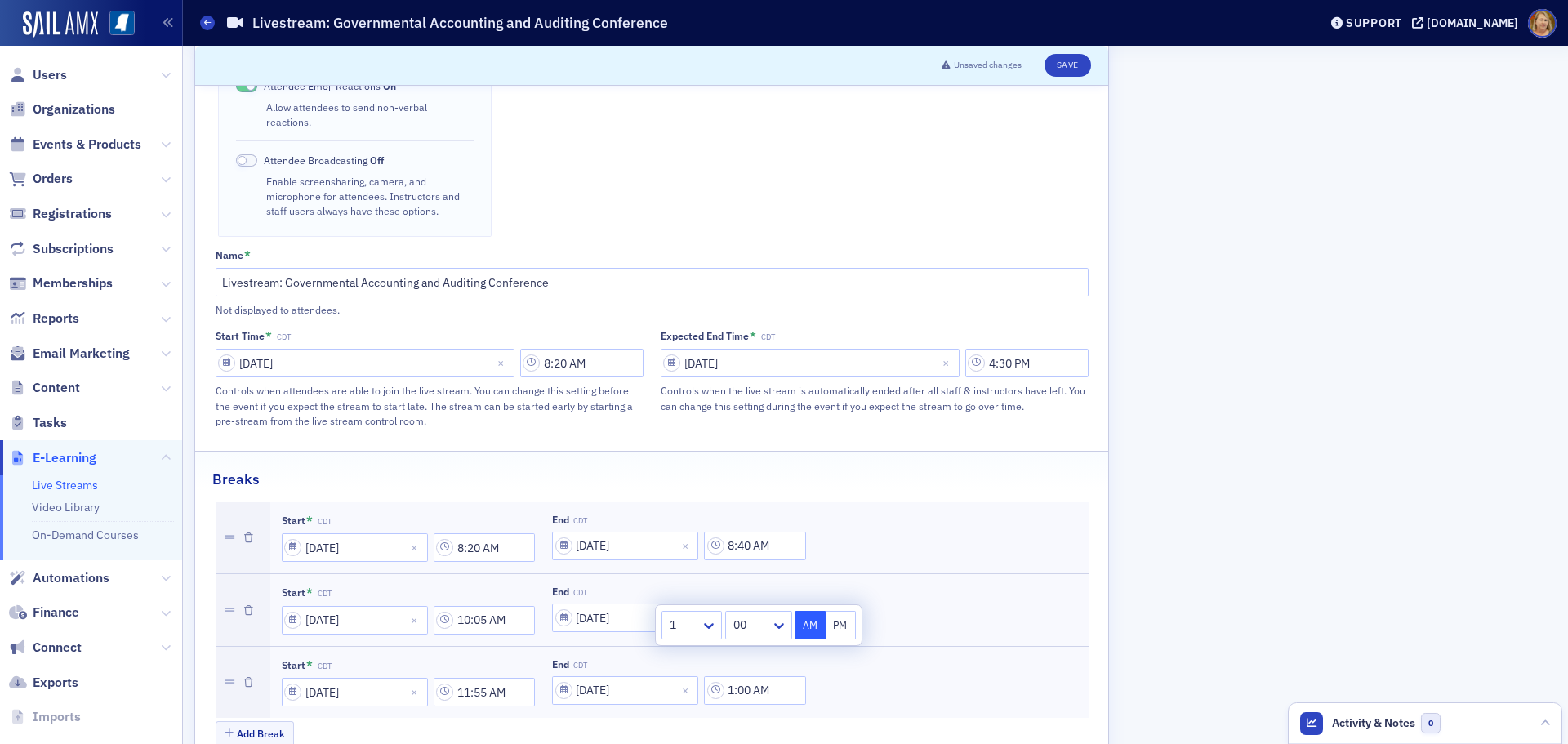
type input "1:00 PM"
click at [842, 663] on div "Start * CDT 09/11/2025 11:55 AM End CDT 09/11/2025 1:00 PM" at bounding box center [679, 682] width 795 height 49
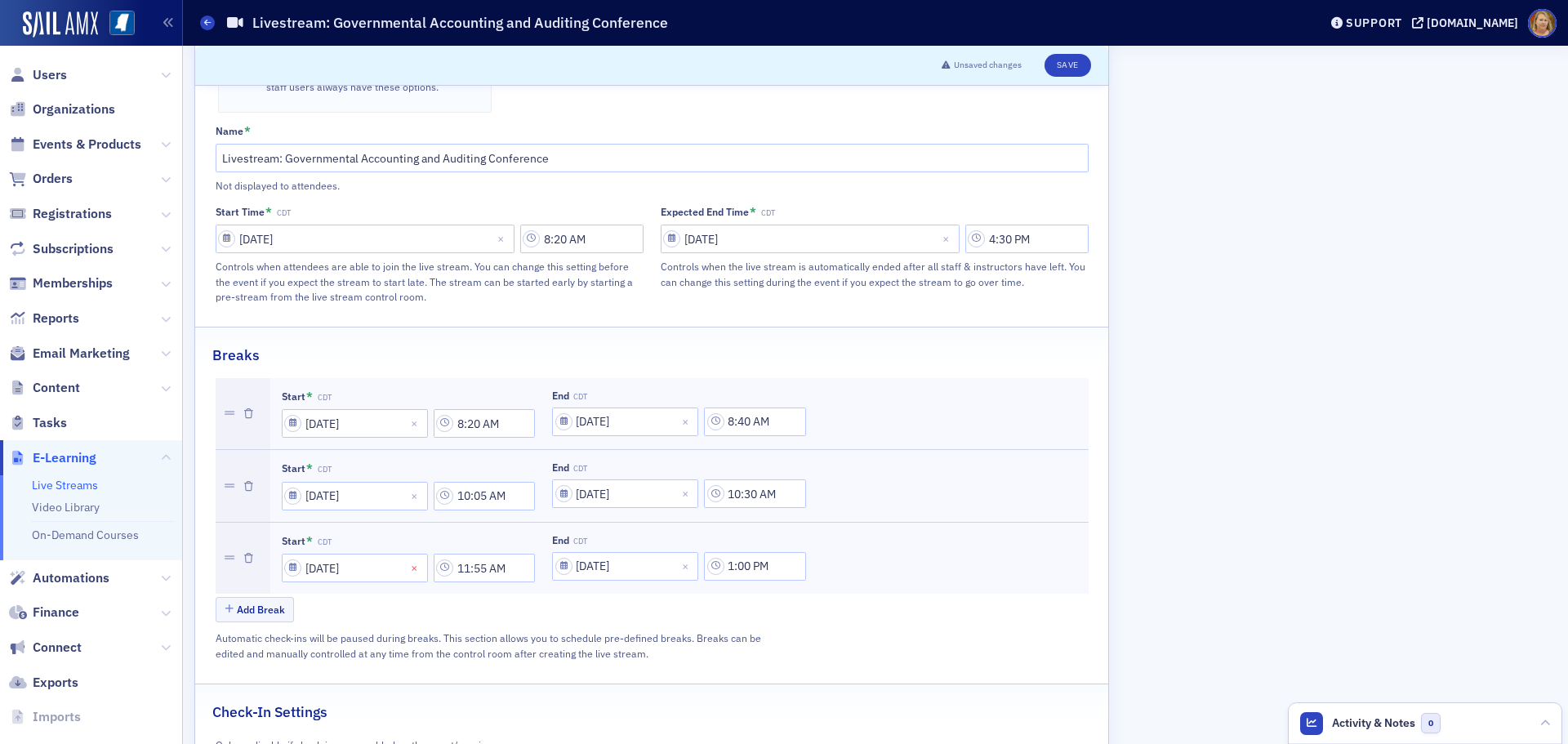
scroll to position [804, 0]
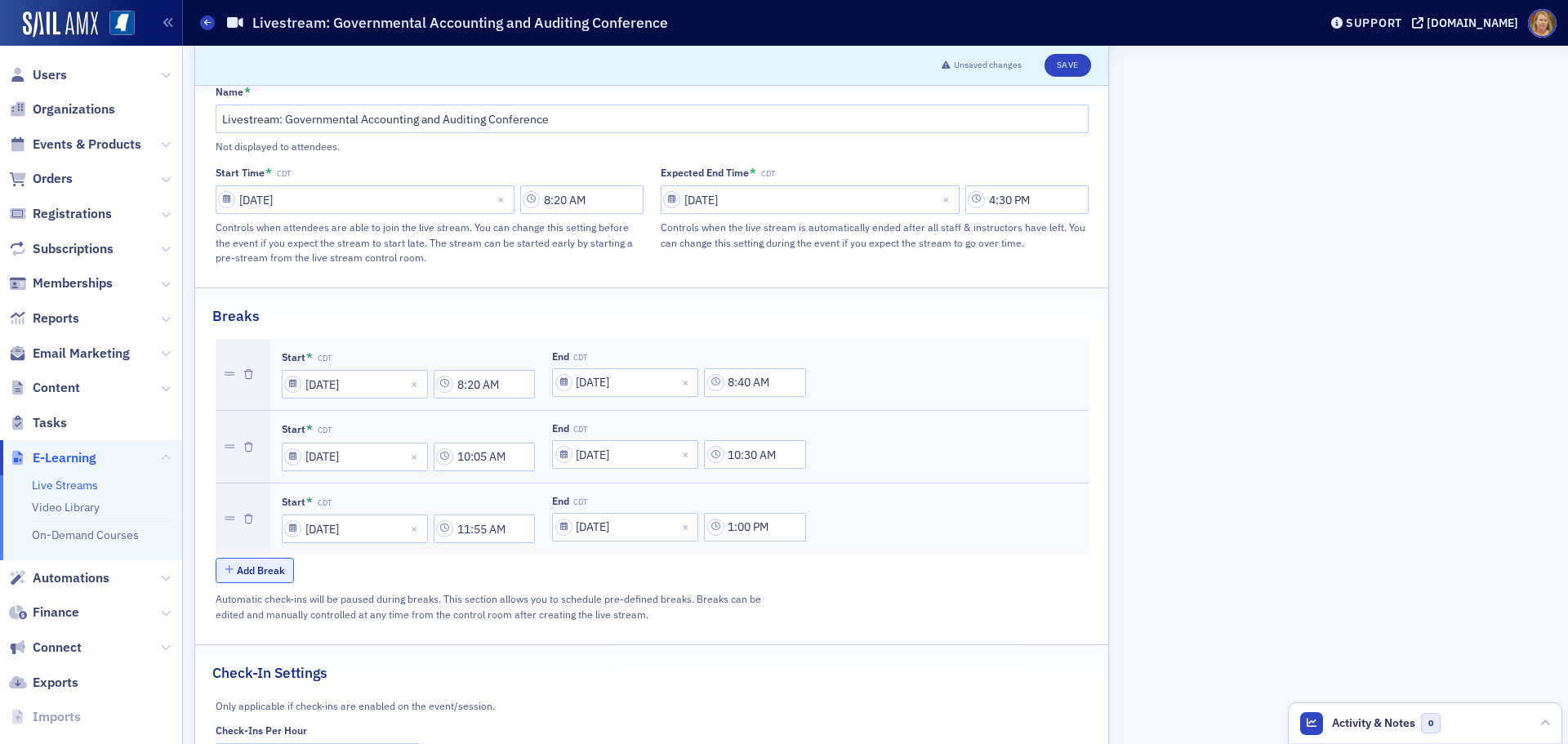
click at [264, 557] on button "Add Break" at bounding box center [255, 570] width 80 height 26
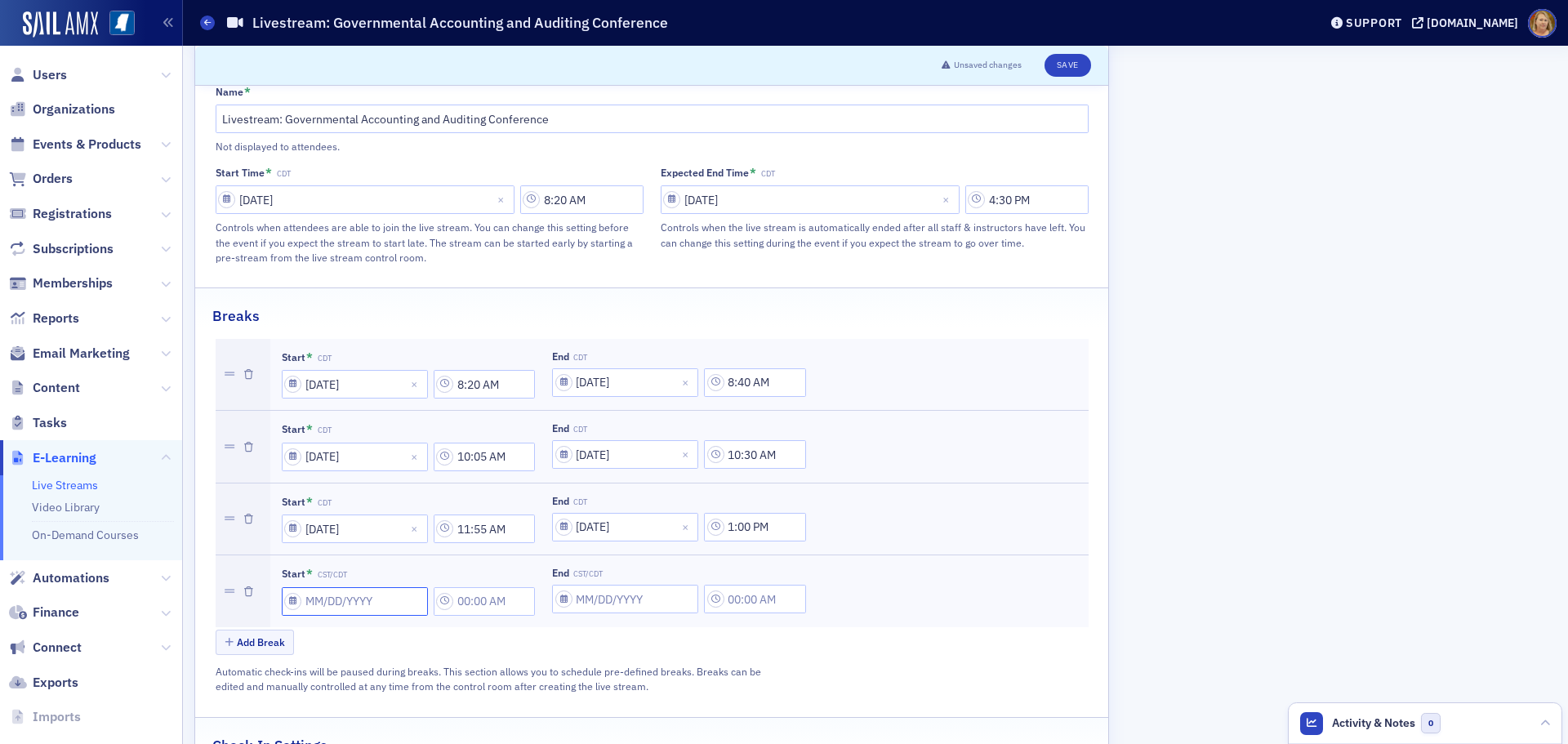
click at [303, 587] on input "Start * CST/CDT" at bounding box center [355, 601] width 146 height 28
select select "7"
select select "2025"
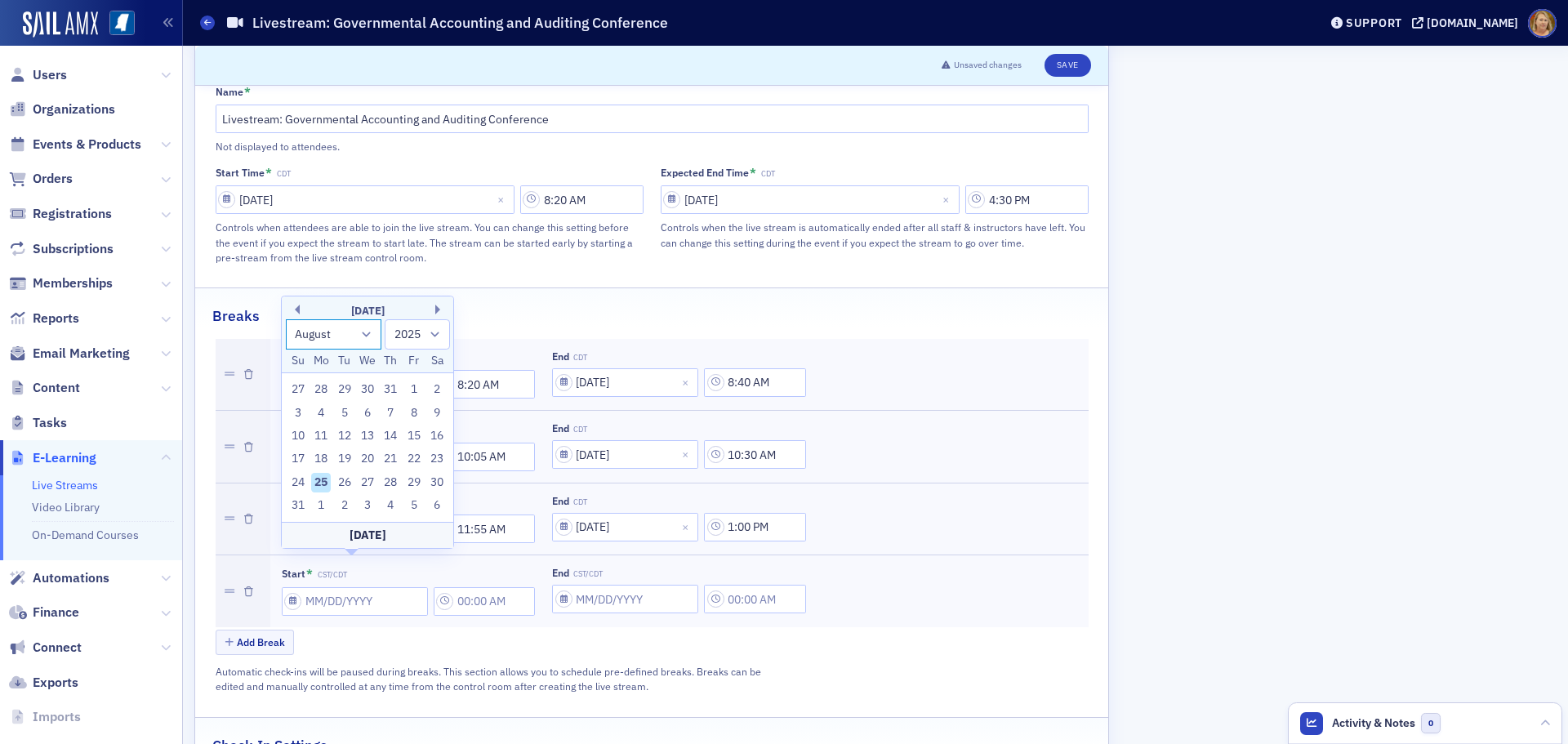
click at [351, 332] on select "January February March April May June July August September October November De…" at bounding box center [335, 335] width 97 height 30
select select "8"
click at [286, 342] on select "January February March April May June July August September October November De…" at bounding box center [335, 335] width 97 height 30
click at [389, 437] on div "11" at bounding box center [391, 436] width 20 height 20
type input "09/11/2025"
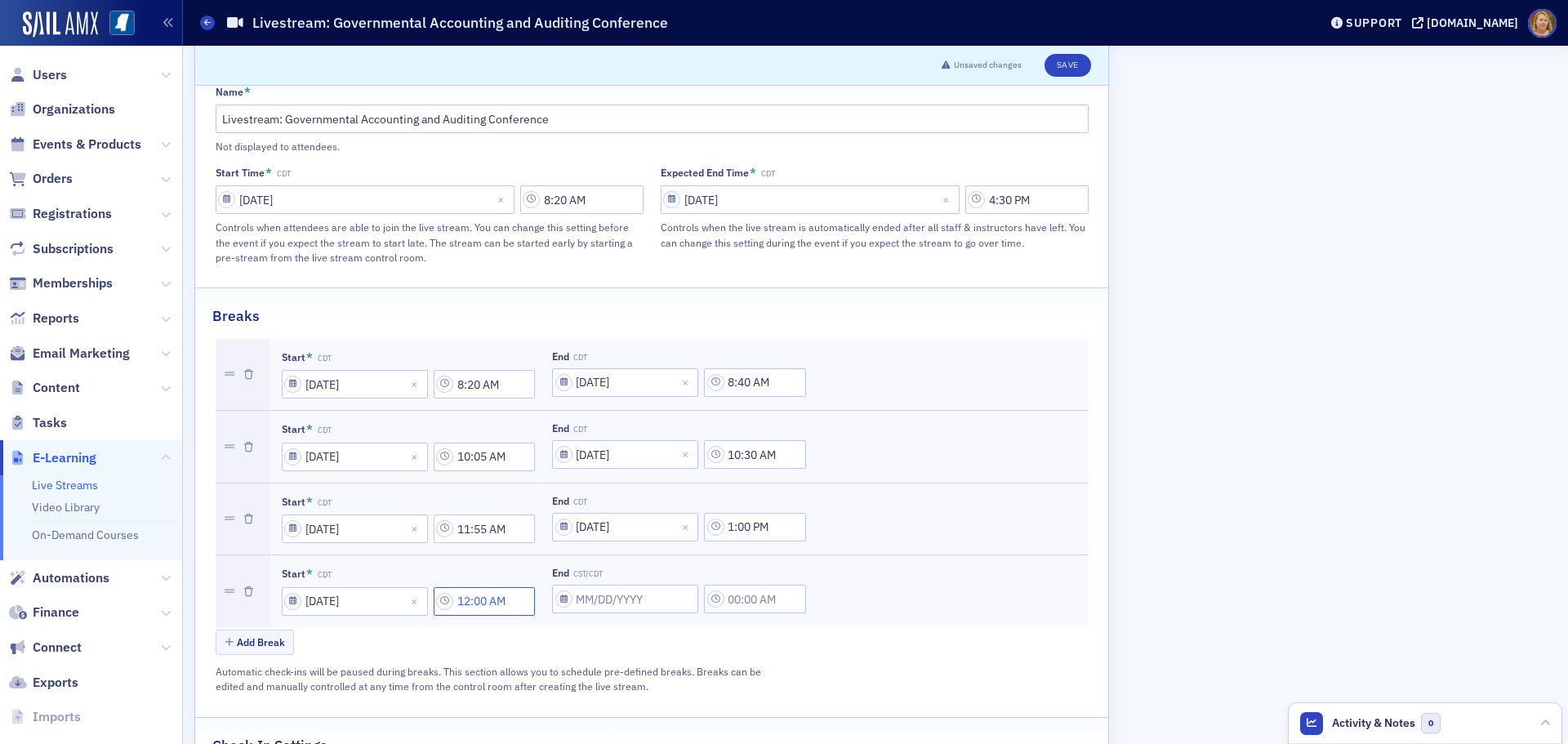
click at [465, 587] on input "12:00 AM" at bounding box center [485, 601] width 102 height 28
click at [595, 572] on icon at bounding box center [592, 572] width 16 height 16
click at [571, 642] on div "2" at bounding box center [573, 637] width 43 height 17
click at [624, 575] on div at bounding box center [630, 572] width 38 height 21
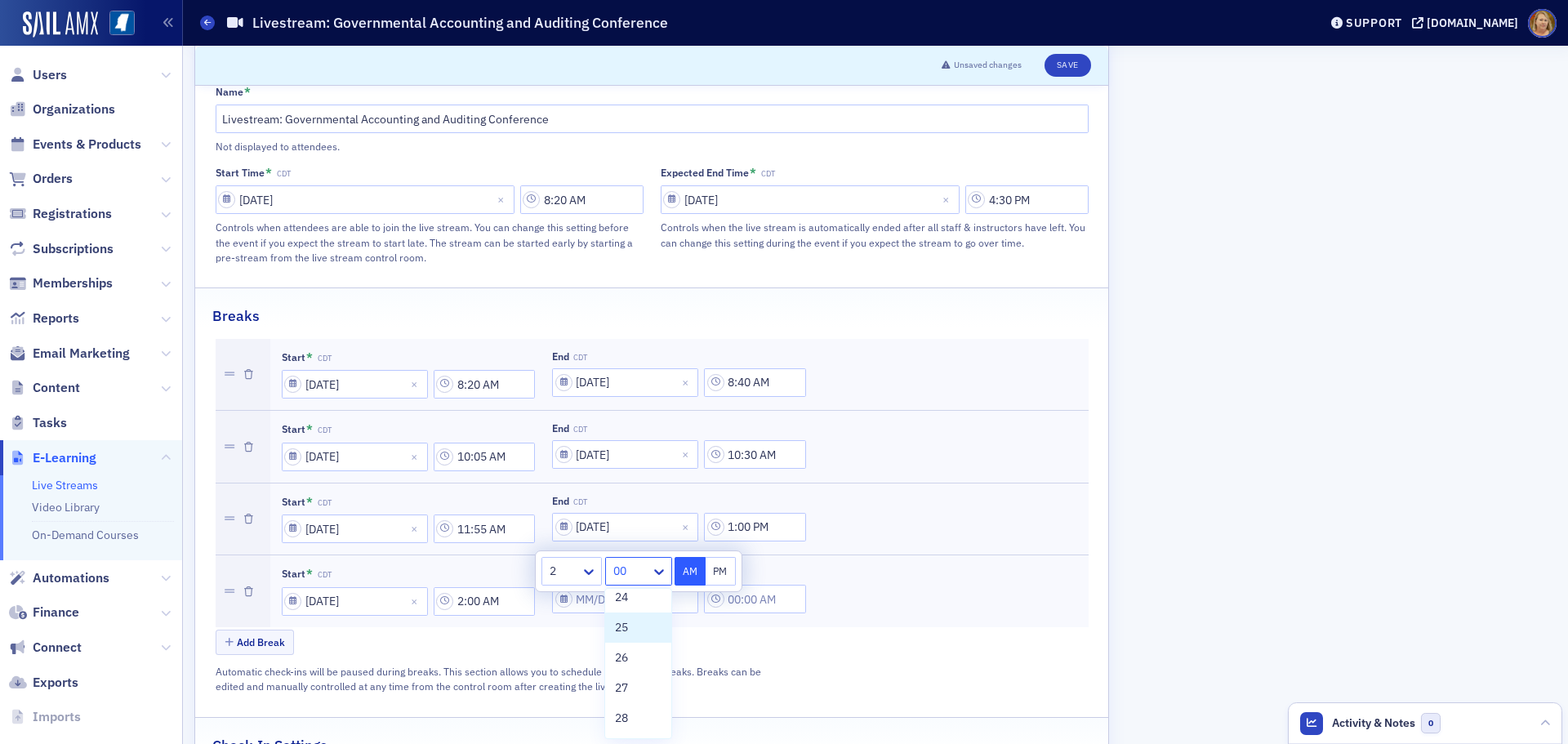
click at [632, 632] on div "25" at bounding box center [638, 627] width 46 height 17
click at [713, 566] on button "PM" at bounding box center [720, 572] width 31 height 28
type input "2:25 PM"
click at [758, 585] on input "text" at bounding box center [756, 599] width 102 height 28
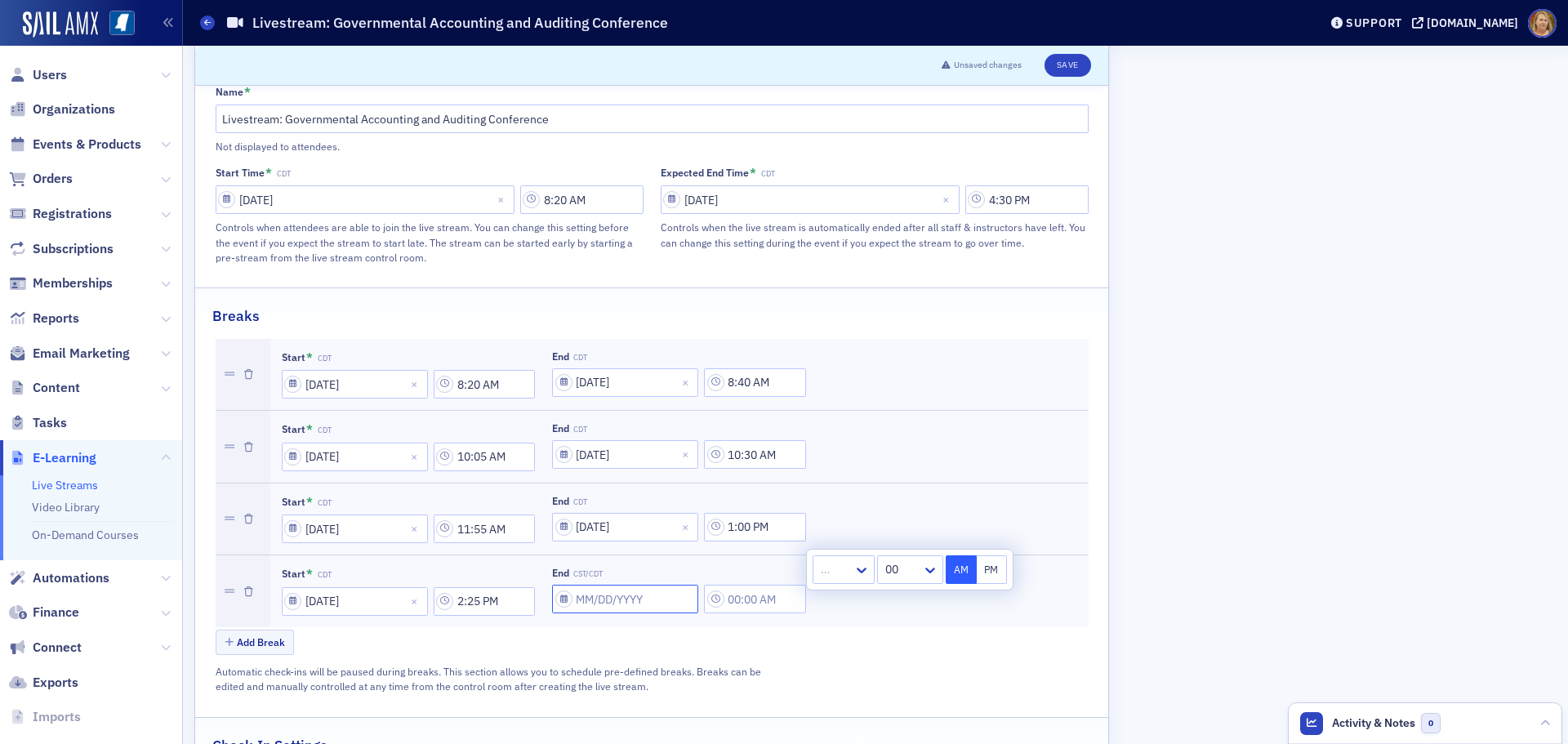
select select "7"
select select "2025"
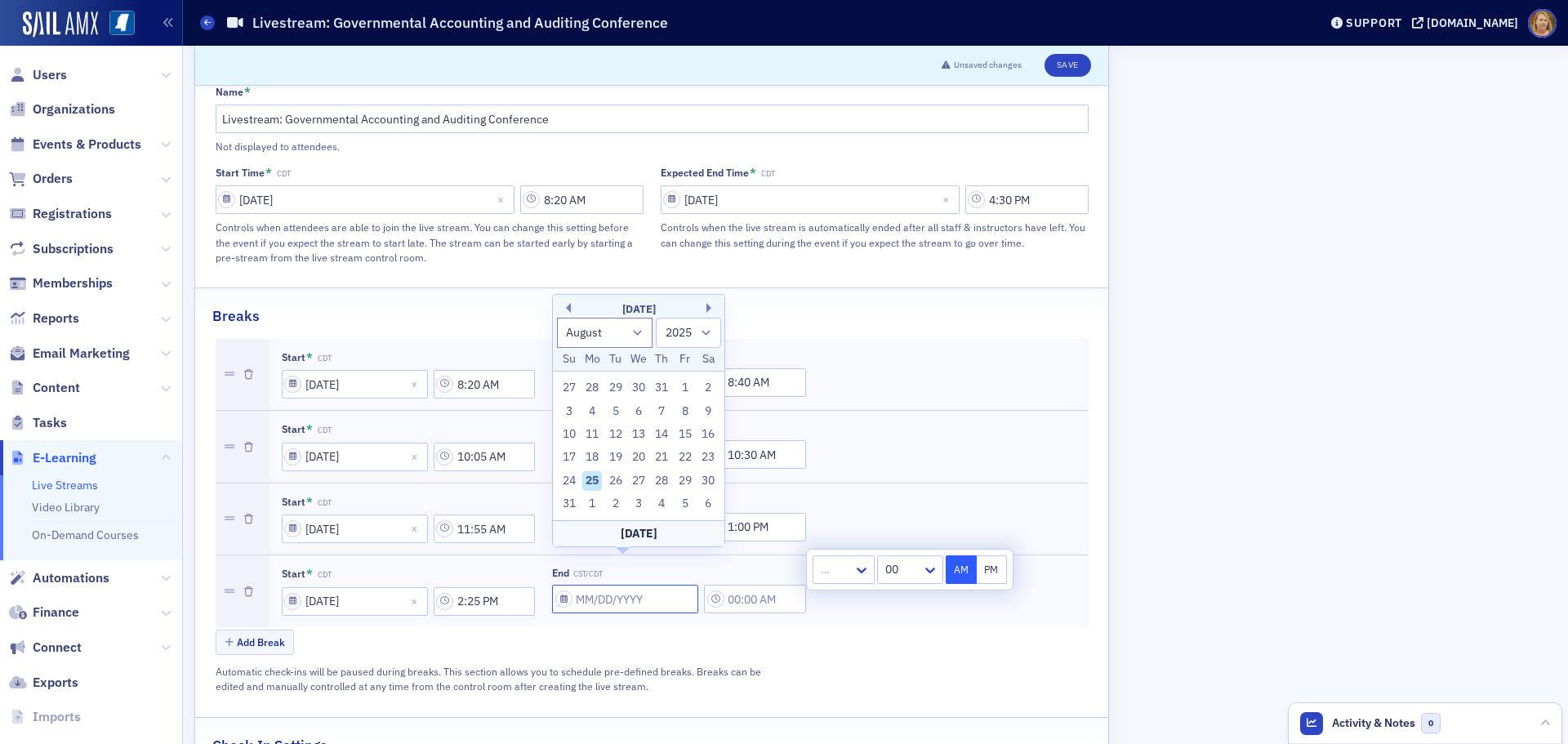
click at [614, 585] on input "End CST/CDT" at bounding box center [625, 599] width 146 height 28
click at [628, 336] on select "January February March April May June July August September October November De…" at bounding box center [606, 333] width 97 height 30
select select "8"
click at [557, 340] on select "January February March April May June July August September October November De…" at bounding box center [606, 333] width 97 height 30
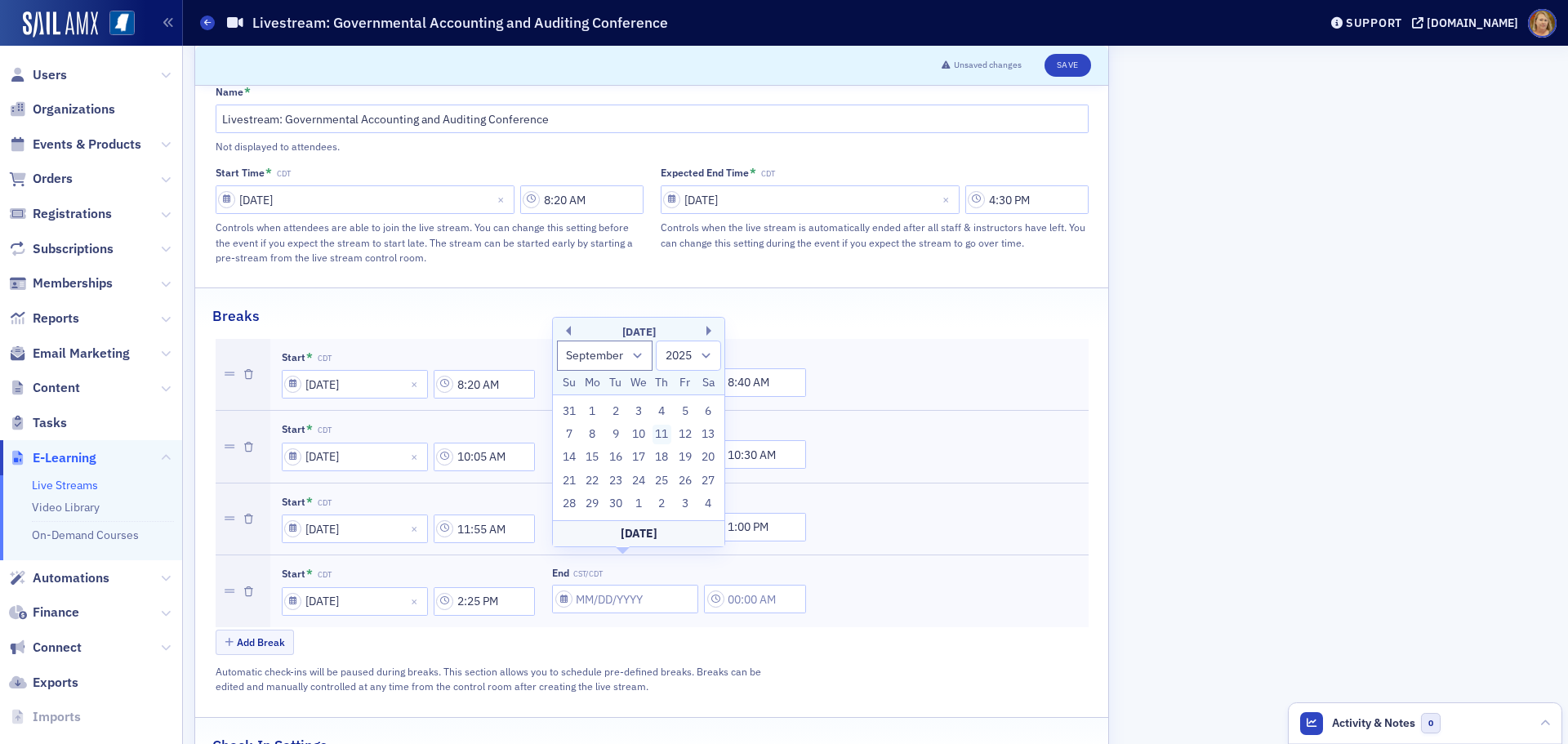
click at [664, 435] on div "11" at bounding box center [662, 434] width 20 height 20
type input "09/11/2025"
click at [747, 585] on input "12:00 AM" at bounding box center [756, 599] width 102 height 28
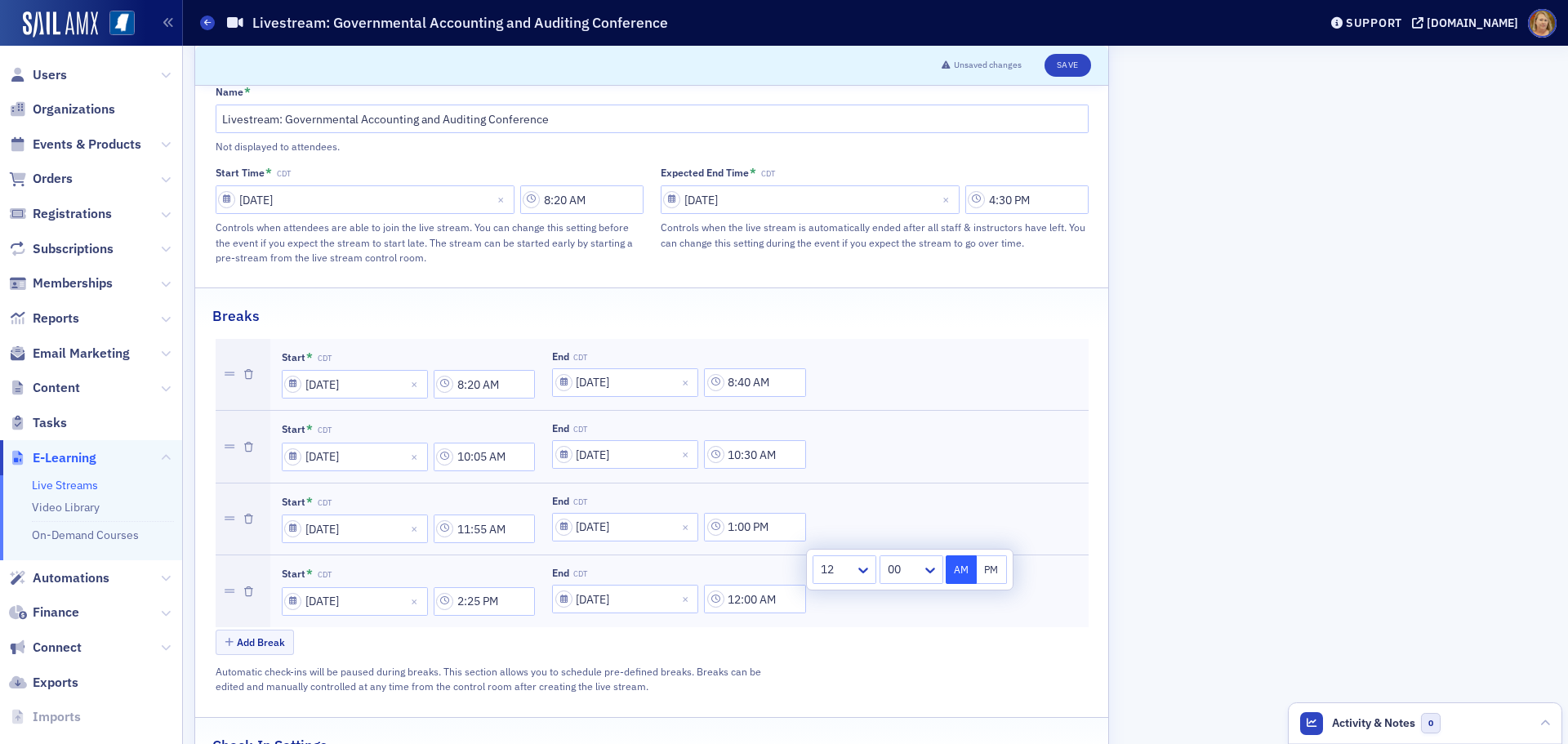
click at [826, 572] on div at bounding box center [836, 570] width 34 height 21
click at [830, 632] on span "2" at bounding box center [826, 636] width 7 height 17
click at [891, 566] on div at bounding box center [902, 570] width 38 height 21
click at [896, 653] on span "45" at bounding box center [893, 659] width 13 height 17
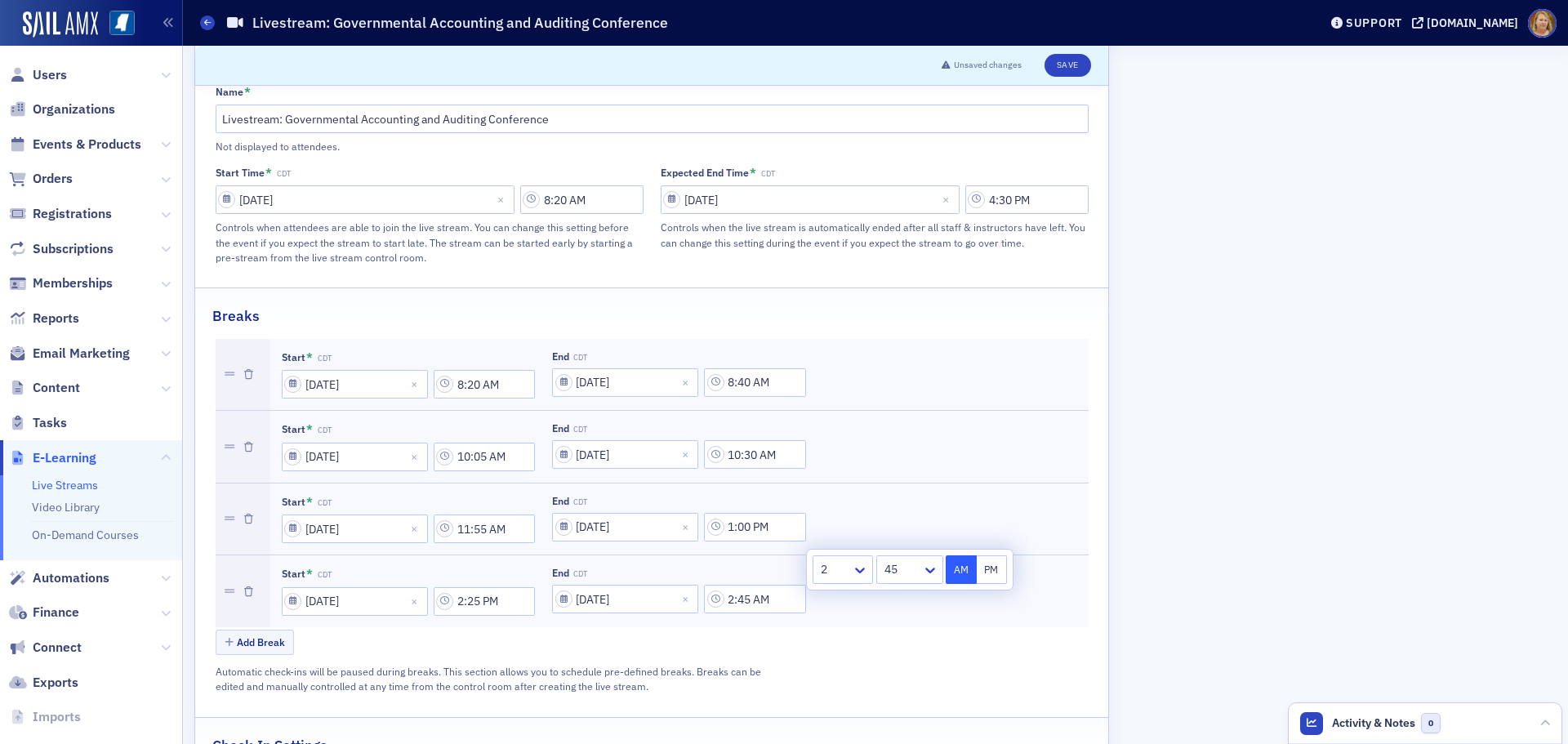
click at [992, 568] on button "PM" at bounding box center [992, 570] width 31 height 28
type input "2:45 PM"
click at [884, 629] on div "Add Break" at bounding box center [651, 644] width 873 height 28
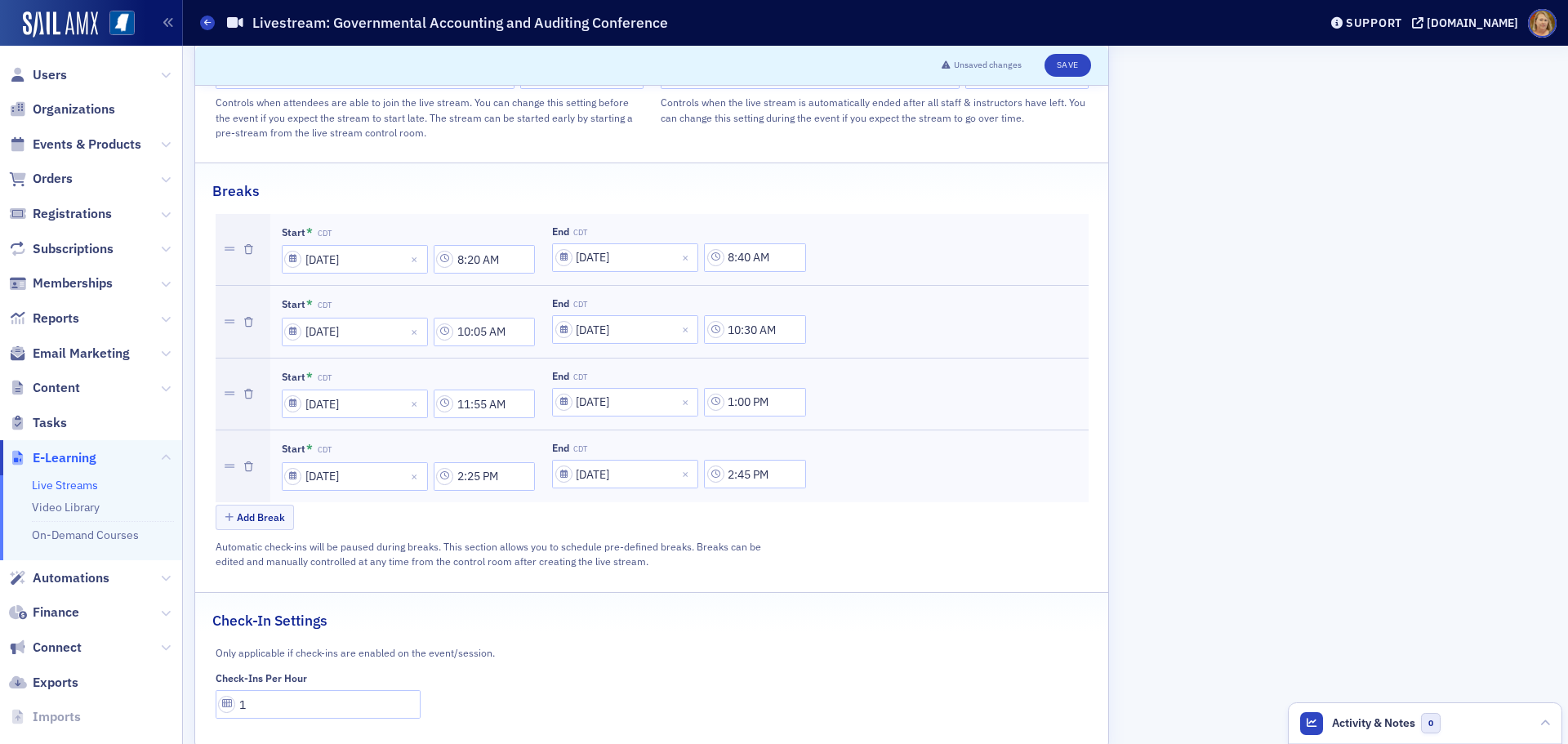
scroll to position [931, 0]
click at [260, 502] on button "Add Break" at bounding box center [255, 515] width 80 height 26
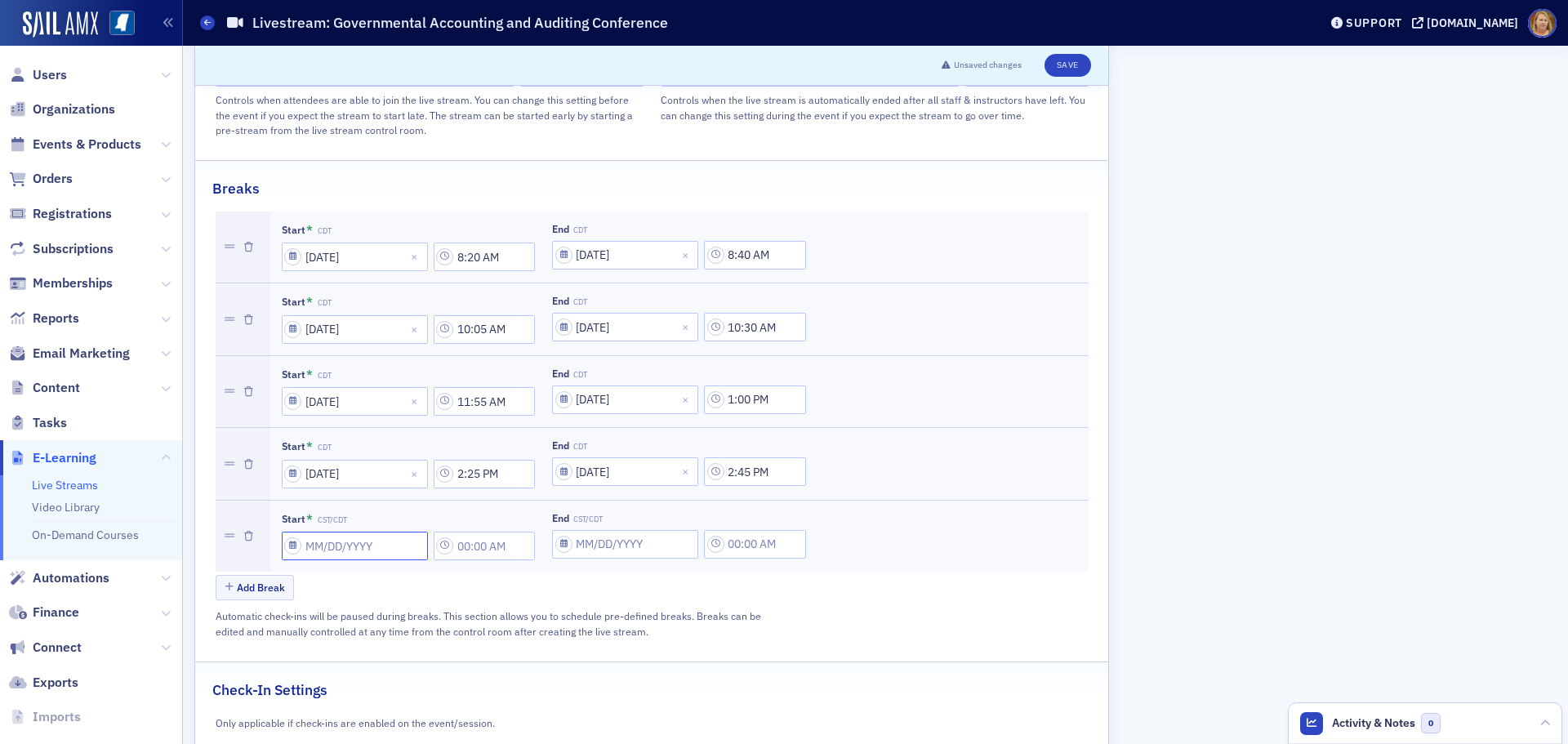
select select "7"
select select "2025"
click at [306, 532] on input "Start * CST/CDT" at bounding box center [355, 546] width 146 height 28
click at [365, 282] on select "January February March April May June July August September October November De…" at bounding box center [335, 279] width 97 height 30
select select "8"
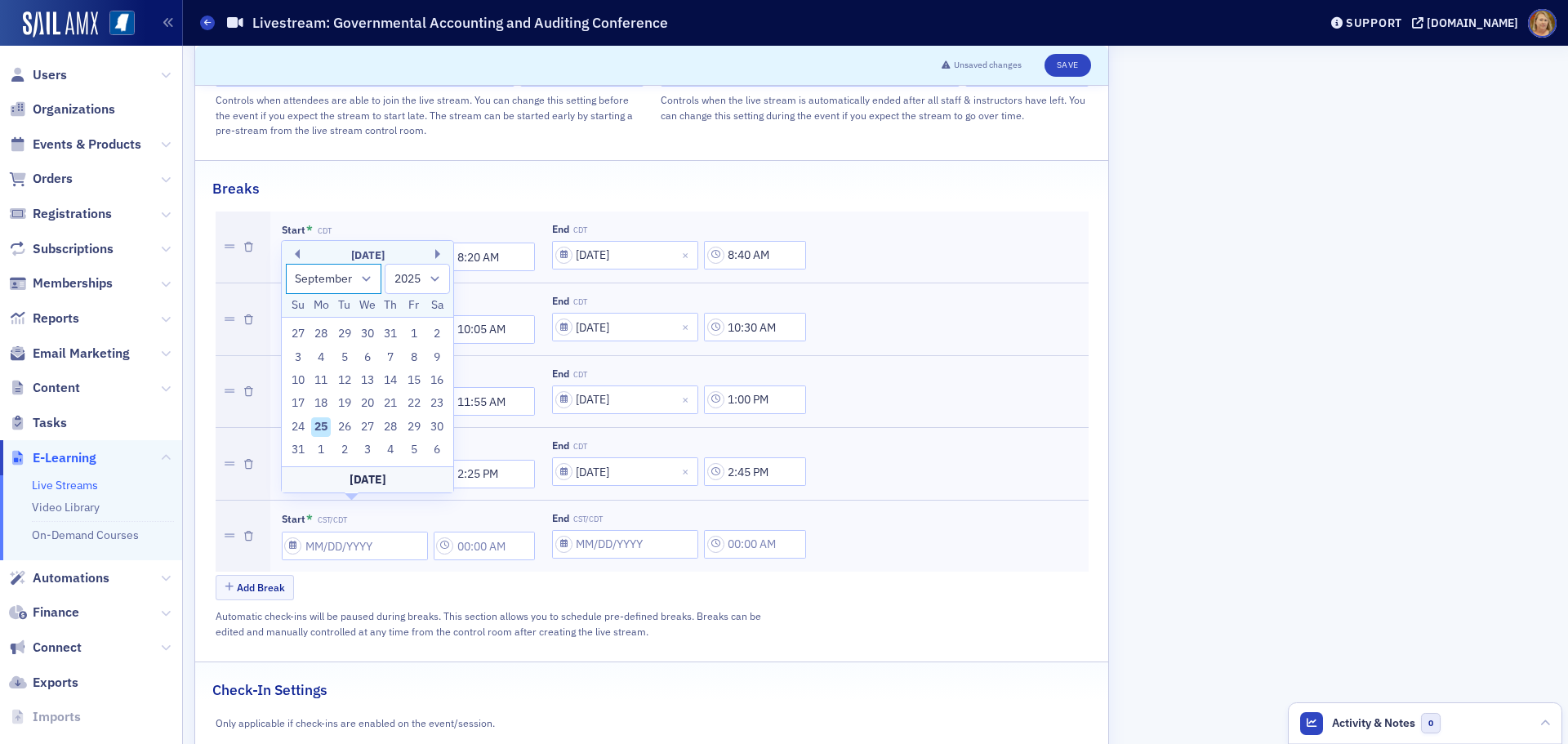
click at [286, 286] on select "January February March April May June July August September October November De…" at bounding box center [335, 279] width 97 height 30
click at [417, 378] on div "12" at bounding box center [413, 380] width 20 height 20
type input "09/12/2025"
click at [475, 532] on input "12:00 AM" at bounding box center [485, 546] width 102 height 28
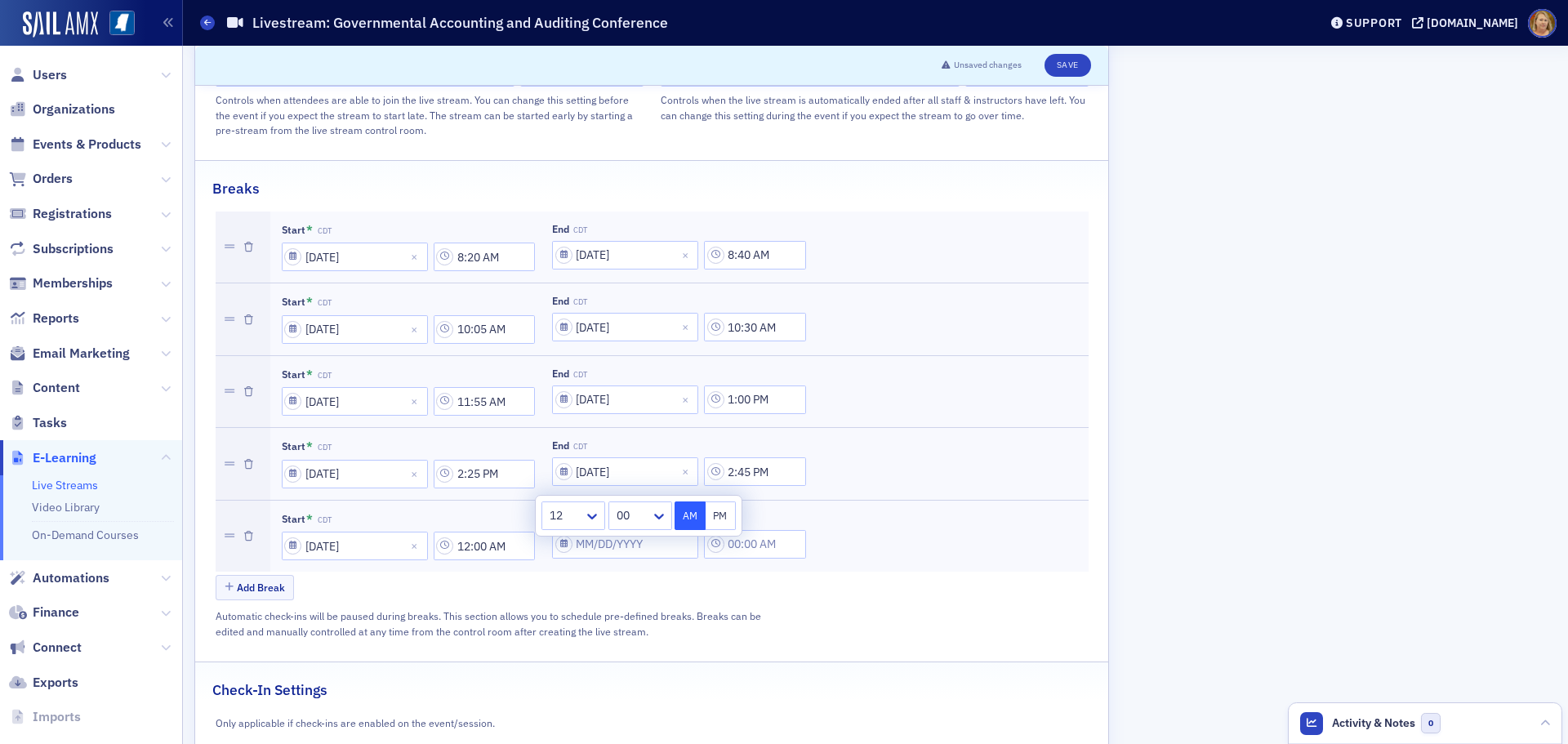
click at [573, 518] on div at bounding box center [565, 516] width 34 height 21
click at [572, 677] on div "8" at bounding box center [573, 680] width 43 height 17
click at [618, 517] on div at bounding box center [630, 516] width 38 height 21
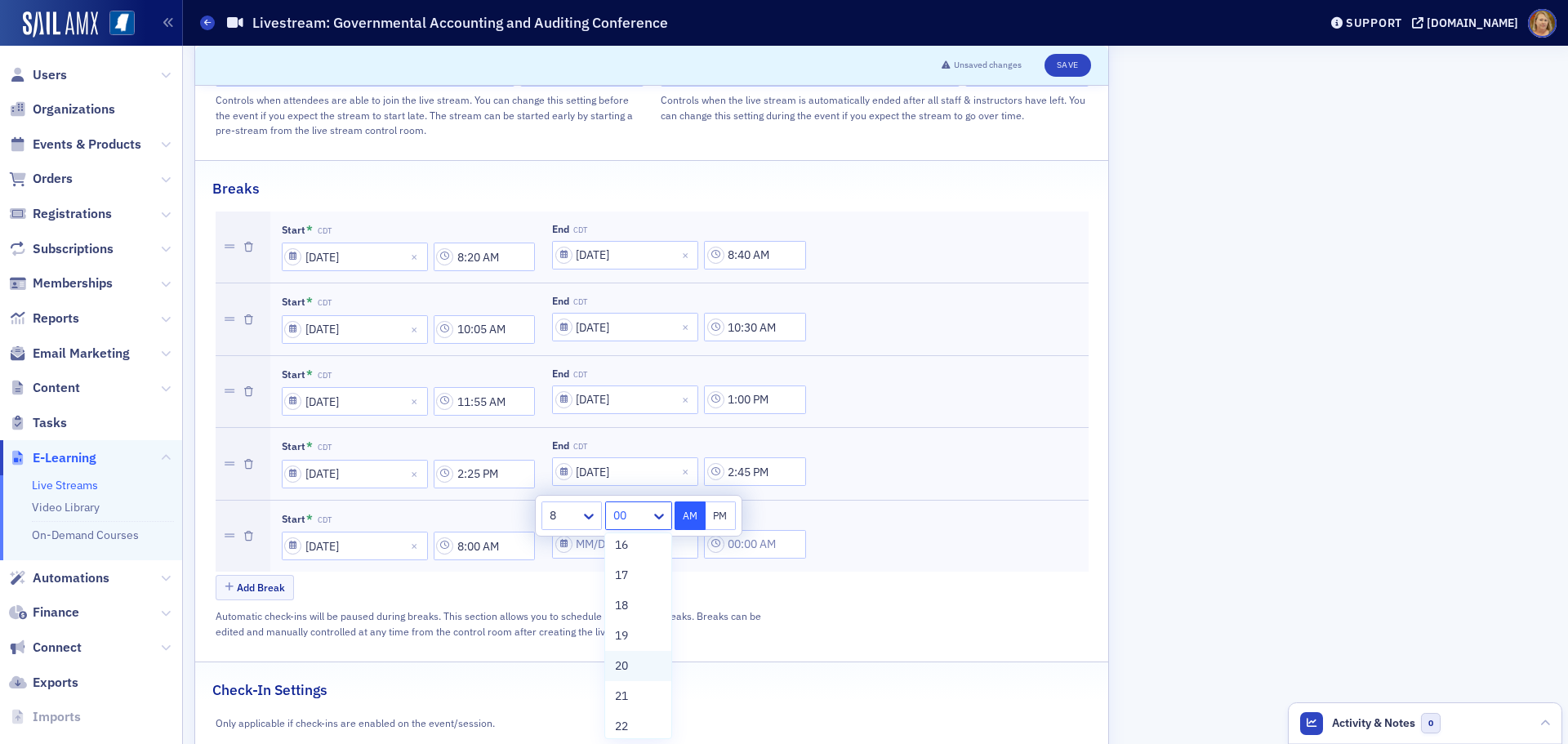
click at [637, 661] on div "20" at bounding box center [638, 666] width 46 height 17
click at [630, 517] on div at bounding box center [630, 516] width 38 height 21
click at [629, 680] on span "40" at bounding box center [622, 679] width 13 height 17
click at [685, 517] on button "AM" at bounding box center [690, 516] width 31 height 28
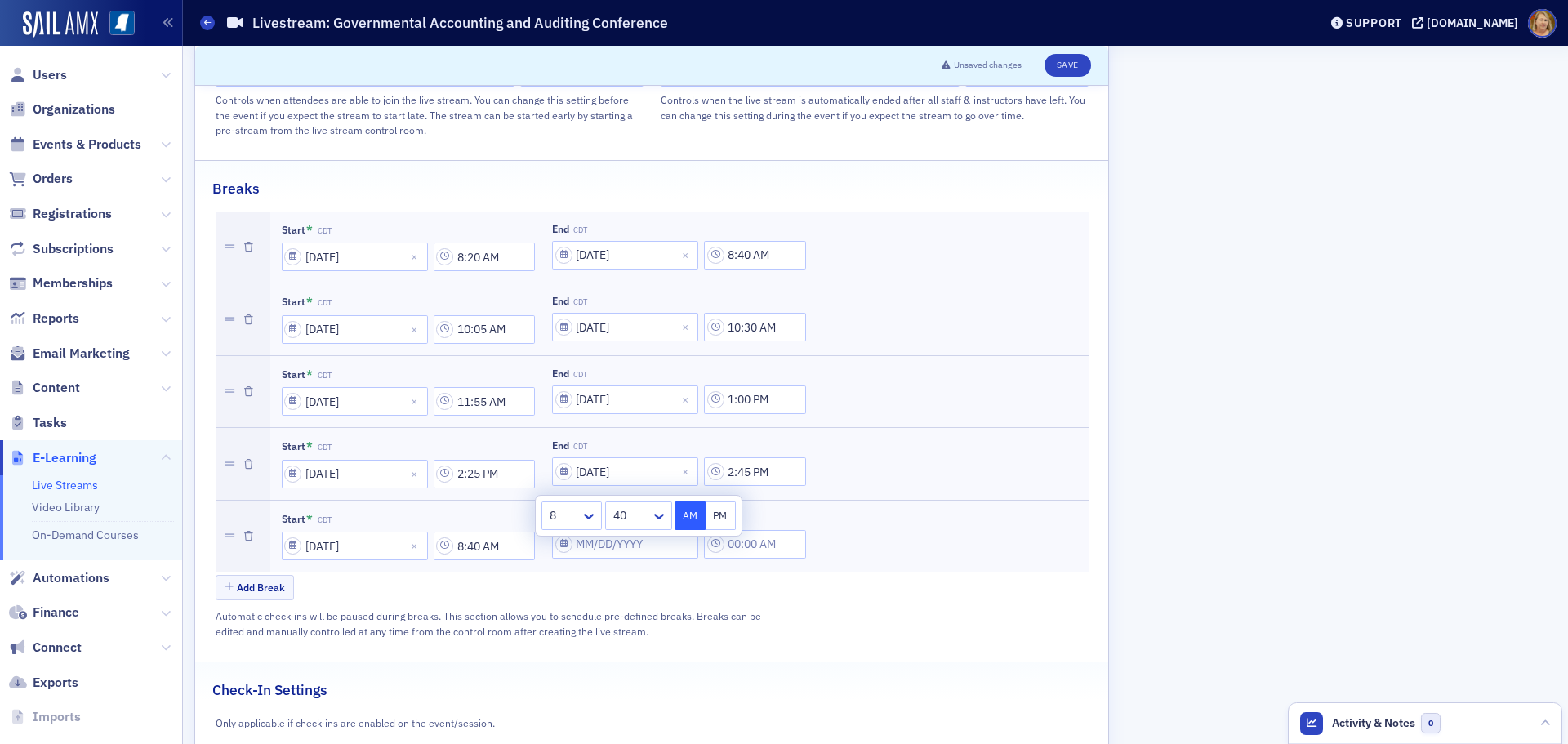
click at [673, 575] on div "Add Break" at bounding box center [651, 590] width 873 height 28
click at [480, 532] on input "8:40 AM" at bounding box center [485, 546] width 102 height 28
type input "8:20 AM"
drag, startPoint x: 580, startPoint y: 555, endPoint x: 596, endPoint y: 560, distance: 16.8
click at [588, 575] on div "Add Break" at bounding box center [651, 590] width 873 height 28
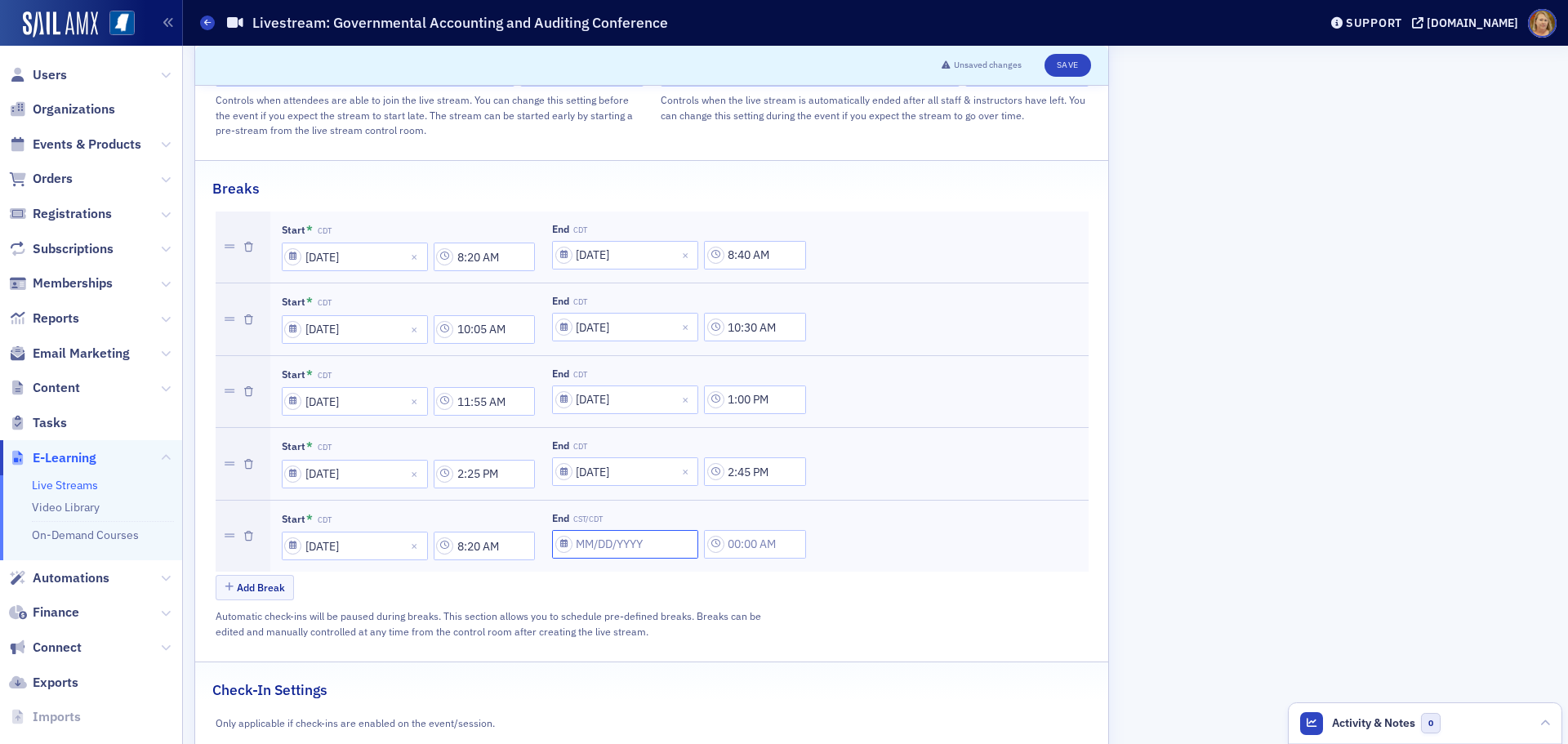
click at [631, 530] on input "End CST/CDT" at bounding box center [625, 544] width 146 height 28
select select "7"
select select "2025"
click at [630, 274] on select "January February March April May June July August September October November De…" at bounding box center [606, 278] width 97 height 30
select select "8"
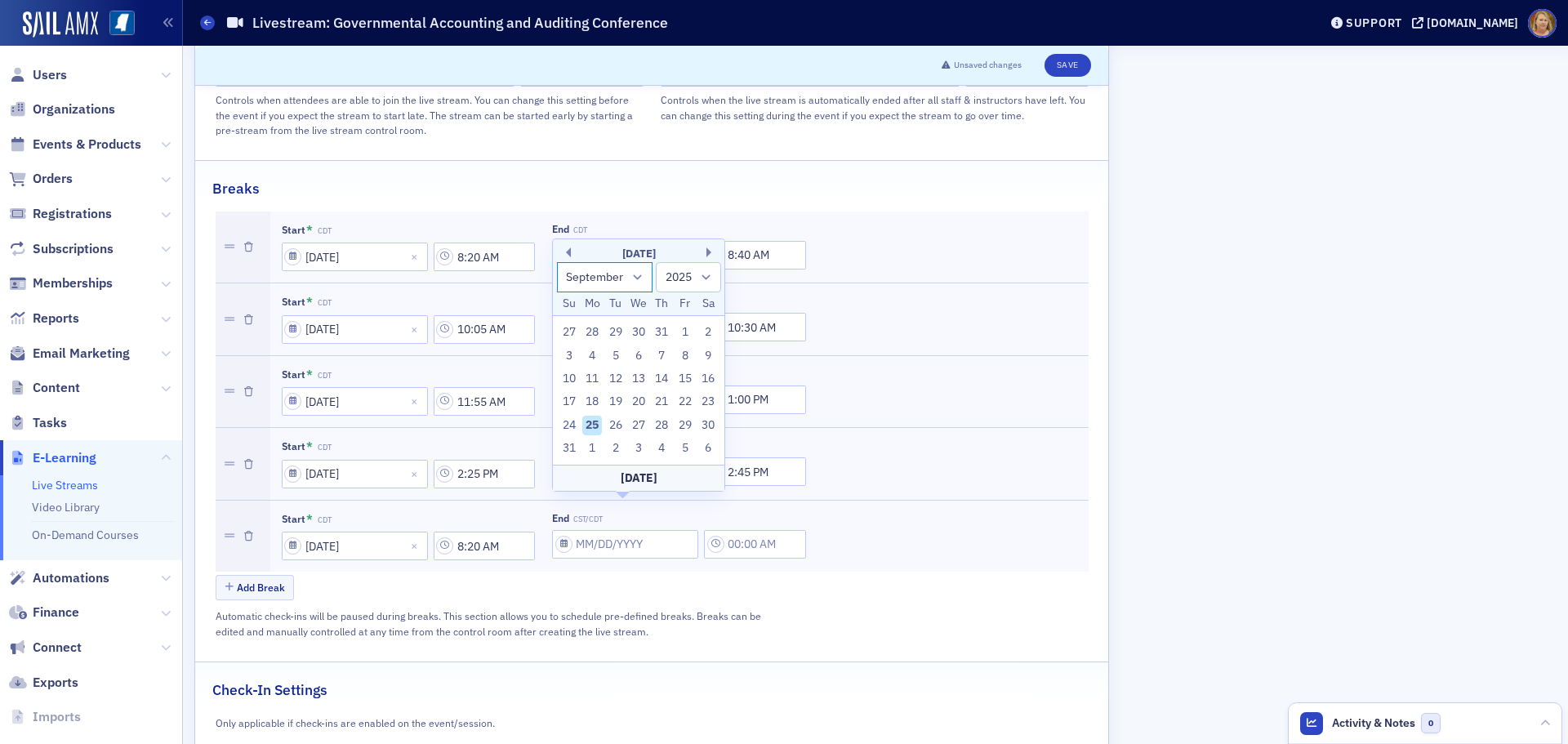
click at [557, 285] on select "January February March April May June July August September October November De…" at bounding box center [606, 278] width 97 height 30
click at [684, 375] on div "12" at bounding box center [685, 378] width 20 height 20
type input "09/12/2025"
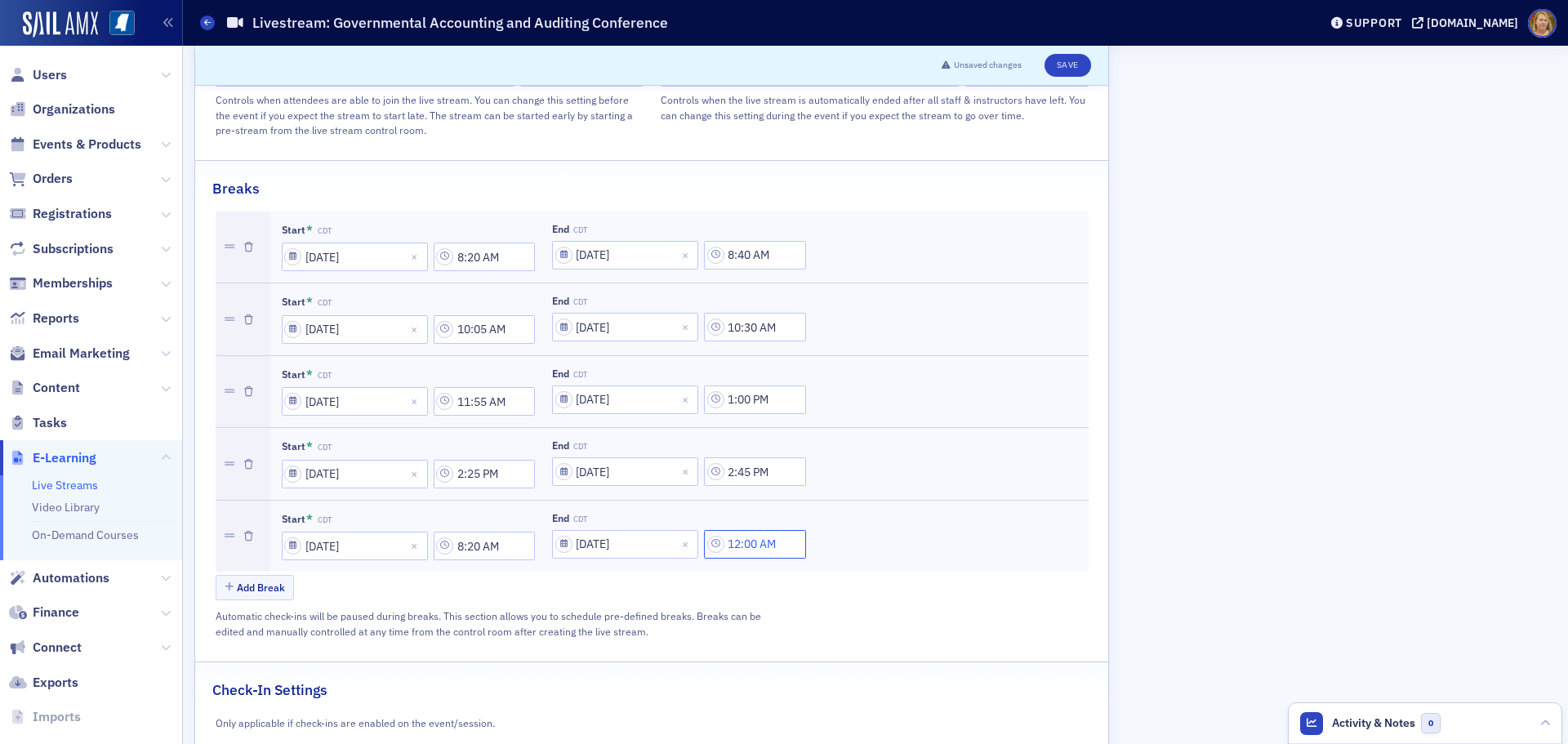
click at [754, 530] on input "12:00 AM" at bounding box center [756, 544] width 102 height 28
click at [825, 514] on div at bounding box center [836, 515] width 34 height 21
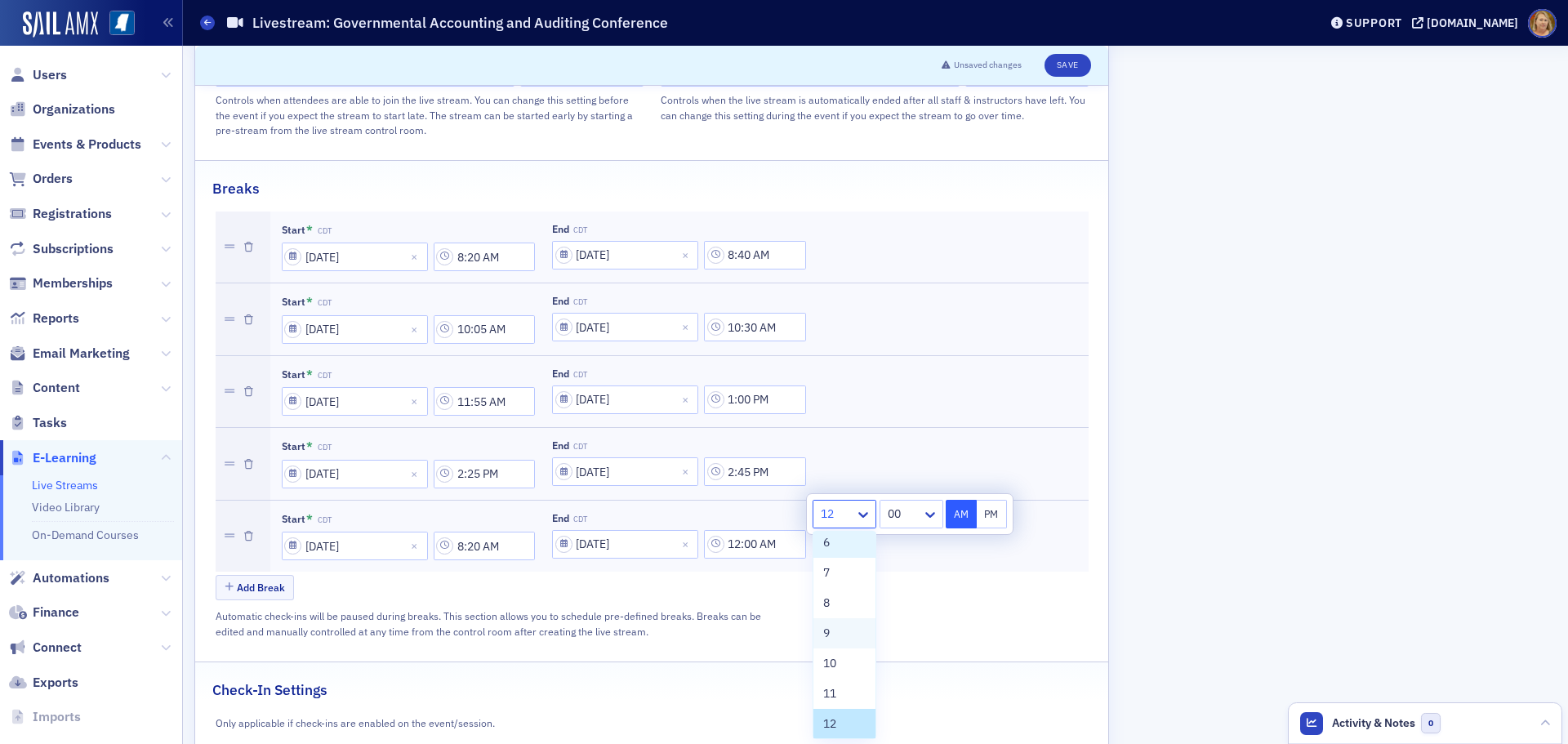
scroll to position [162, 0]
click at [835, 601] on div "8" at bounding box center [844, 599] width 43 height 17
click at [888, 517] on div at bounding box center [902, 515] width 38 height 21
click at [900, 617] on span "40" at bounding box center [893, 615] width 13 height 17
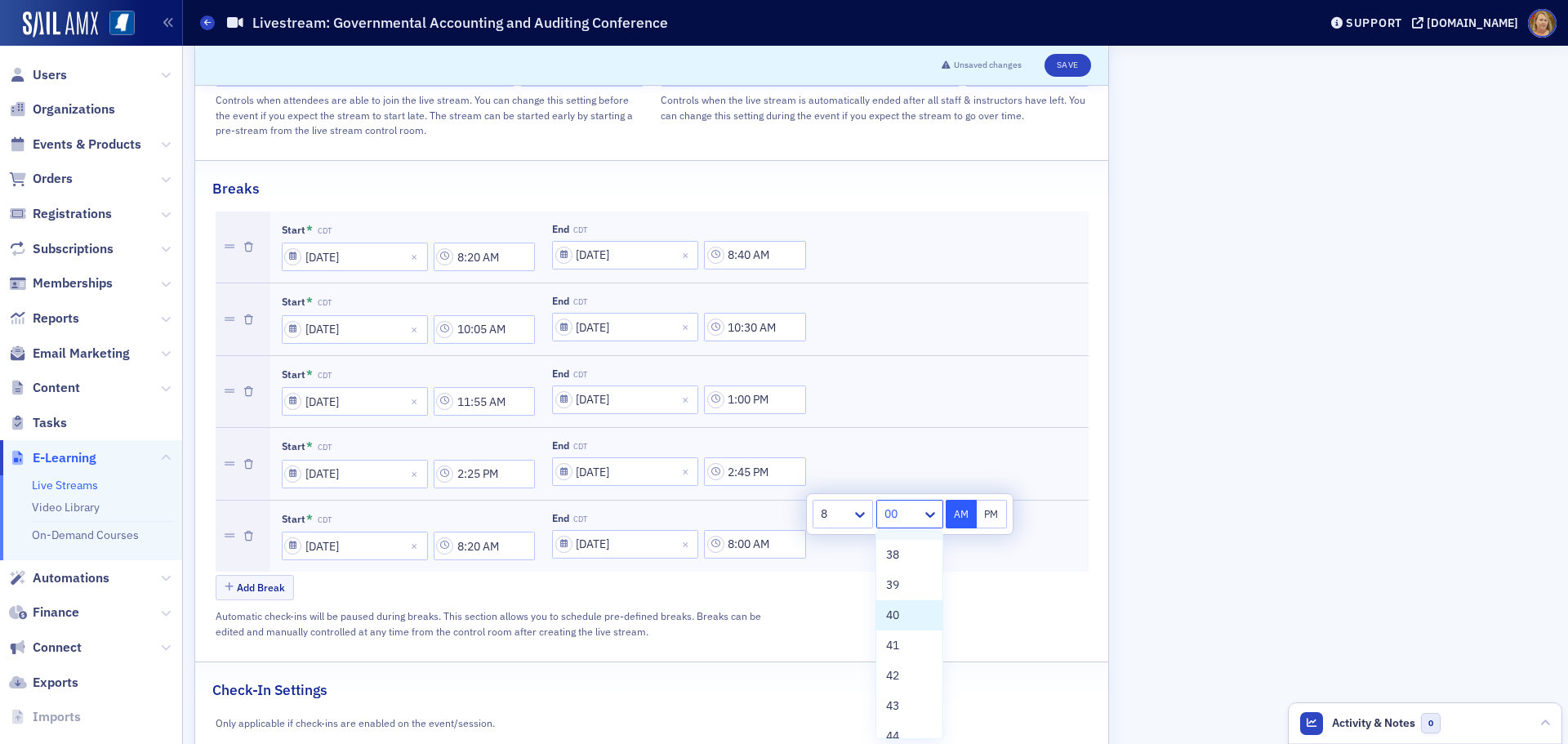
type input "8:40 AM"
click at [955, 511] on button "AM" at bounding box center [961, 514] width 31 height 28
click at [253, 575] on button "Add Break" at bounding box center [255, 588] width 80 height 26
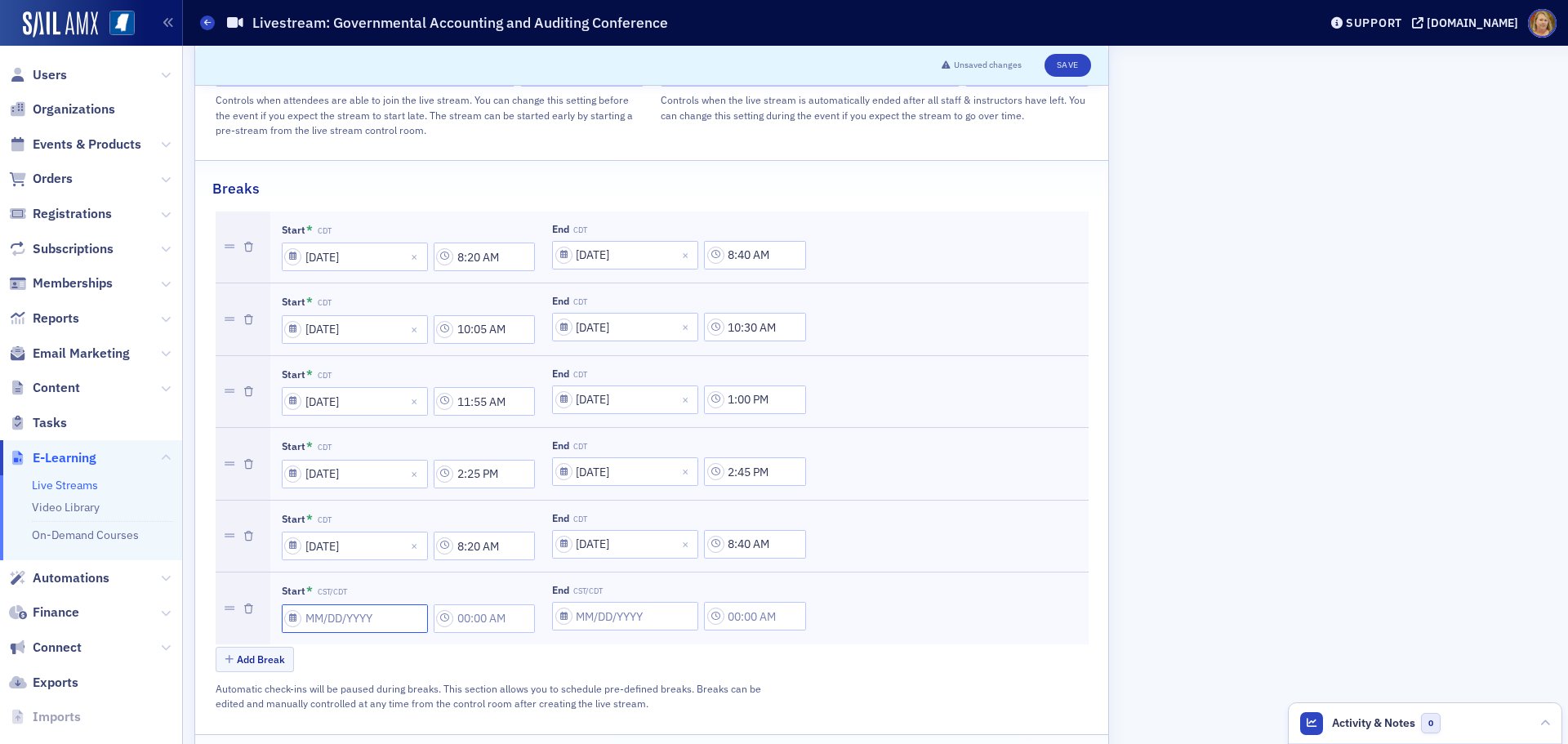
click at [323, 605] on input "Start * CST/CDT" at bounding box center [355, 619] width 146 height 28
select select "7"
select select "2025"
click at [363, 351] on select "January February March April May June July August September October November De…" at bounding box center [335, 352] width 97 height 30
select select "8"
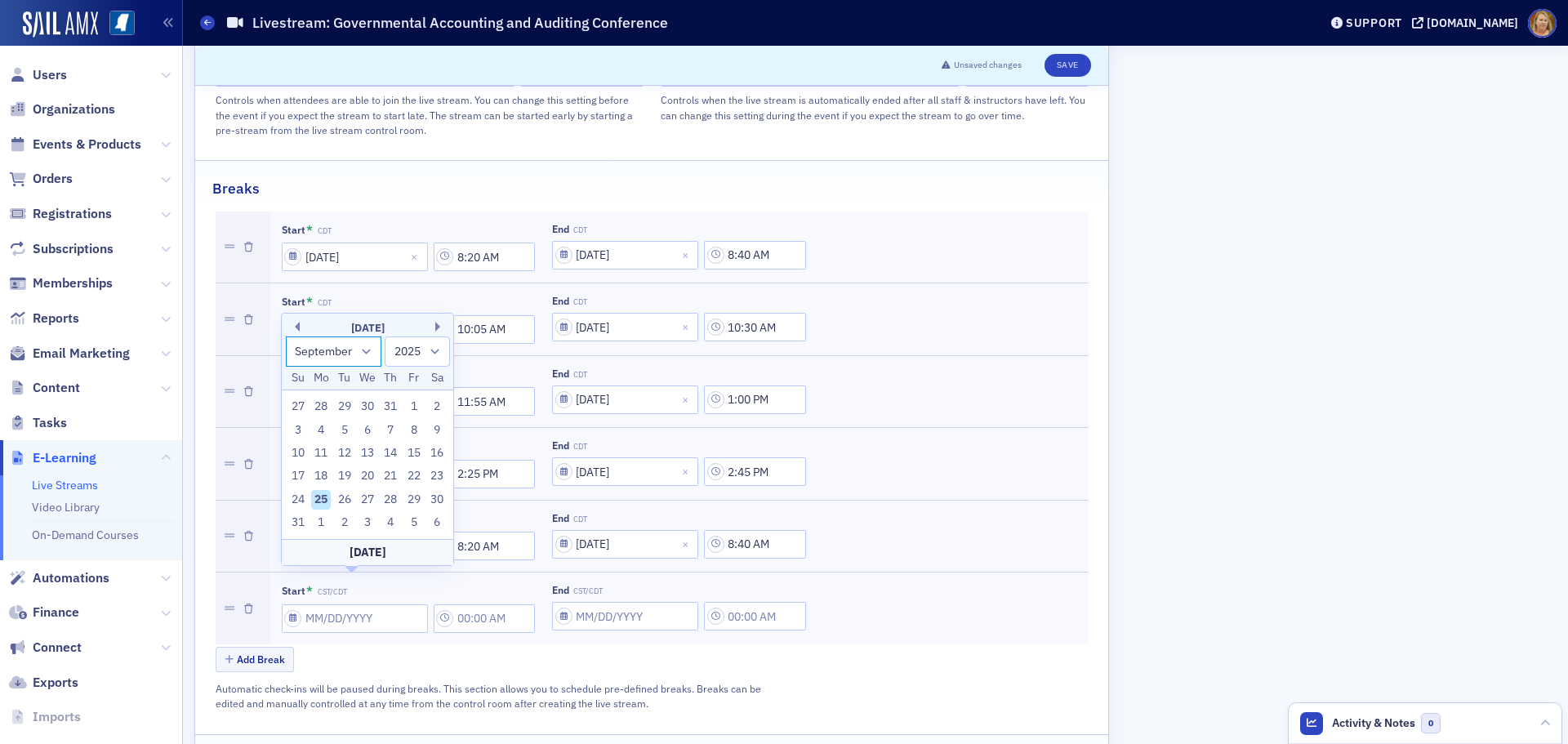
click at [286, 359] on select "January February March April May June July August September October November De…" at bounding box center [335, 352] width 97 height 30
click at [411, 449] on div "12" at bounding box center [413, 453] width 20 height 20
type input "09/12/2025"
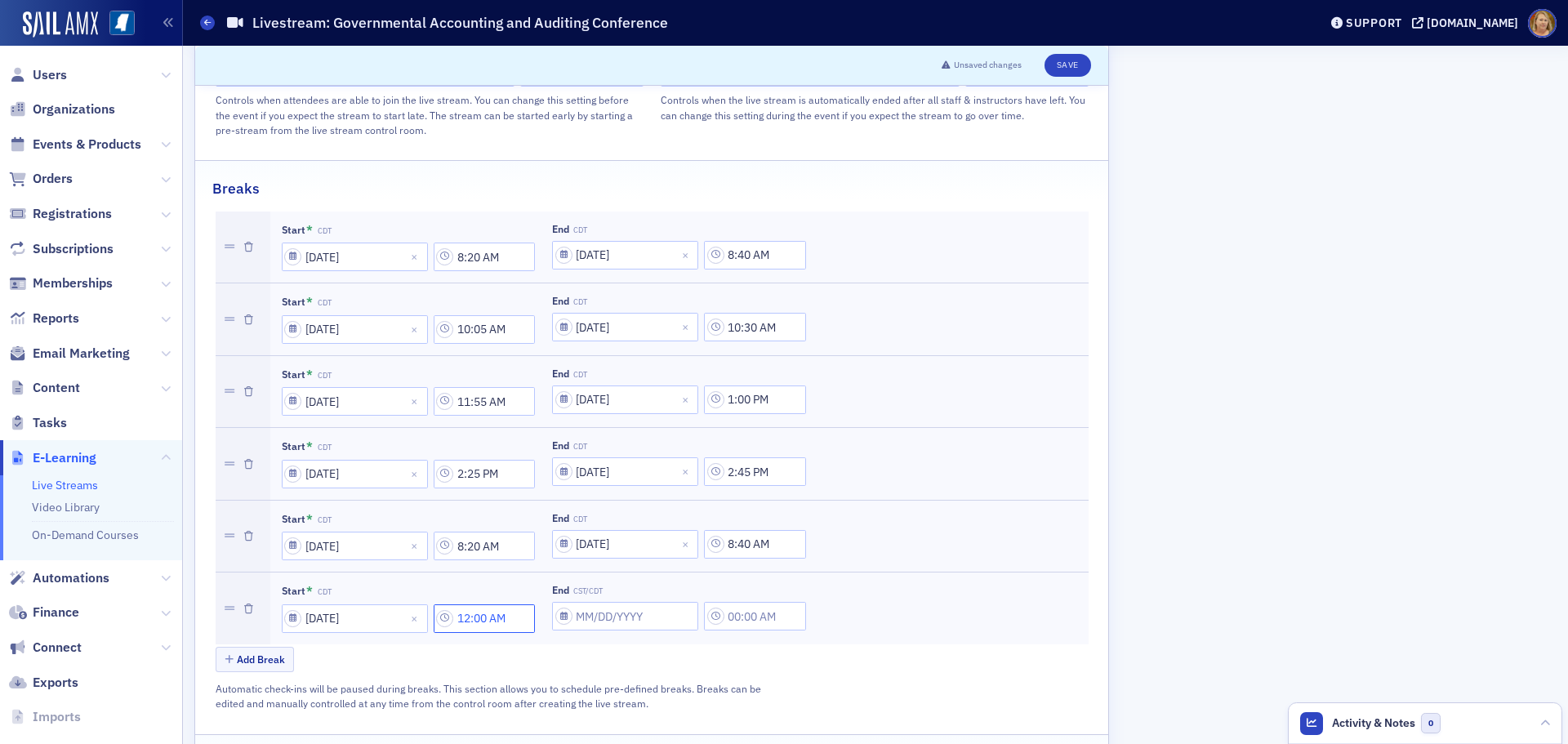
click at [470, 605] on input "12:00 AM" at bounding box center [485, 619] width 102 height 28
click at [555, 594] on div at bounding box center [565, 589] width 34 height 21
click at [570, 650] on div "10" at bounding box center [573, 660] width 62 height 30
click at [618, 590] on div at bounding box center [632, 589] width 34 height 21
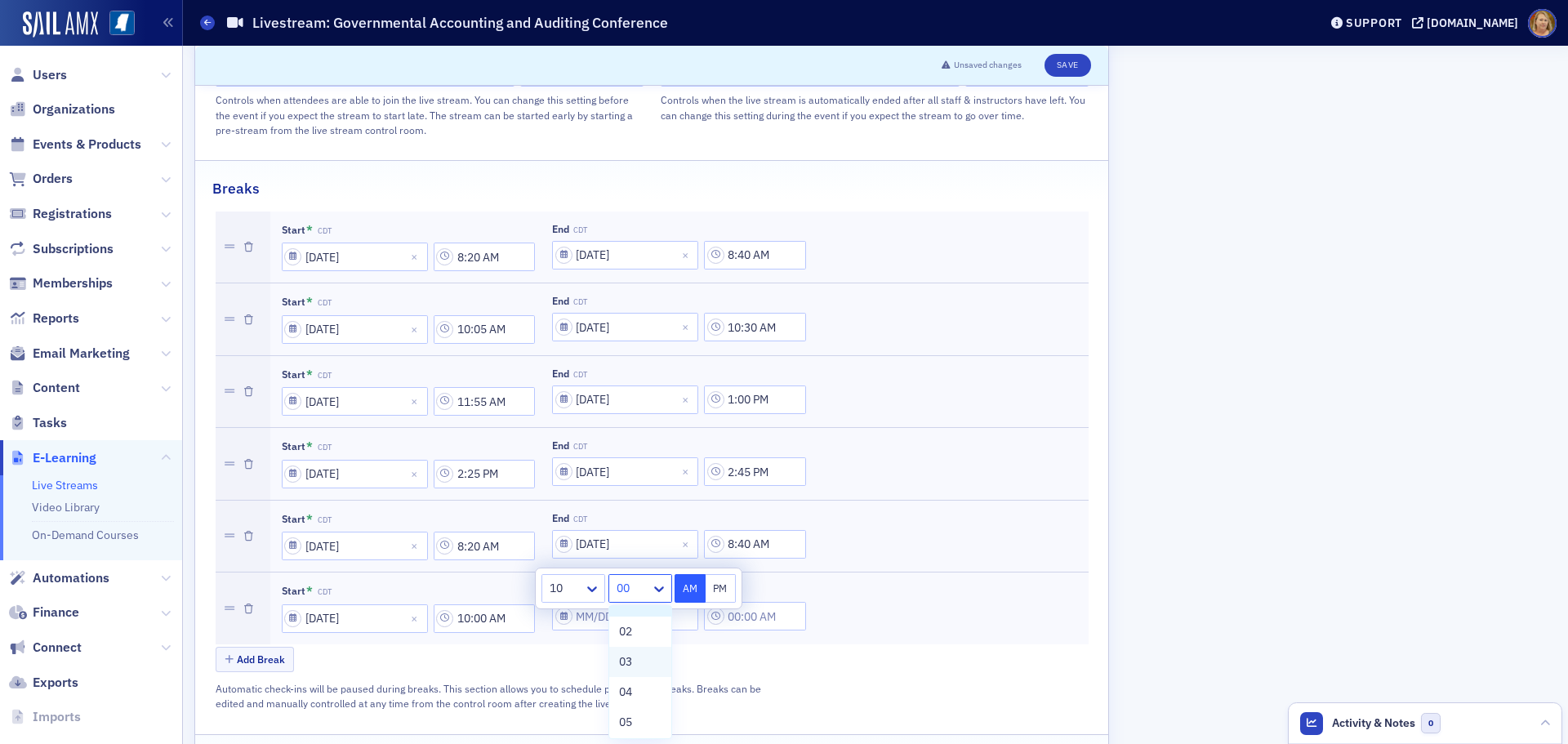
scroll to position [82, 0]
click at [625, 690] on span "05" at bounding box center [626, 694] width 13 height 17
type input "10:05 AM"
click at [685, 581] on button "AM" at bounding box center [690, 589] width 31 height 28
click at [646, 646] on div "Add Break" at bounding box center [651, 661] width 873 height 28
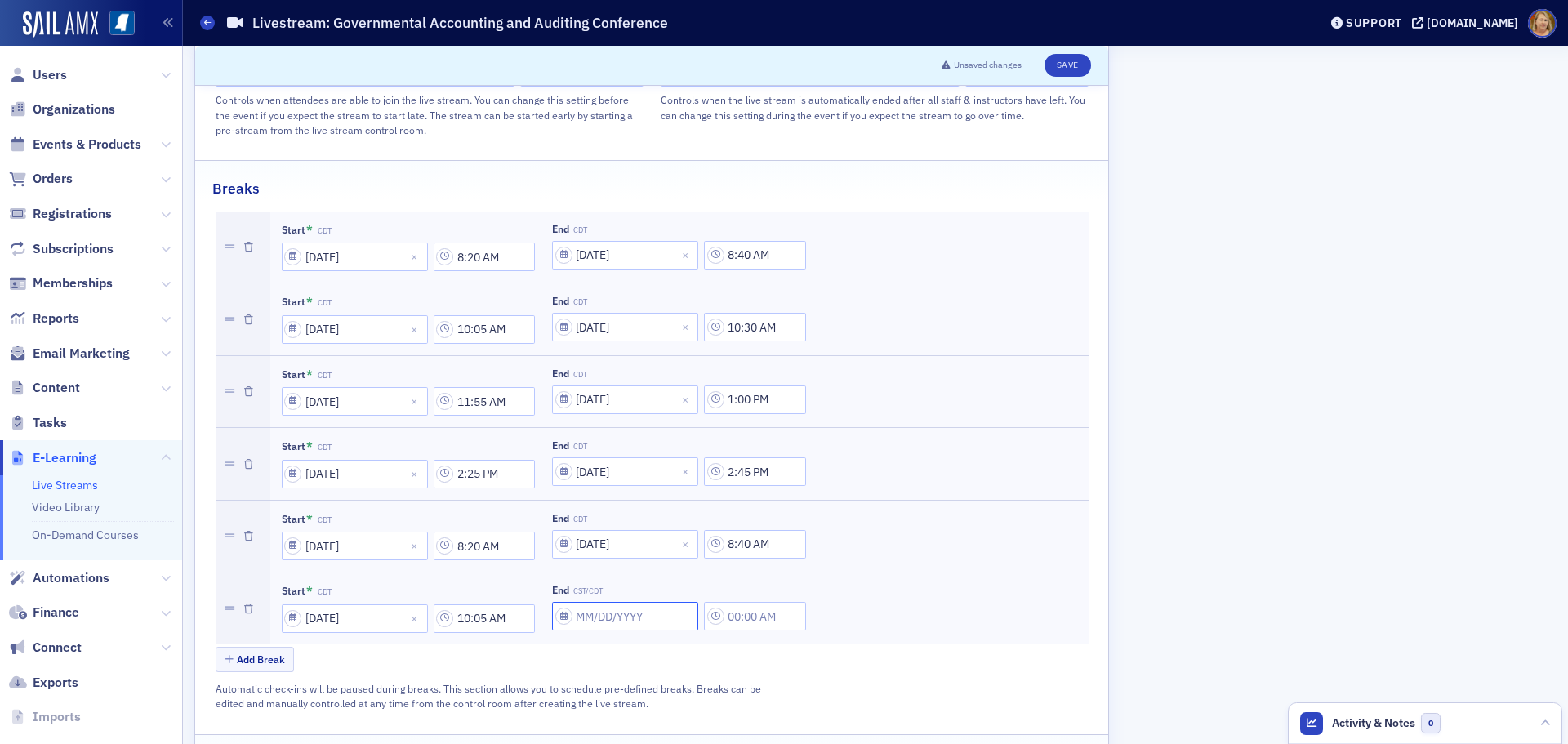
select select "7"
select select "2025"
click at [590, 602] on input "End CST/CDT" at bounding box center [625, 616] width 146 height 28
click at [628, 349] on select "January February March April May June July August September October November De…" at bounding box center [606, 350] width 97 height 30
select select "8"
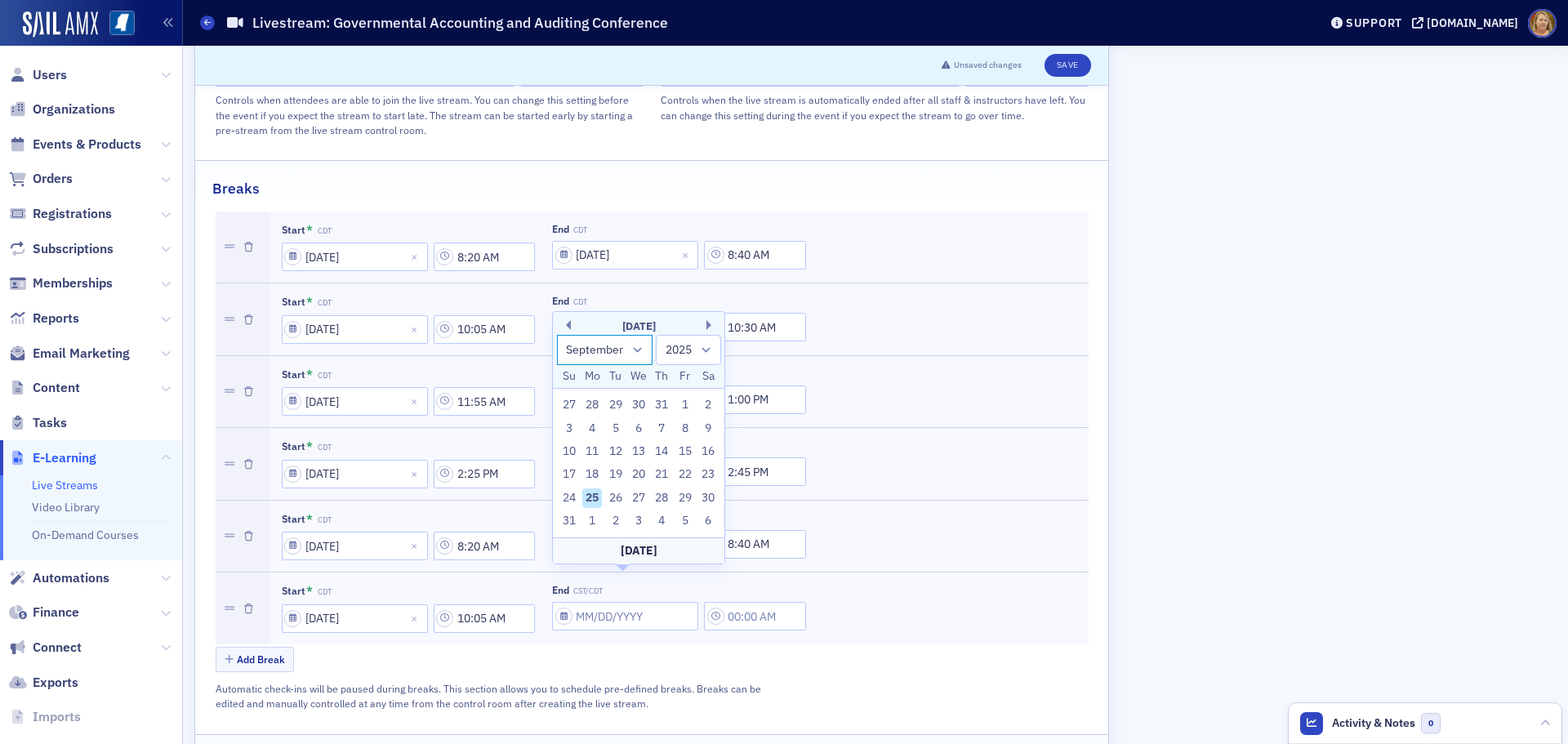
click at [557, 357] on select "January February March April May June July August September October November De…" at bounding box center [606, 350] width 97 height 30
click at [684, 454] on div "12" at bounding box center [685, 451] width 20 height 20
type input "09/12/2025"
click at [742, 602] on input "12:00 AM" at bounding box center [756, 616] width 102 height 28
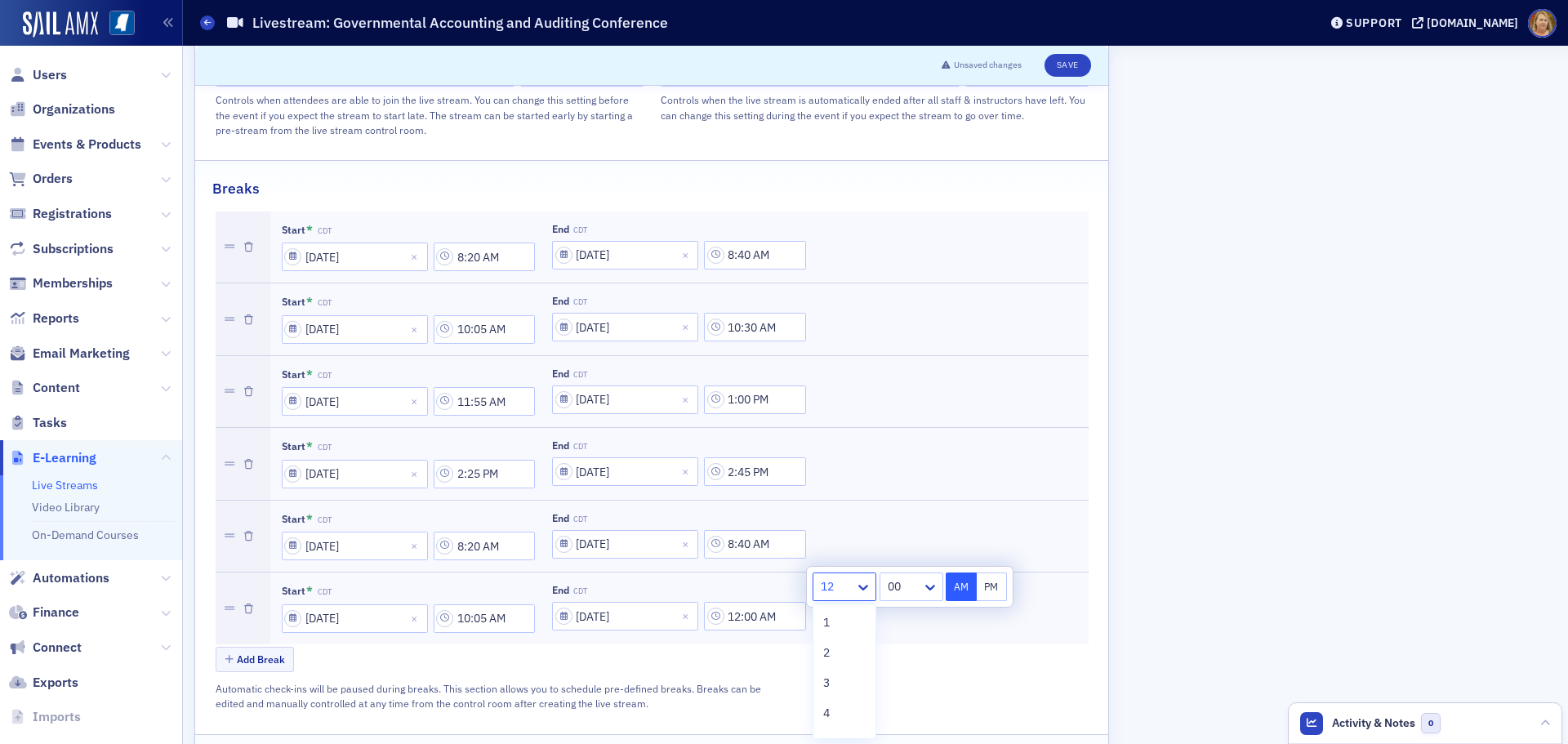
click at [841, 589] on div at bounding box center [836, 587] width 34 height 21
click at [845, 652] on div "10" at bounding box center [844, 660] width 62 height 30
click at [891, 590] on div at bounding box center [903, 587] width 34 height 21
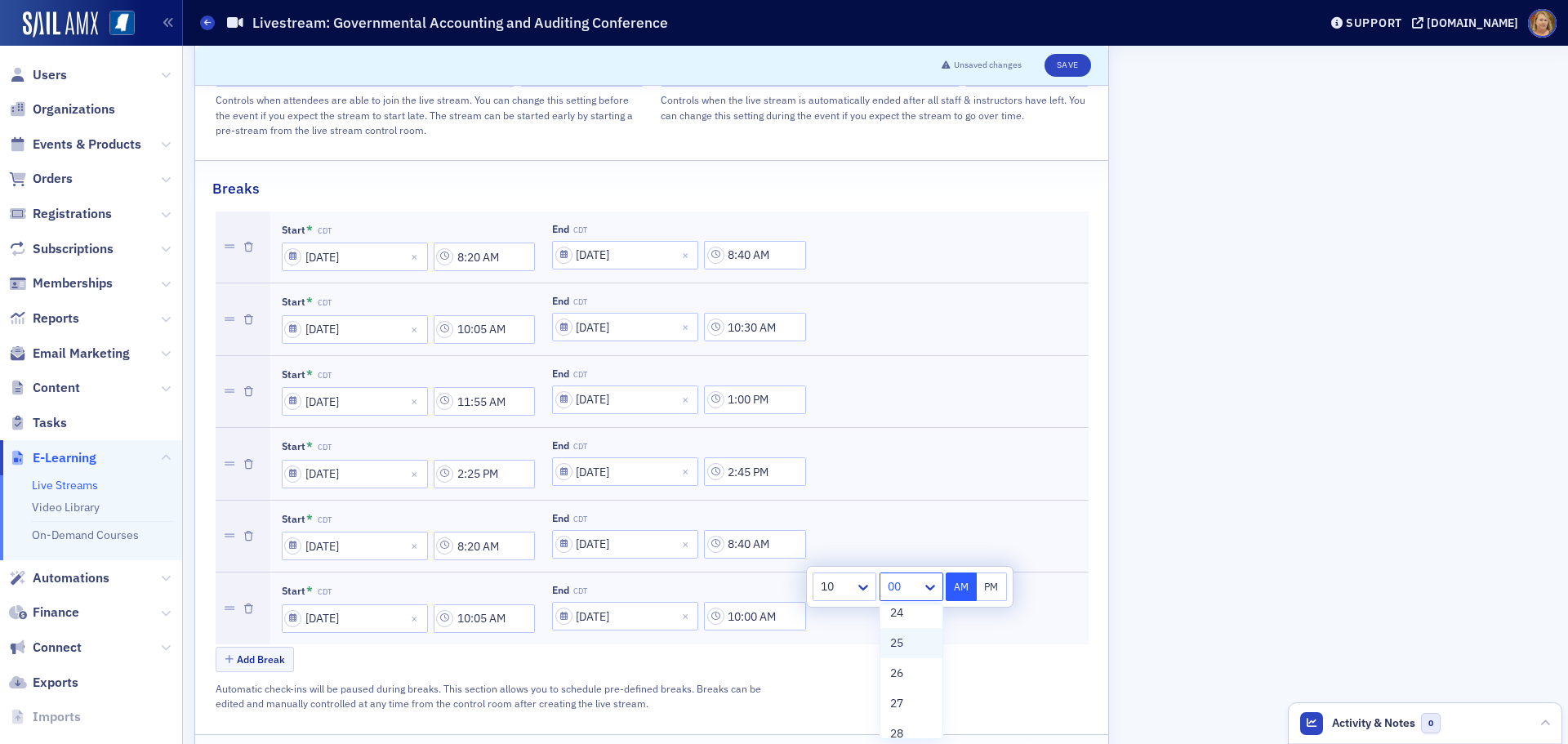
click at [907, 645] on div "25" at bounding box center [911, 643] width 43 height 17
type input "10:25 AM"
click at [954, 592] on button "AM" at bounding box center [961, 587] width 31 height 28
click at [262, 646] on button "Add Break" at bounding box center [255, 659] width 80 height 26
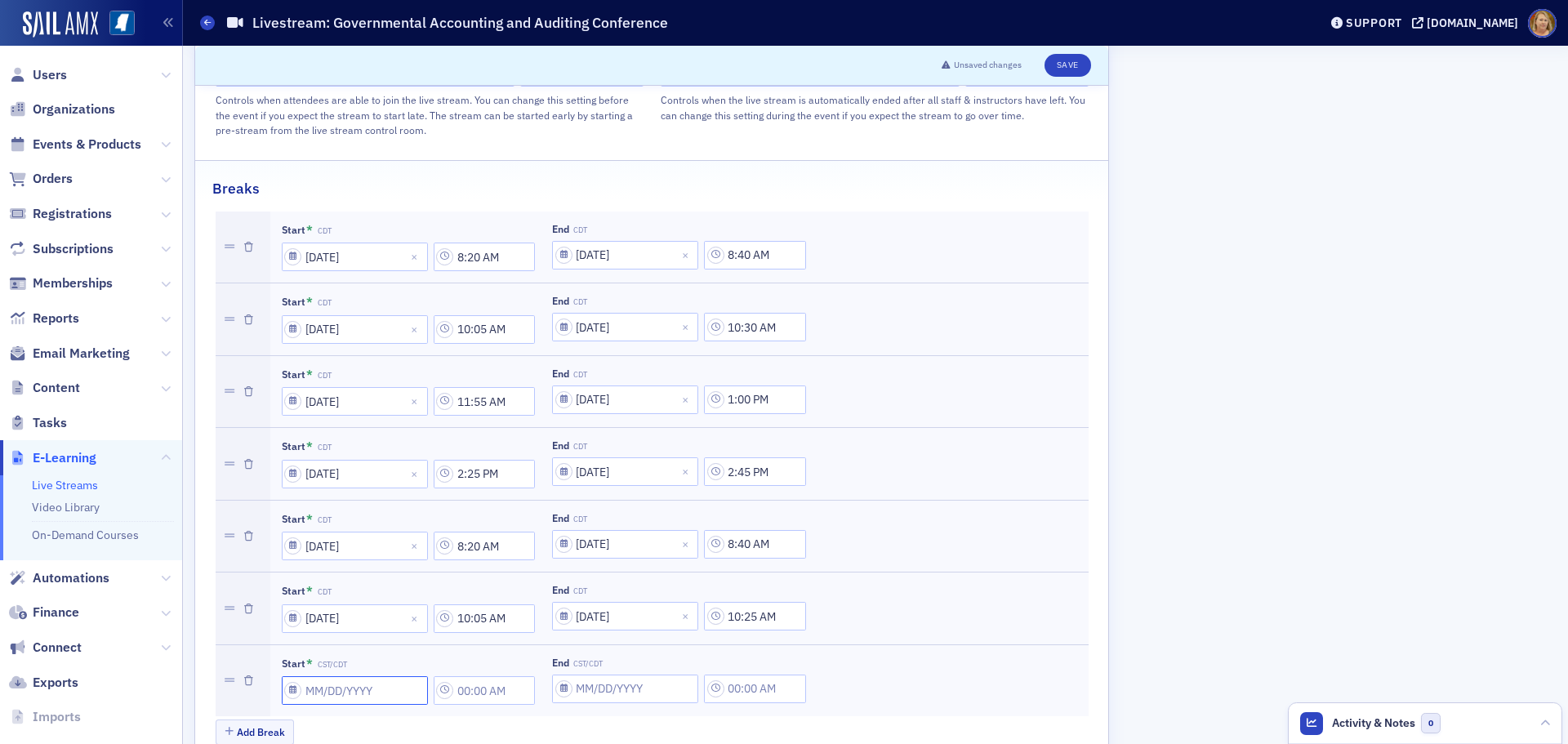
click at [310, 676] on input "Start * CST/CDT" at bounding box center [355, 690] width 146 height 28
select select "7"
select select "2025"
click at [362, 426] on select "January February March April May June July August September October November De…" at bounding box center [335, 424] width 97 height 30
select select "8"
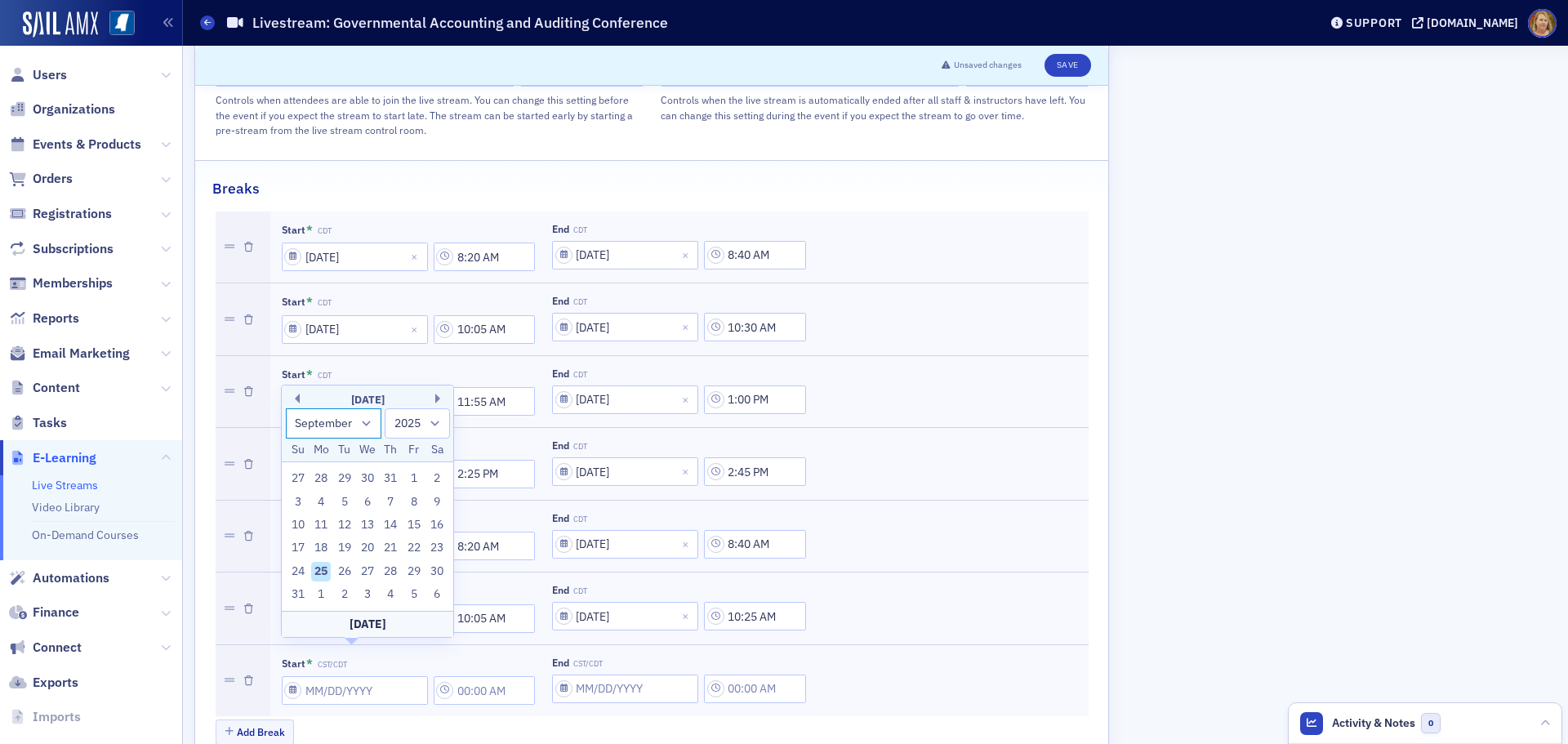
click at [286, 431] on select "January February March April May June July August September October November De…" at bounding box center [335, 424] width 97 height 30
click at [410, 528] on div "12" at bounding box center [413, 525] width 20 height 20
type input "09/12/2025"
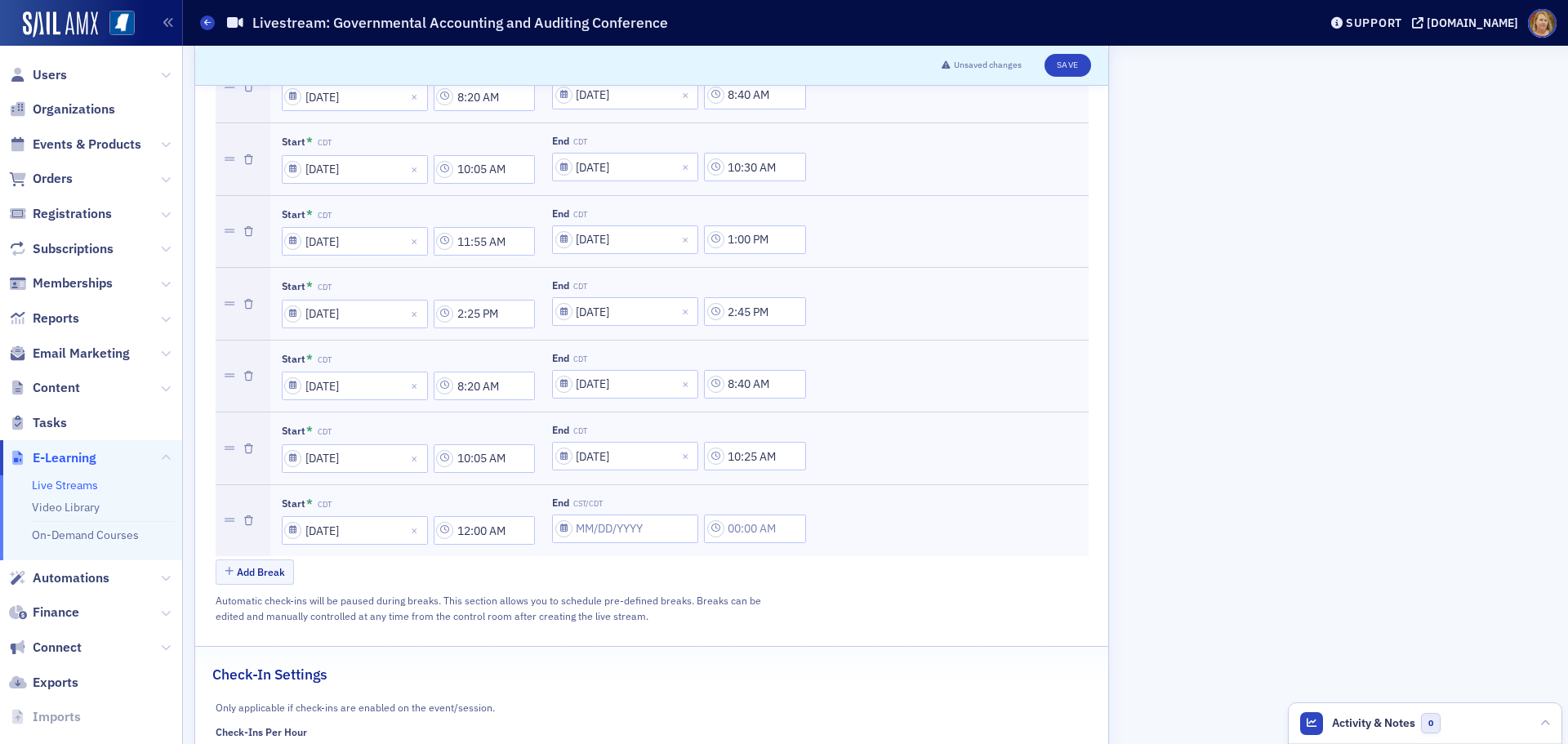
scroll to position [1095, 0]
click at [482, 513] on input "12:00 AM" at bounding box center [485, 527] width 102 height 28
click at [556, 503] on div at bounding box center [565, 498] width 34 height 21
click at [574, 688] on div "11" at bounding box center [573, 690] width 43 height 17
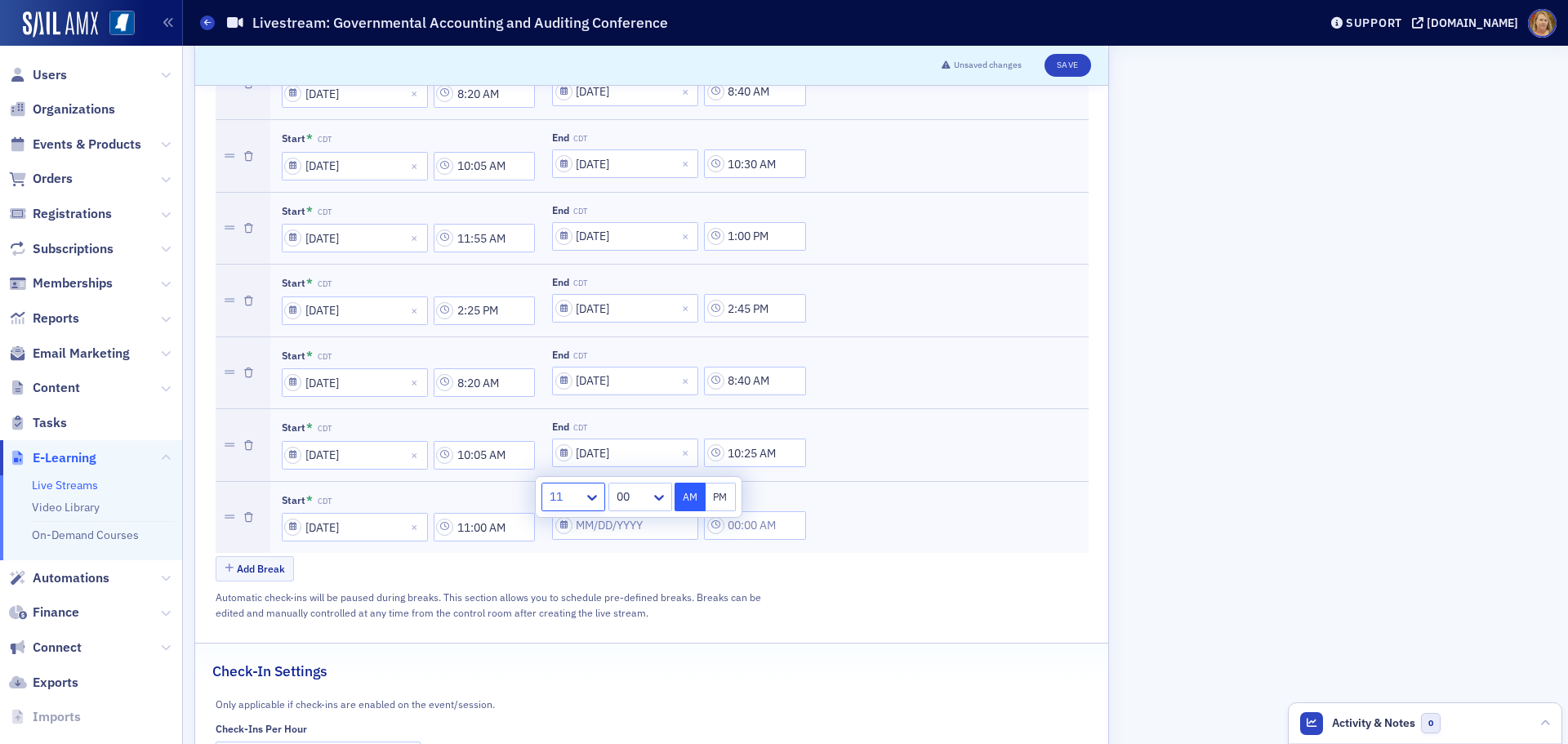
click at [637, 501] on div at bounding box center [632, 498] width 34 height 21
click at [631, 599] on span "55" at bounding box center [626, 599] width 13 height 17
type input "11:55 AM"
click at [684, 501] on button "AM" at bounding box center [690, 497] width 31 height 28
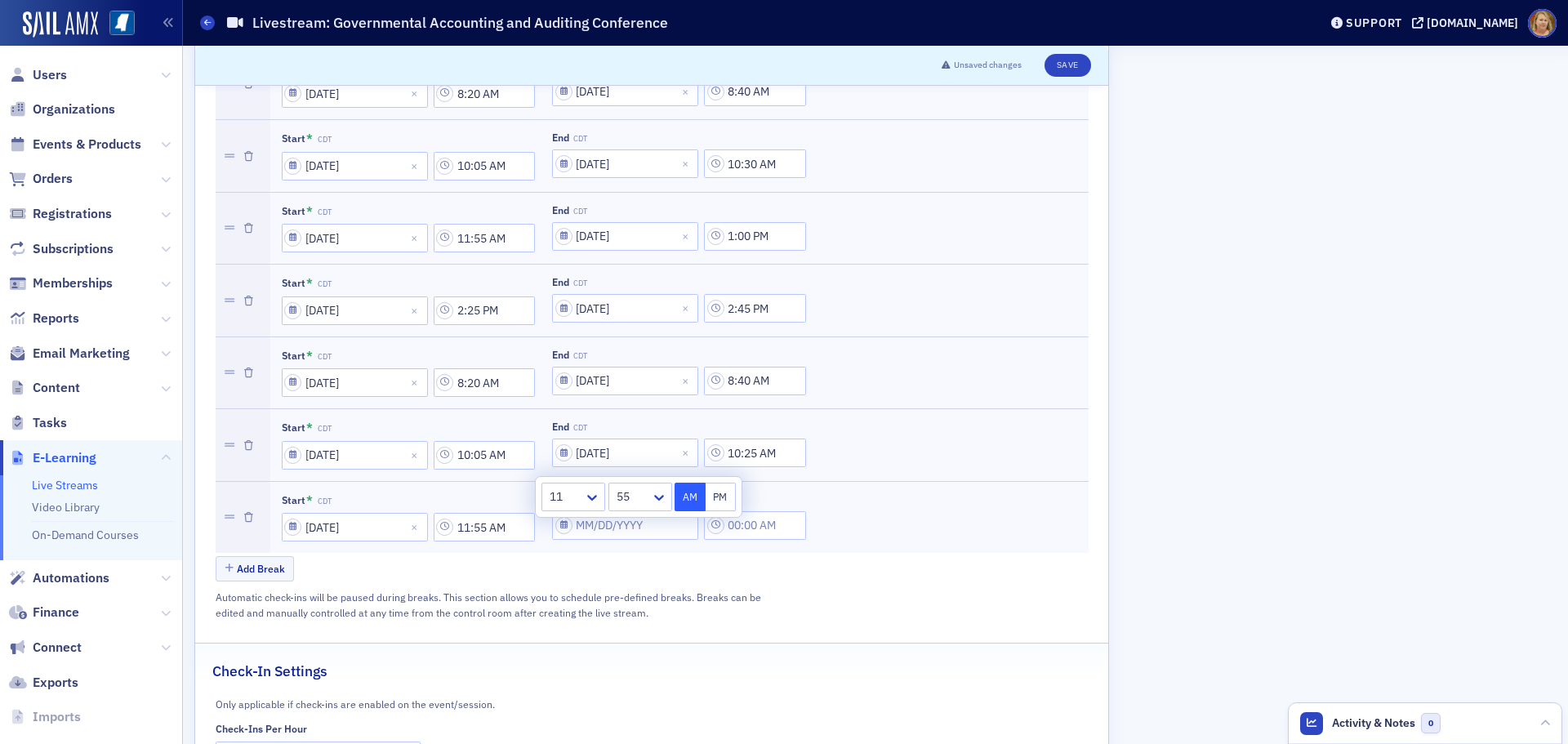
click at [674, 556] on div "Add Break" at bounding box center [651, 571] width 873 height 28
select select "7"
select select "2025"
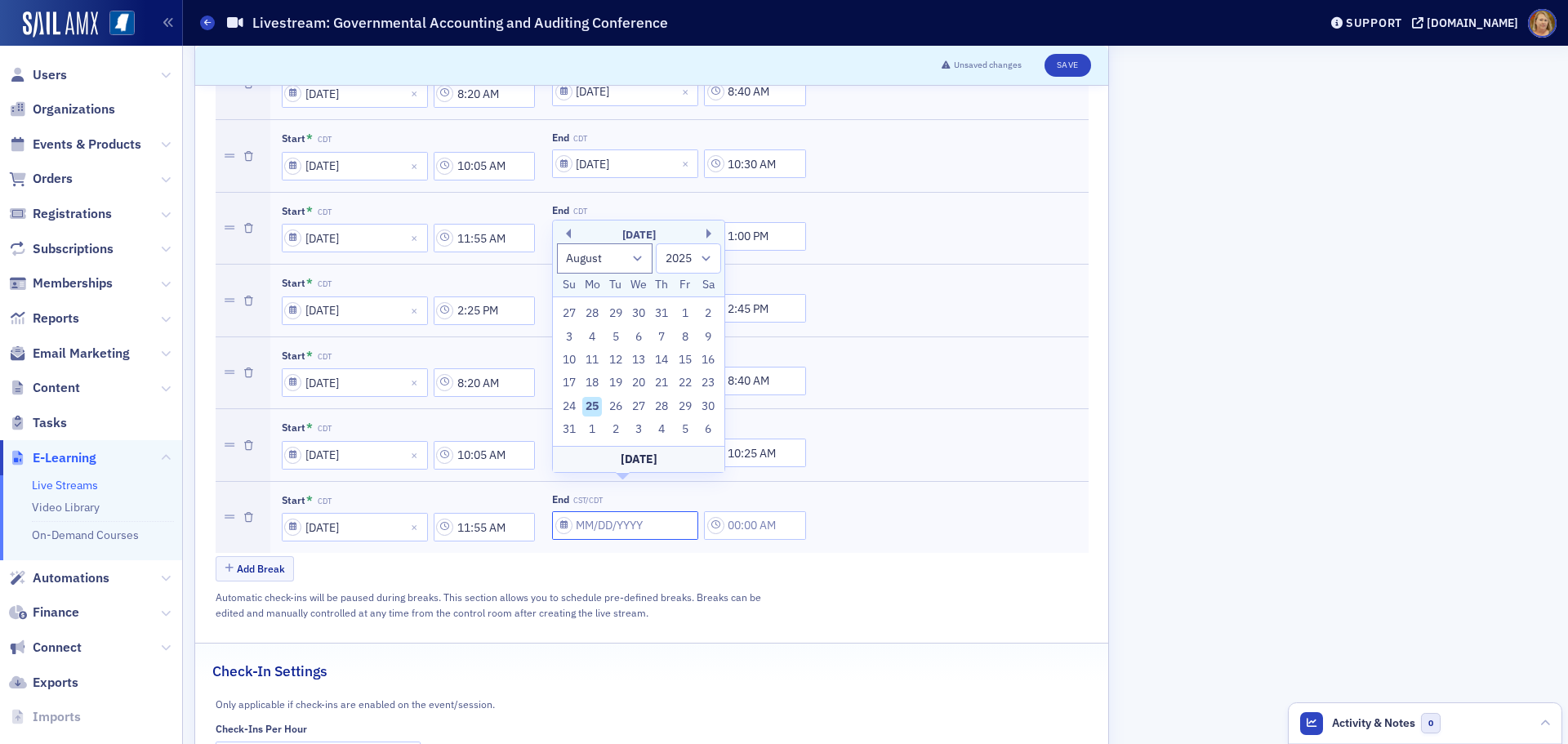
click at [576, 511] on input "End CST/CDT" at bounding box center [625, 525] width 146 height 28
click at [625, 263] on select "January February March April May June July August September October November De…" at bounding box center [606, 259] width 97 height 30
select select "8"
click at [557, 266] on select "January February March April May June July August September October November De…" at bounding box center [606, 259] width 97 height 30
click at [684, 357] on div "12" at bounding box center [685, 360] width 20 height 20
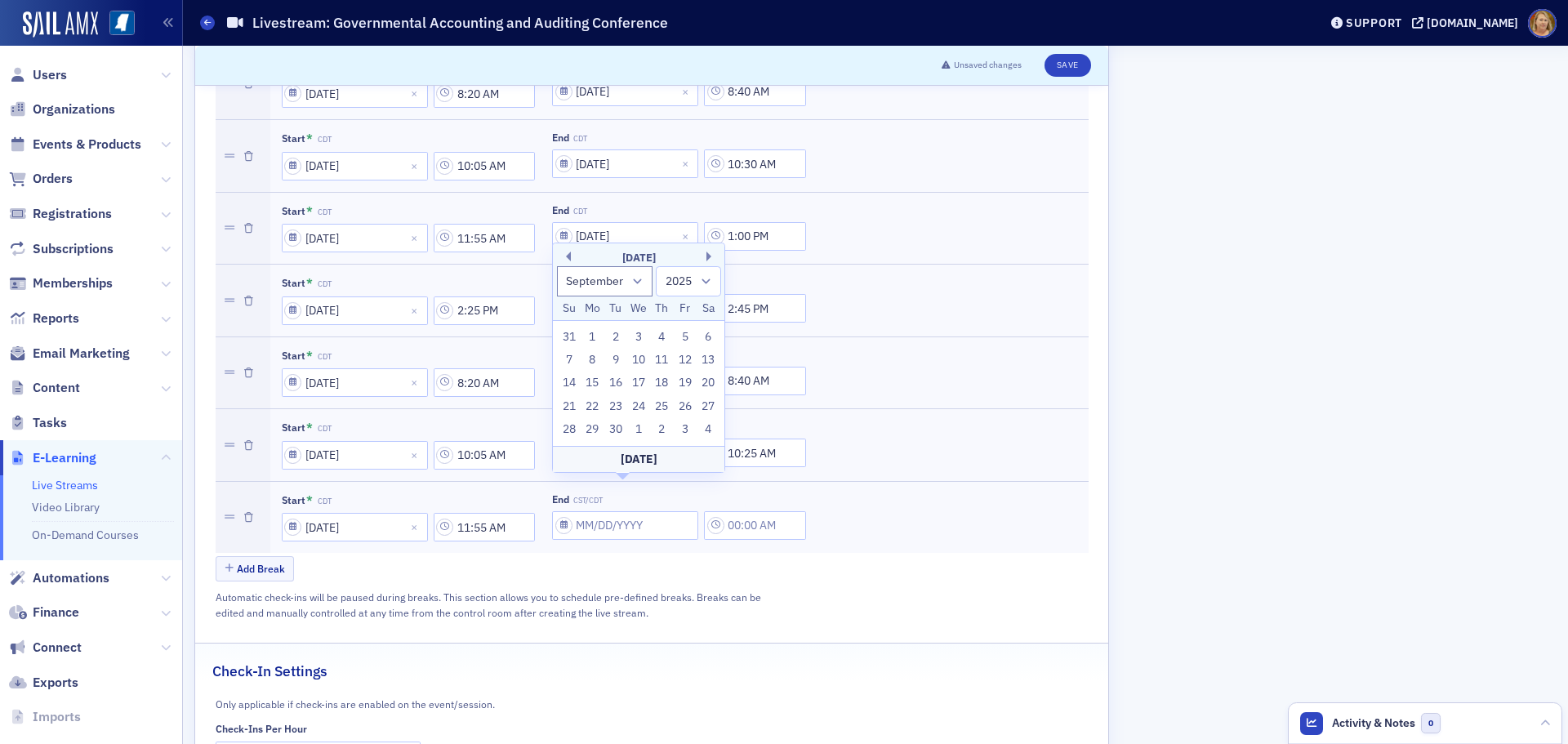
type input "09/12/2025"
click at [745, 511] on input "12:00 AM" at bounding box center [756, 525] width 102 height 28
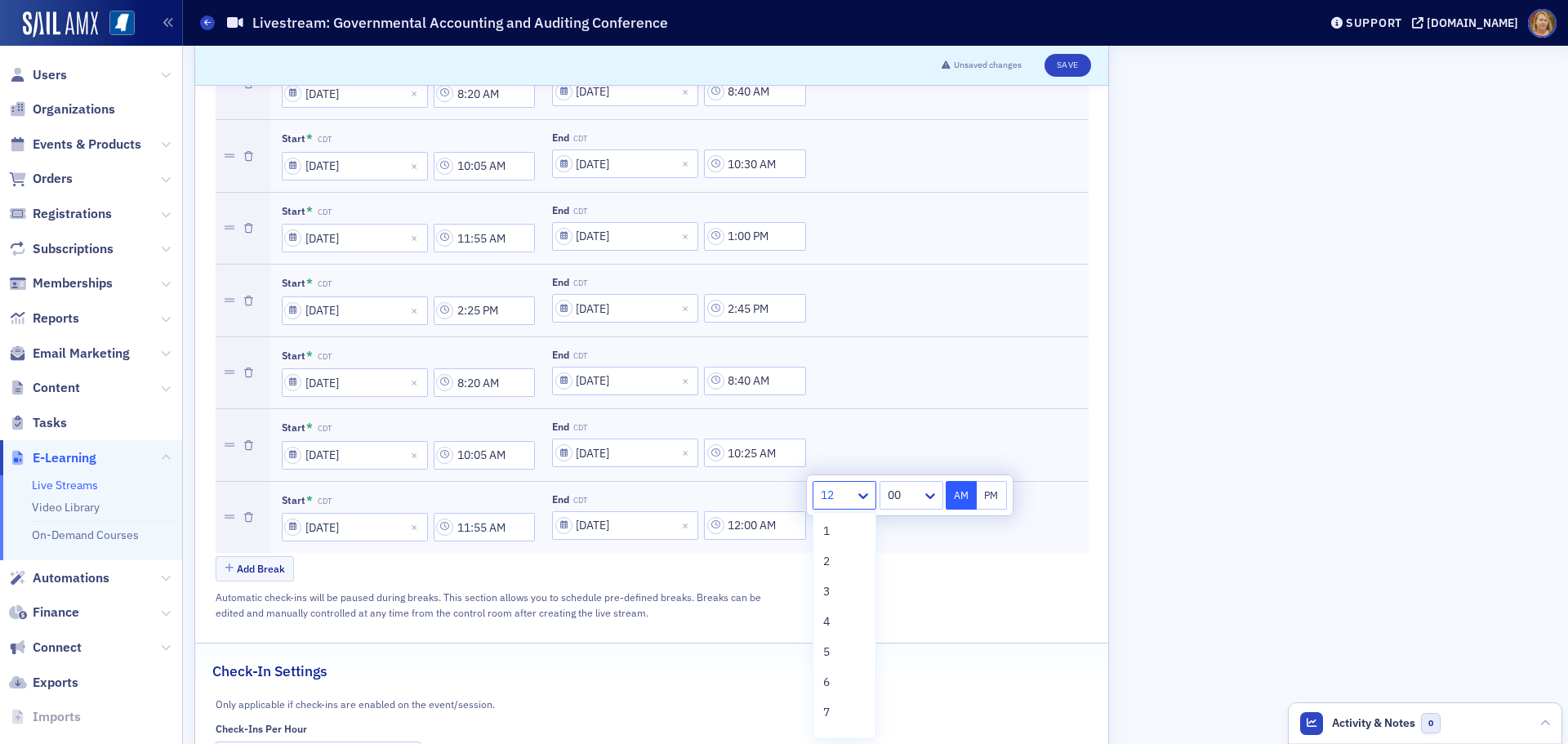
click at [830, 499] on div at bounding box center [836, 496] width 34 height 21
click at [830, 534] on span "1" at bounding box center [826, 531] width 7 height 17
click at [983, 495] on button "PM" at bounding box center [992, 495] width 31 height 28
type input "1:00 PM"
click at [969, 556] on div "Add Break" at bounding box center [651, 571] width 873 height 28
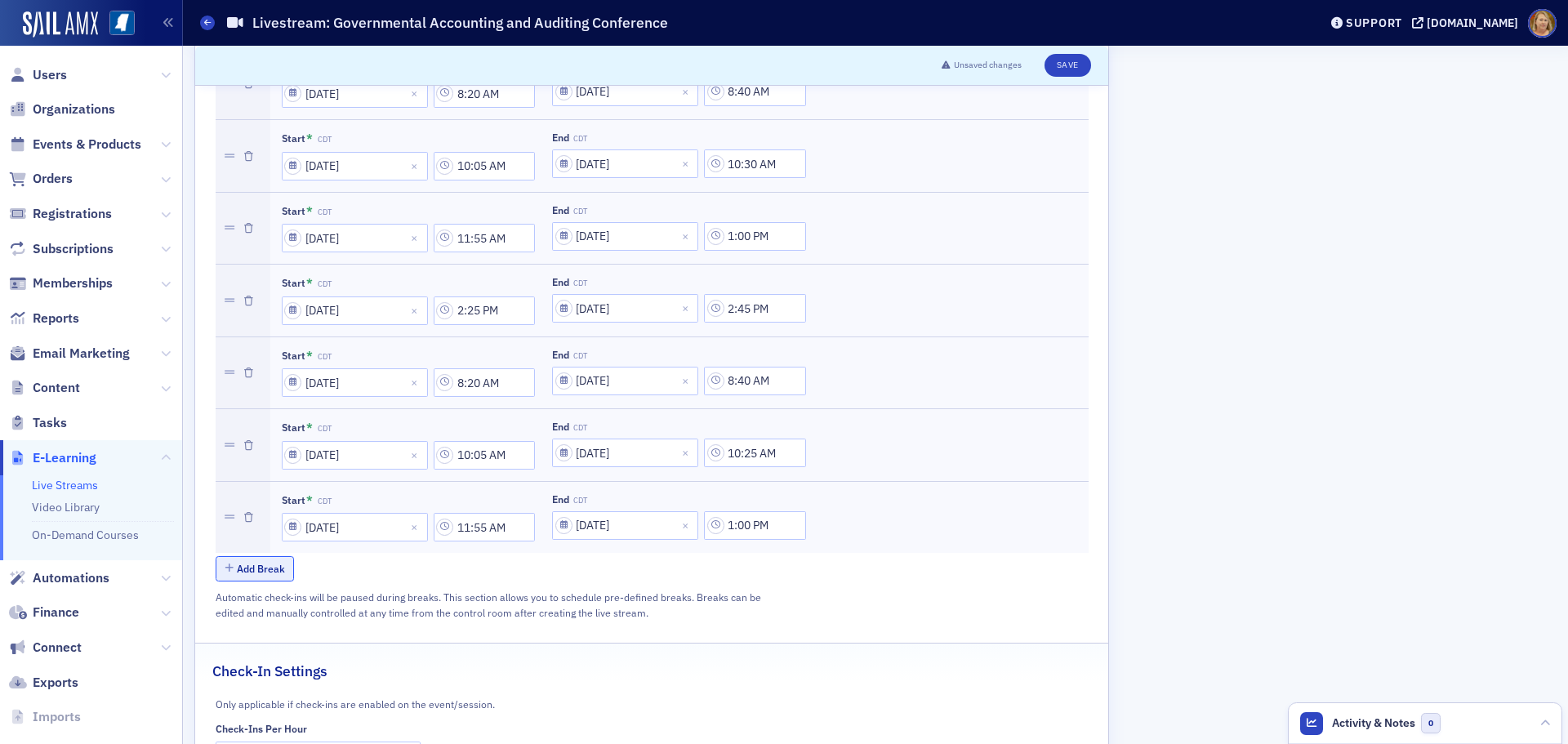
click at [274, 556] on button "Add Break" at bounding box center [255, 569] width 80 height 26
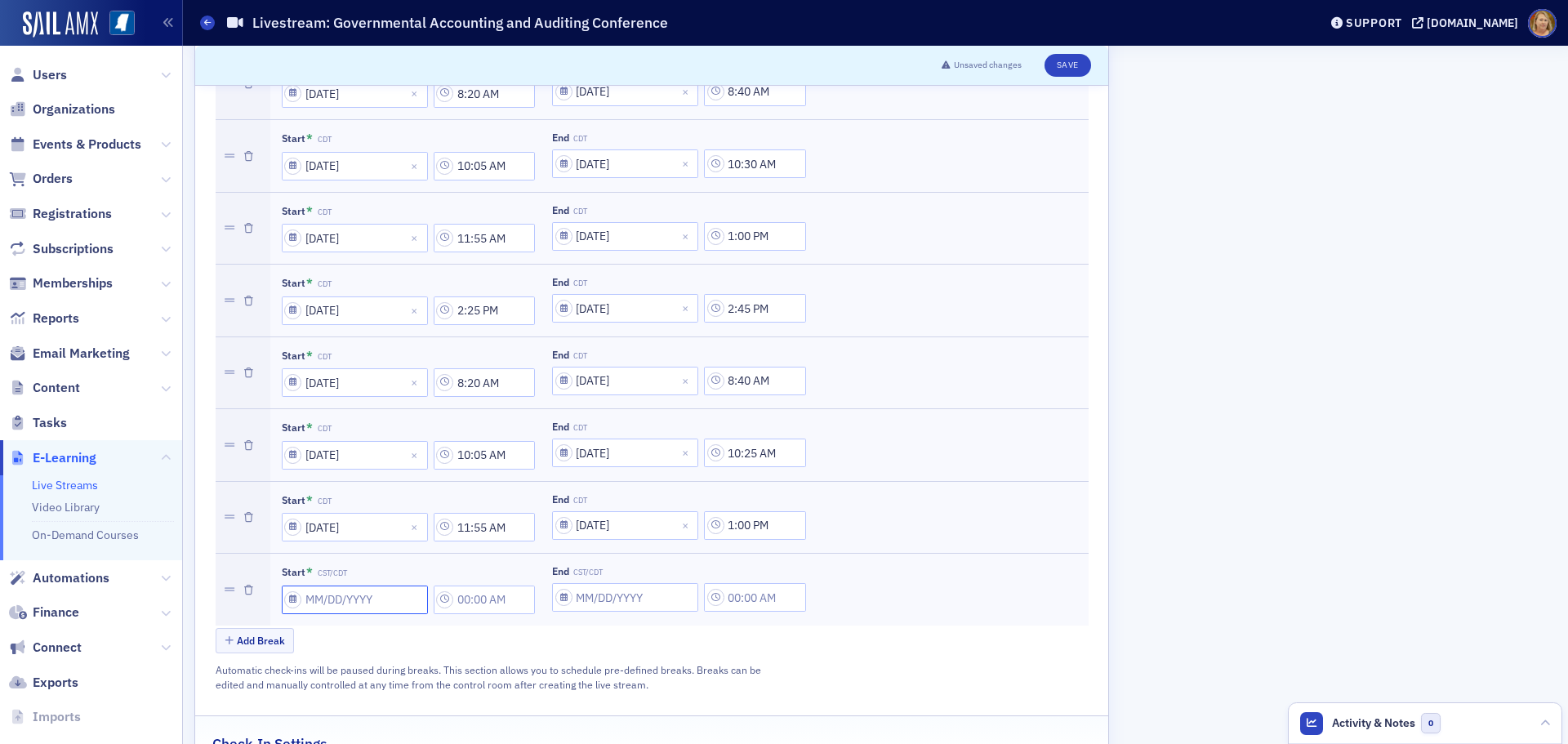
select select "7"
select select "2025"
click at [301, 586] on input "Start * CST/CDT" at bounding box center [355, 600] width 146 height 28
click at [356, 336] on select "January February March April May June July August September October November De…" at bounding box center [335, 333] width 97 height 30
select select "8"
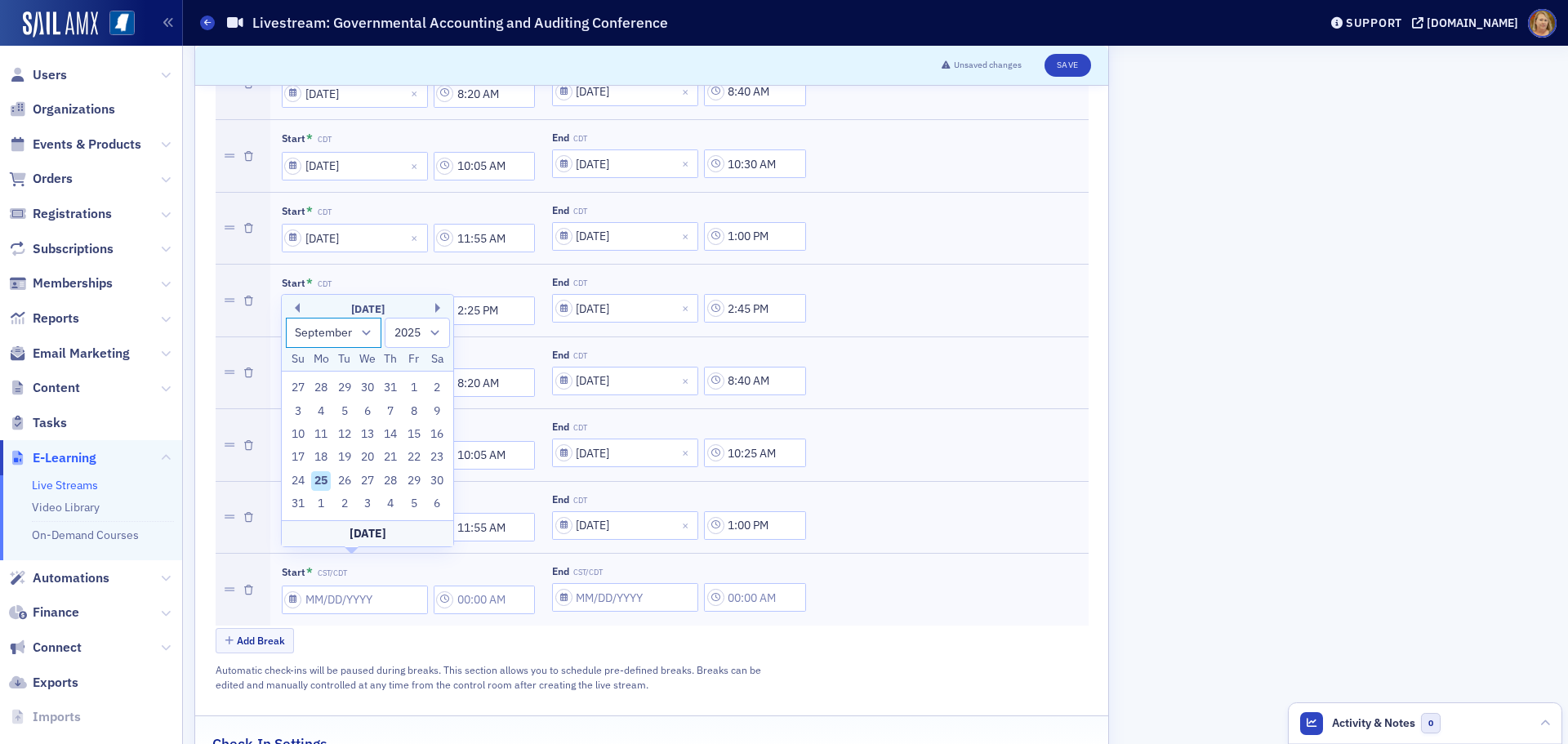
click at [286, 340] on select "January February March April May June July August September October November De…" at bounding box center [335, 333] width 97 height 30
click at [419, 433] on div "12" at bounding box center [413, 434] width 20 height 20
type input "09/12/2025"
click at [487, 586] on input "12:00 AM" at bounding box center [485, 600] width 102 height 28
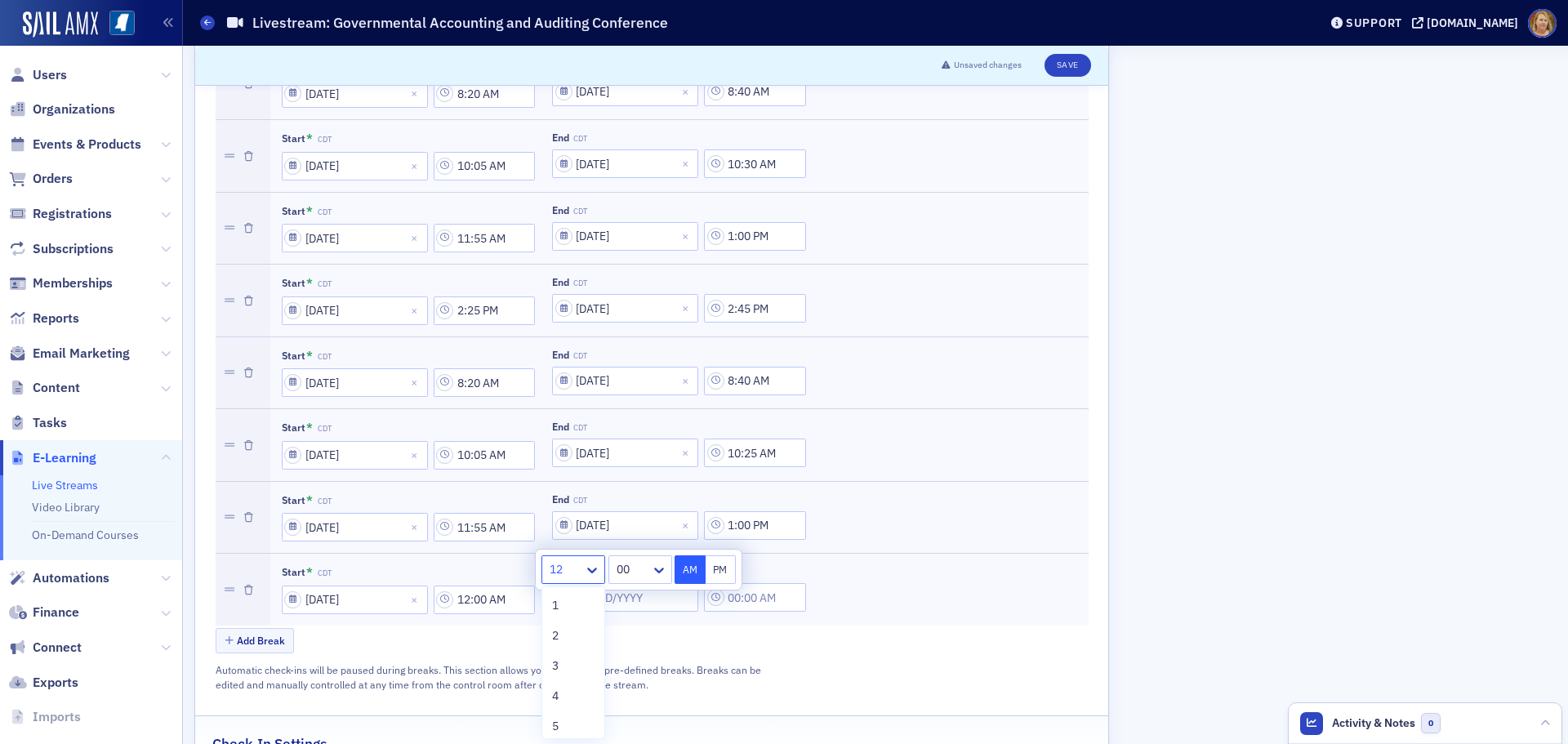
click at [575, 577] on div at bounding box center [565, 570] width 34 height 21
click at [563, 631] on div "2" at bounding box center [573, 636] width 43 height 17
click at [623, 570] on div at bounding box center [630, 570] width 38 height 21
click at [627, 711] on span "25" at bounding box center [622, 708] width 13 height 17
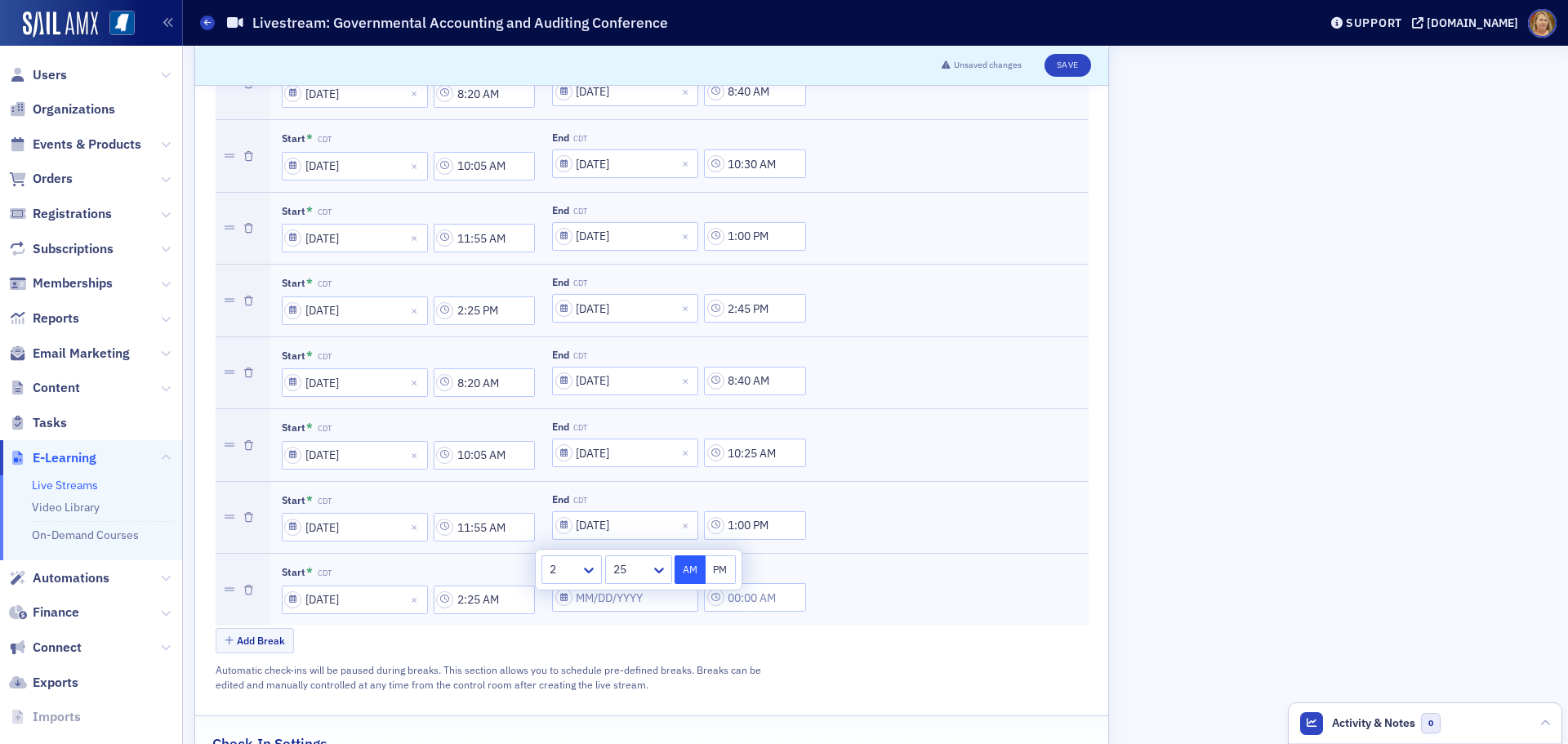
click at [726, 575] on button "PM" at bounding box center [720, 570] width 31 height 28
type input "2:25 PM"
click at [711, 628] on div "Add Break" at bounding box center [651, 643] width 873 height 28
select select "7"
select select "2025"
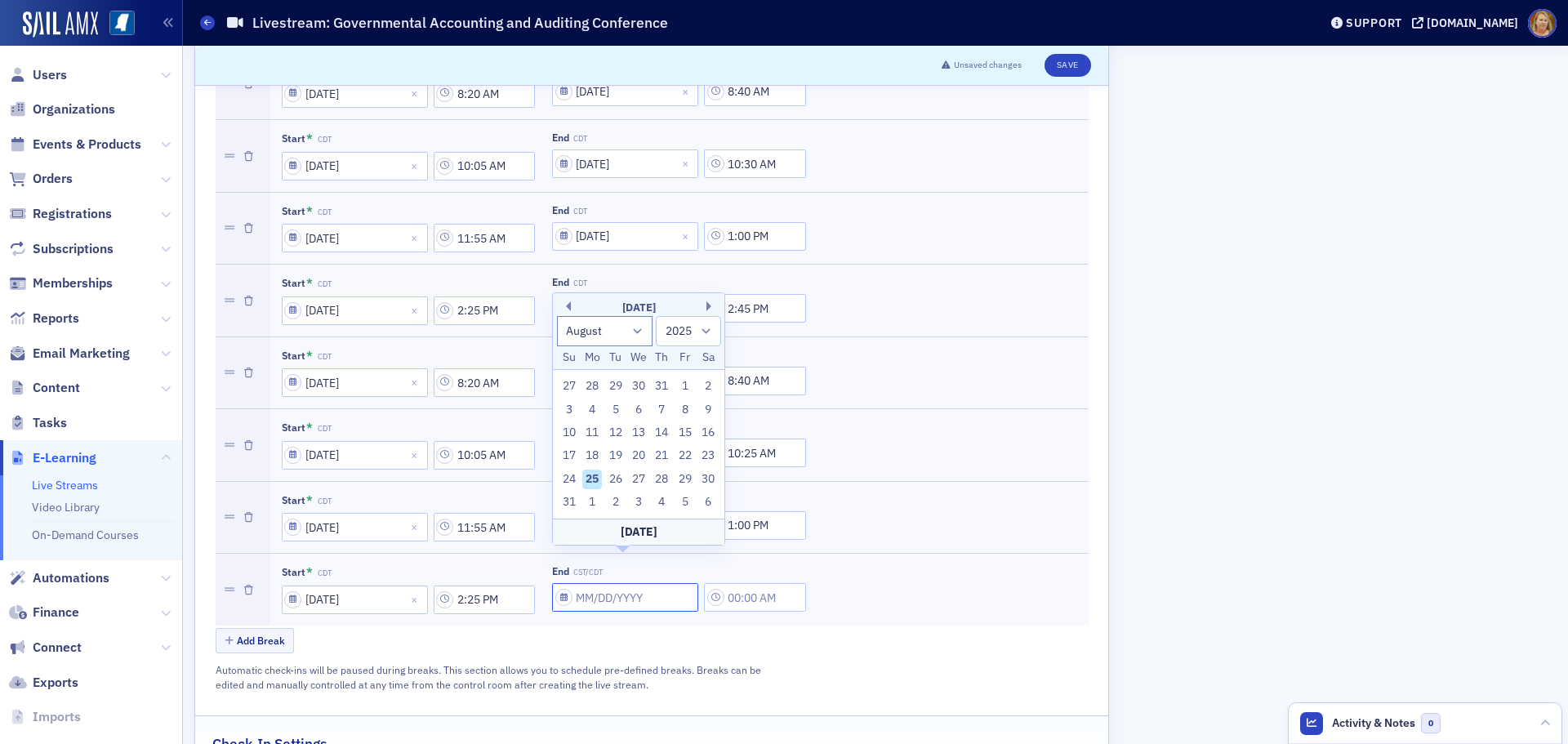
click at [569, 583] on input "End CST/CDT" at bounding box center [625, 597] width 146 height 28
click at [569, 321] on select "January February March April May June July August September October November De…" at bounding box center [606, 331] width 97 height 30
select select "8"
click at [557, 339] on select "January February March April May June July August September October November De…" at bounding box center [606, 331] width 97 height 30
click at [682, 427] on div "12" at bounding box center [685, 432] width 20 height 20
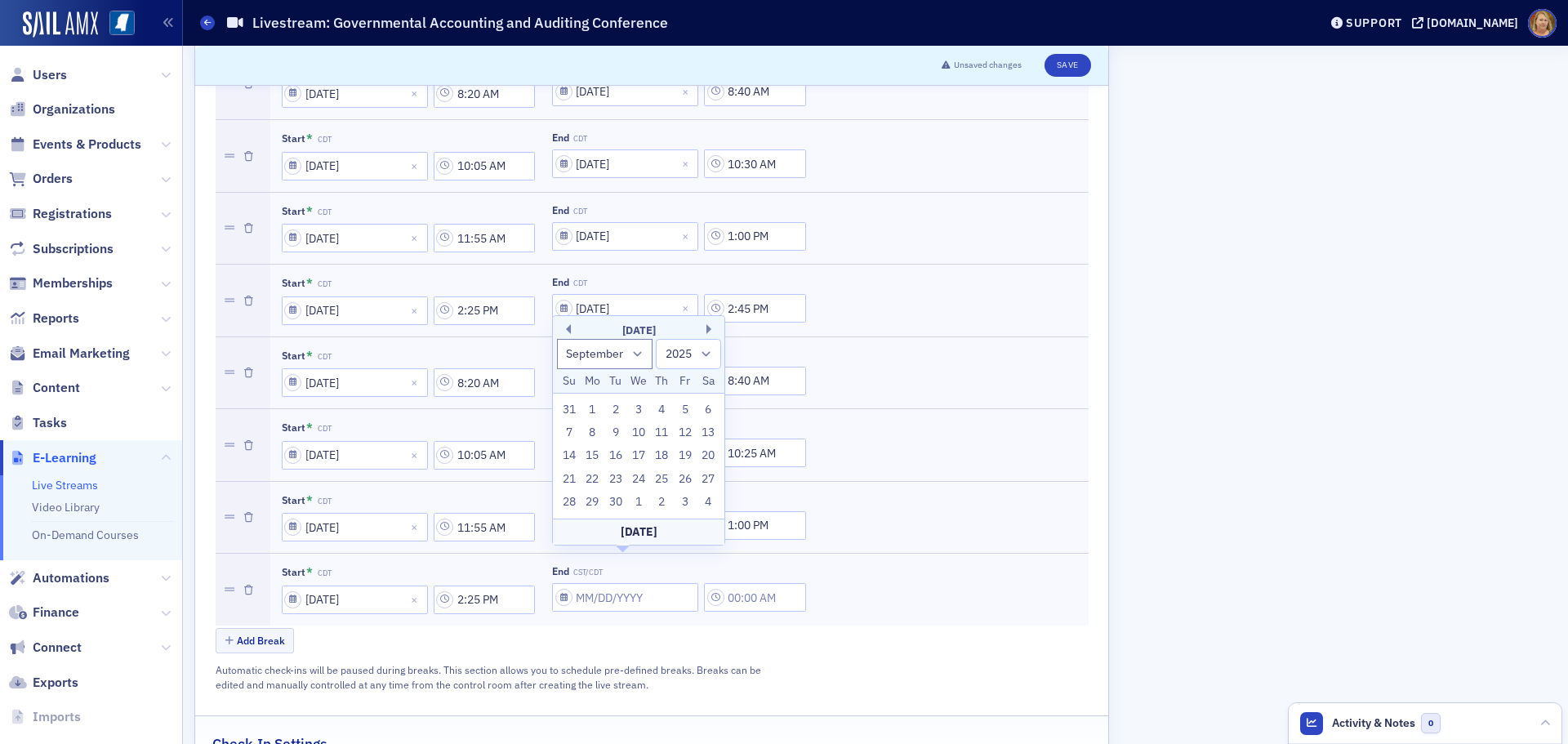
type input "09/12/2025"
click at [753, 583] on input "12:00 AM" at bounding box center [756, 597] width 102 height 28
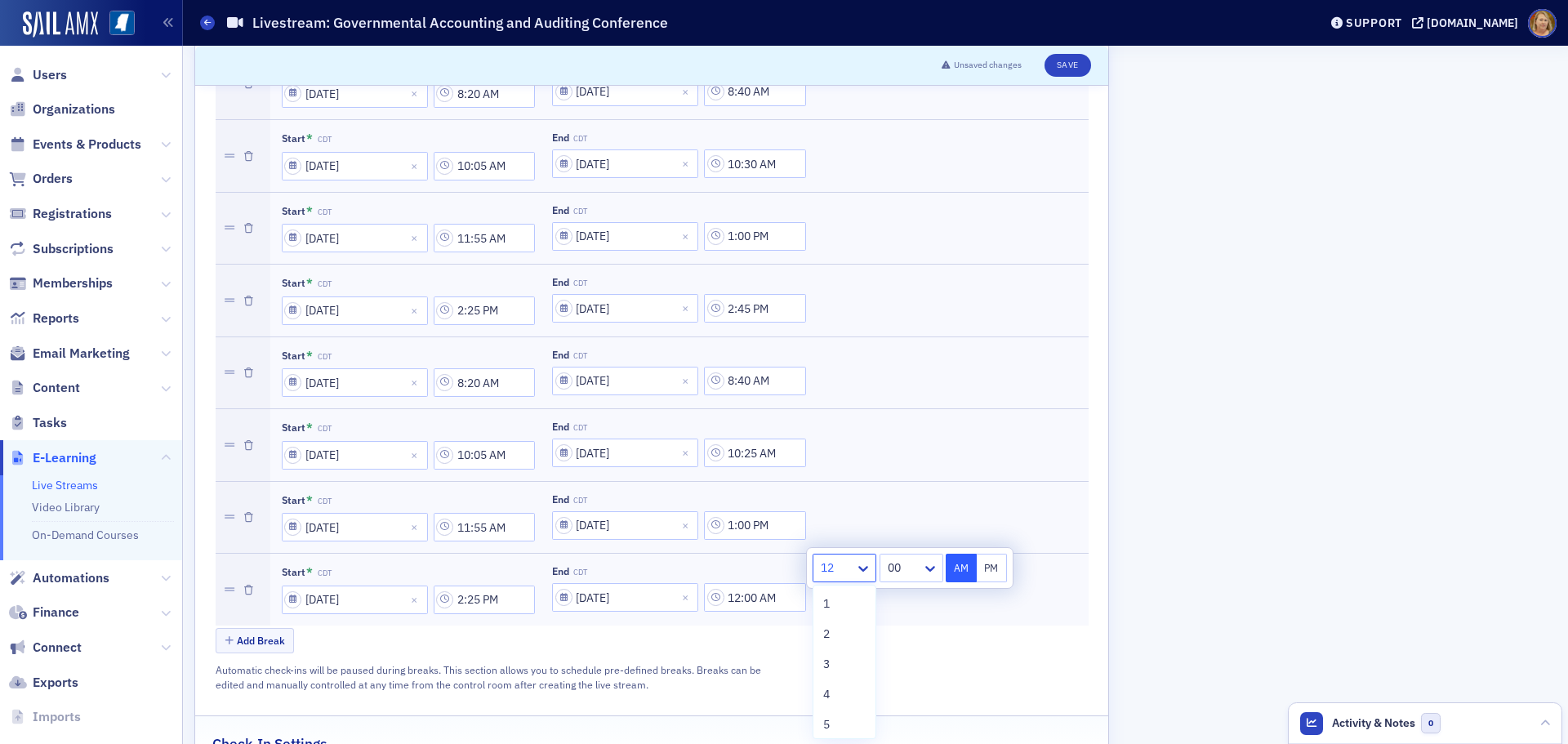
click at [842, 575] on div at bounding box center [836, 568] width 34 height 21
click at [846, 627] on div "2" at bounding box center [844, 634] width 43 height 17
click at [899, 571] on div at bounding box center [902, 568] width 38 height 21
click at [903, 652] on div "45" at bounding box center [909, 657] width 46 height 17
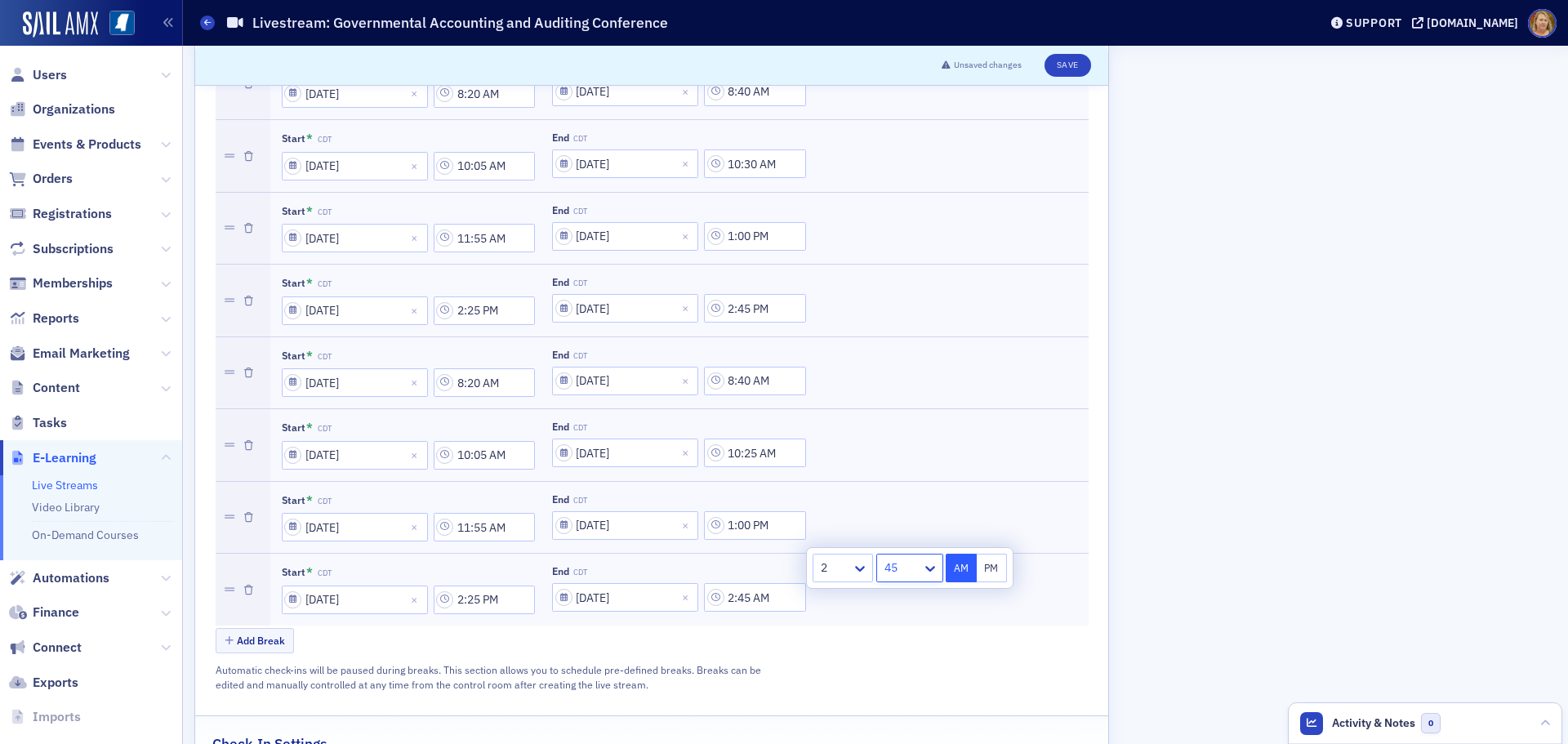
click at [988, 564] on button "PM" at bounding box center [992, 568] width 31 height 28
type input "2:45 PM"
click at [912, 628] on div "Add Break" at bounding box center [651, 643] width 873 height 28
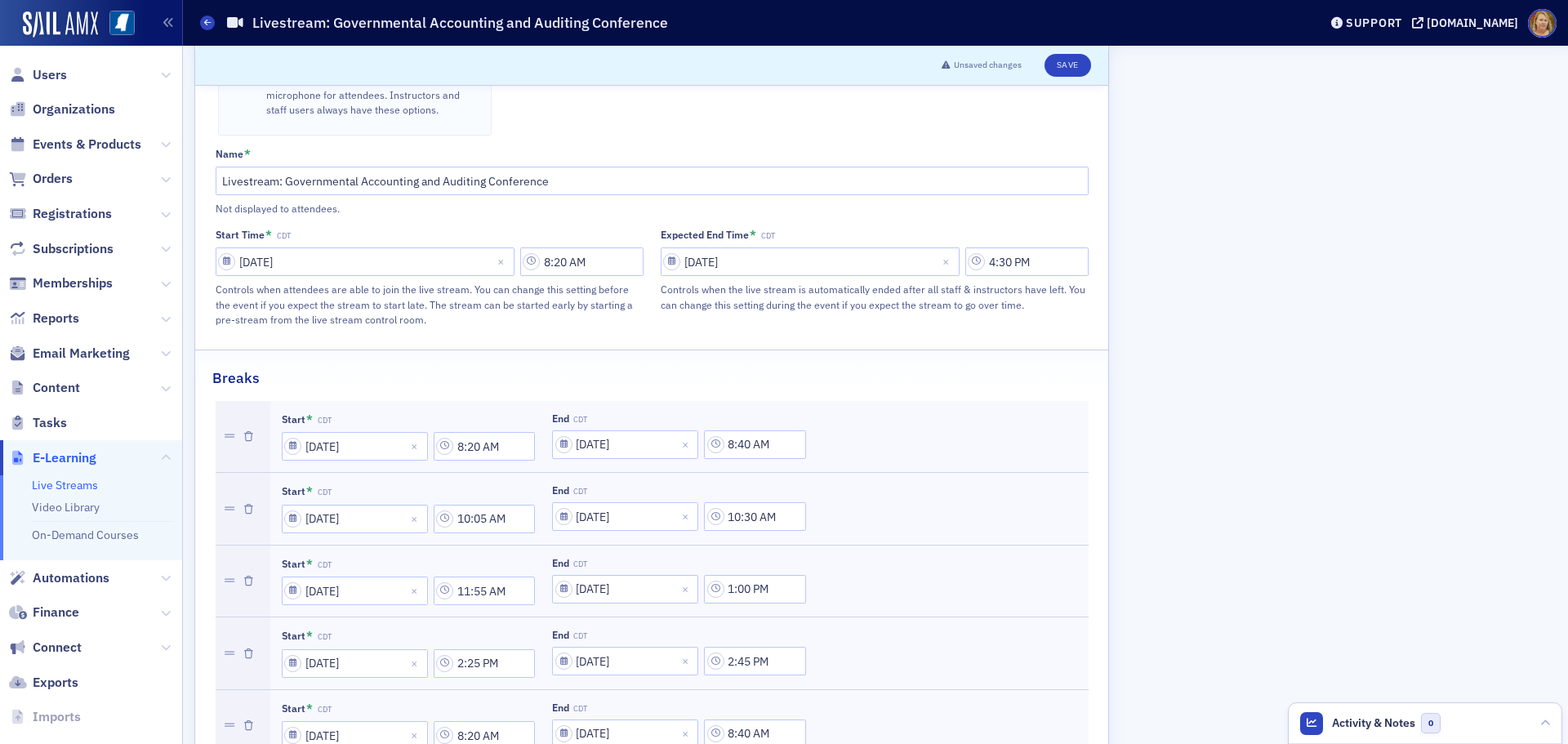
scroll to position [730, 0]
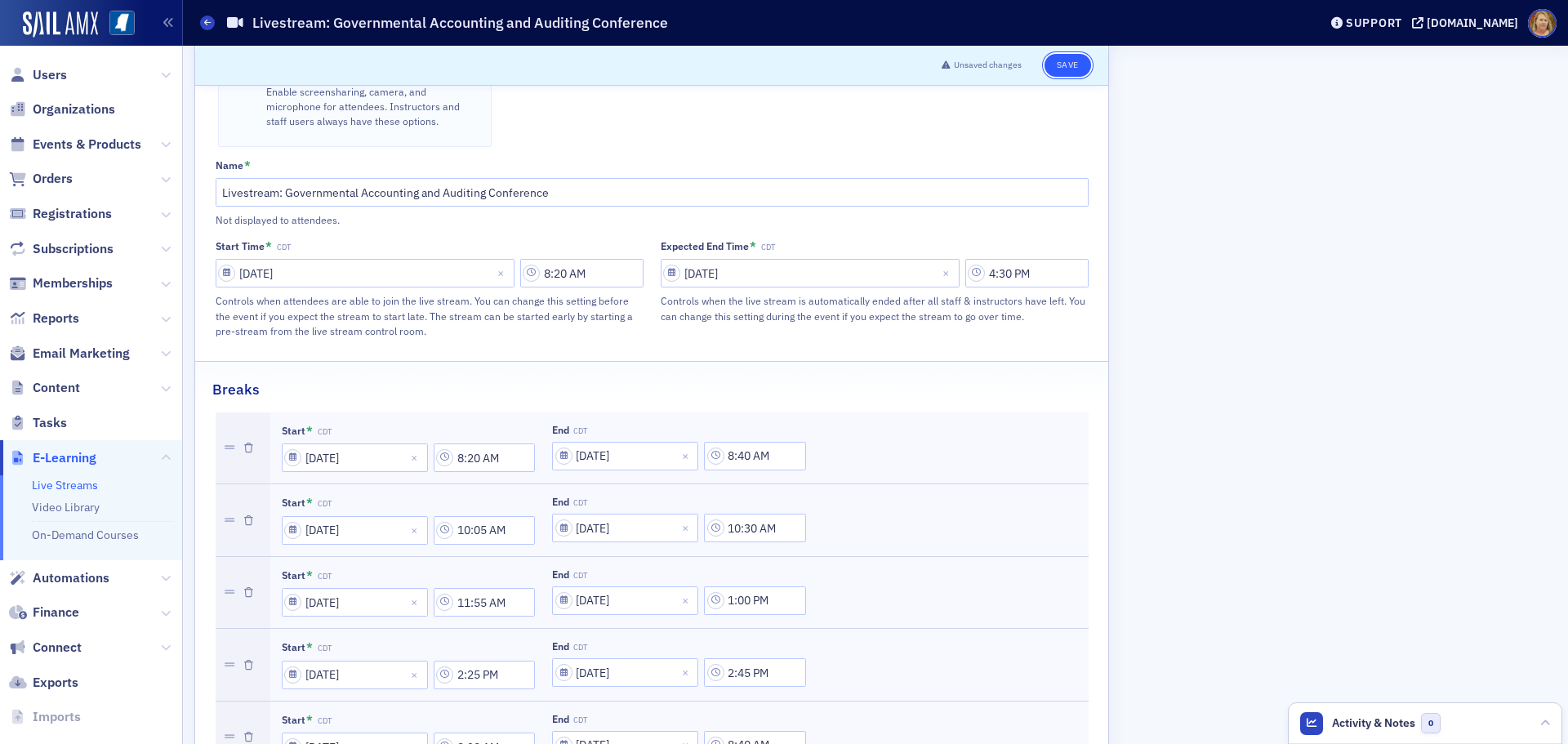
click at [1063, 68] on button "Save" at bounding box center [1067, 65] width 46 height 23
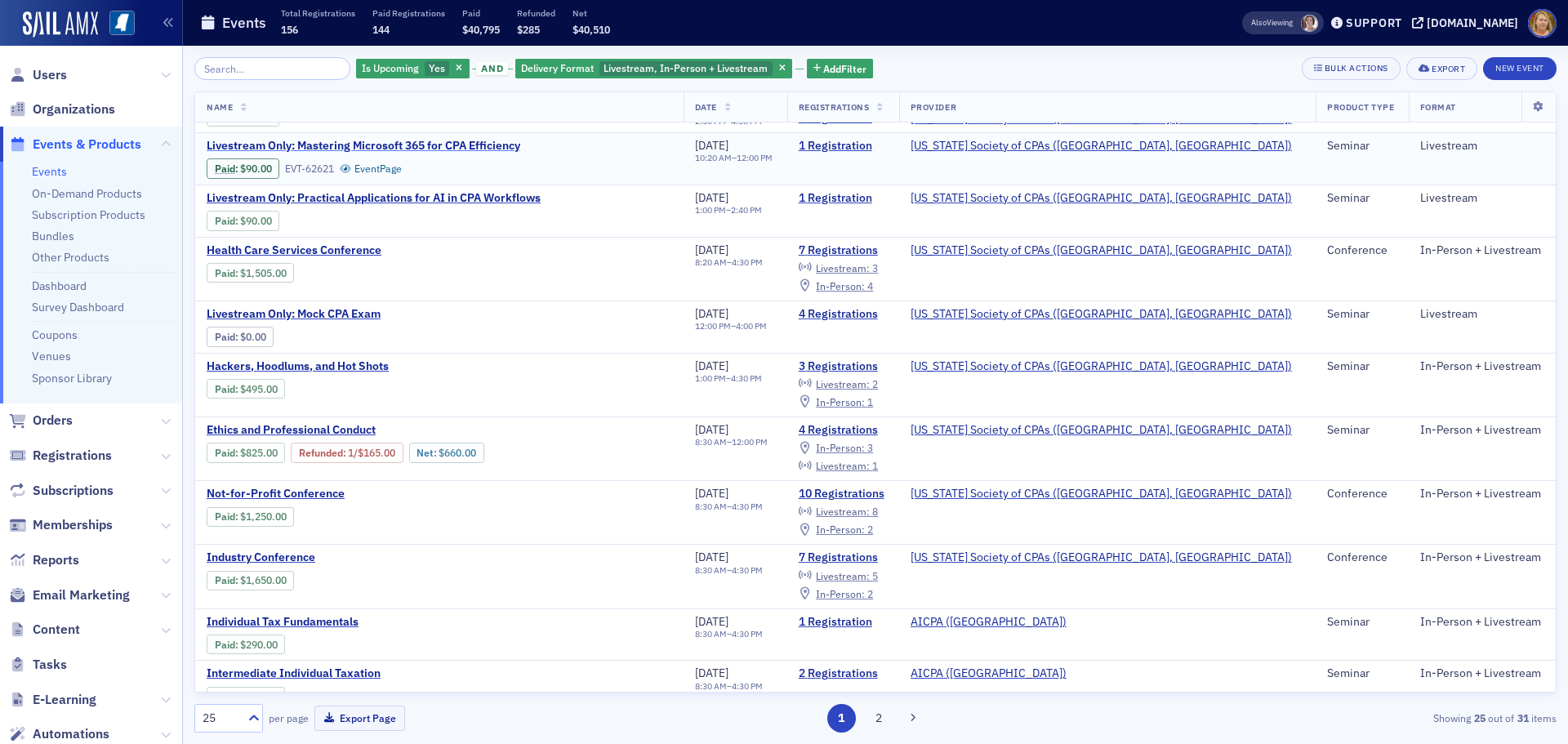
scroll to position [245, 0]
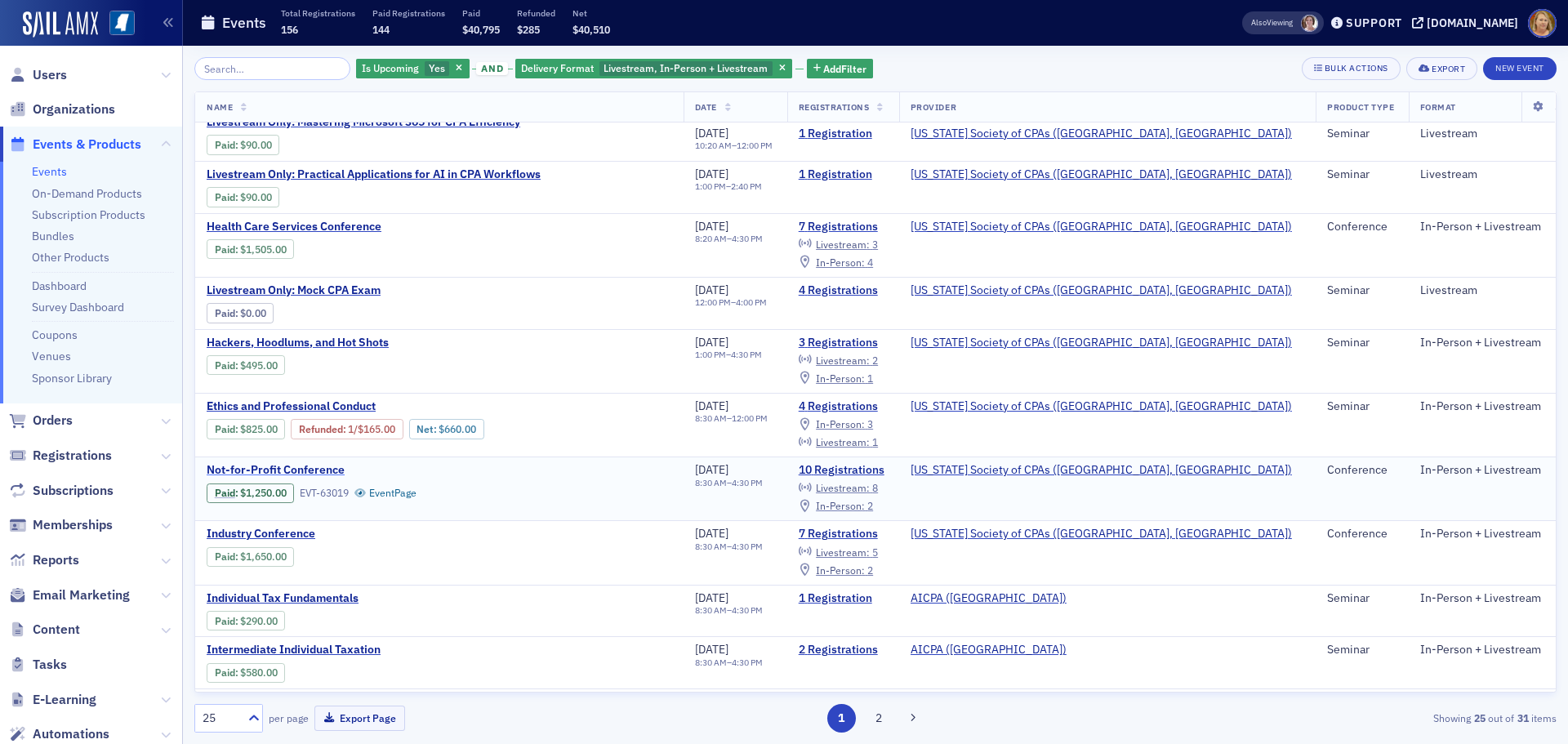
click at [310, 468] on span "Not-for-Profit Conference" at bounding box center [343, 471] width 274 height 15
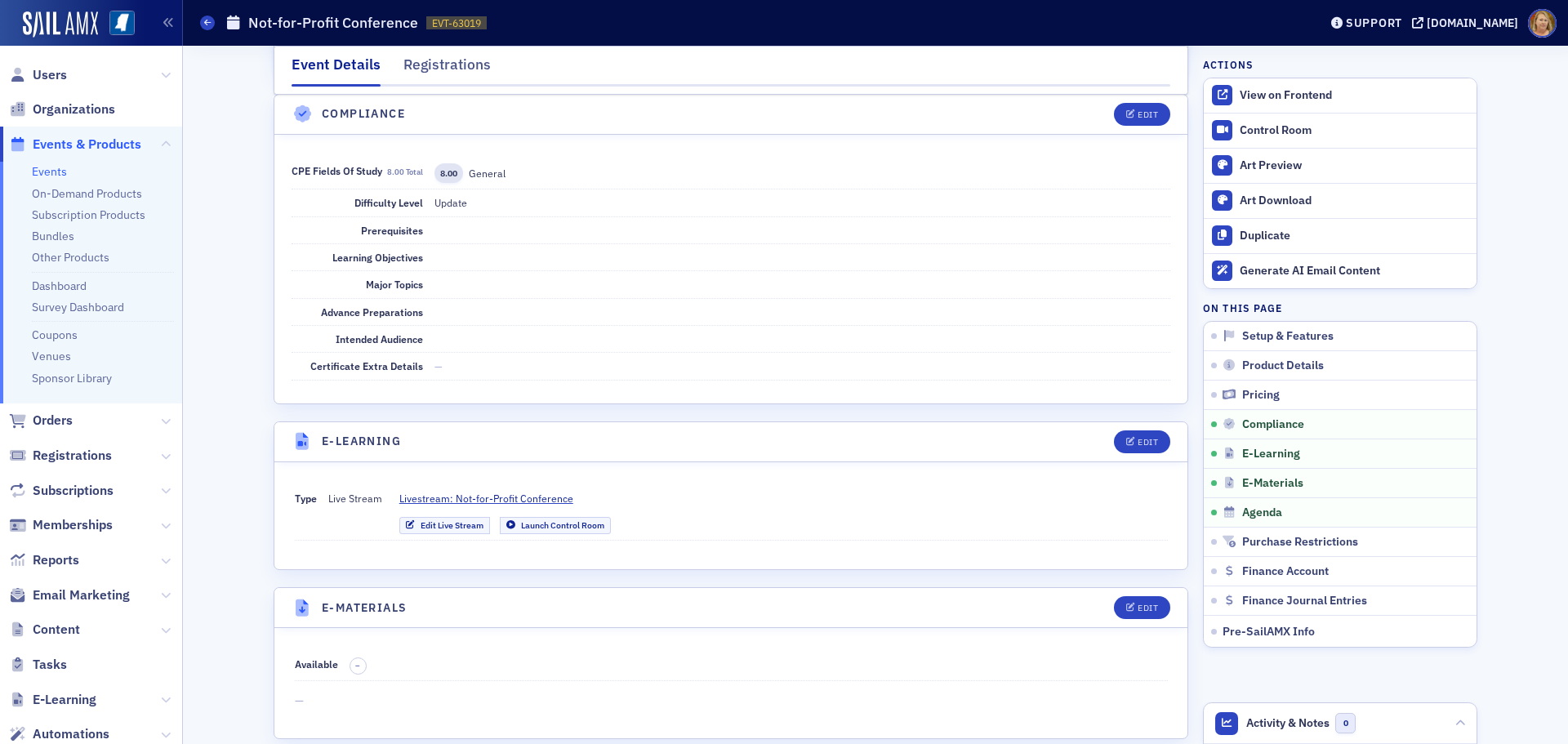
scroll to position [2940, 0]
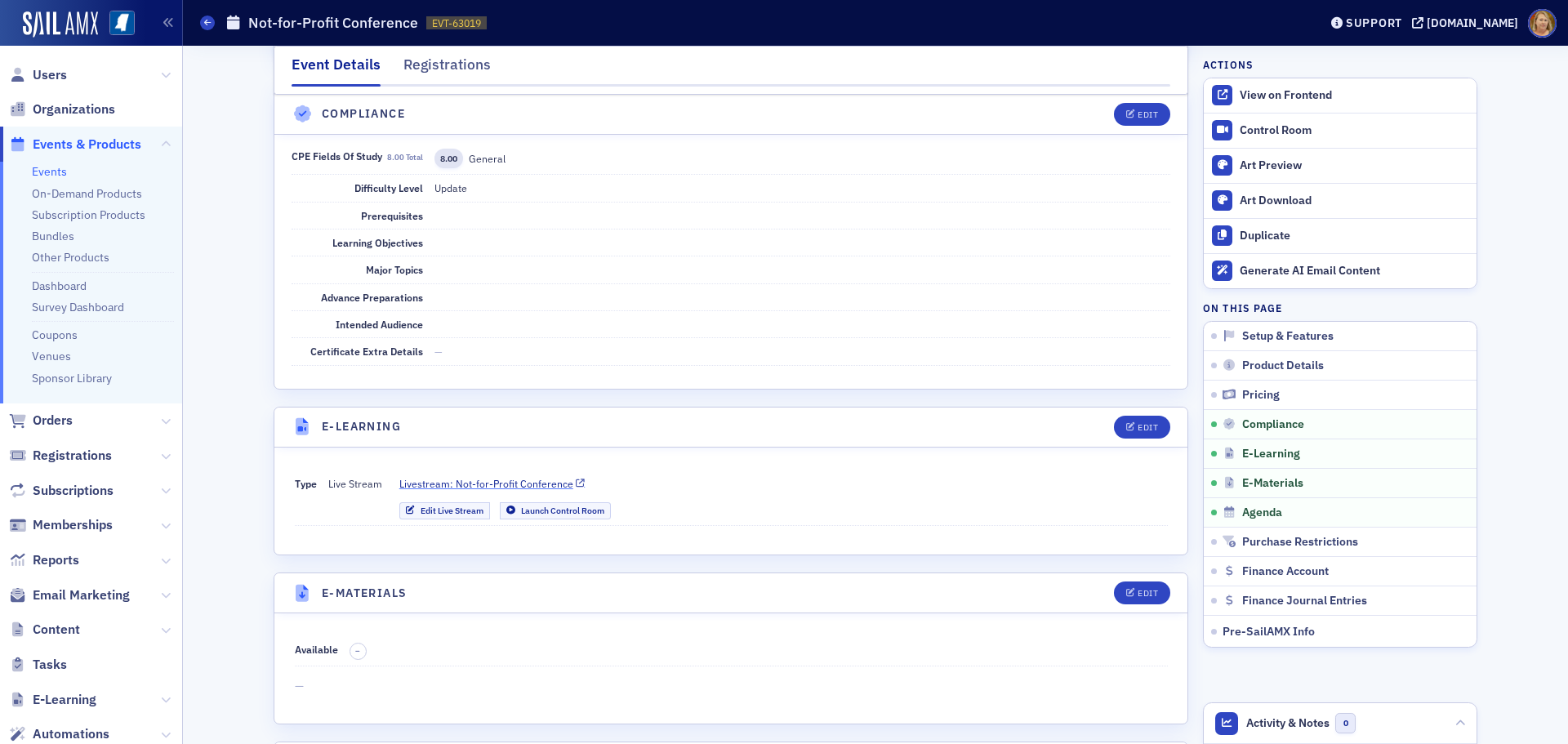
click at [489, 476] on span "Livestream: Not-for-Profit Conference" at bounding box center [486, 483] width 174 height 15
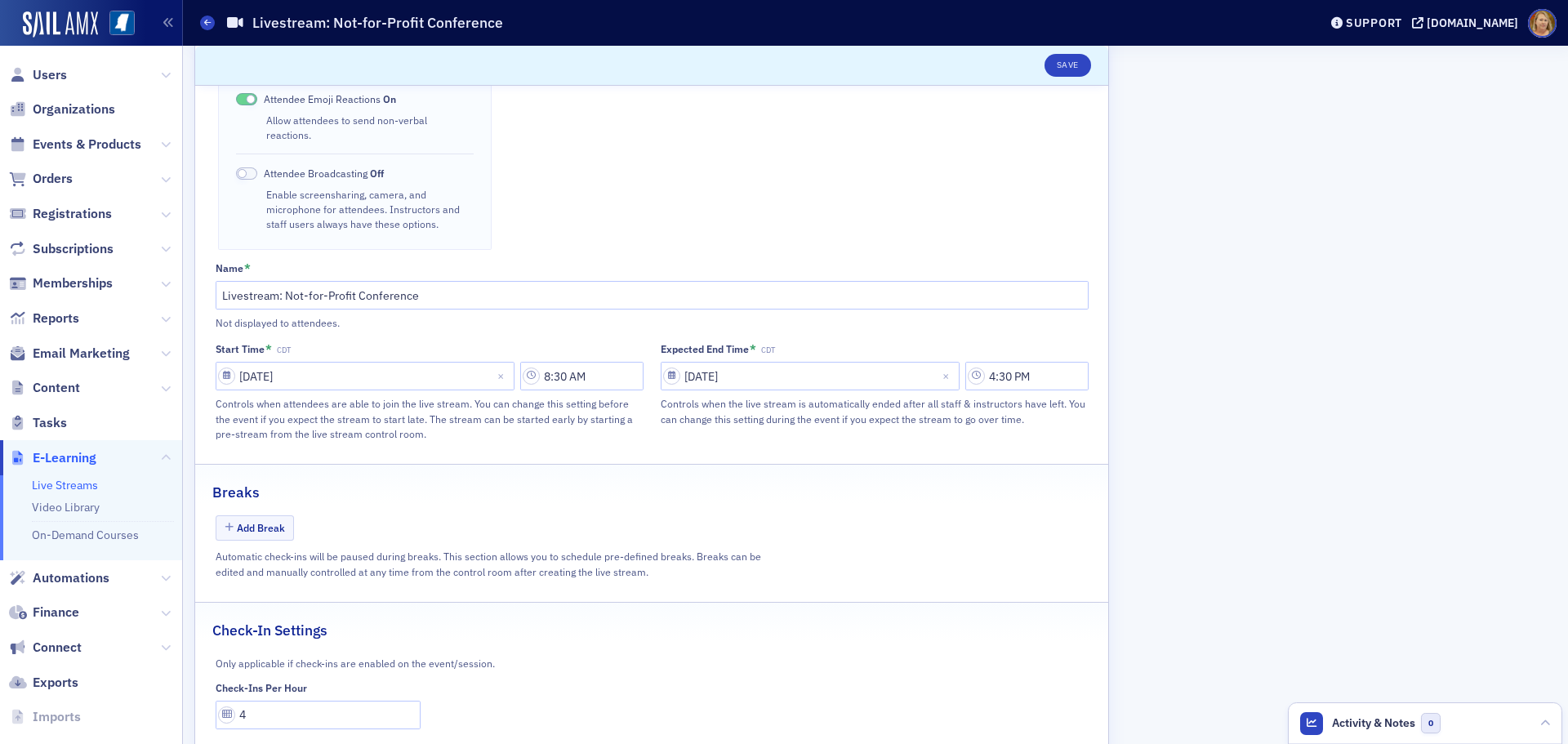
scroll to position [640, 0]
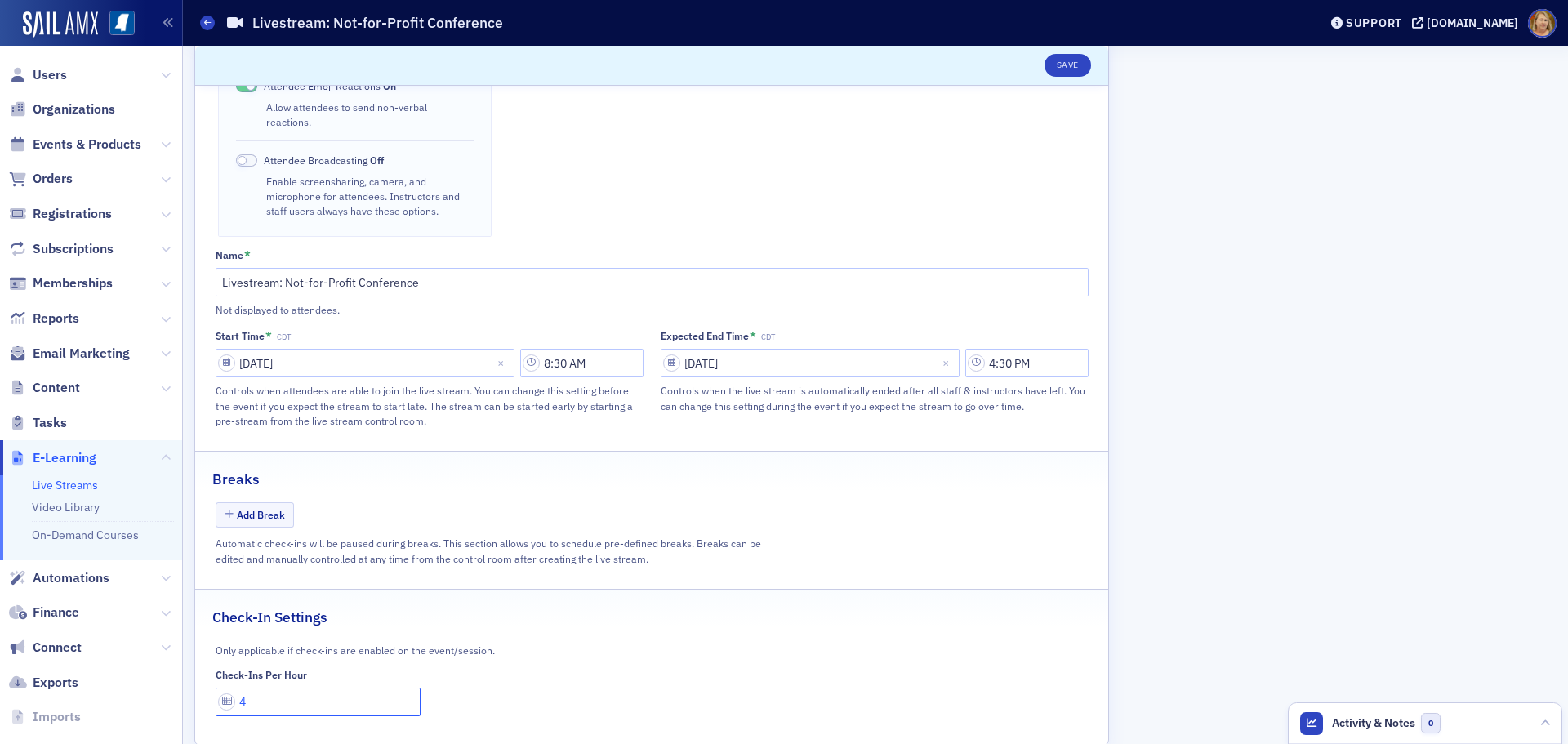
click at [250, 687] on input "4" at bounding box center [318, 701] width 206 height 28
type input "1"
click at [275, 502] on button "Add Break" at bounding box center [255, 515] width 80 height 26
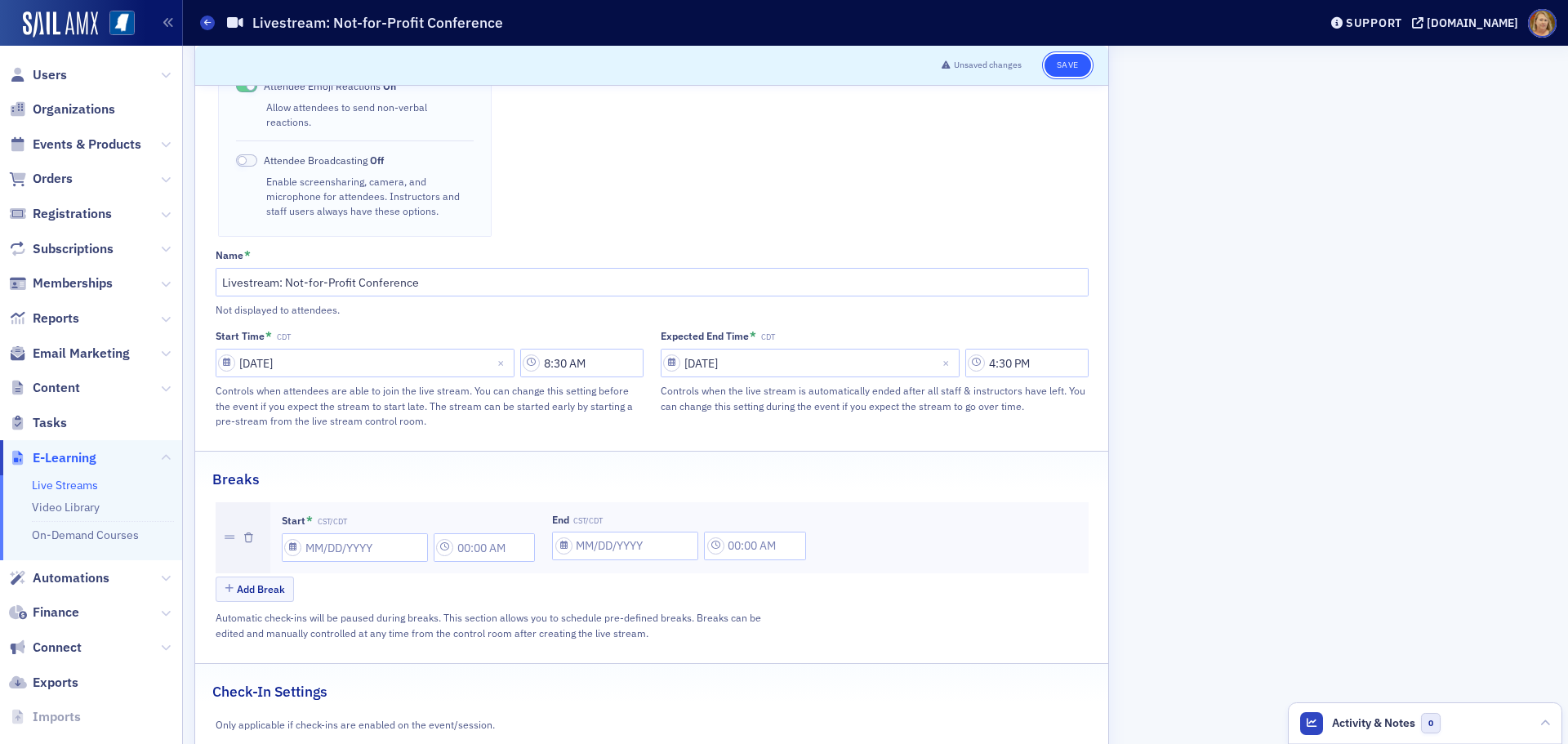
click at [1079, 68] on button "Save" at bounding box center [1067, 65] width 46 height 23
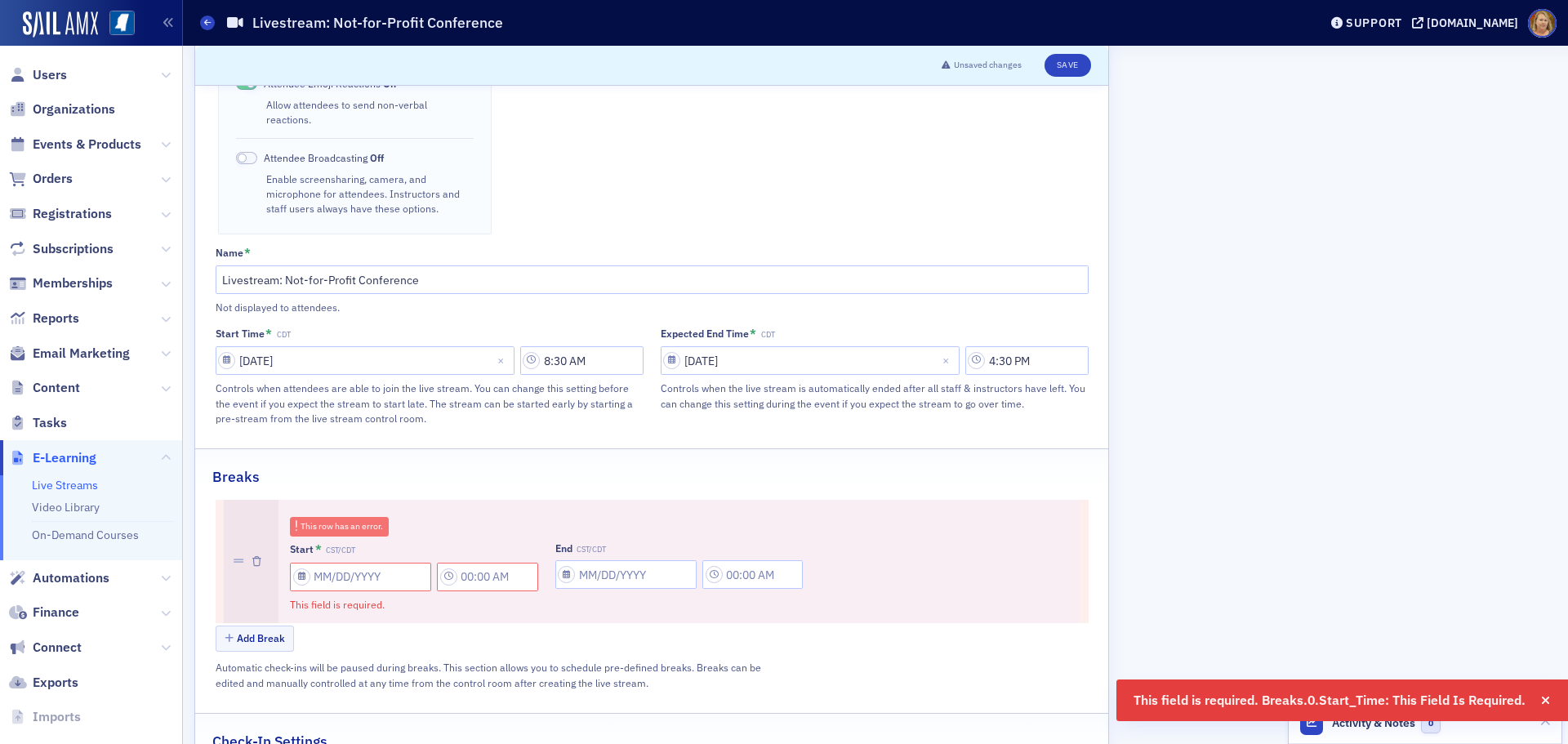
scroll to position [722, 0]
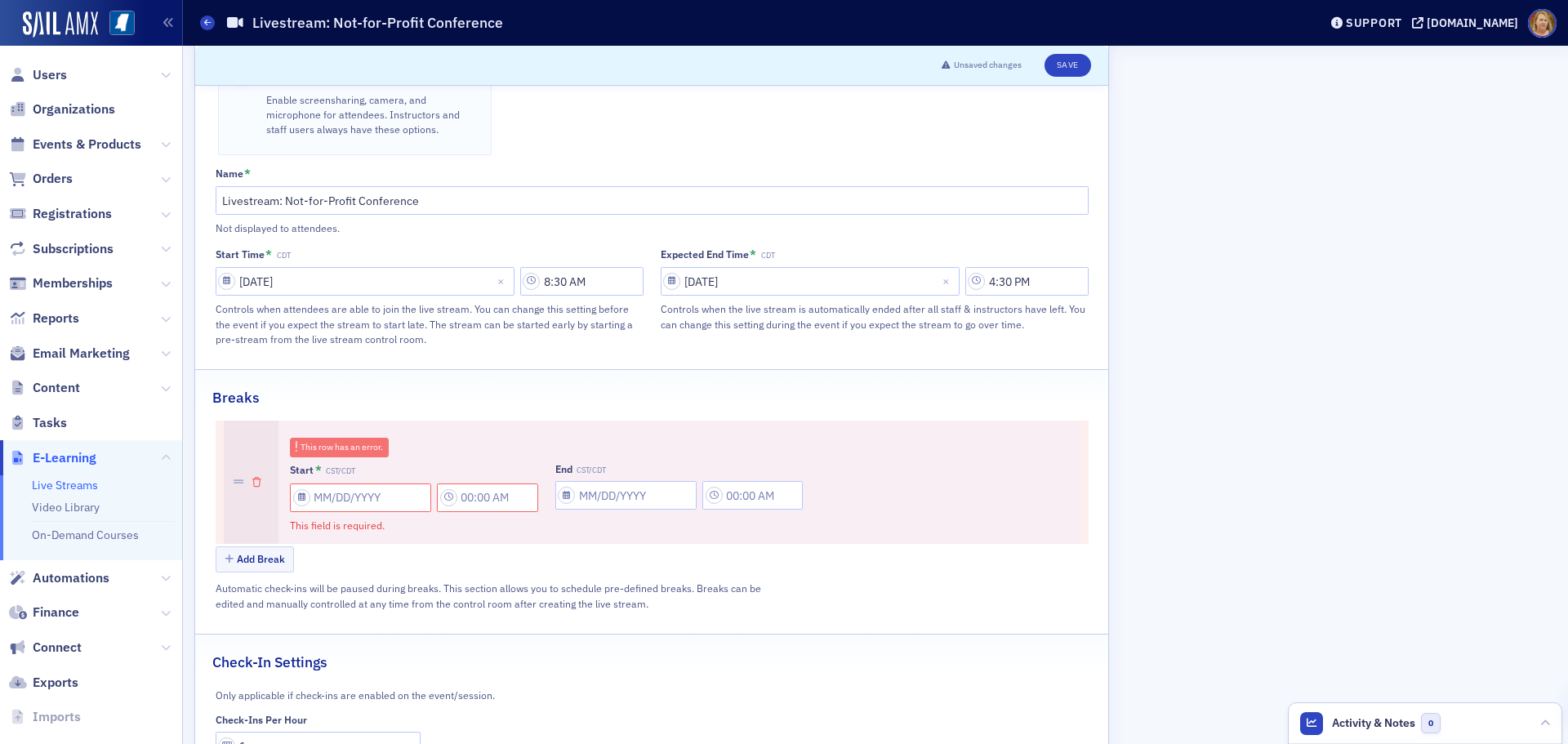
click at [253, 478] on icon "button" at bounding box center [256, 482] width 9 height 9
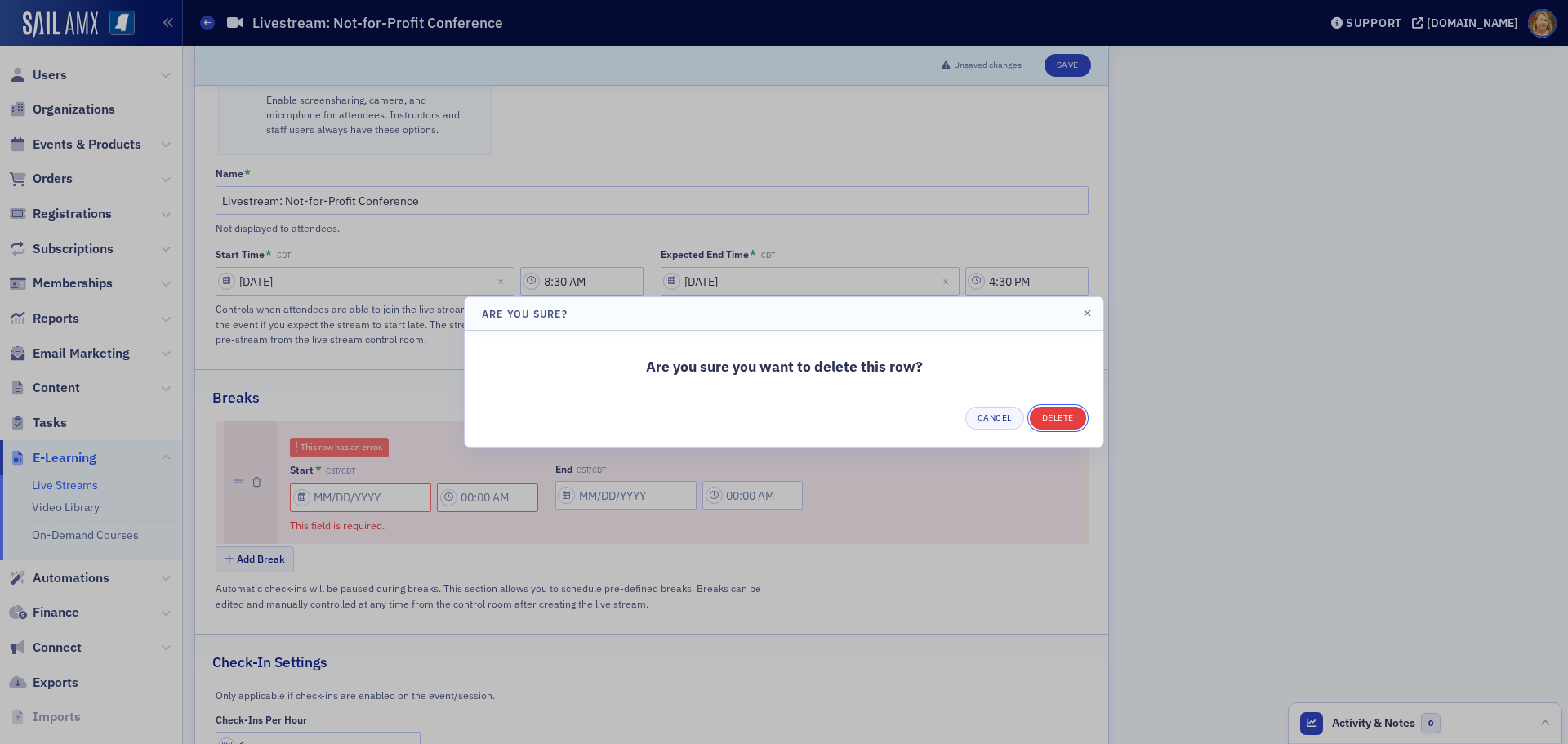
click at [1045, 417] on button "Delete" at bounding box center [1057, 418] width 56 height 23
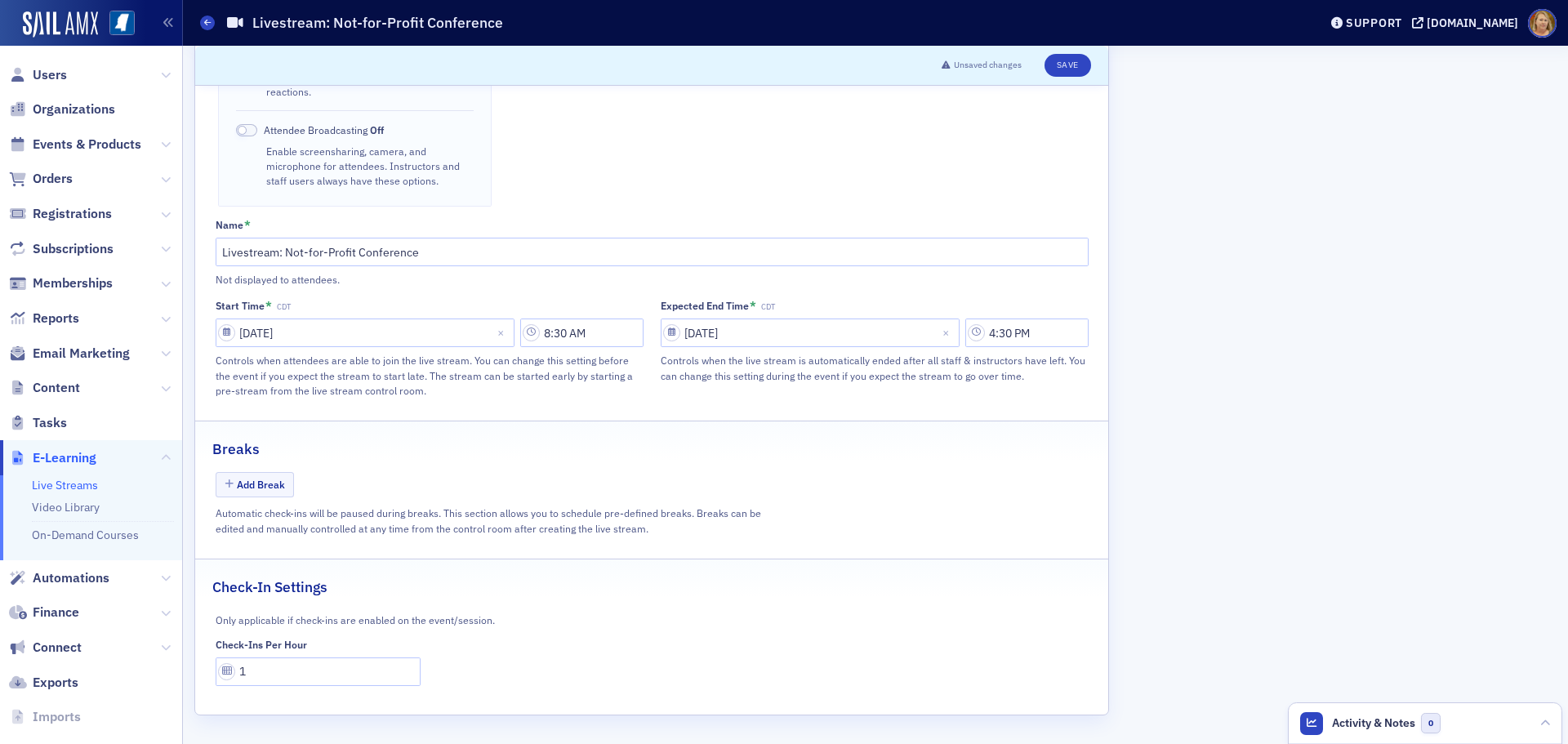
scroll to position [640, 0]
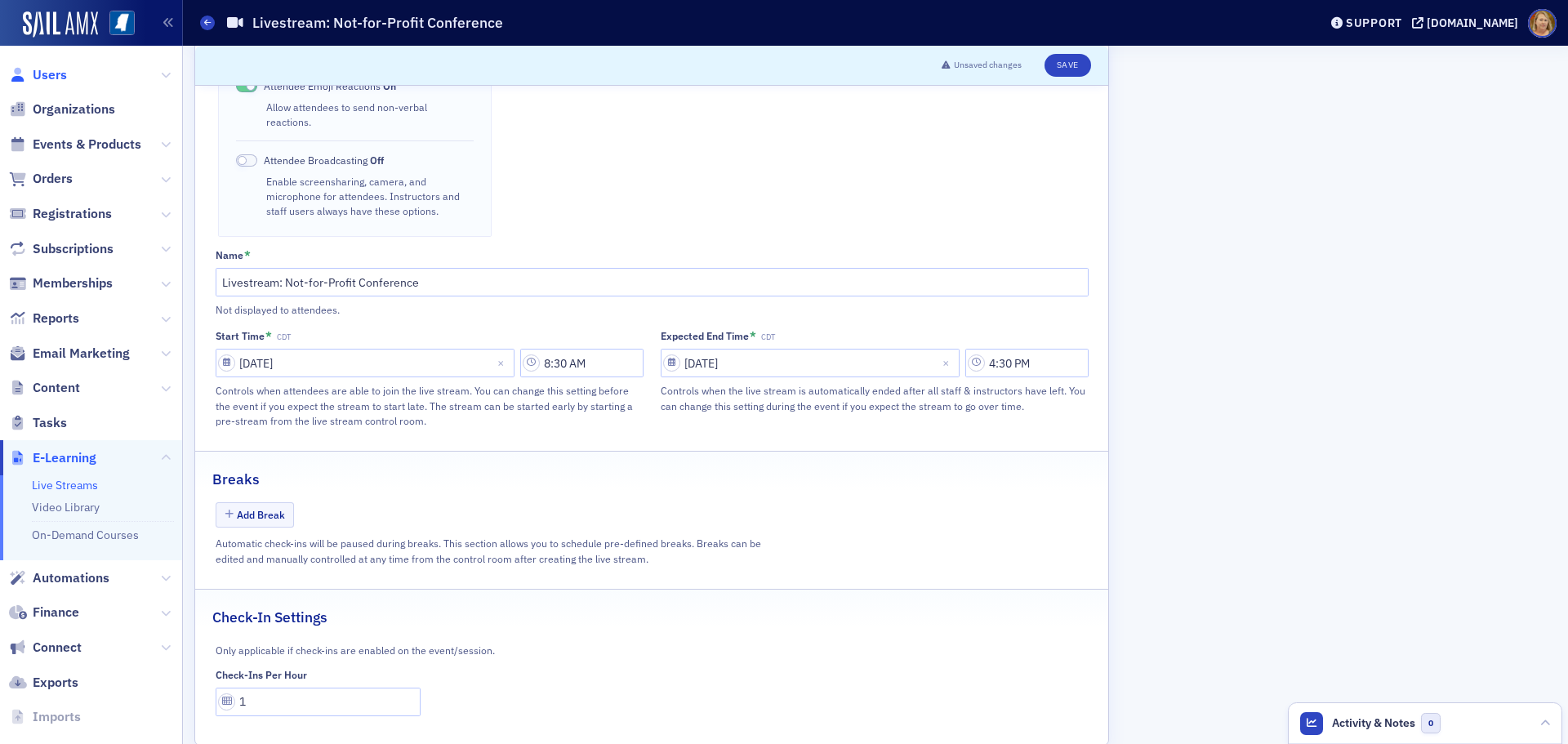
click at [46, 73] on span "Users" at bounding box center [49, 75] width 34 height 18
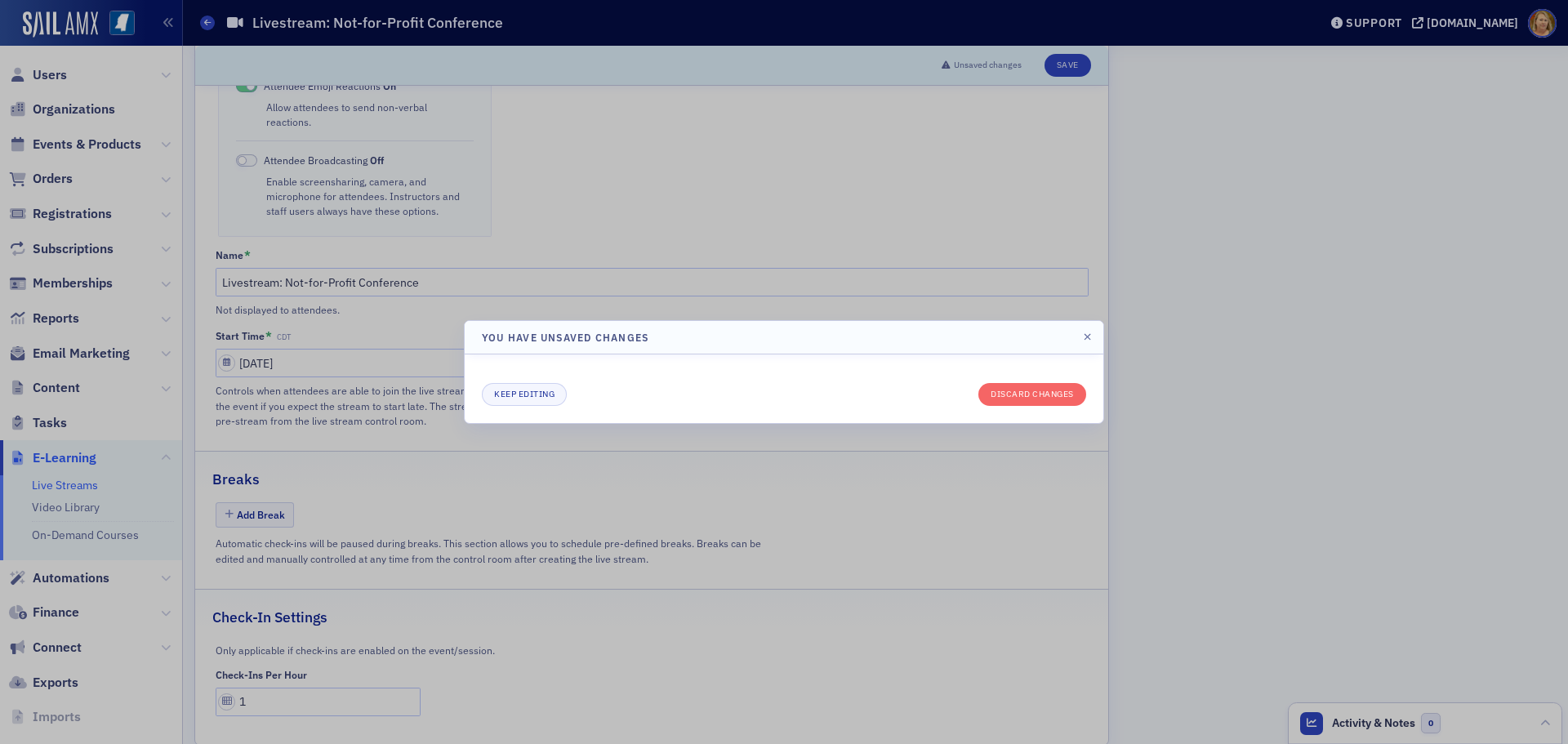
click at [1173, 406] on div at bounding box center [784, 372] width 1568 height 744
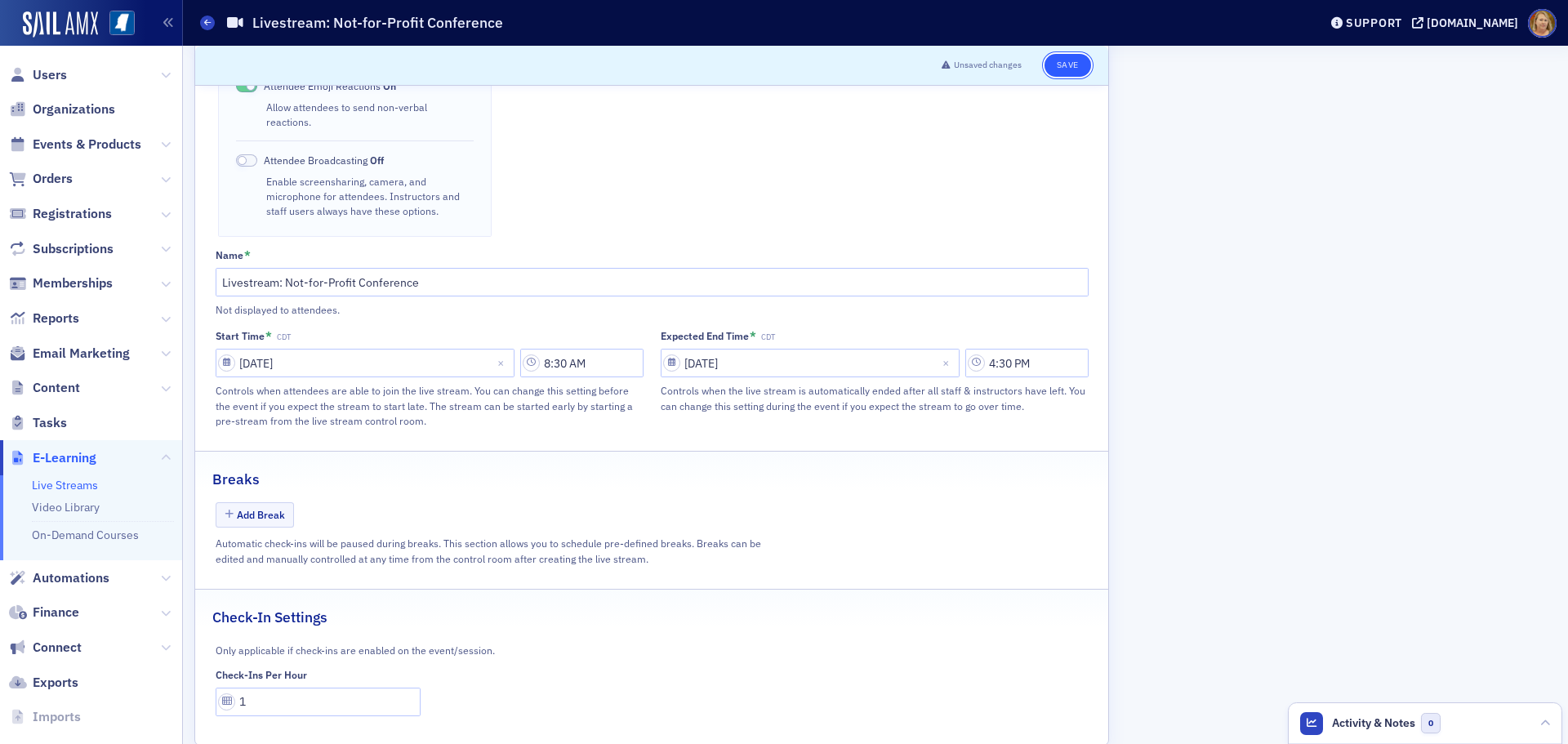
click at [1064, 68] on button "Save" at bounding box center [1067, 65] width 46 height 23
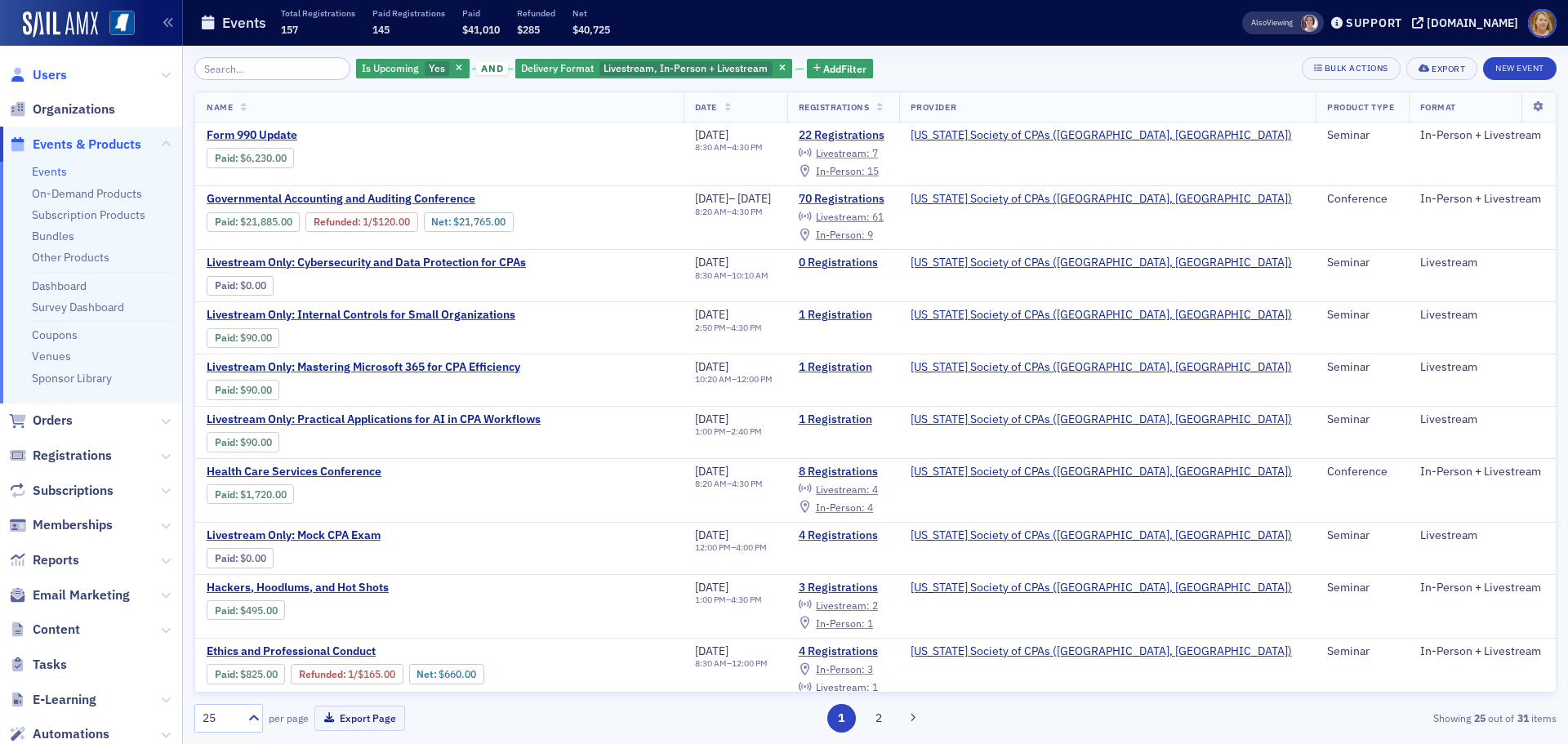
click at [56, 80] on span "Users" at bounding box center [49, 75] width 34 height 18
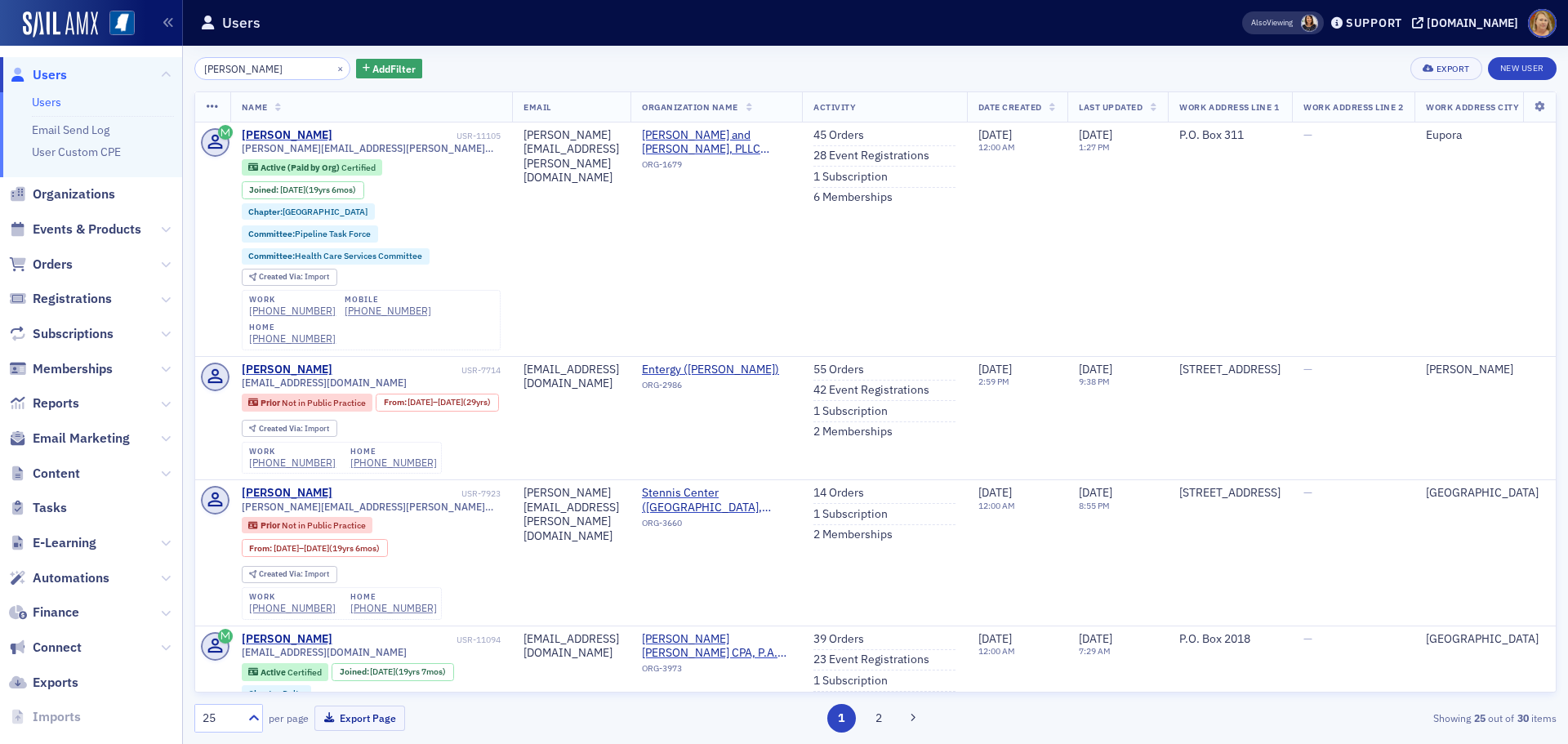
type input "anita good"
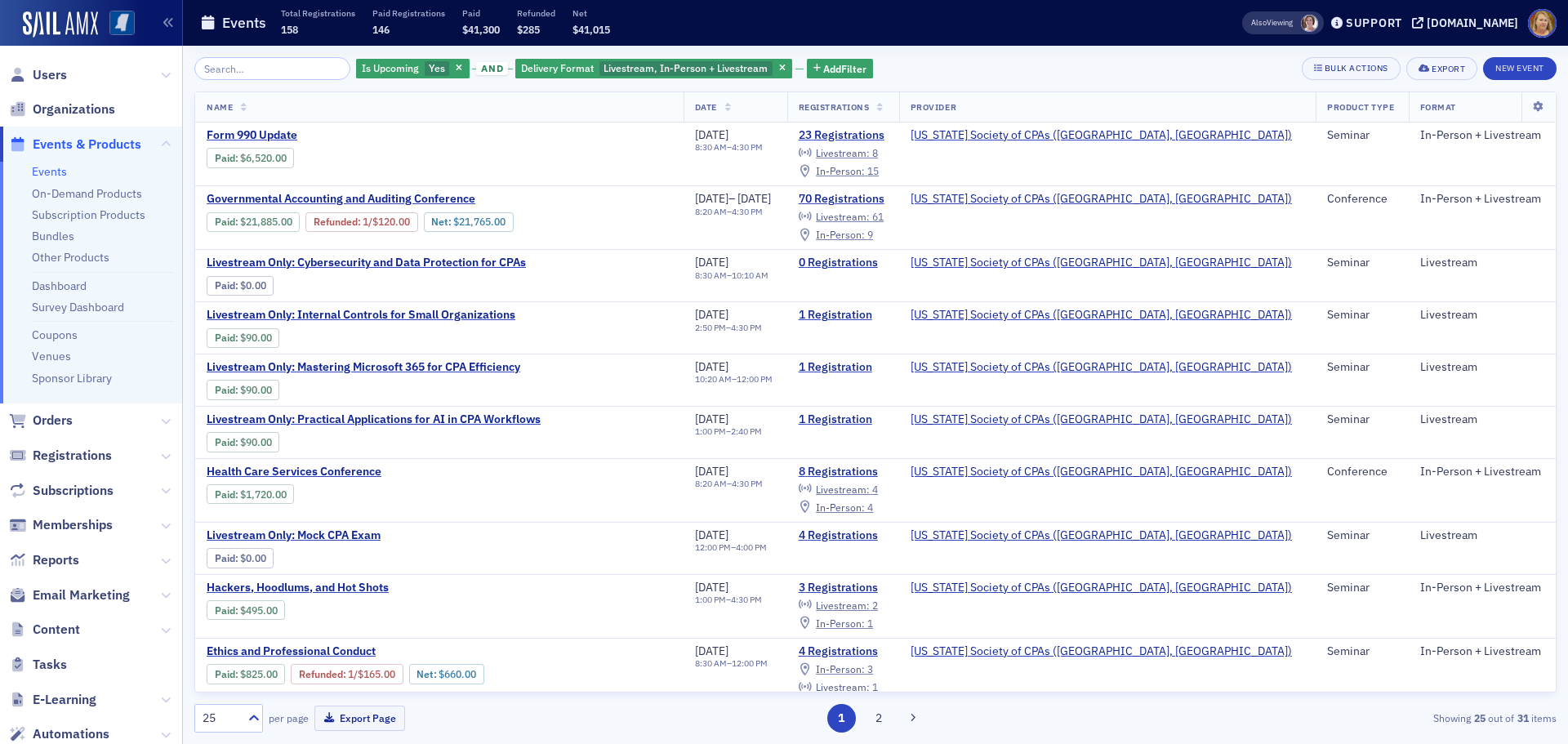
click at [109, 22] on img at bounding box center [121, 23] width 26 height 26
